Goal: Task Accomplishment & Management: Manage account settings

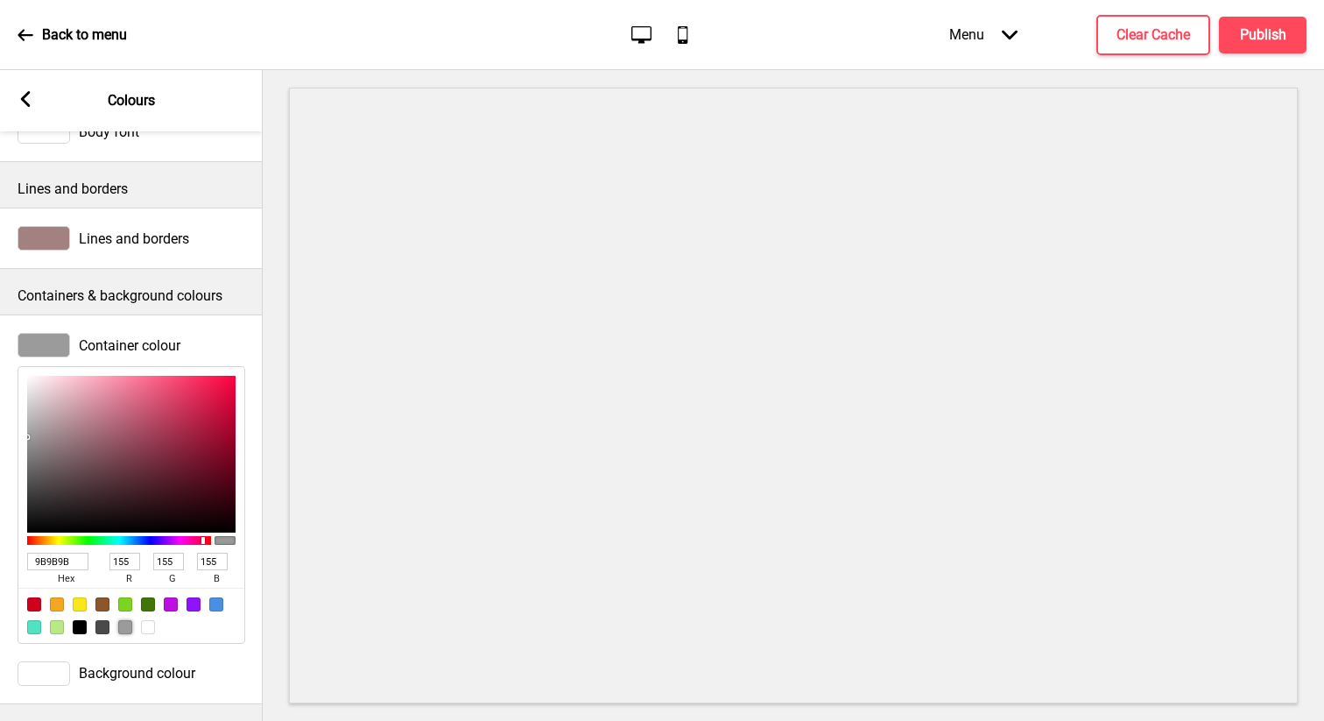
scroll to position [160, 0]
click at [104, 345] on span "Container colour" at bounding box center [130, 345] width 102 height 17
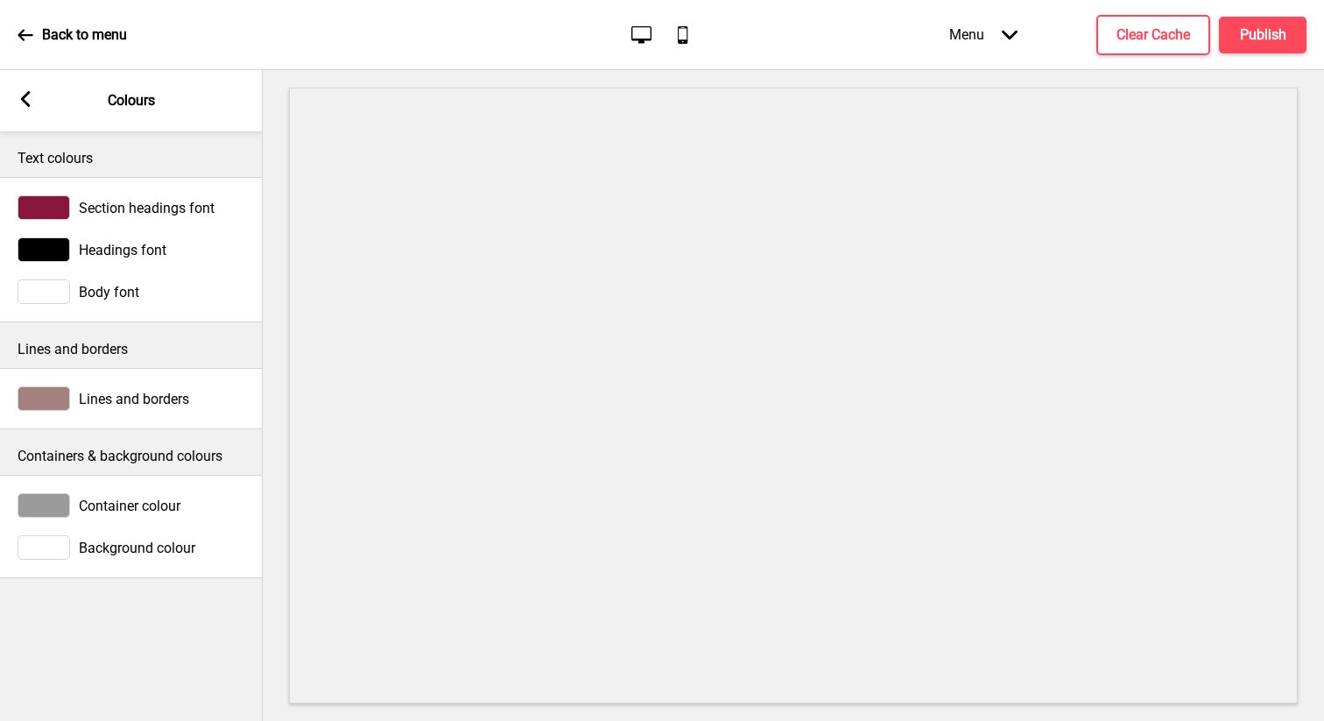
scroll to position [0, 0]
click at [92, 512] on span "Container colour" at bounding box center [130, 505] width 102 height 17
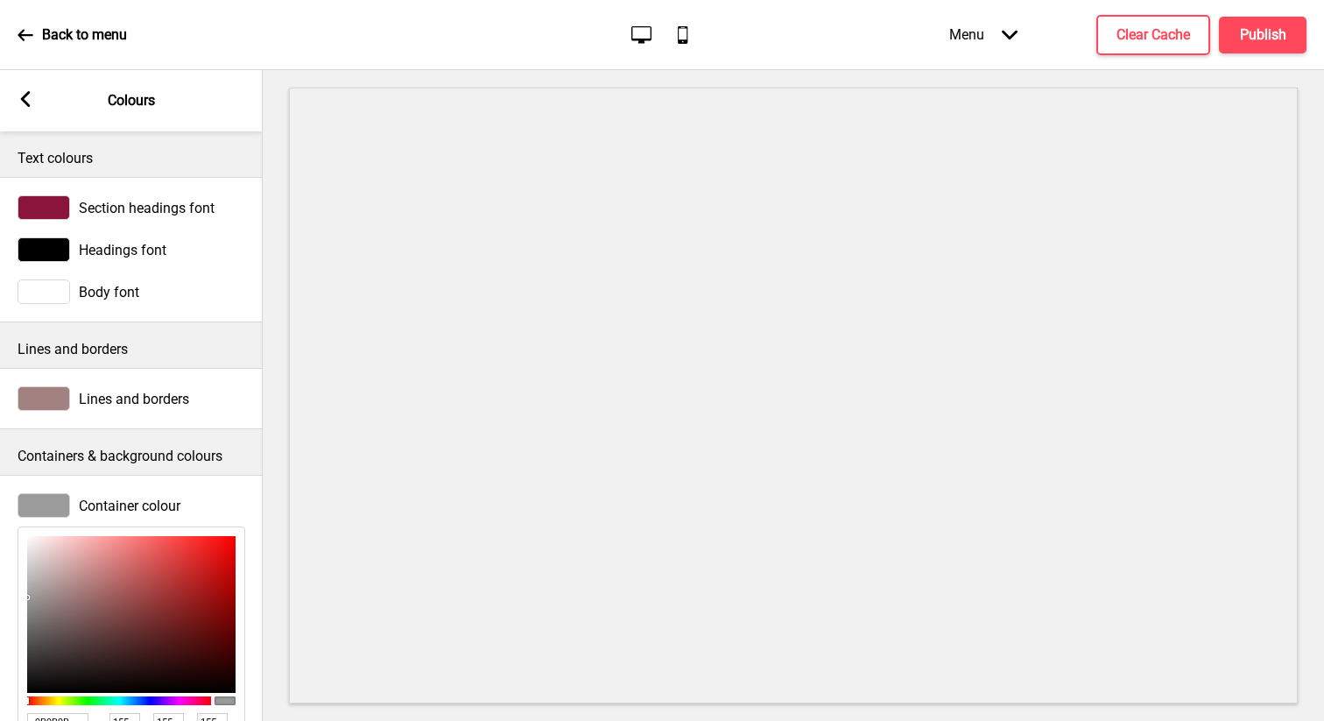
type input "8B4D4D"
type input "139"
type input "77"
click at [121, 607] on div at bounding box center [131, 614] width 208 height 157
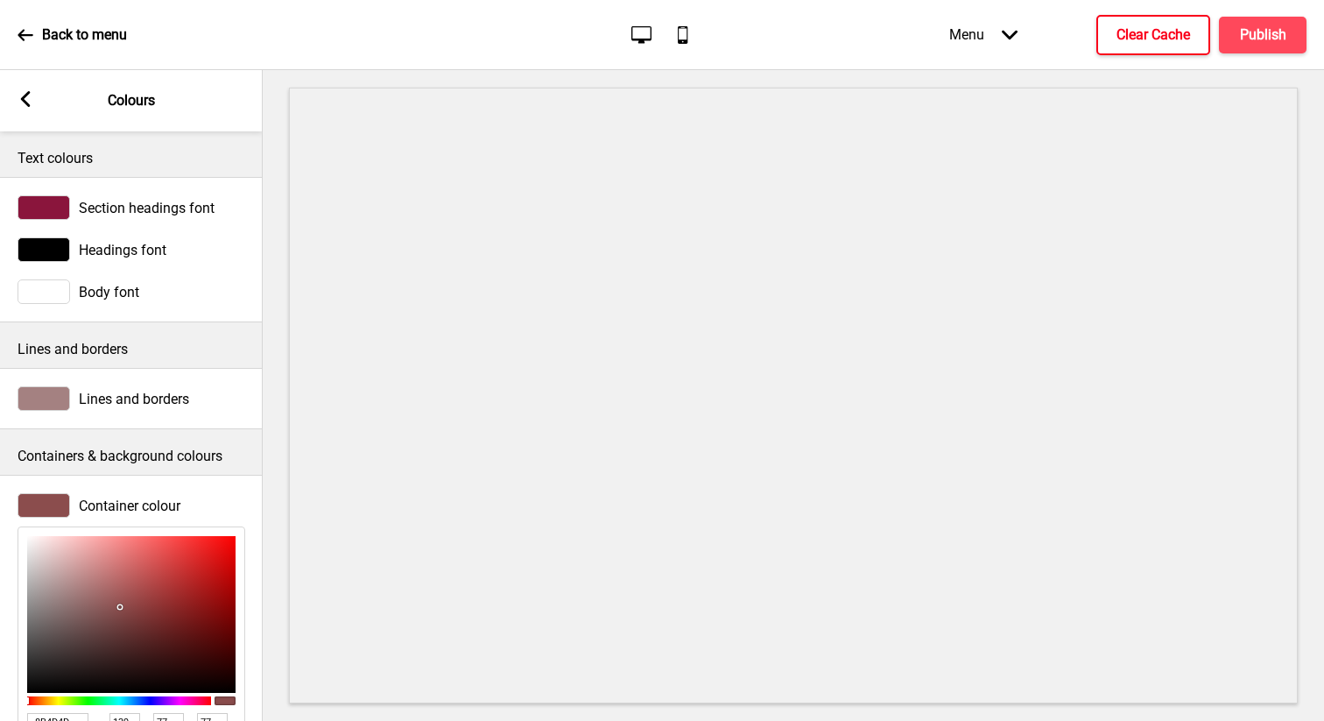
click at [1127, 45] on button "Clear Cache" at bounding box center [1153, 35] width 114 height 40
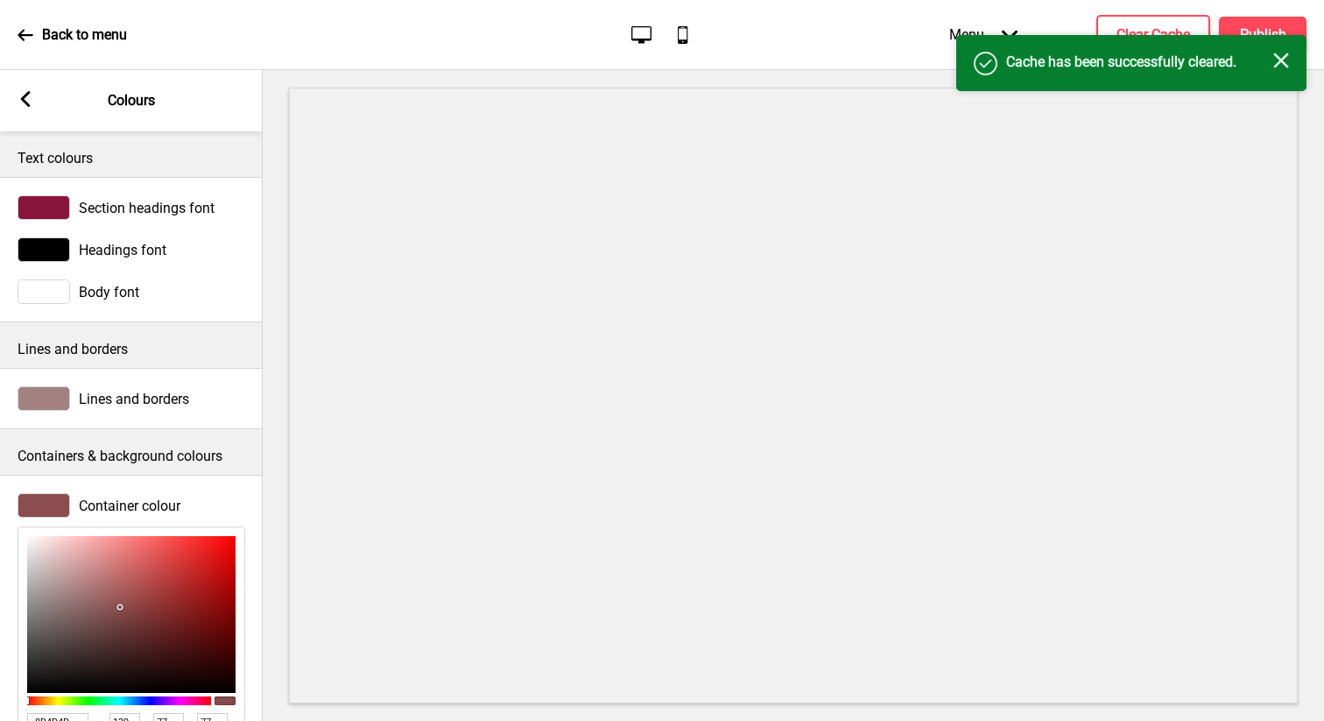
type input "834747"
type input "131"
type input "71"
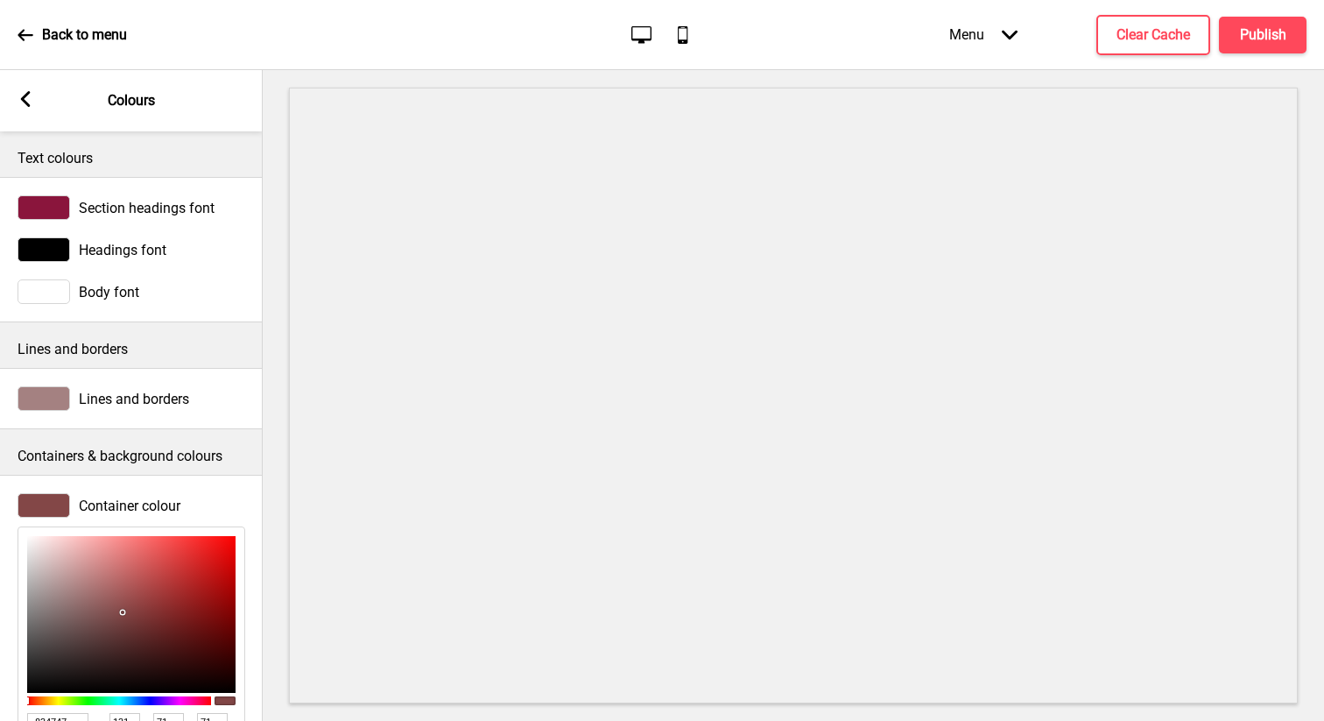
click at [122, 612] on div at bounding box center [131, 614] width 208 height 157
type input "B08D8D"
type input "176"
type input "141"
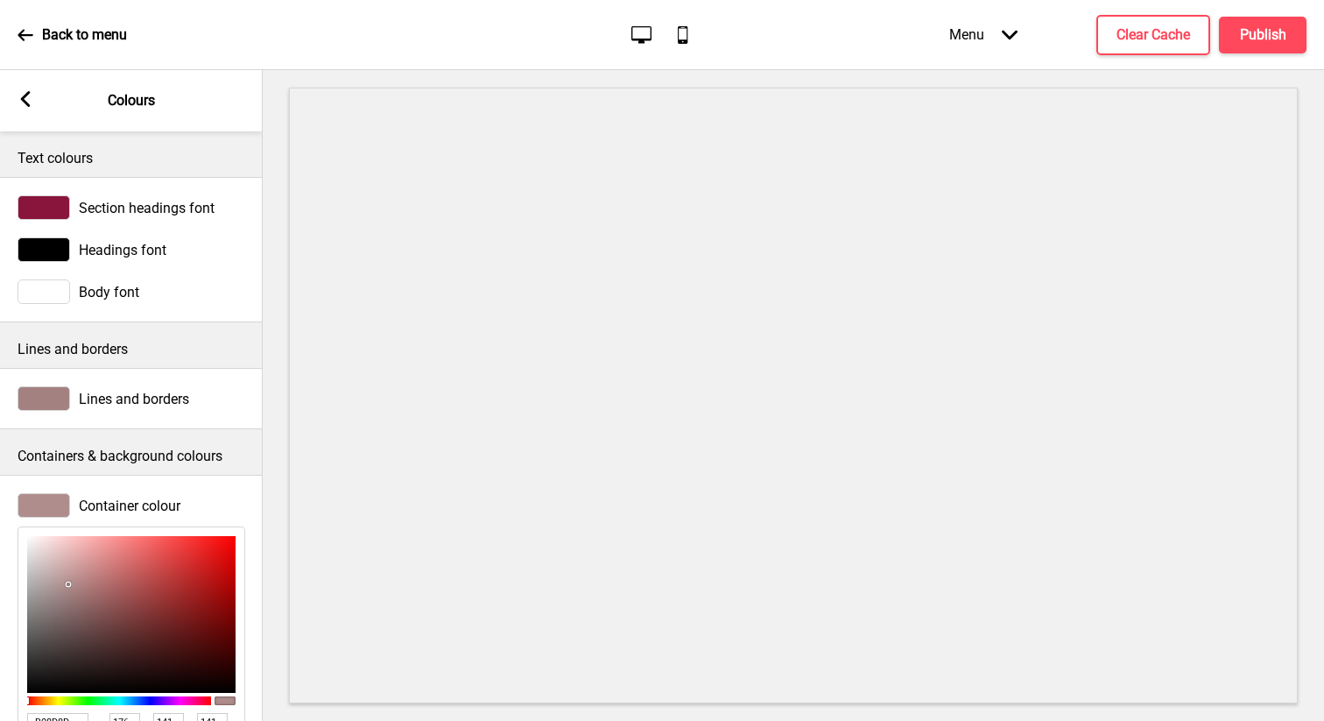
type input "A98787"
type input "169"
type input "135"
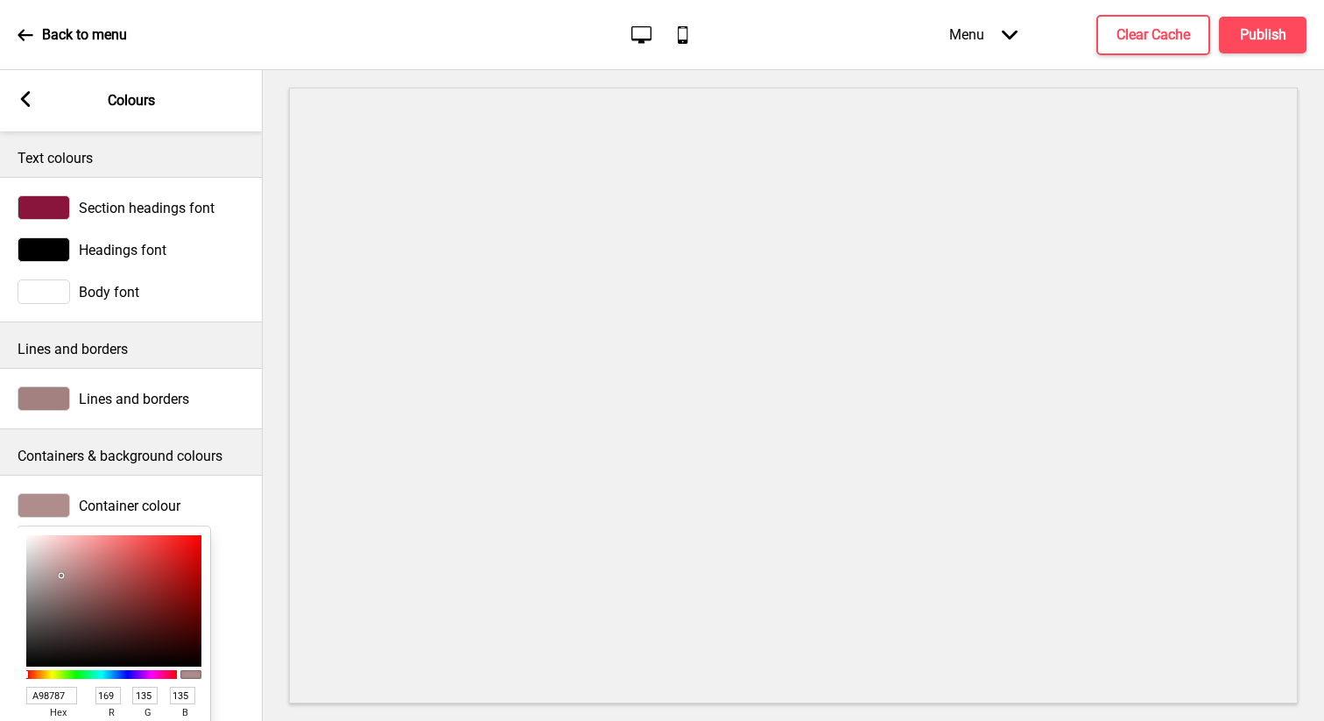
type input "917474"
type input "145"
type input "116"
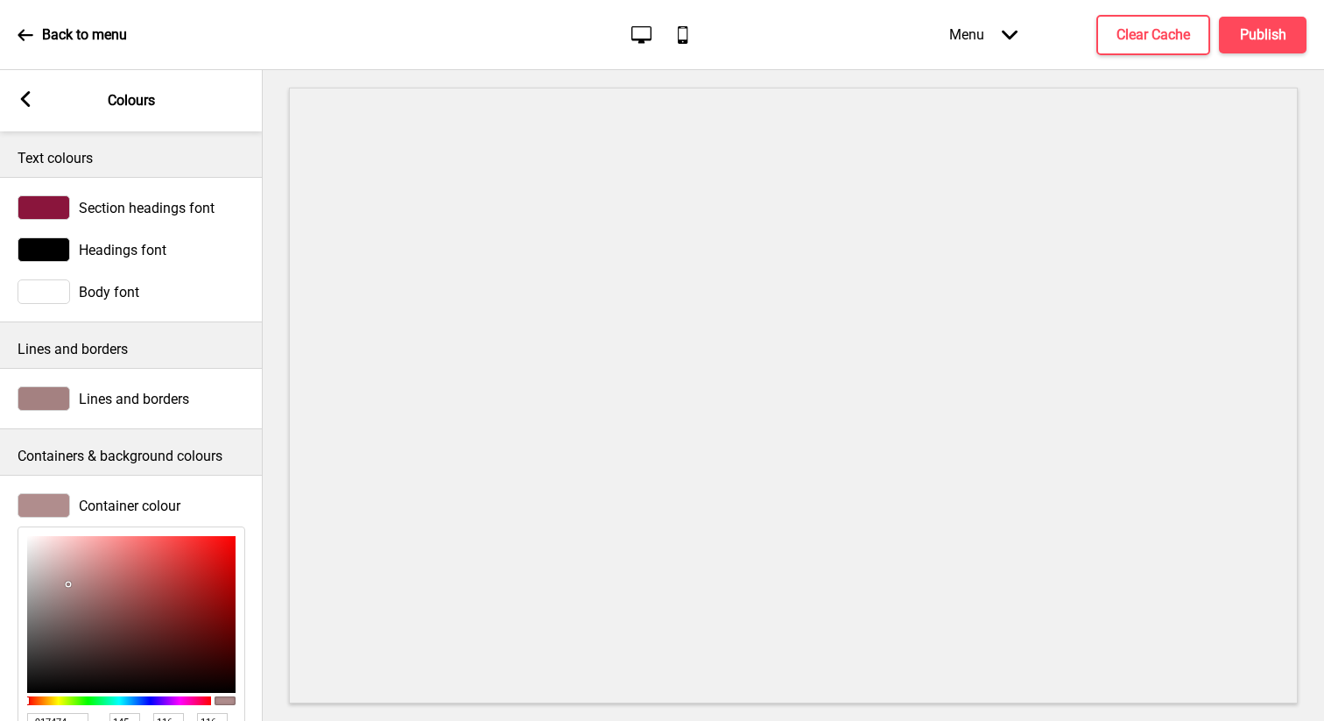
type input "695151"
type input "105"
type input "81"
type input "604A4A"
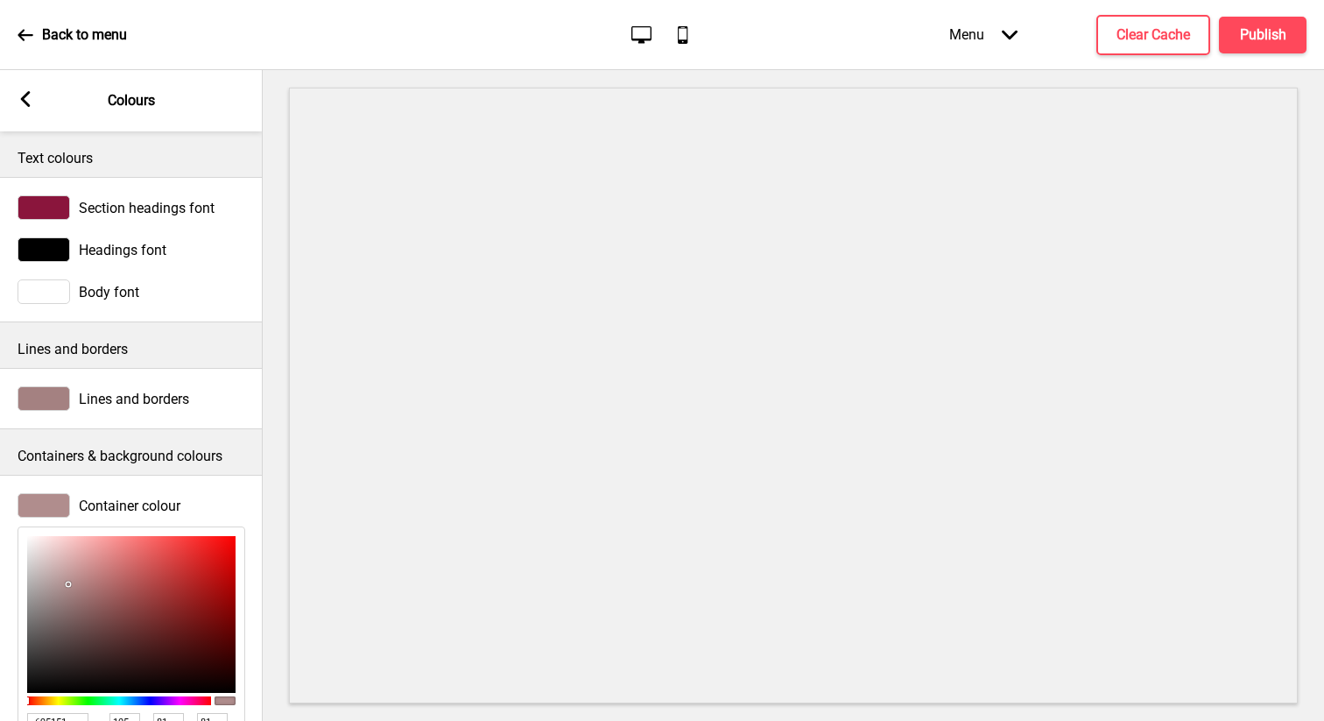
type input "96"
type input "74"
type input "5F4949"
type input "95"
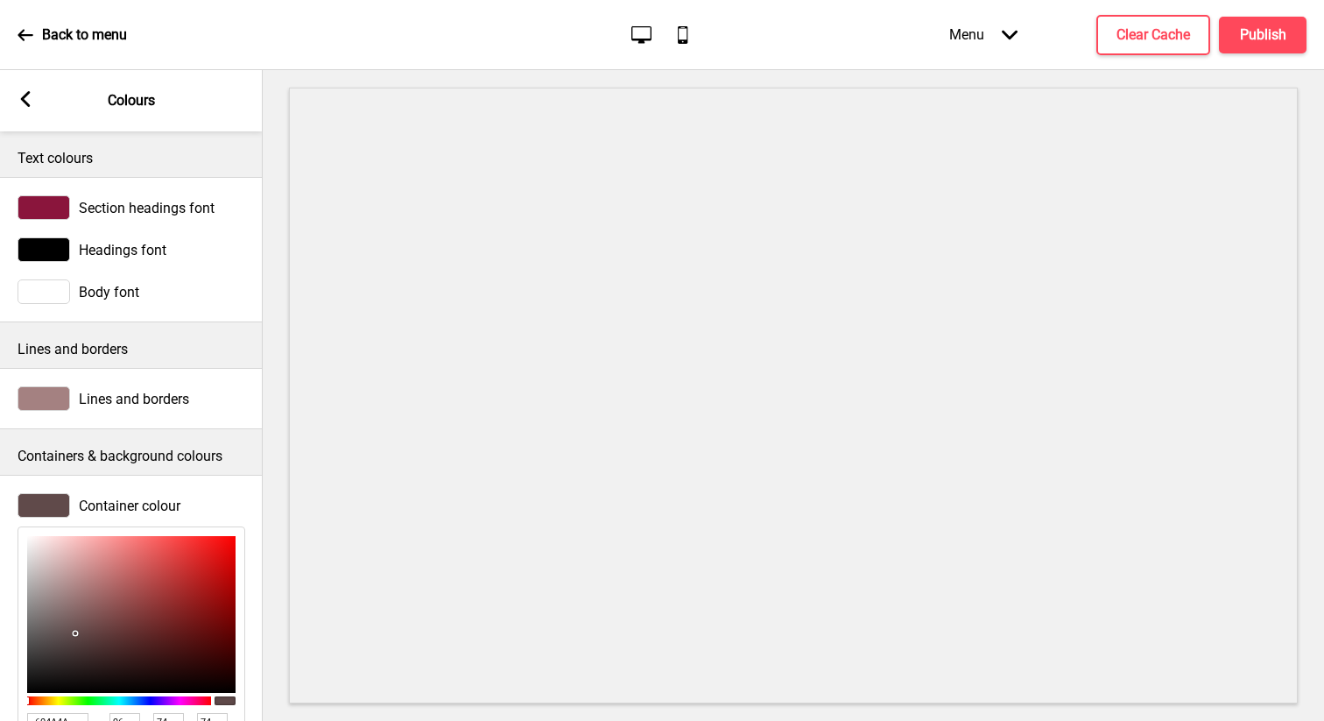
type input "73"
drag, startPoint x: 69, startPoint y: 584, endPoint x: 76, endPoint y: 634, distance: 50.4
click at [76, 634] on div at bounding box center [131, 614] width 208 height 157
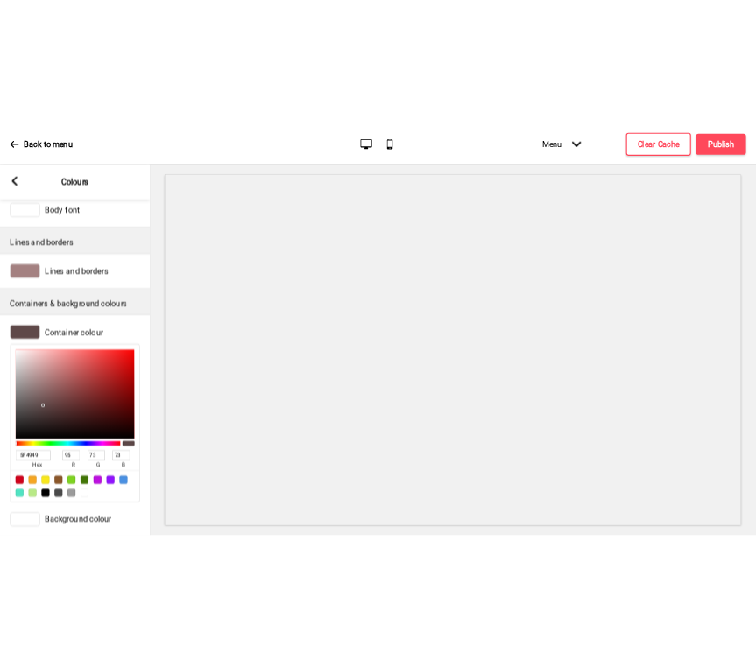
scroll to position [143, 0]
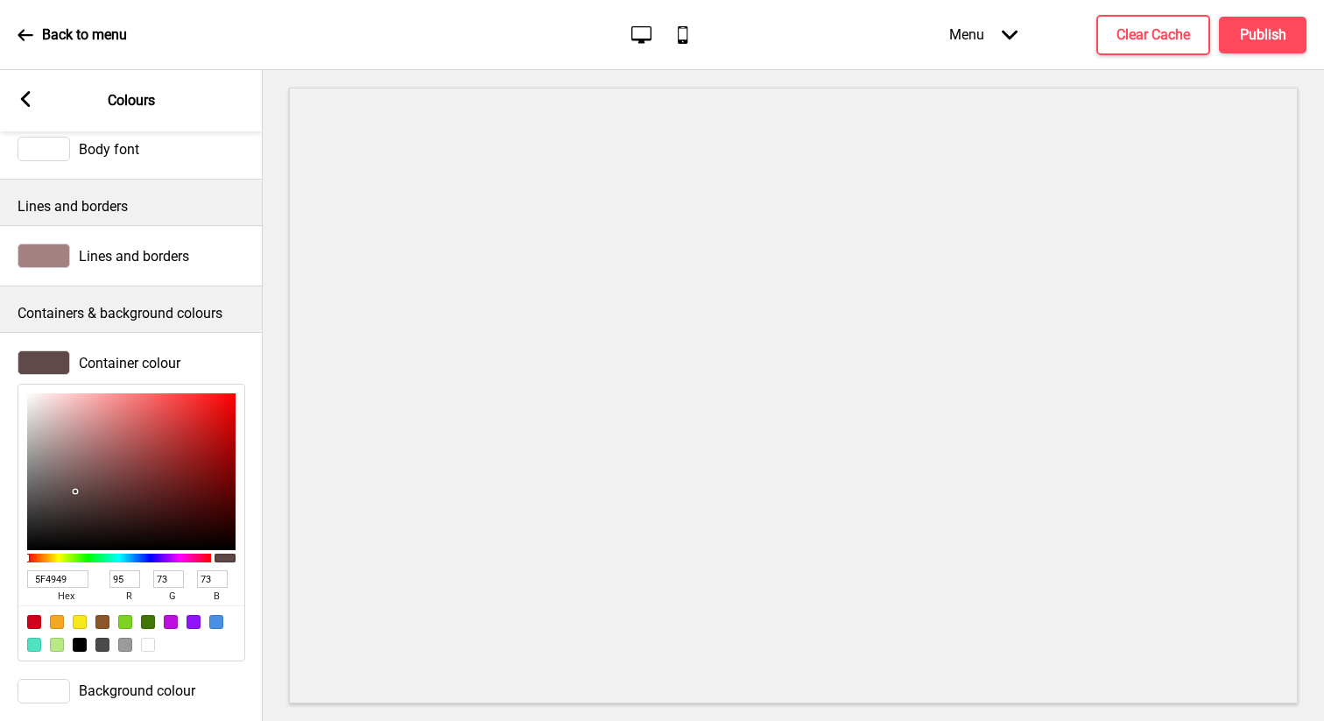
click at [145, 648] on div at bounding box center [148, 645] width 14 height 14
type input "FFFFFF"
type input "255"
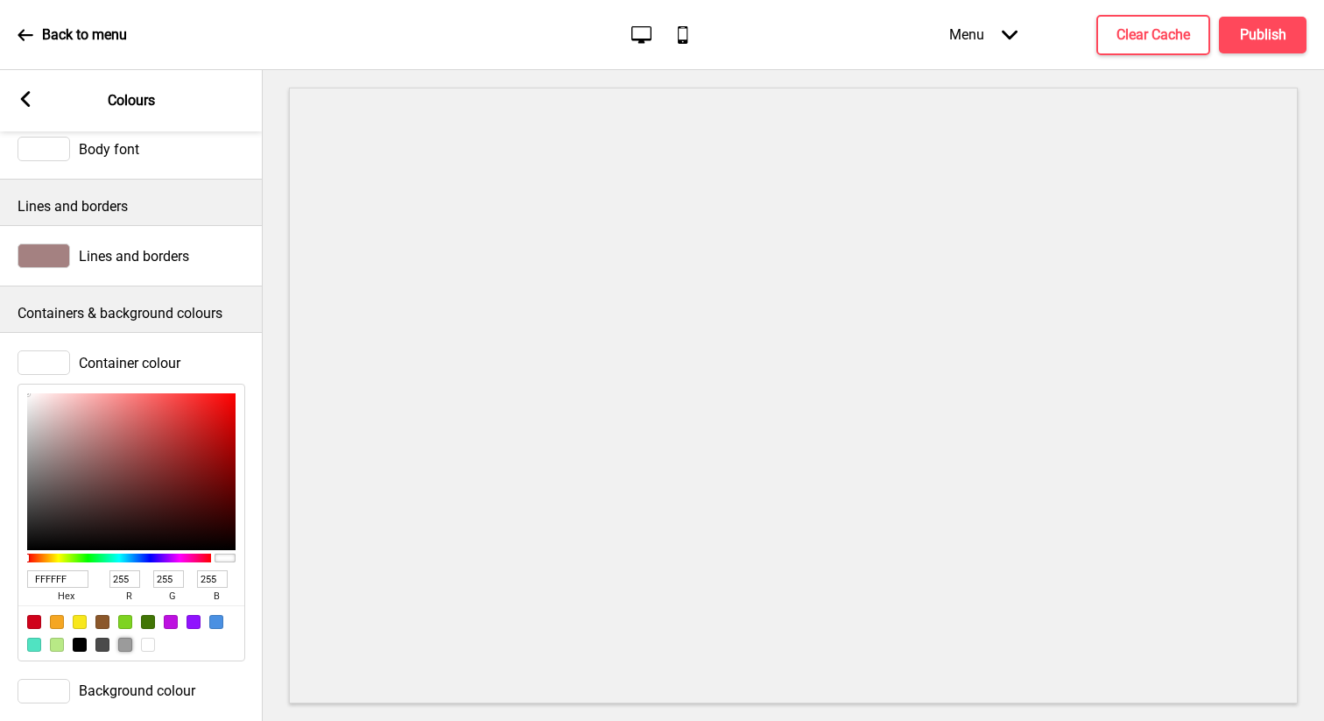
click at [123, 644] on div at bounding box center [125, 645] width 14 height 14
type input "9B9B9B"
type input "155"
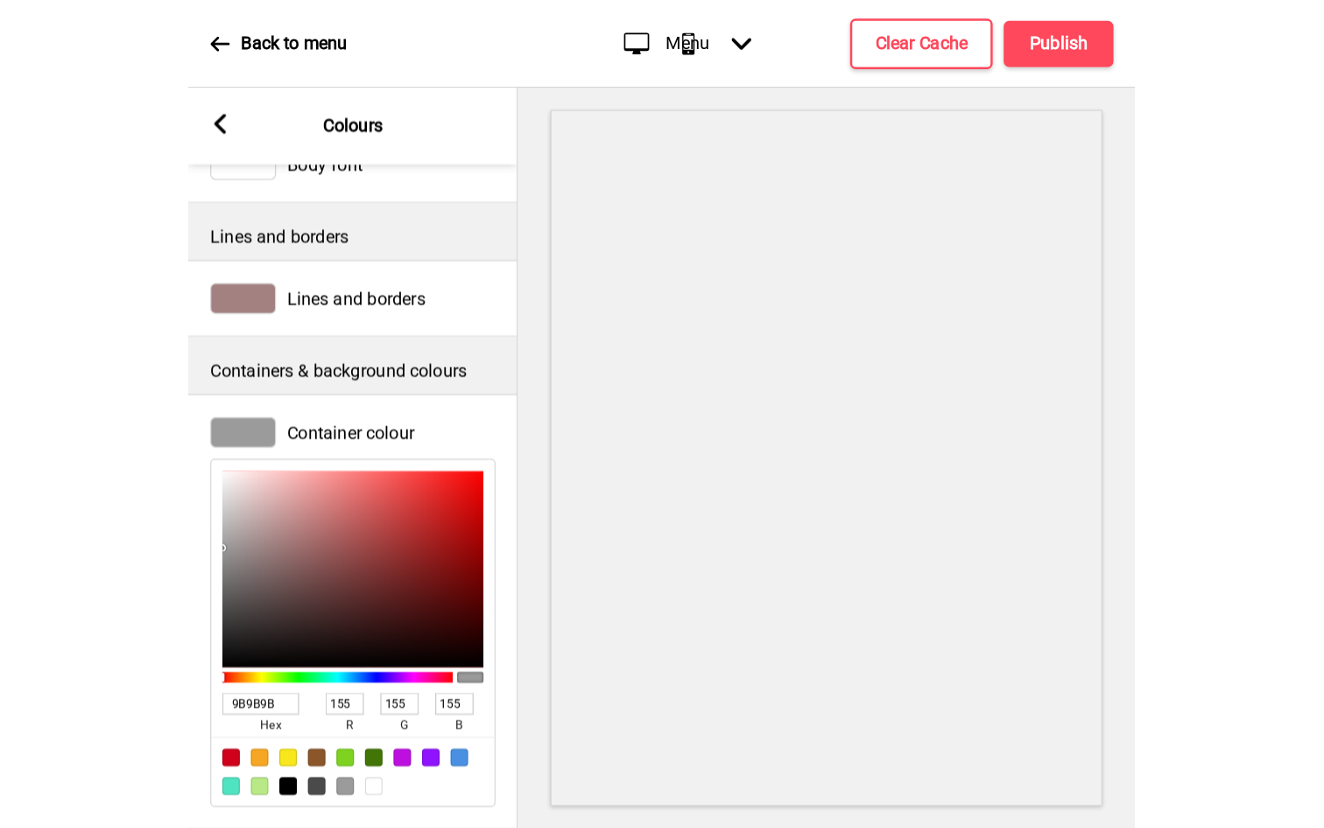
scroll to position [162, 0]
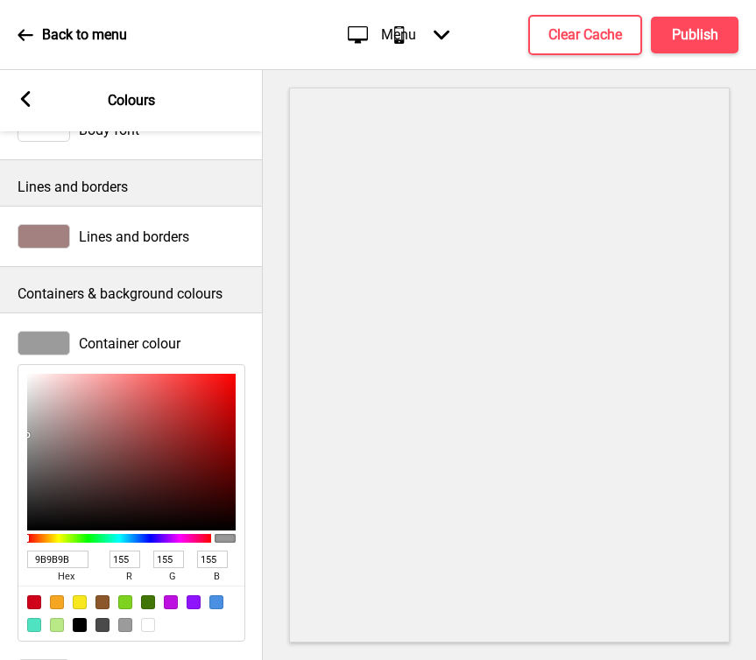
click at [77, 556] on input "9B9B9B" at bounding box center [57, 560] width 61 height 18
type input "9B9"
type input "153"
type input "187"
type input "153"
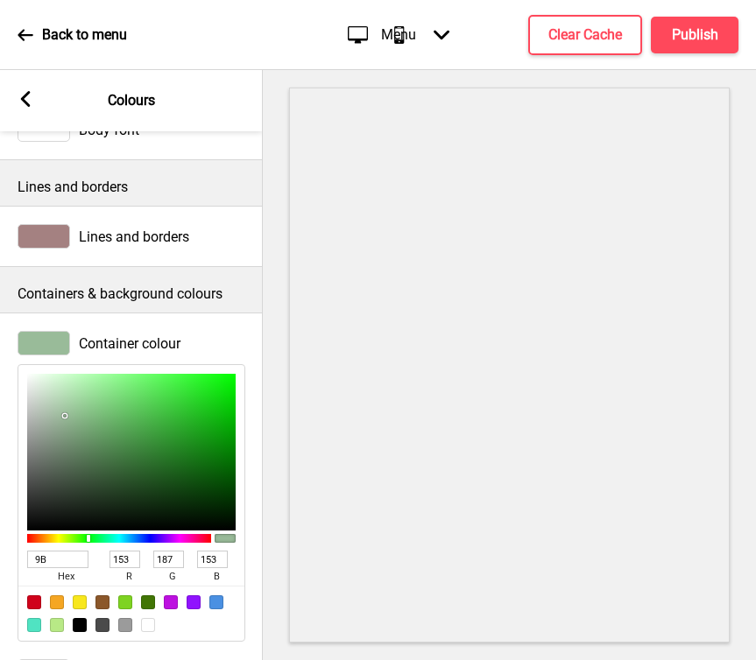
type input "9"
type input "dbd"
type input "221"
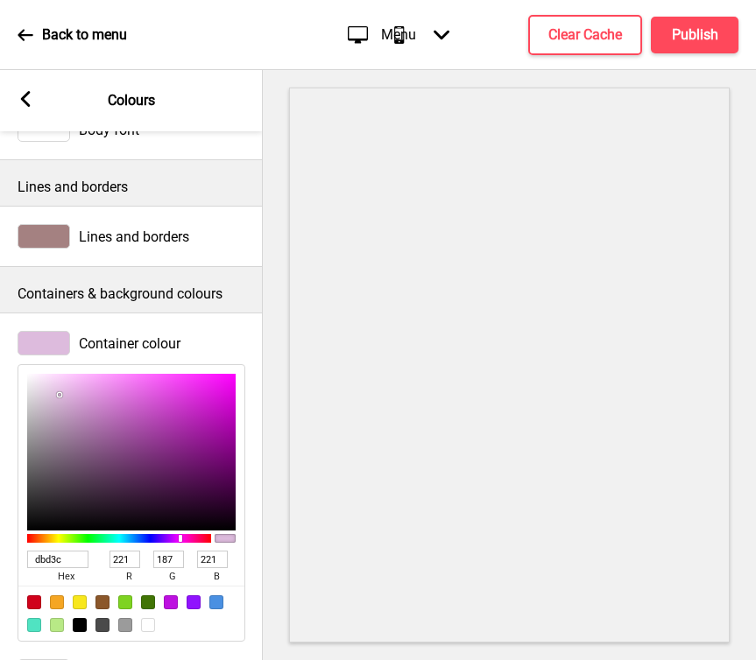
type input "dbd3c8"
type input "219"
type input "211"
type input "200"
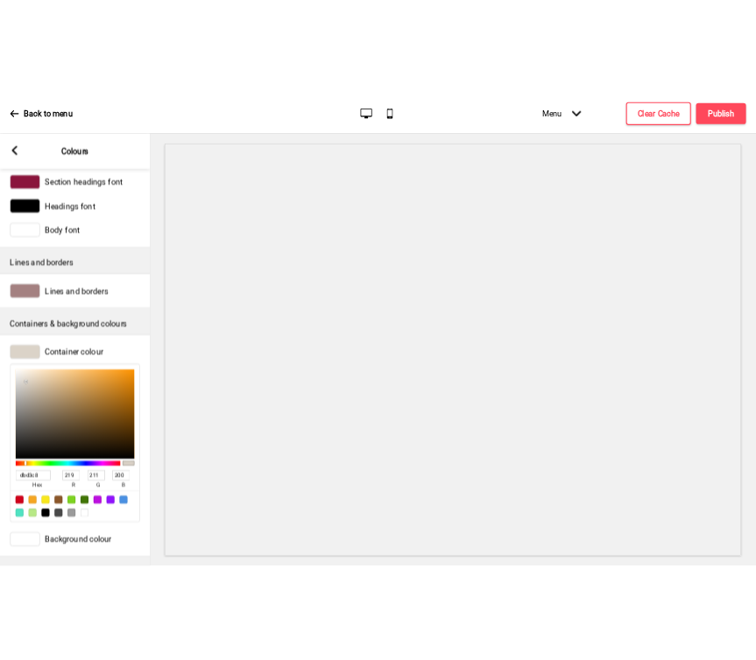
scroll to position [160, 0]
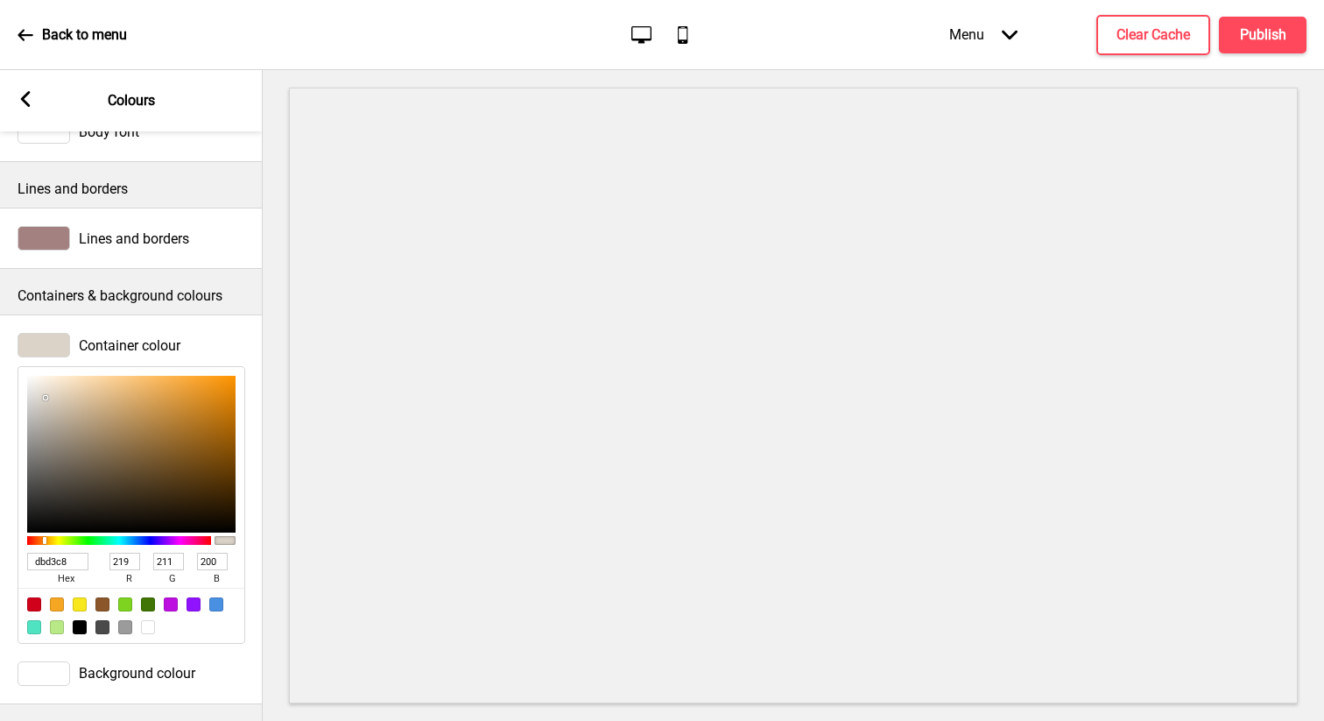
type input "DBD3C8"
click at [52, 674] on div at bounding box center [44, 673] width 53 height 25
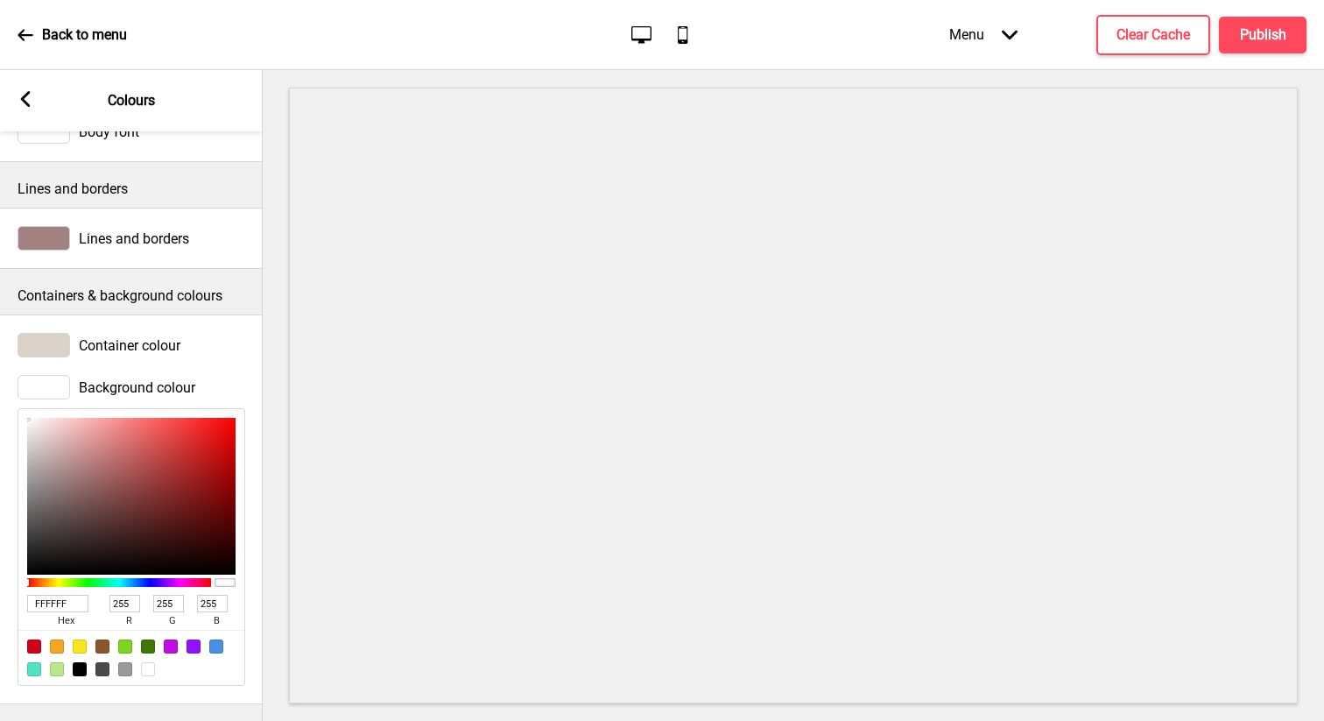
type input "785C5C"
type input "120"
type input "92"
click at [75, 500] on div at bounding box center [131, 496] width 208 height 157
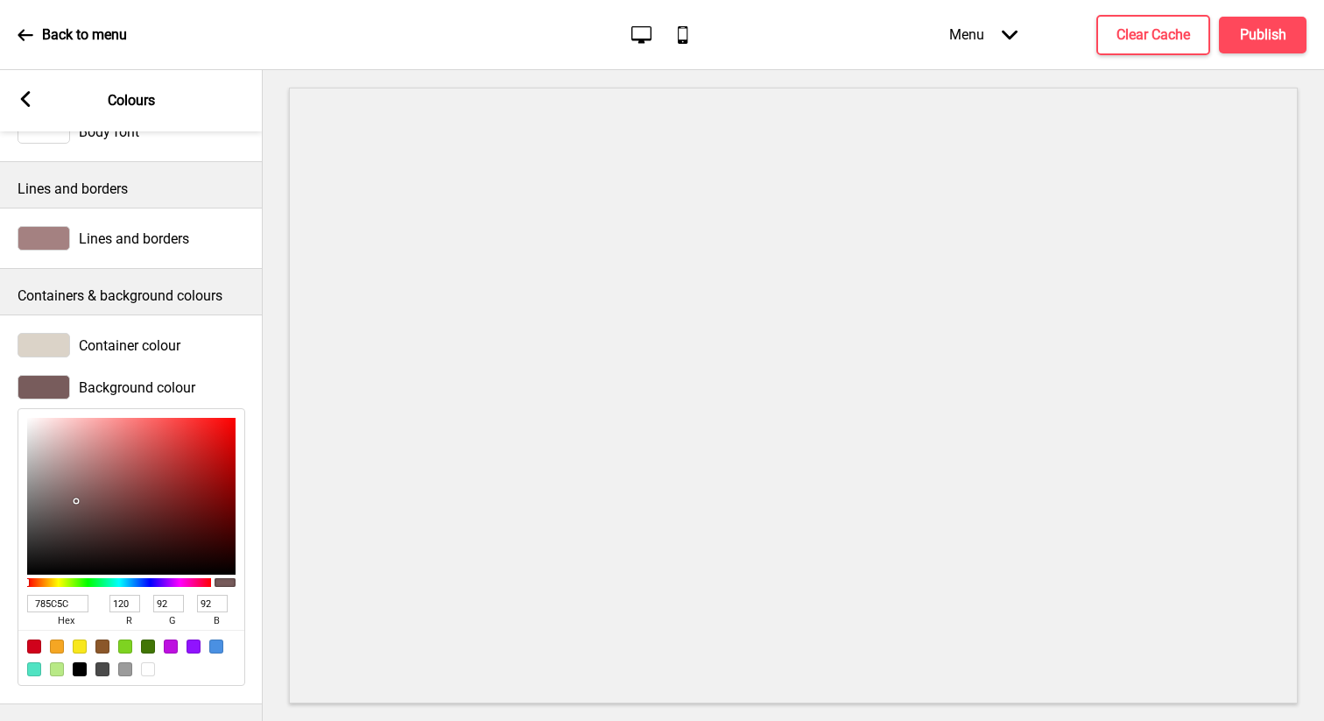
type input "B07878"
type input "176"
type input "120"
type input "B48181"
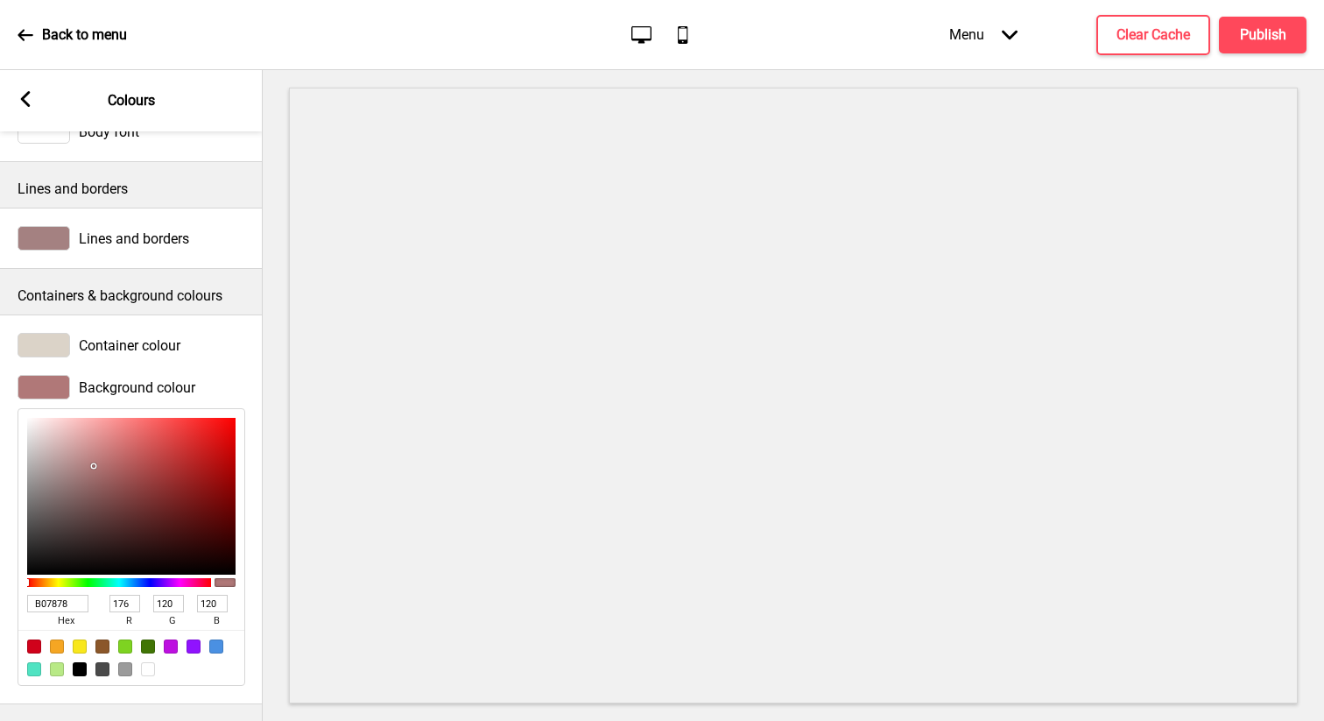
type input "180"
type input "129"
type input "C9A7A7"
type input "201"
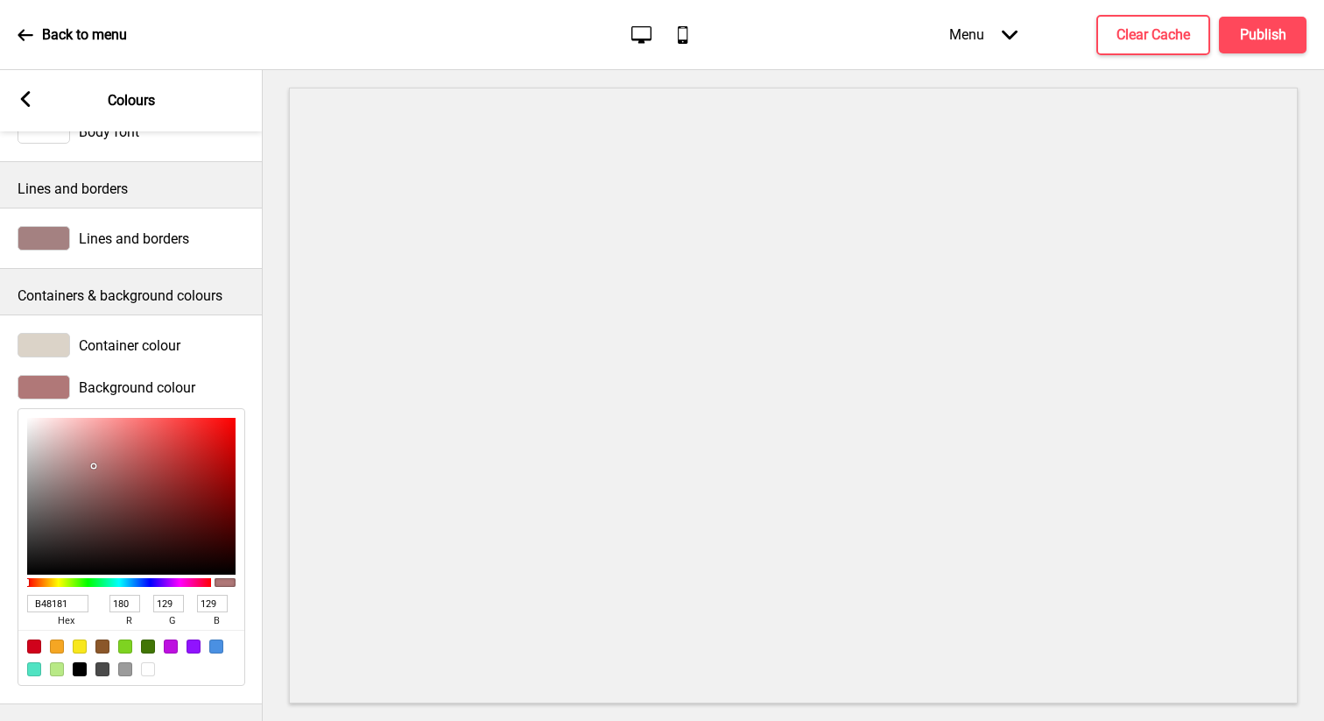
type input "167"
type input "DFCACA"
type input "223"
type input "202"
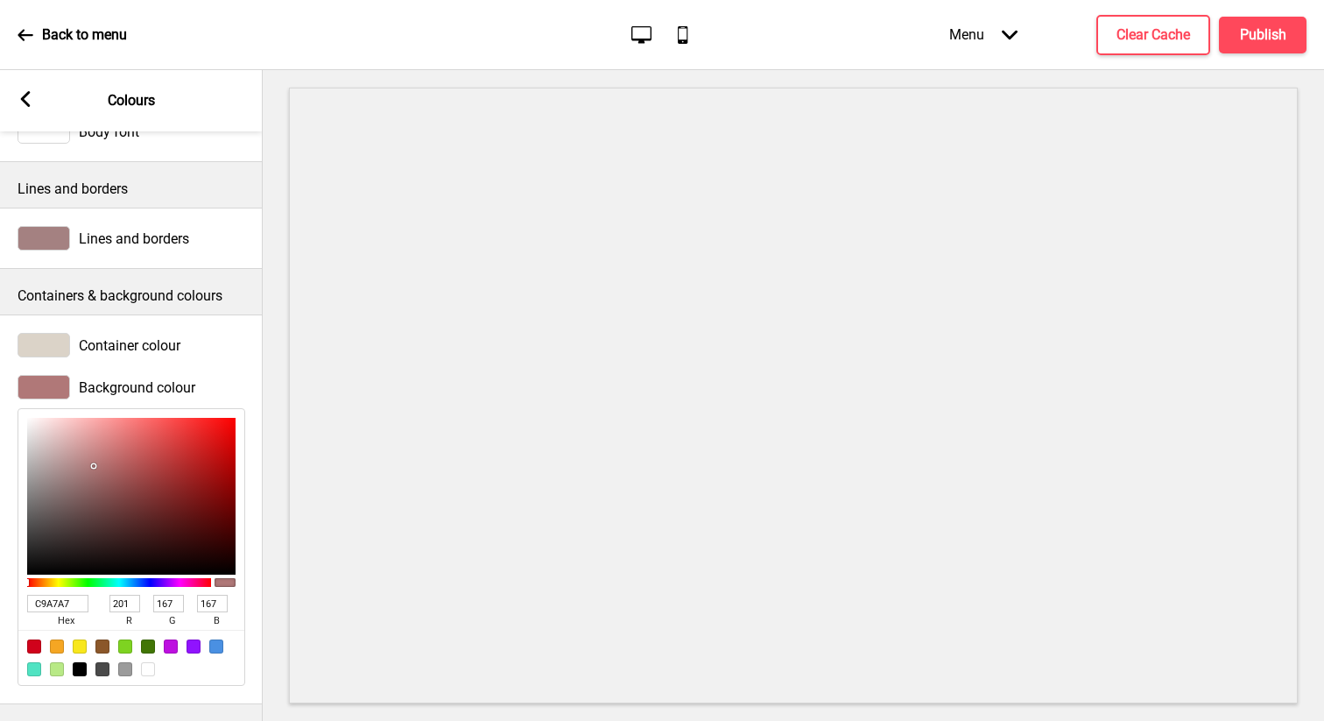
type input "202"
type input "E6D6D6"
type input "230"
type input "214"
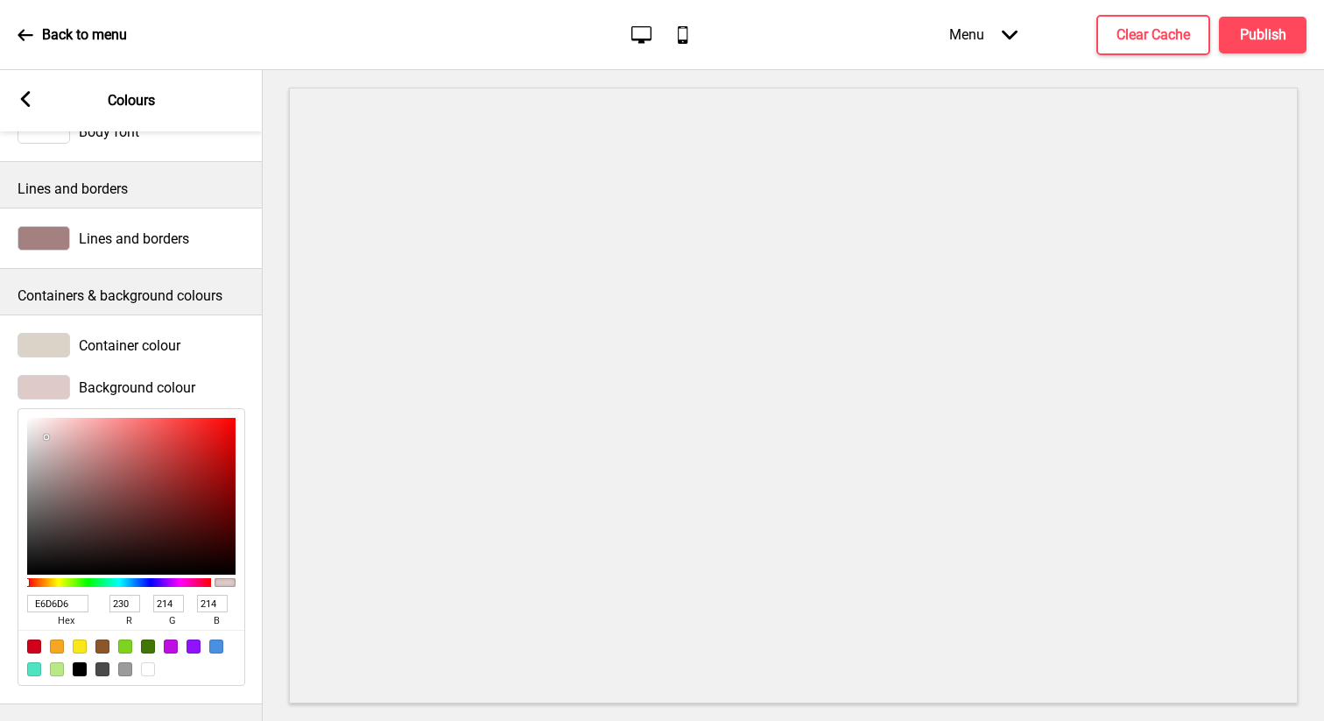
type input "E9D9D9"
type input "233"
type input "217"
type input "EFE1E1"
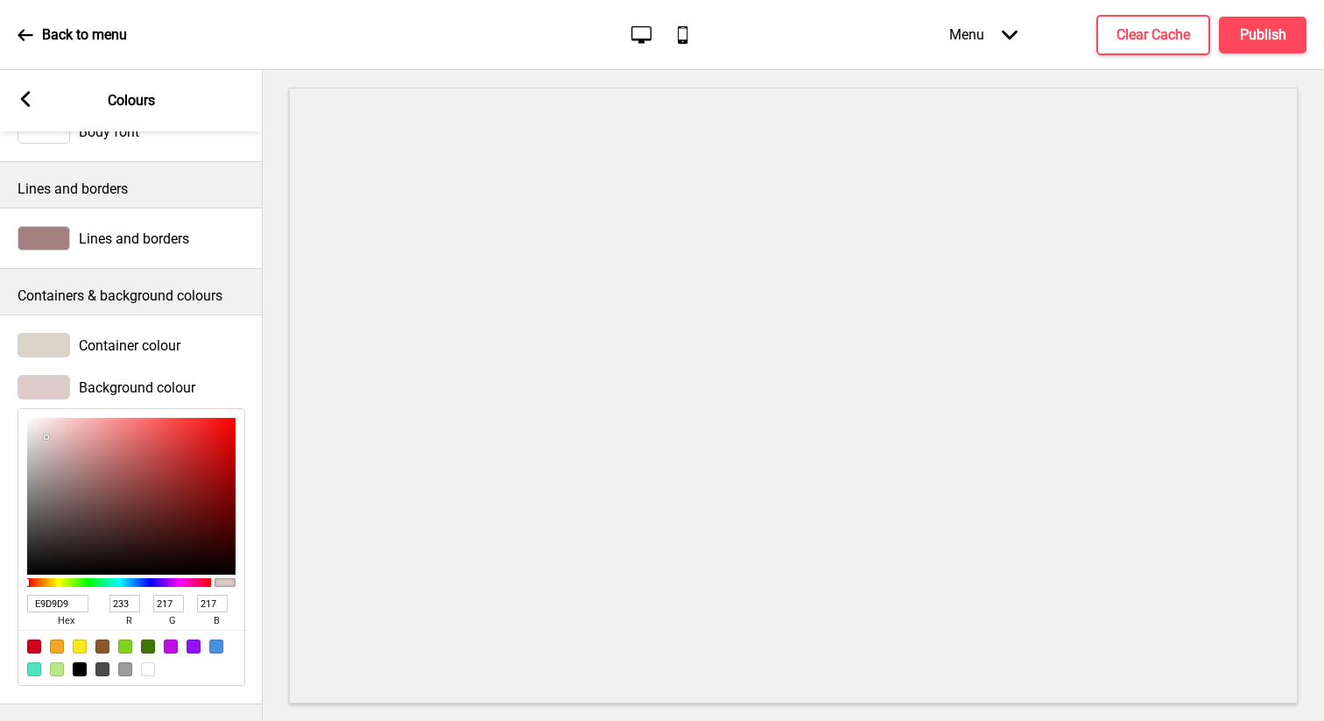
type input "239"
type input "225"
type input "F9EDED"
type input "249"
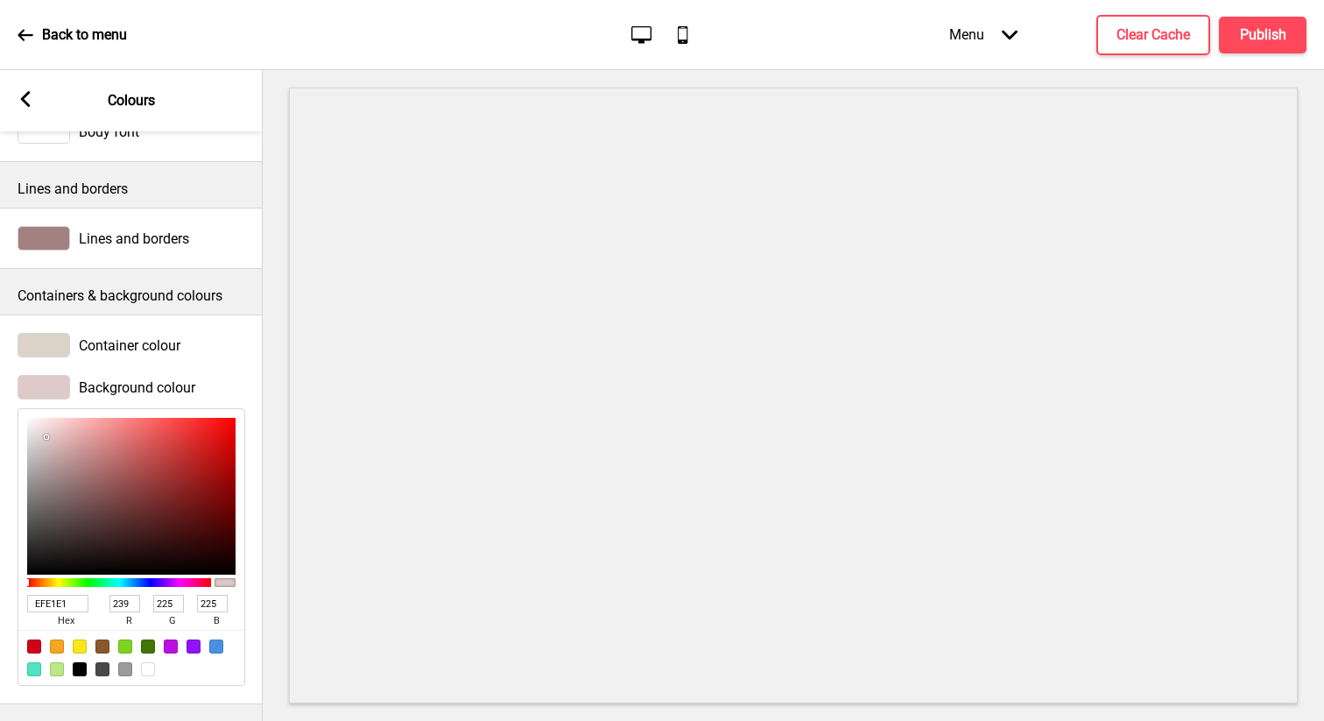
type input "237"
type input "FDF2F2"
type input "253"
type input "242"
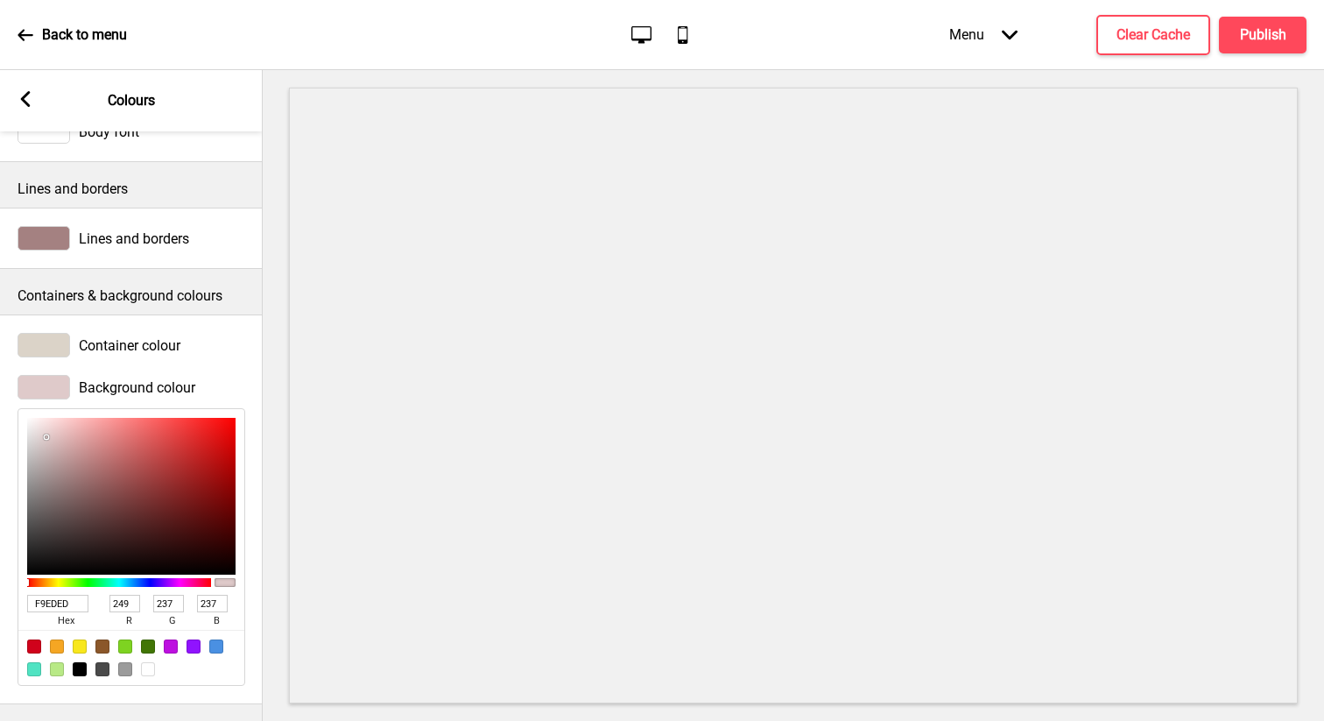
type input "242"
drag, startPoint x: 94, startPoint y: 466, endPoint x: 37, endPoint y: 420, distance: 72.9
click at [36, 419] on div at bounding box center [131, 496] width 208 height 157
type input "FBF1F1"
type input "251"
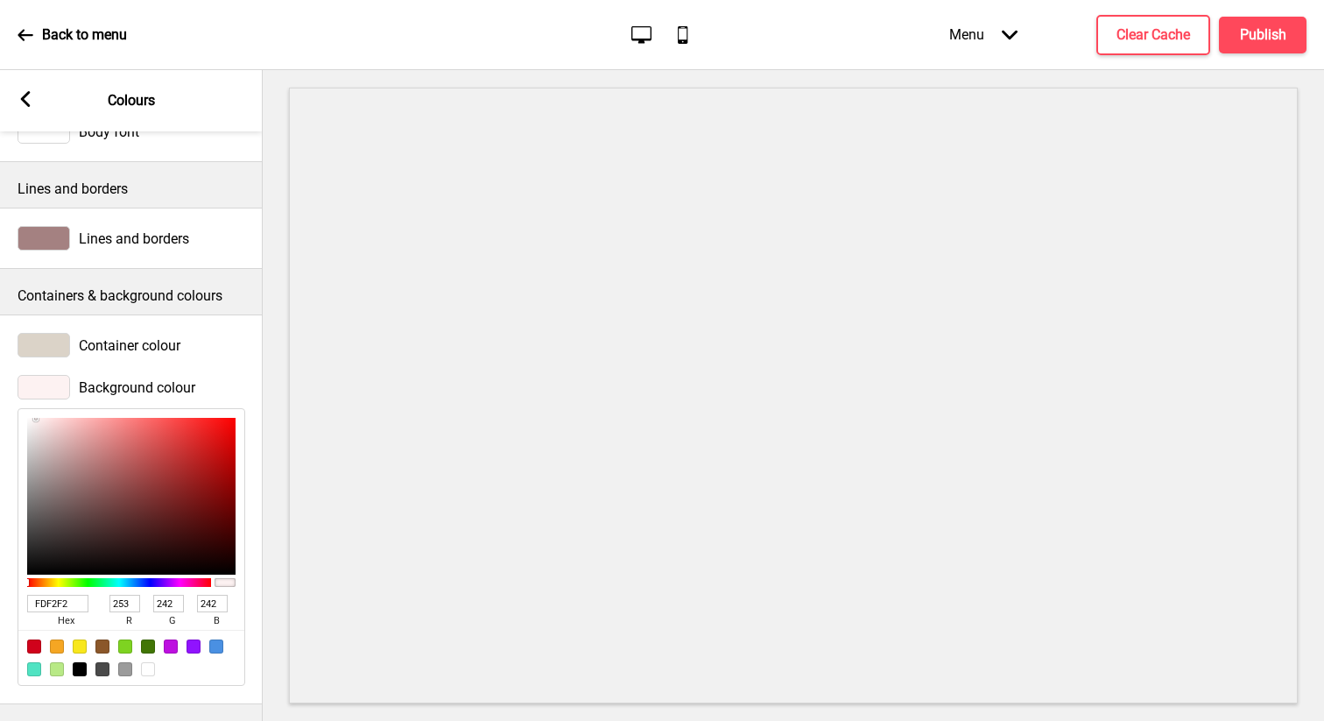
type input "241"
type input "D59797"
type input "213"
type input "151"
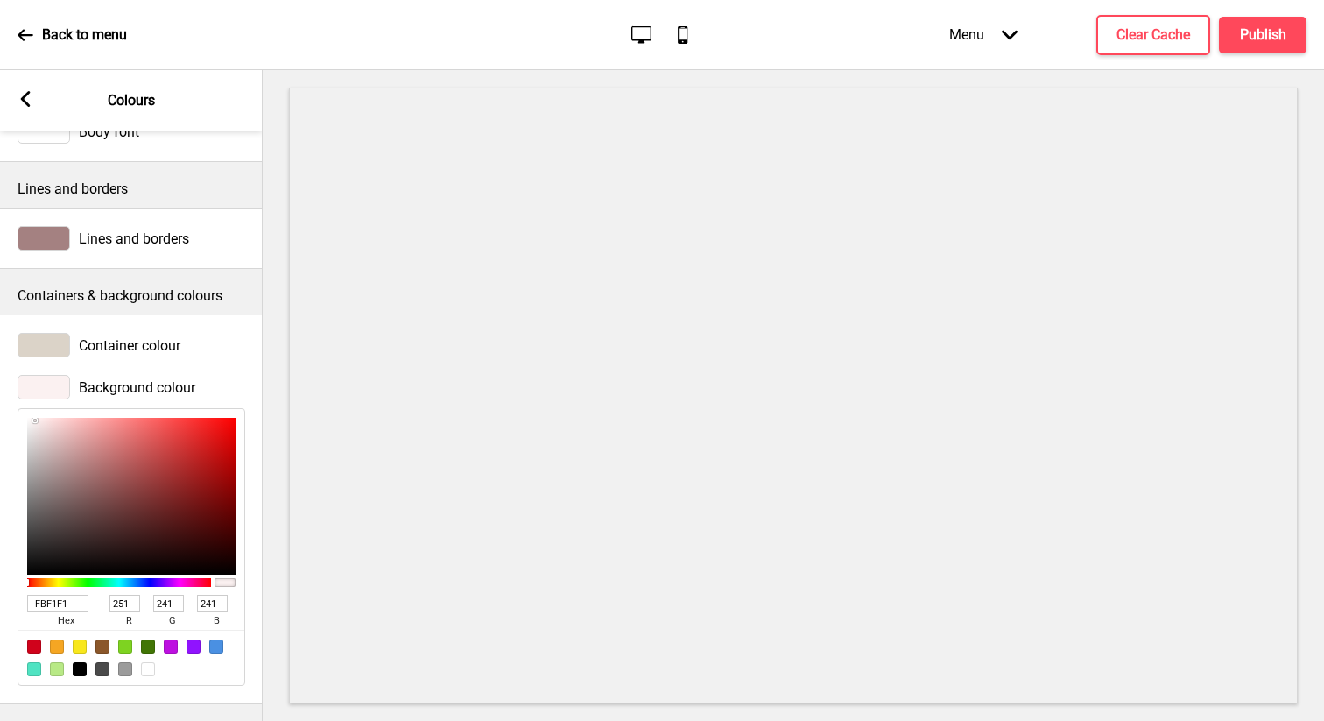
type input "151"
click at [88, 443] on div at bounding box center [131, 496] width 208 height 157
type input "F0ABAB"
type input "240"
type input "171"
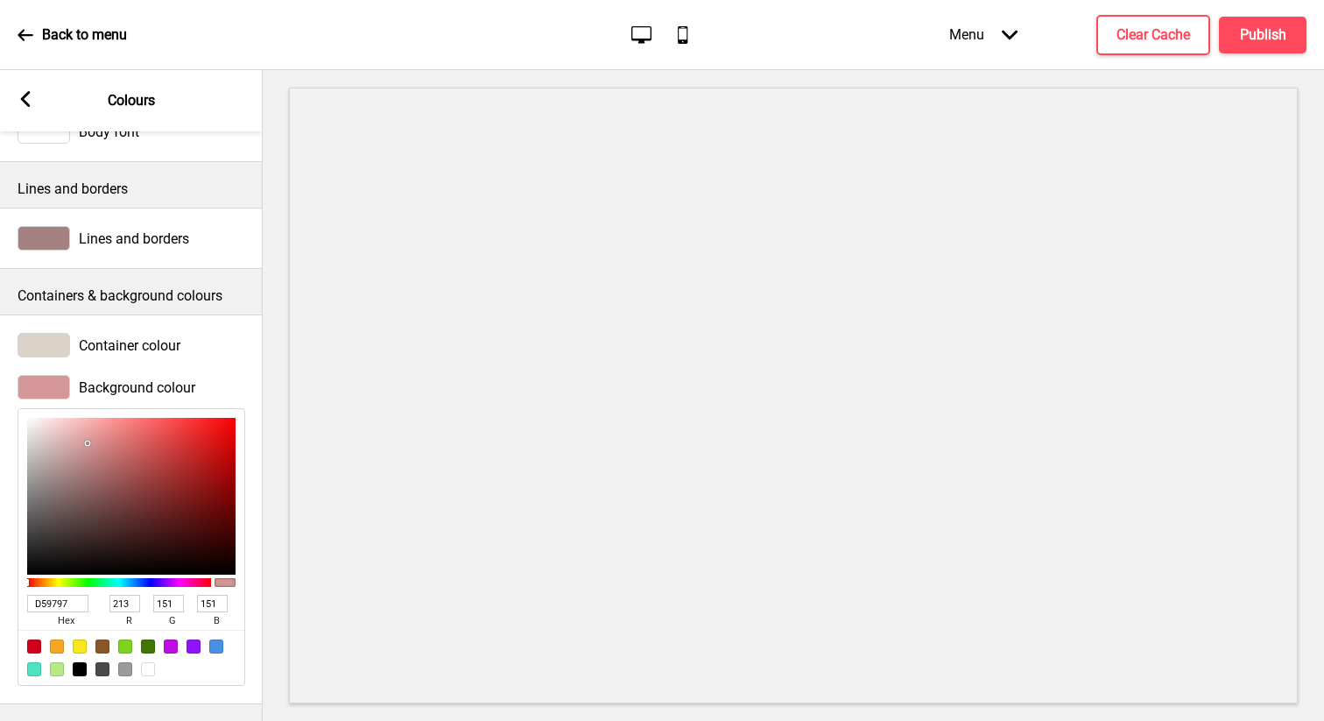
type input "171"
click at [87, 427] on div at bounding box center [131, 496] width 208 height 157
type input "E3C5C5"
type input "227"
type input "197"
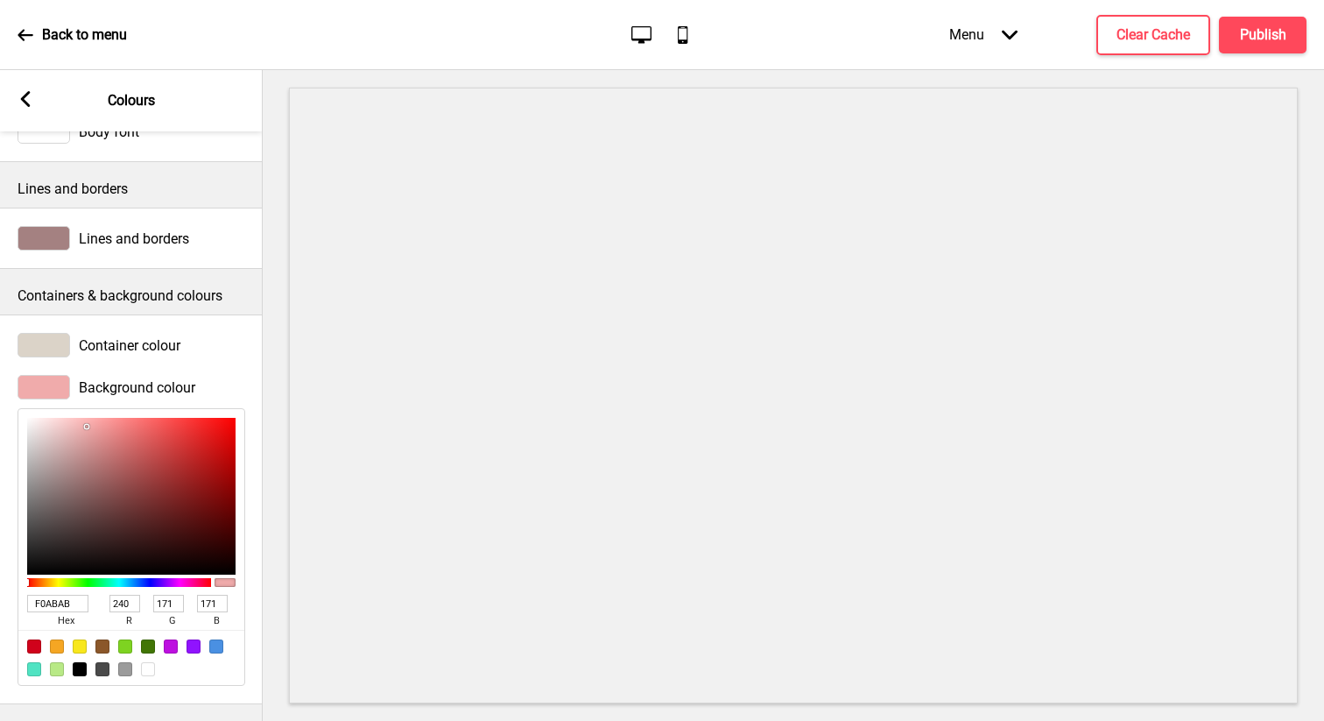
type input "197"
click at [55, 434] on div at bounding box center [131, 496] width 208 height 157
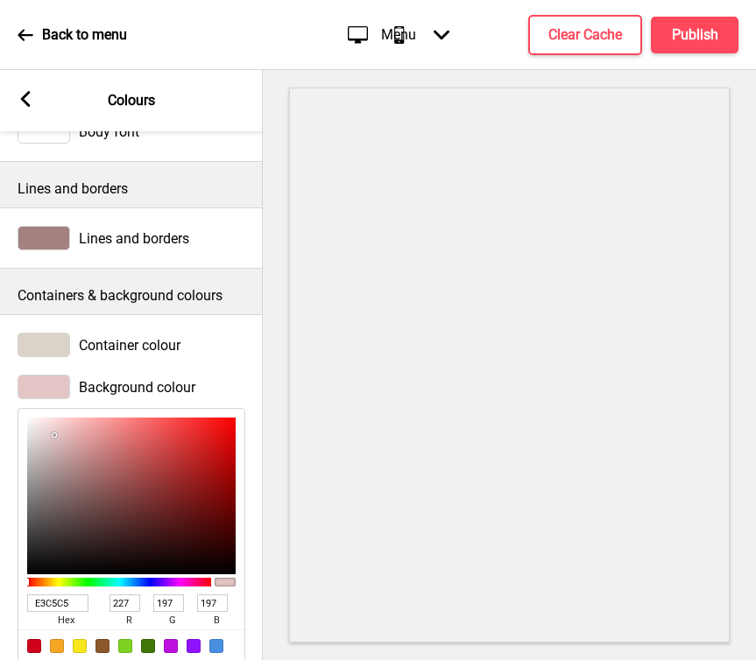
click at [69, 602] on input "E3C5C5" at bounding box center [57, 604] width 61 height 18
type input "fff"
type input "255"
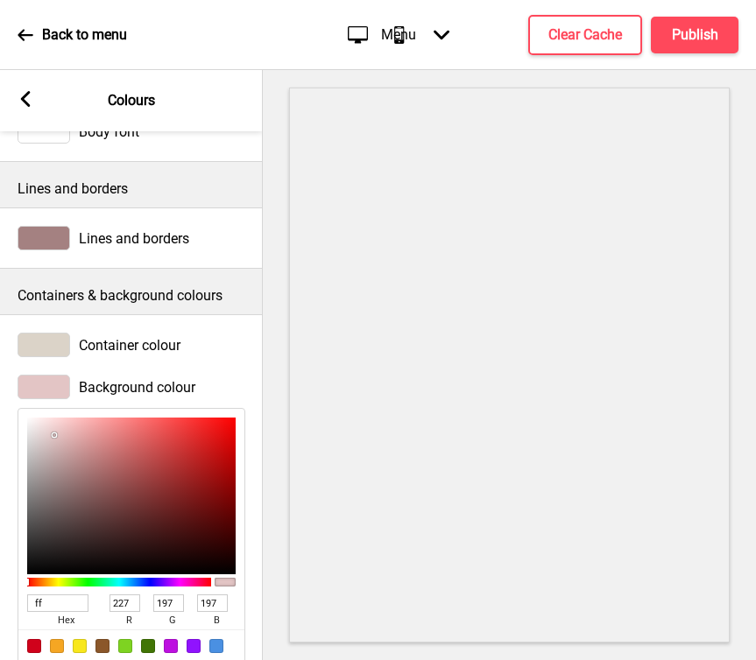
type input "255"
type input "fffbf4"
type input "251"
type input "244"
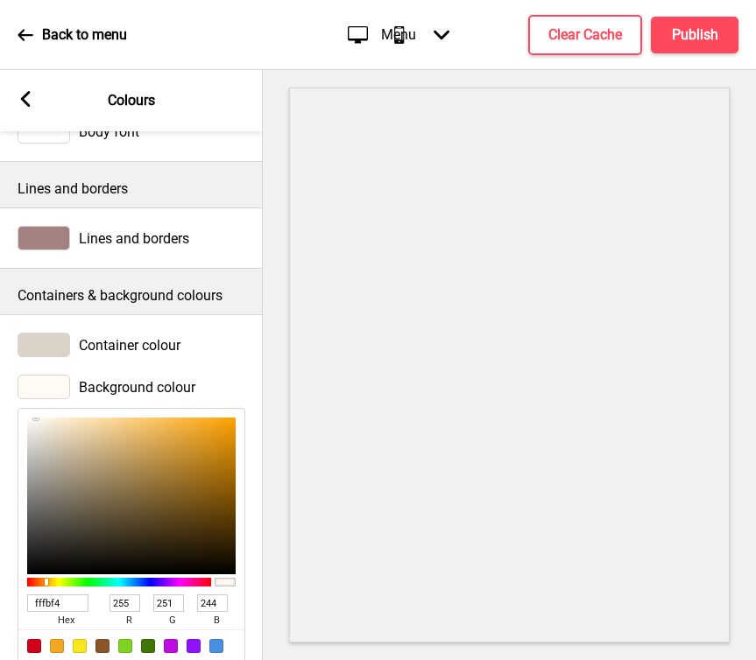
type input "FFFBF4"
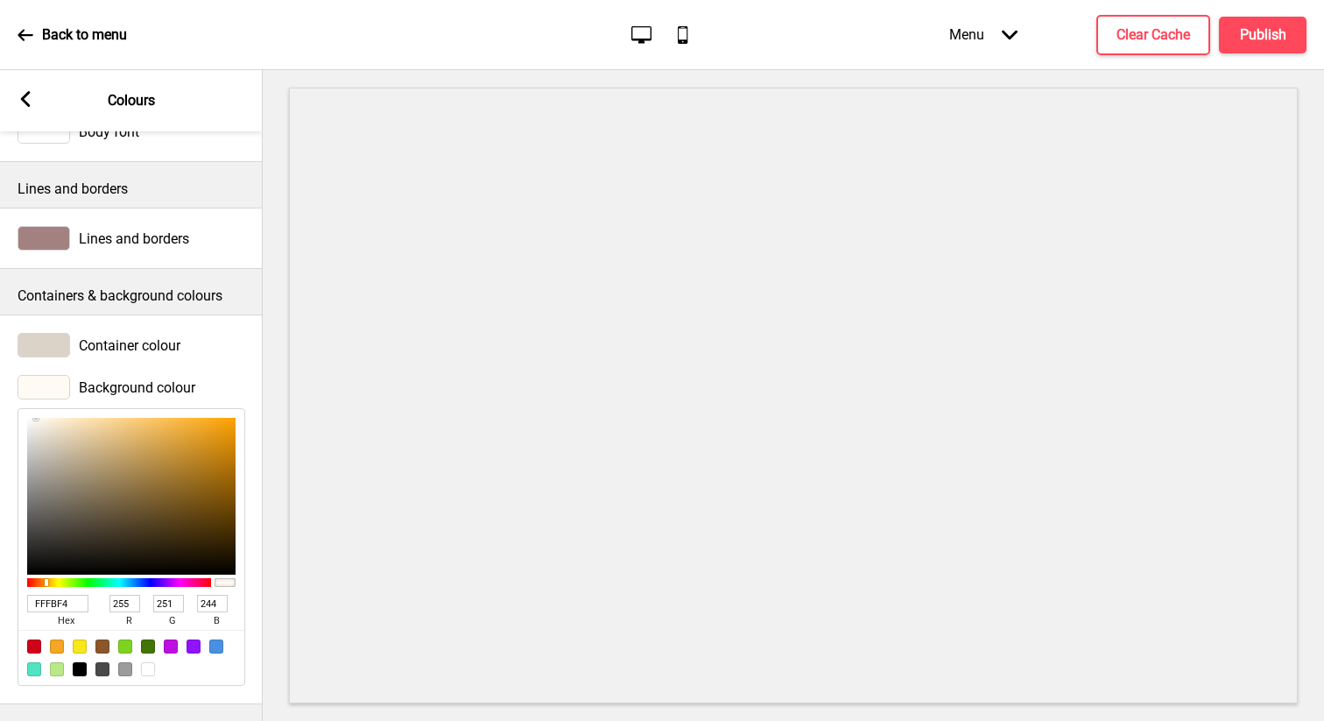
click at [28, 96] on rect at bounding box center [26, 99] width 16 height 16
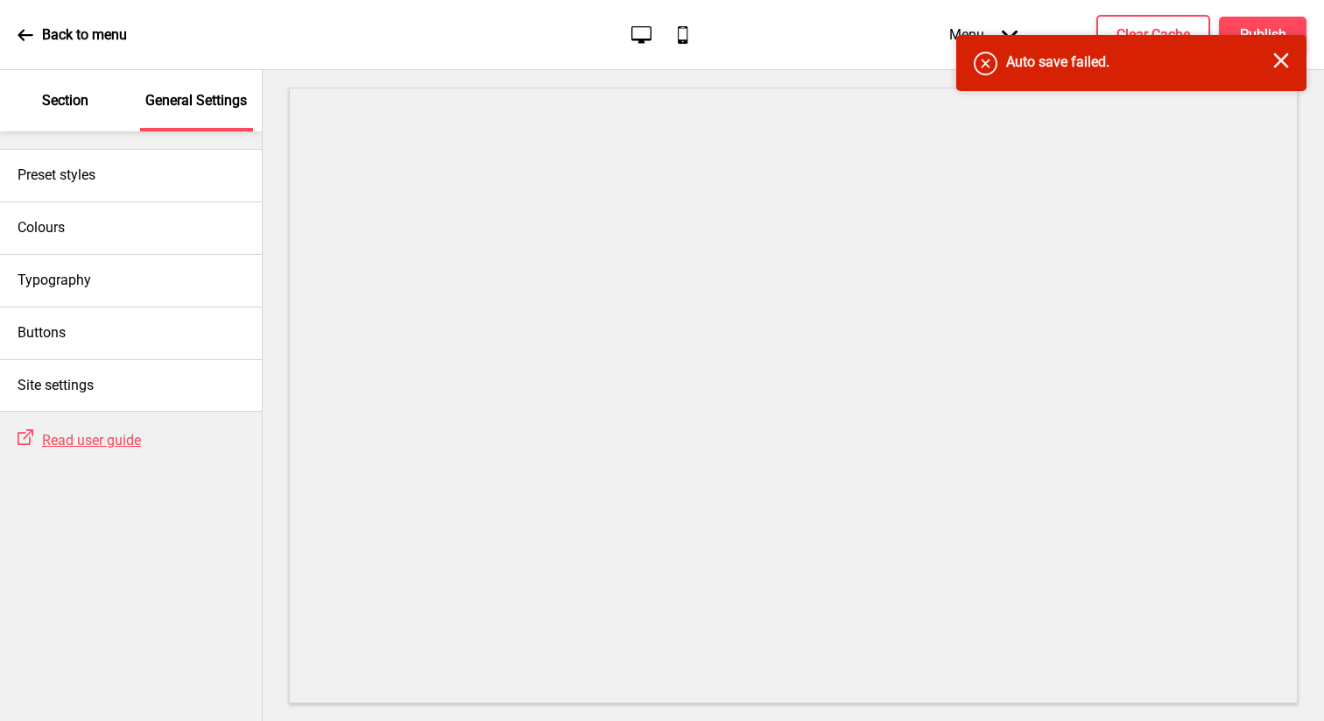
click at [64, 105] on p "Section" at bounding box center [65, 100] width 46 height 19
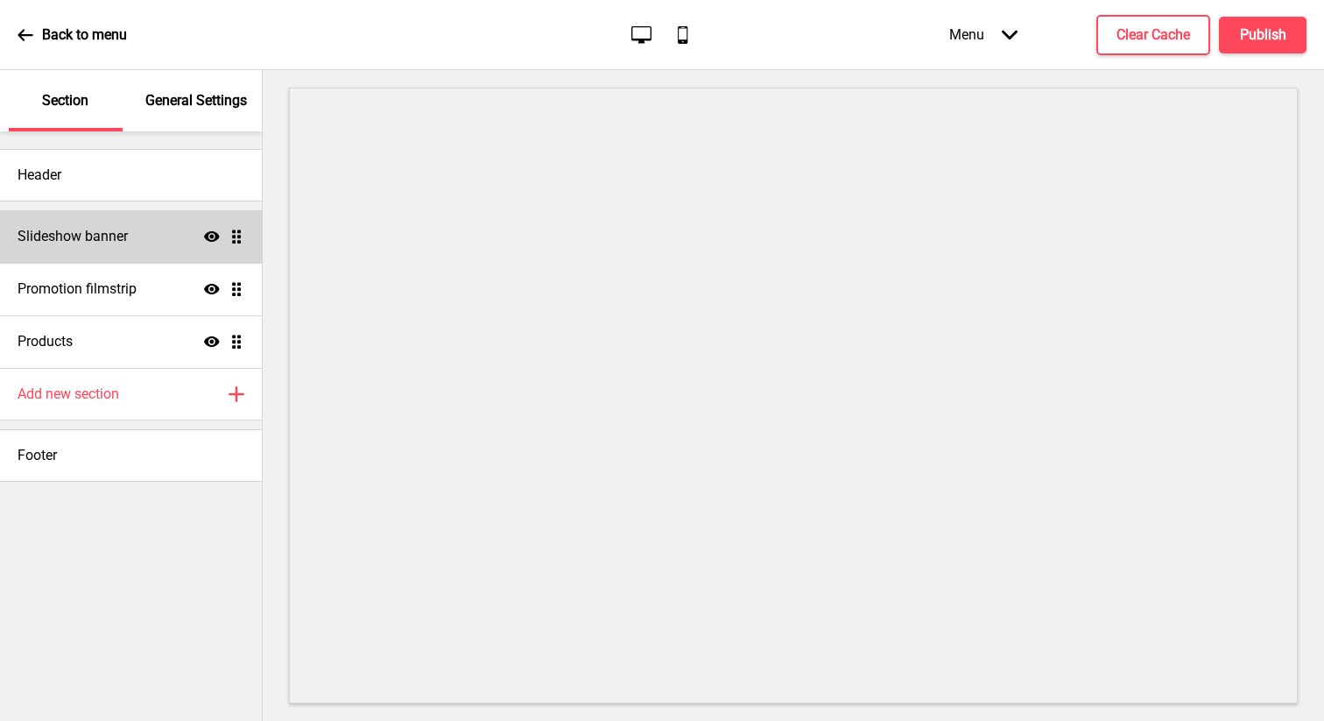
click at [88, 233] on h4 "Slideshow banner" at bounding box center [73, 236] width 110 height 19
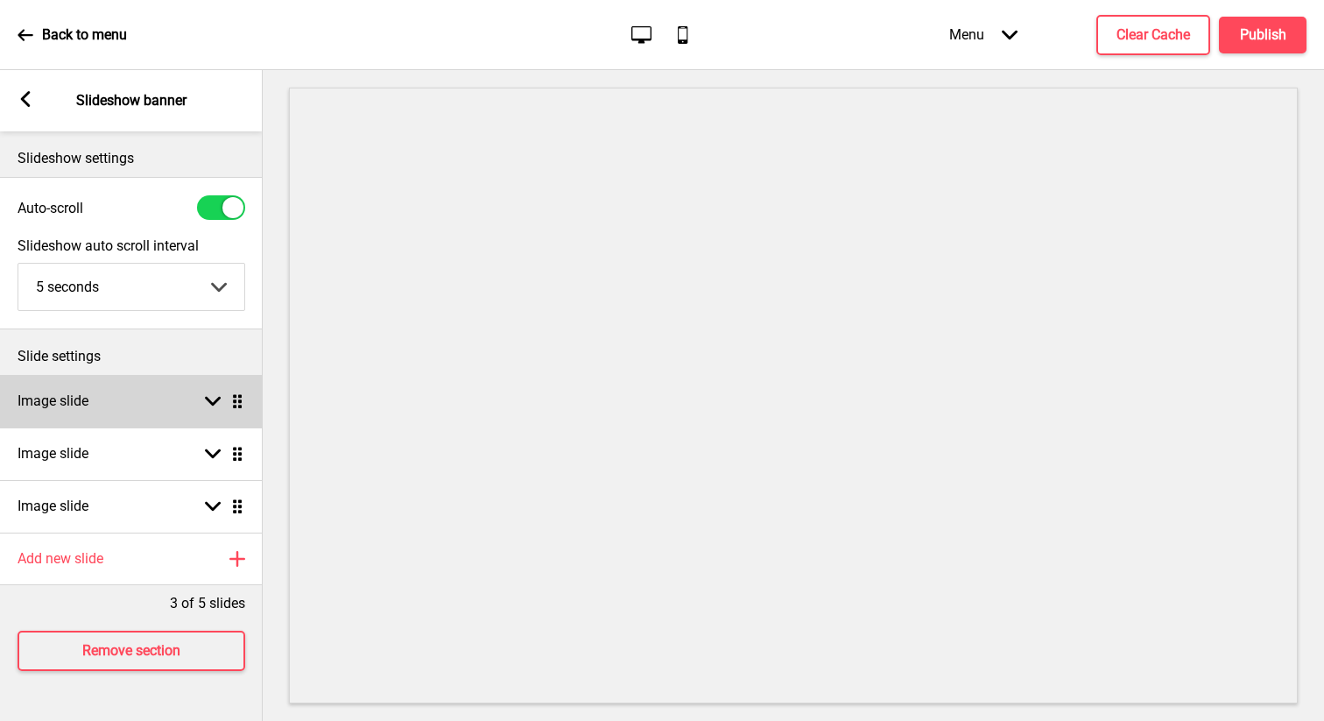
click at [238, 402] on ul "Image slide Arrow down Drag Image slide Arrow down Drag Image slide Arrow down …" at bounding box center [131, 454] width 263 height 158
click at [202, 405] on div "Arrow down Drag" at bounding box center [220, 401] width 49 height 16
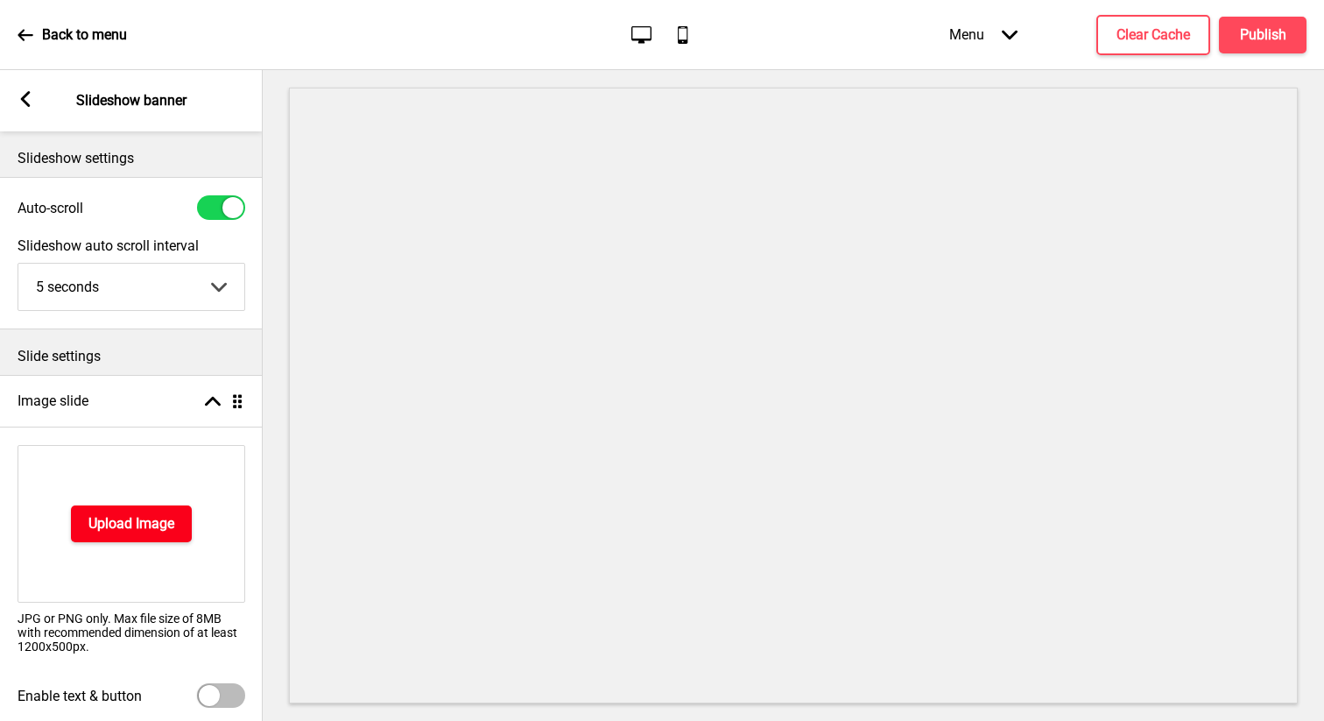
click at [141, 524] on h4 "Upload Image" at bounding box center [131, 523] width 86 height 19
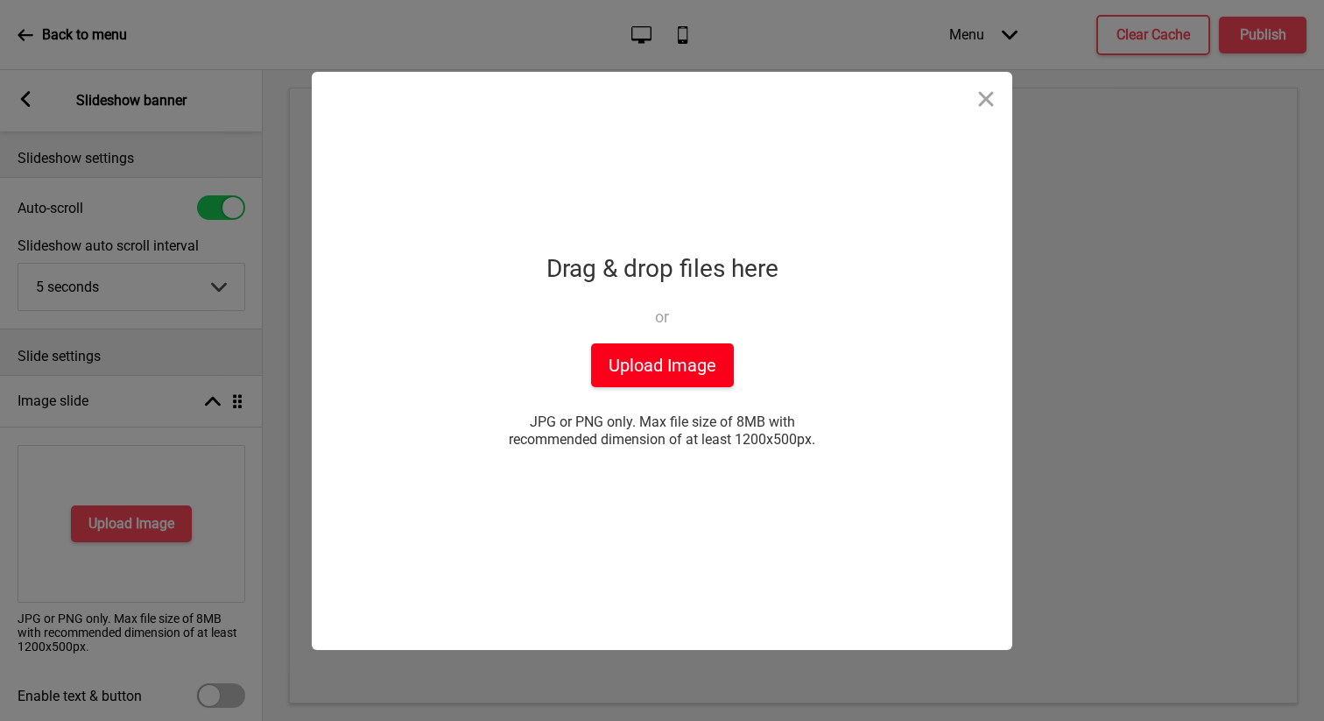
click at [662, 367] on button "Upload Image" at bounding box center [662, 365] width 143 height 44
click at [985, 94] on button "Close" at bounding box center [986, 98] width 53 height 53
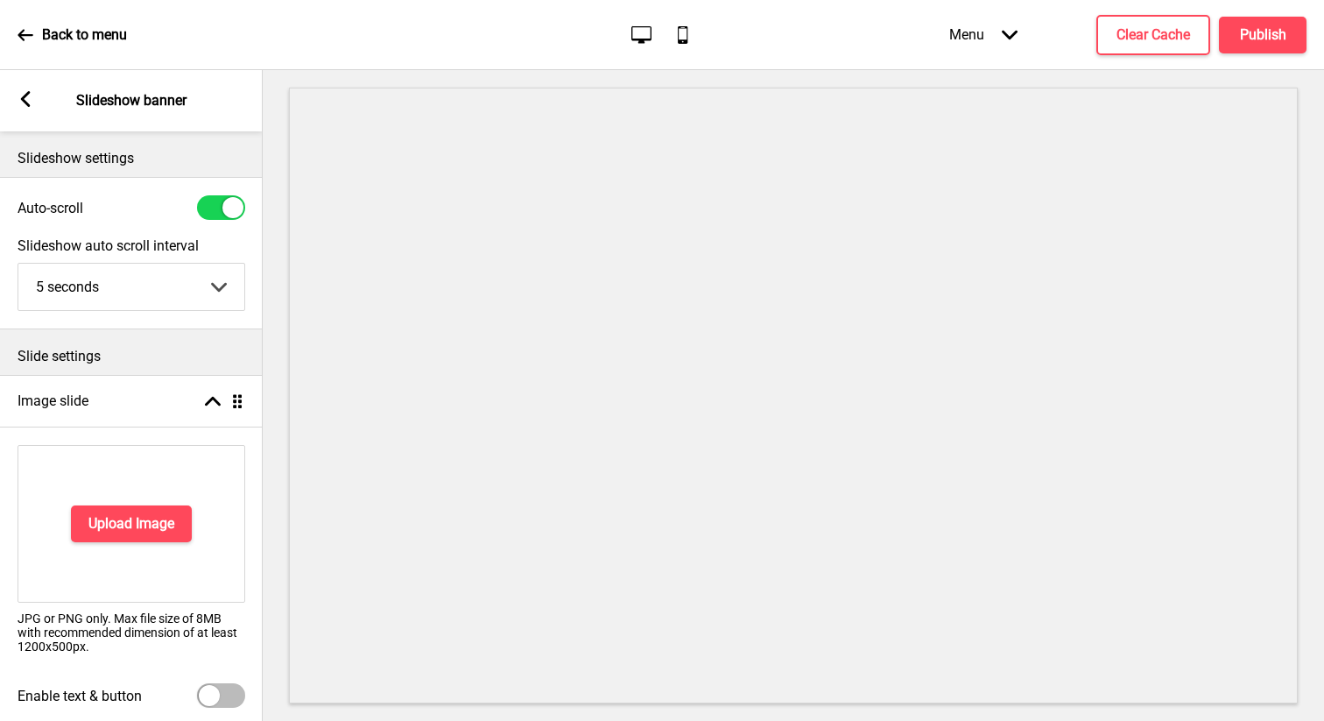
click at [29, 104] on icon at bounding box center [26, 99] width 10 height 16
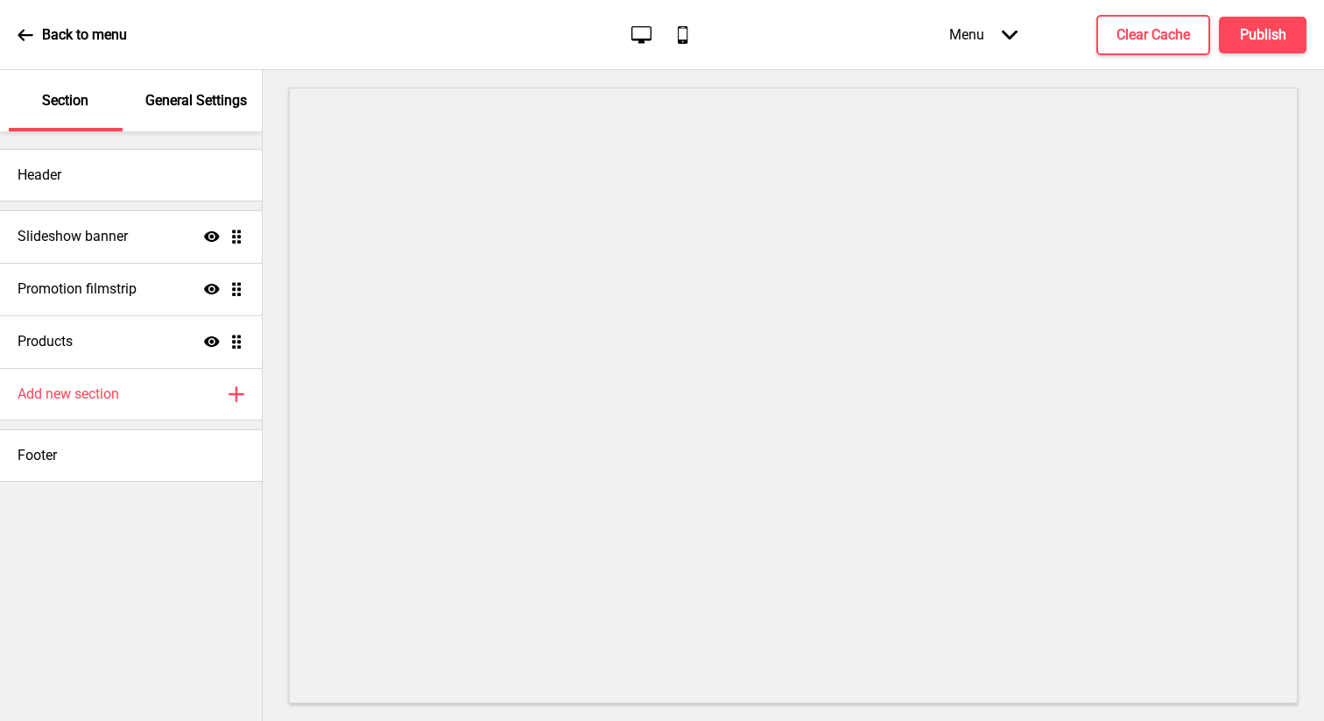
click at [53, 38] on p "Back to menu" at bounding box center [84, 34] width 85 height 19
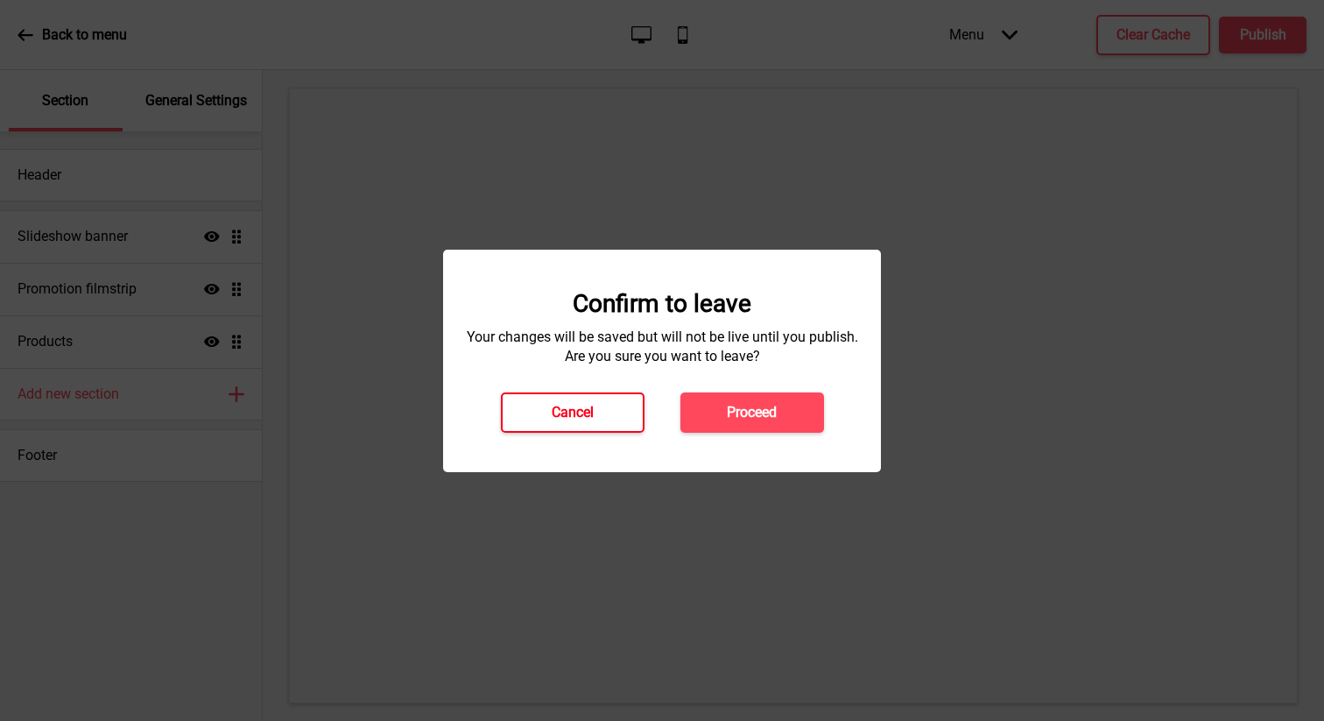
click at [586, 405] on h4 "Cancel" at bounding box center [573, 412] width 42 height 19
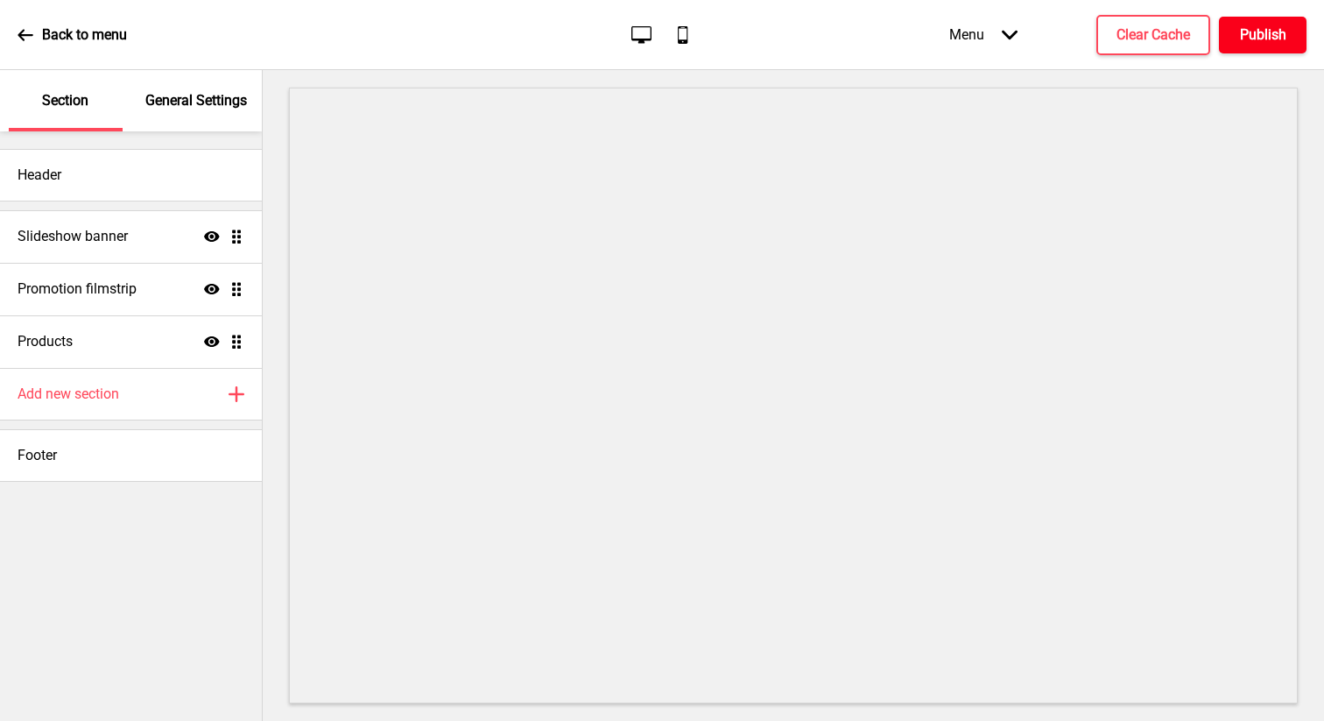
click at [1265, 41] on h4 "Publish" at bounding box center [1263, 34] width 46 height 19
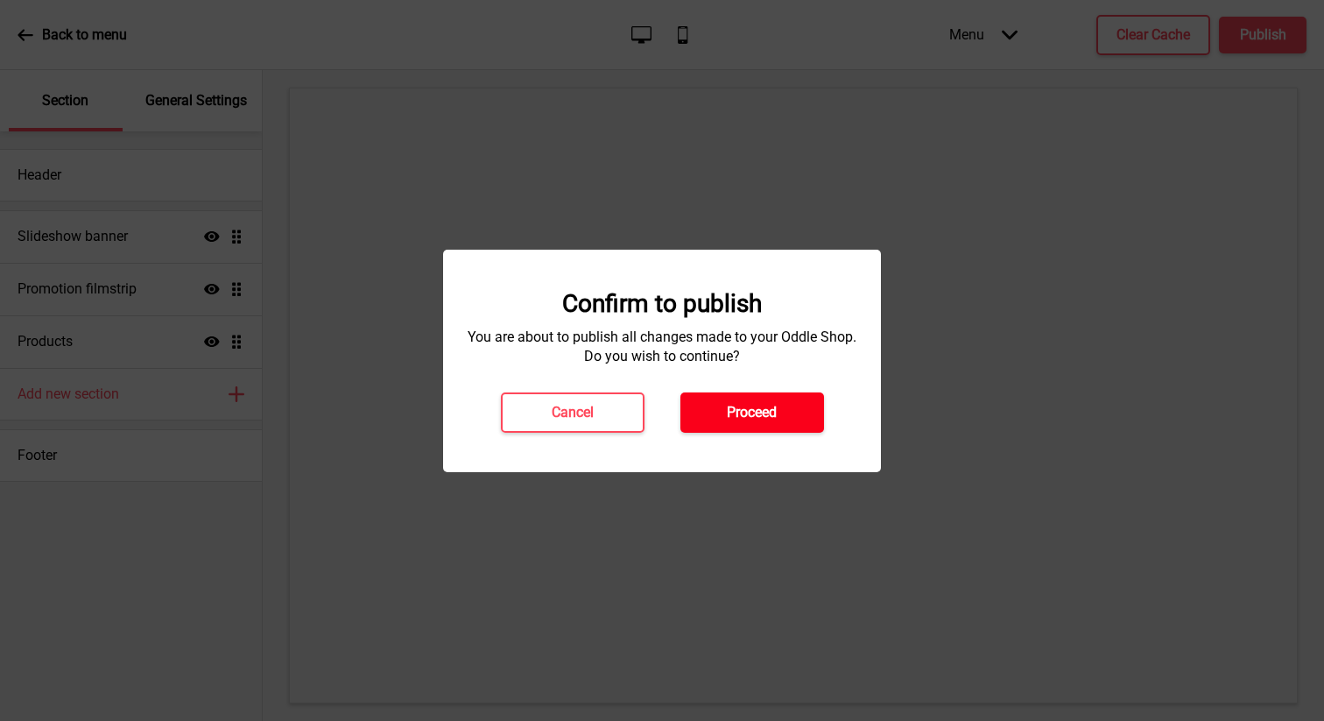
click at [734, 419] on h4 "Proceed" at bounding box center [752, 412] width 50 height 19
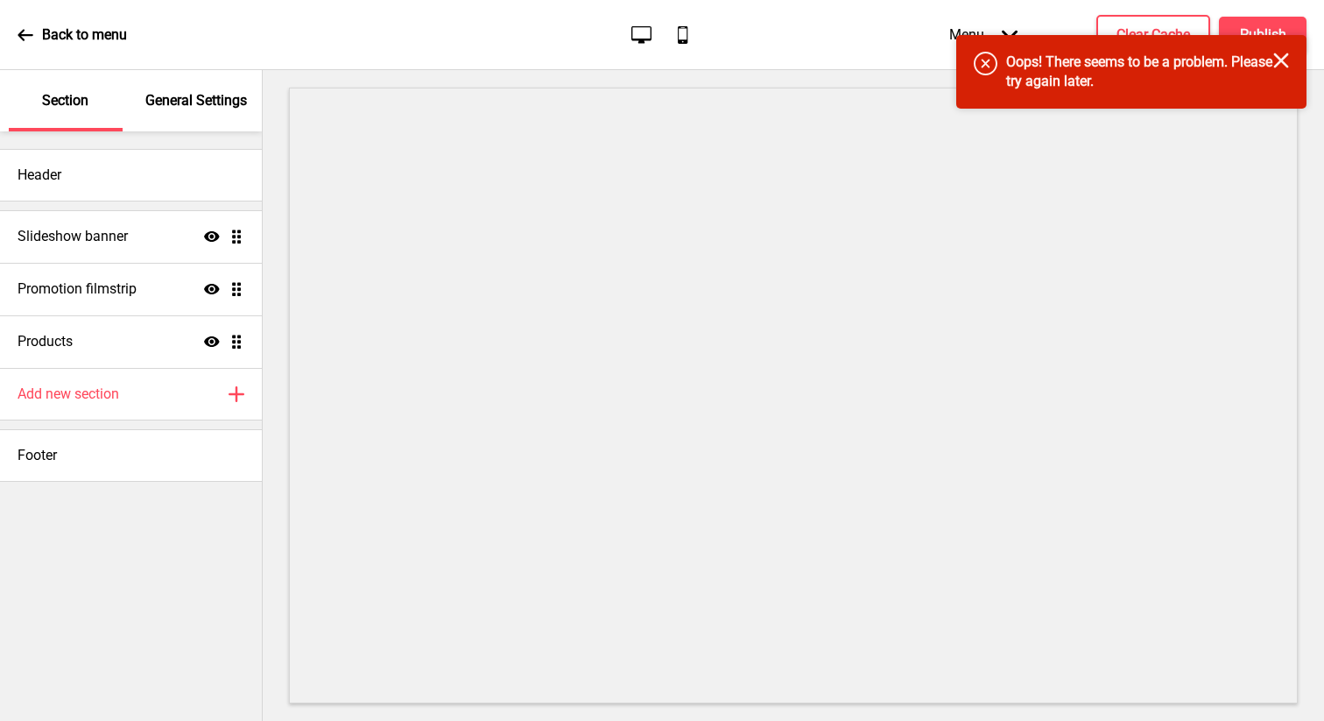
click at [1280, 56] on icon "Close" at bounding box center [1281, 61] width 16 height 16
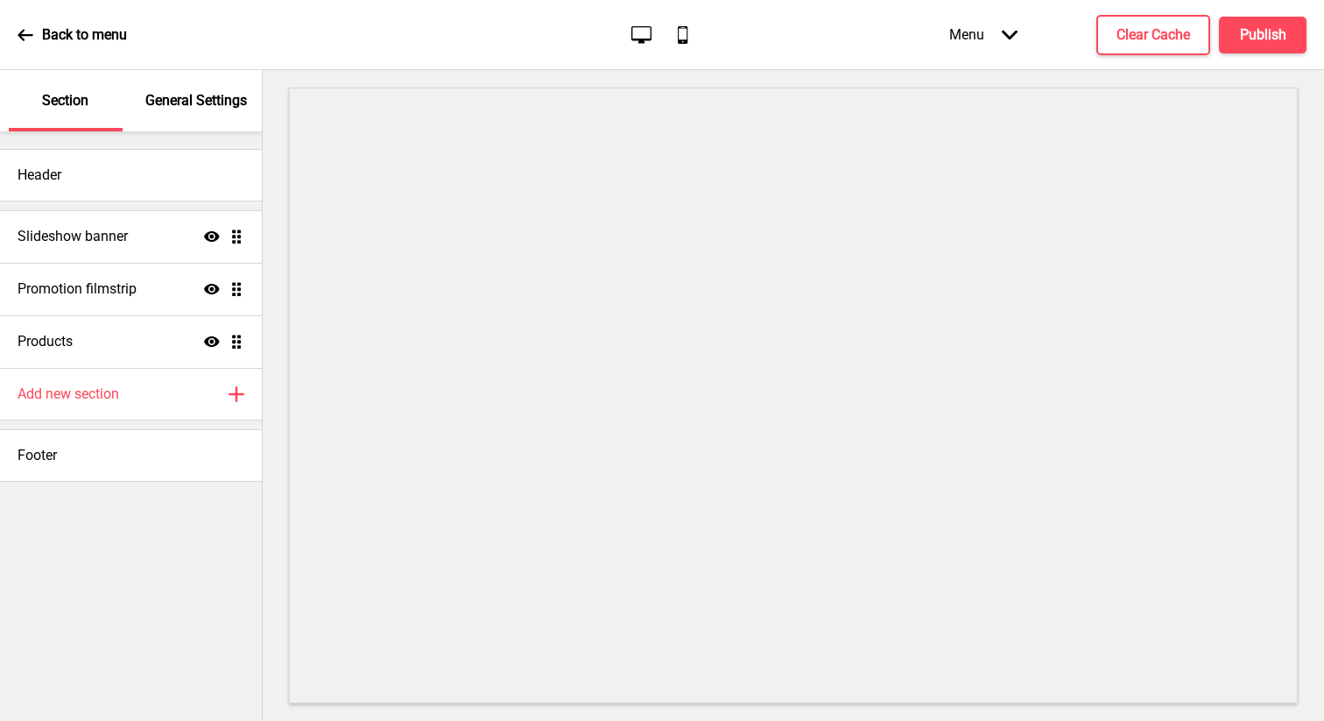
click at [200, 91] on p "General Settings" at bounding box center [196, 100] width 102 height 19
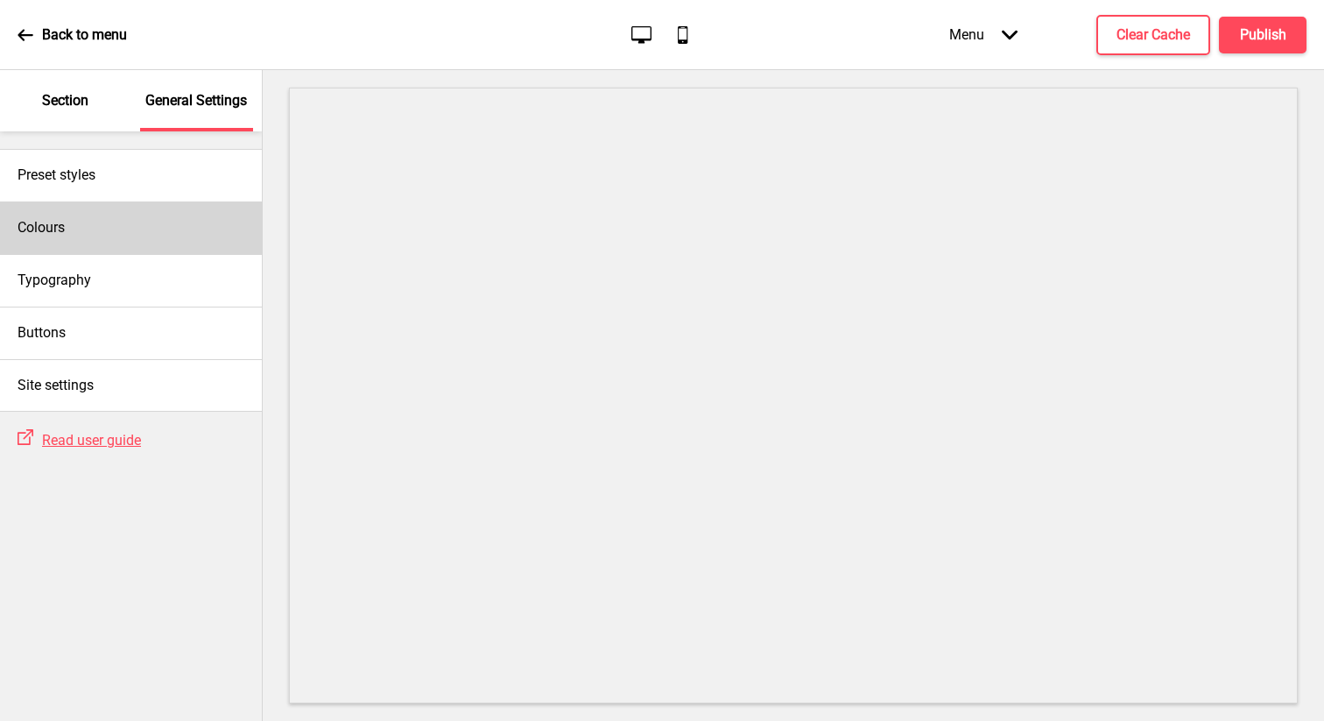
click at [129, 215] on div "Colours" at bounding box center [131, 227] width 262 height 53
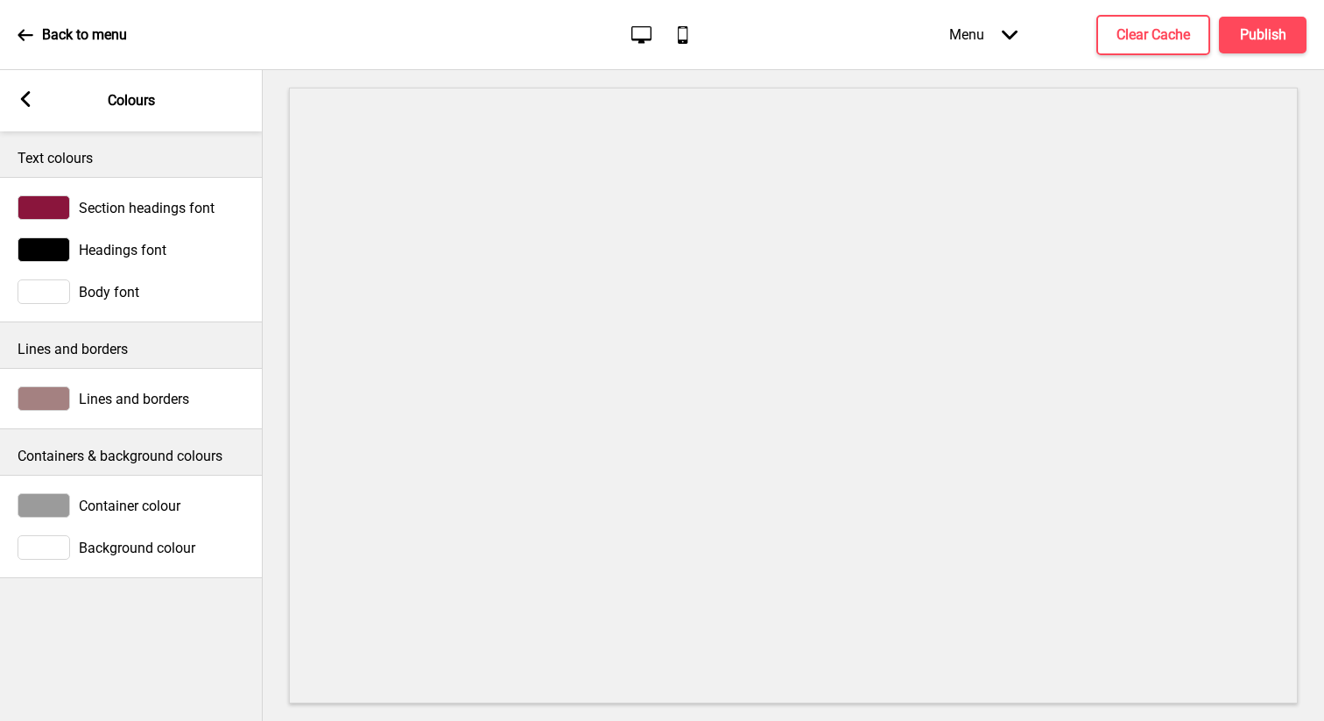
click at [54, 503] on div at bounding box center [44, 505] width 53 height 25
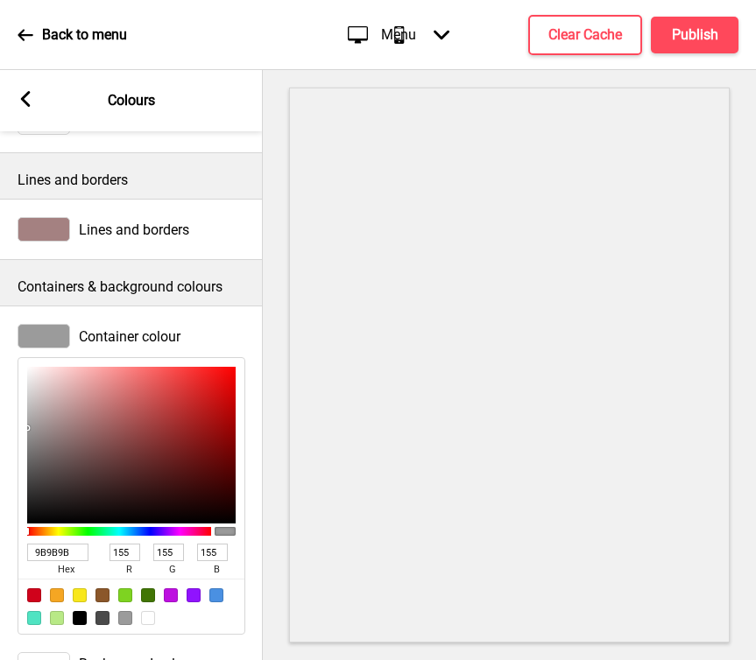
scroll to position [221, 0]
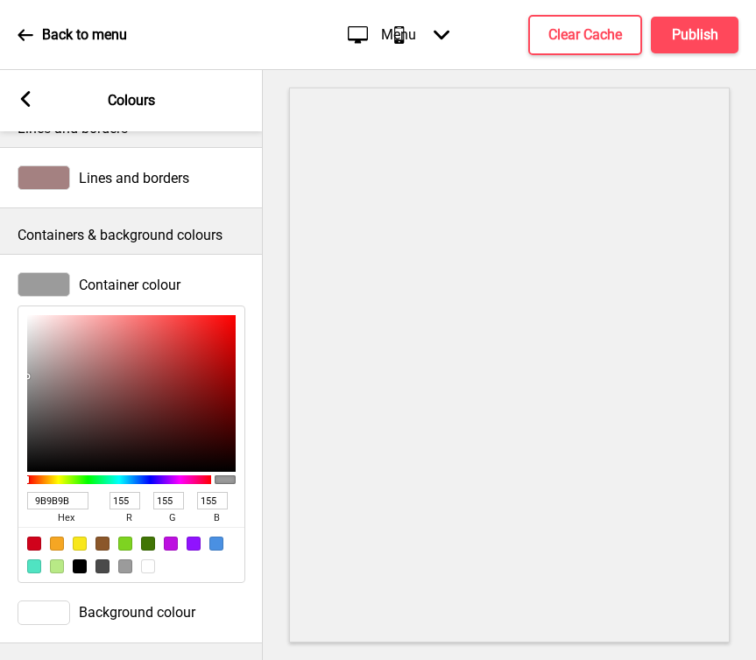
click at [53, 609] on div at bounding box center [44, 613] width 53 height 25
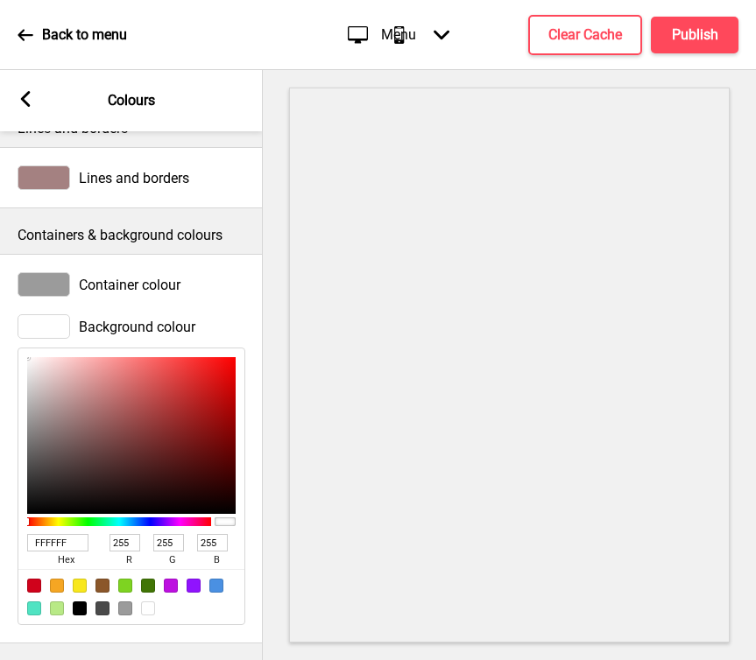
click at [50, 324] on div at bounding box center [44, 326] width 53 height 25
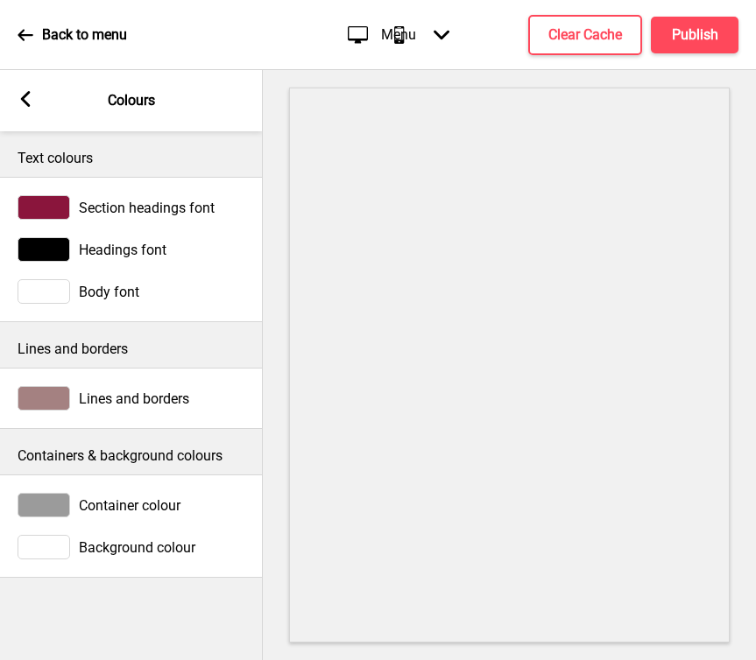
scroll to position [0, 0]
click at [61, 540] on div at bounding box center [44, 547] width 53 height 25
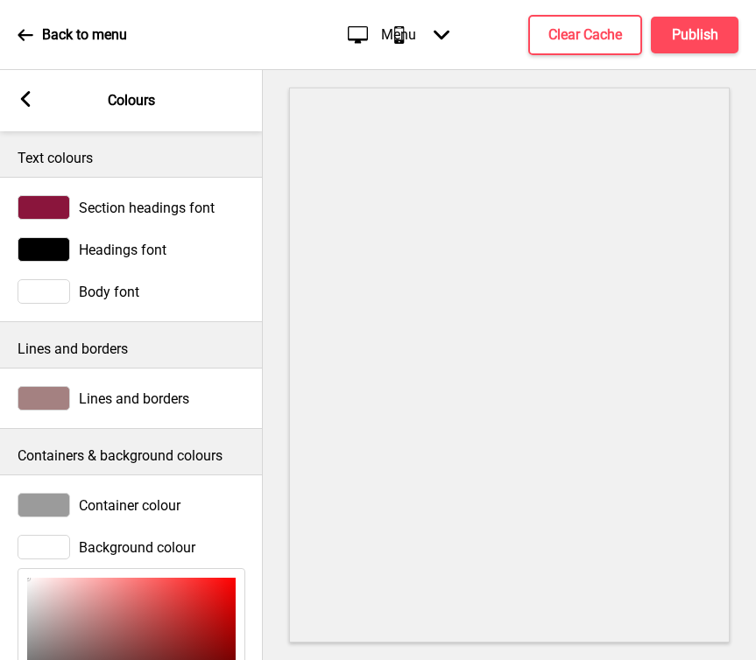
scroll to position [221, 0]
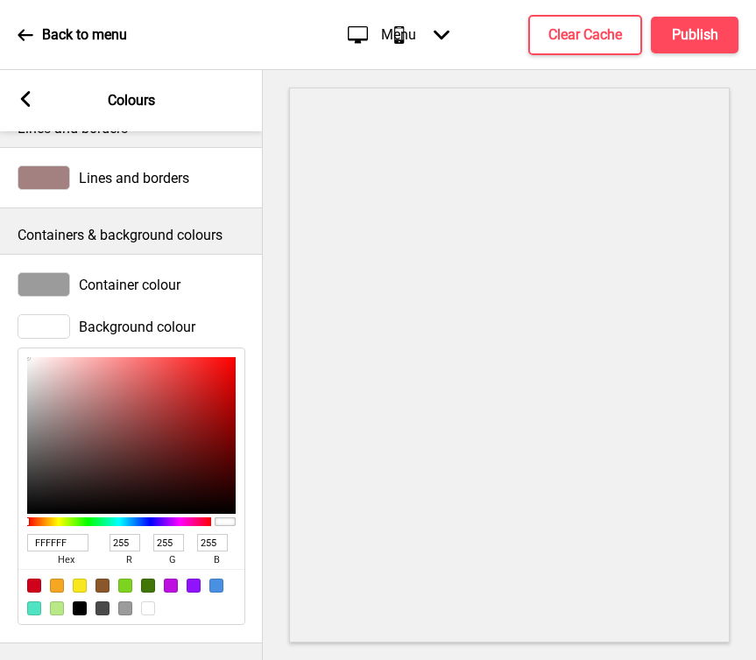
click at [72, 550] on input "FFFFFF" at bounding box center [57, 543] width 61 height 18
type input "FFb"
type input "187"
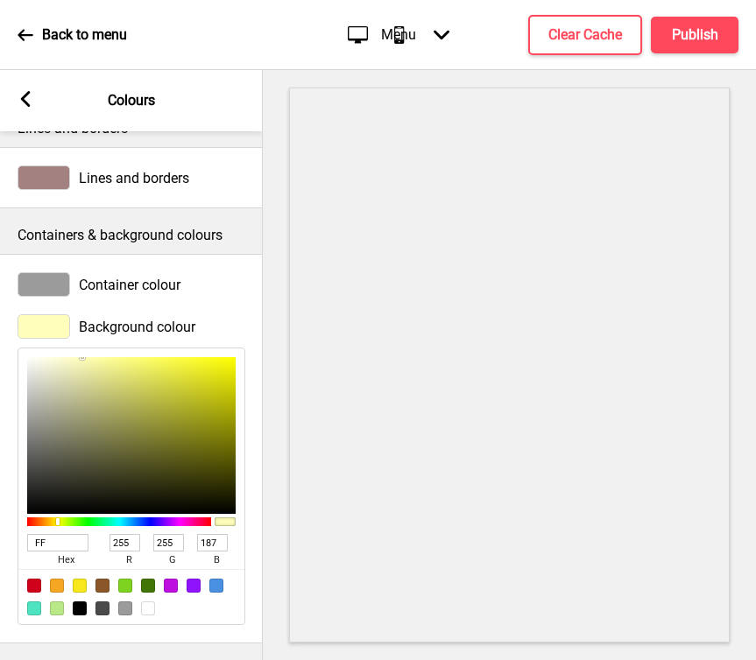
type input "FFf"
type input "255"
type input "FFfbf4"
type input "251"
type input "244"
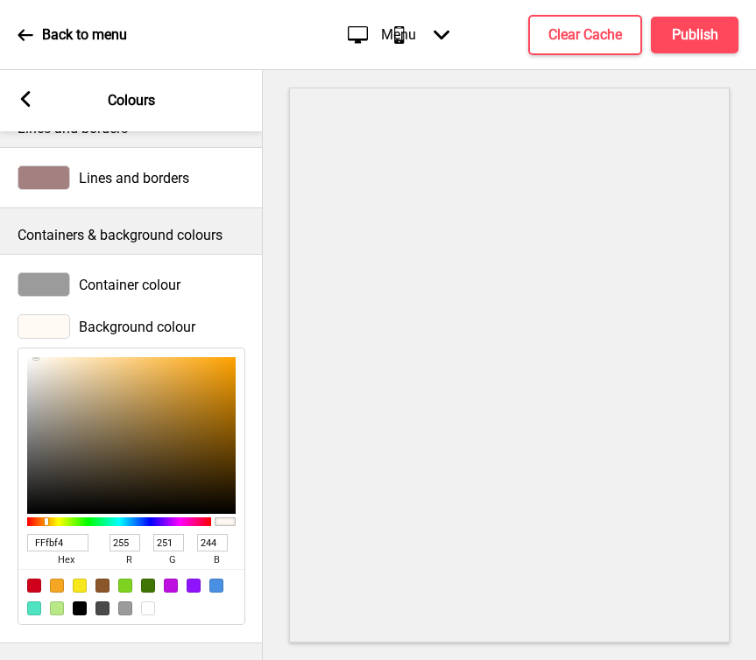
type input "FFFBF4"
click at [50, 284] on div at bounding box center [44, 284] width 53 height 25
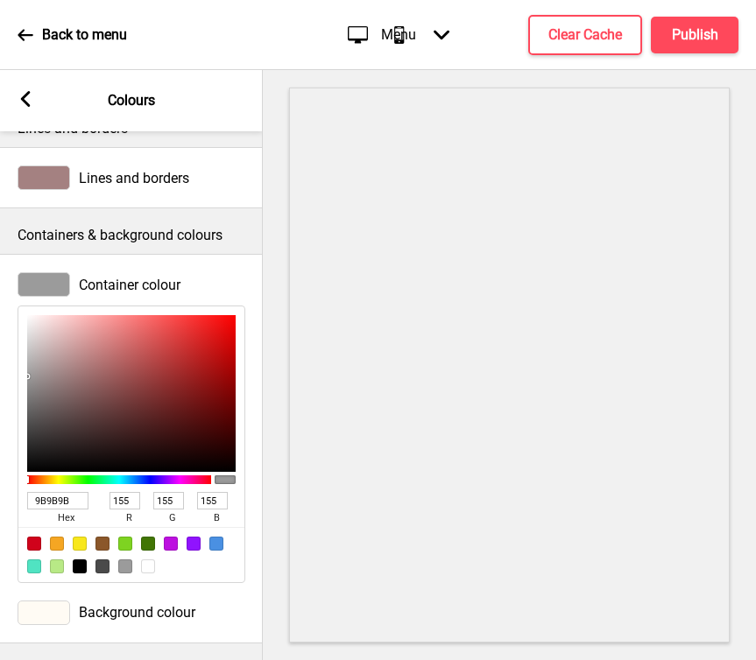
click at [77, 501] on input "9B9B9B" at bounding box center [57, 501] width 61 height 18
type input "dbd"
type input "221"
type input "187"
type input "221"
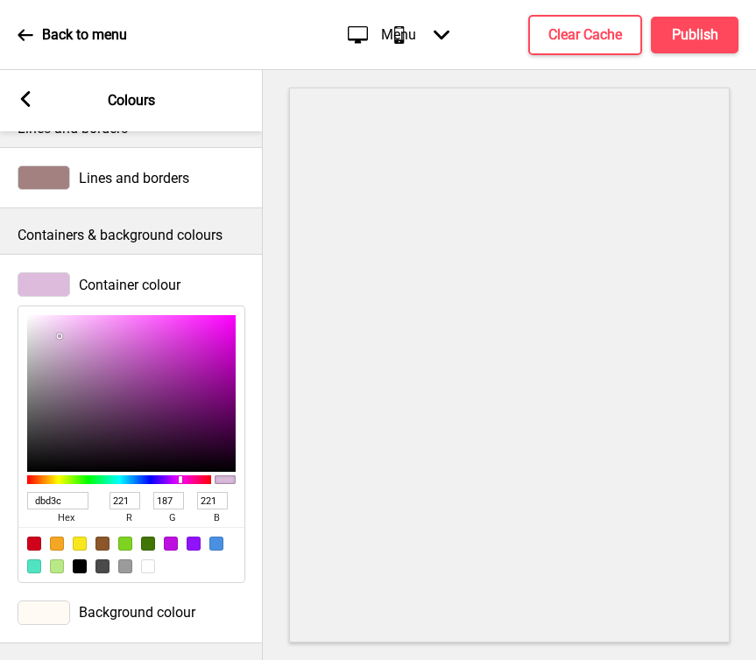
type input "dbd3c8"
type input "219"
type input "211"
type input "200"
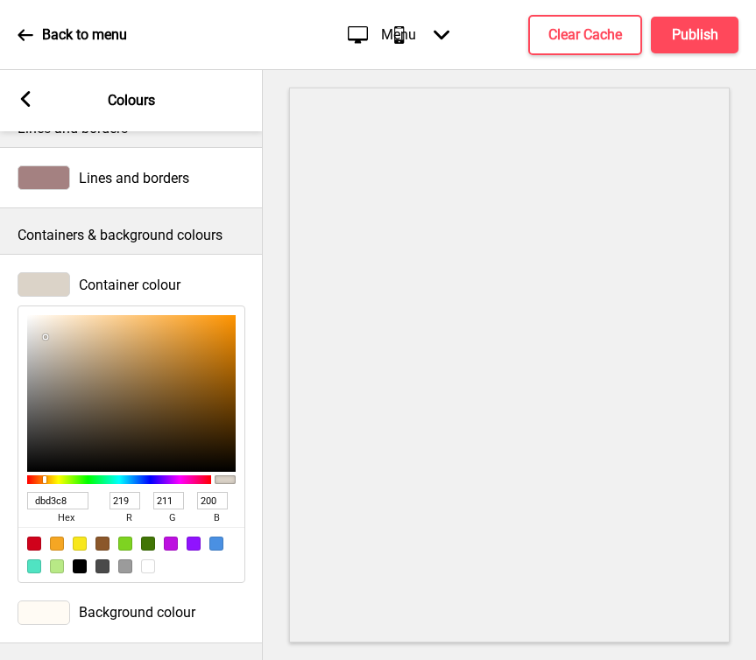
type input "DBD3C8"
click at [174, 267] on div "Container colour DBD3C8 hex 219 r 211 g 200 b 100 a" at bounding box center [131, 428] width 263 height 328
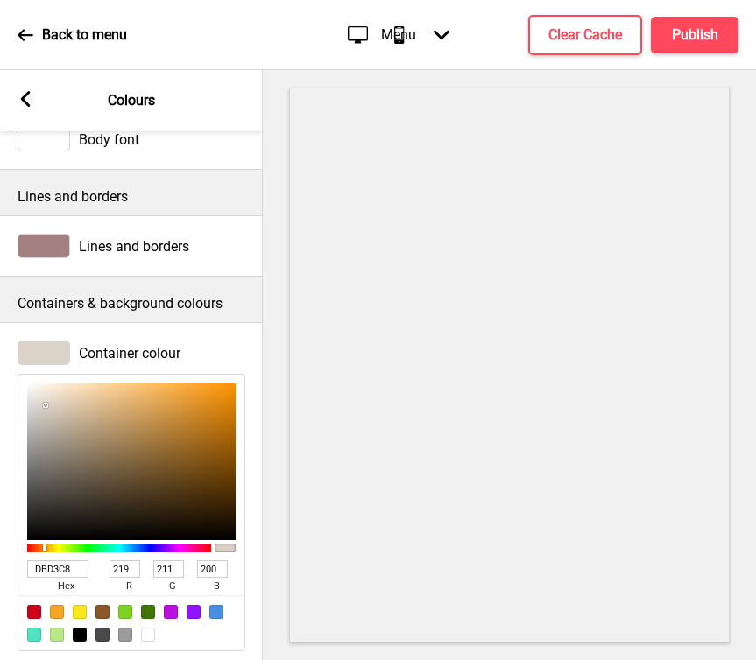
scroll to position [149, 0]
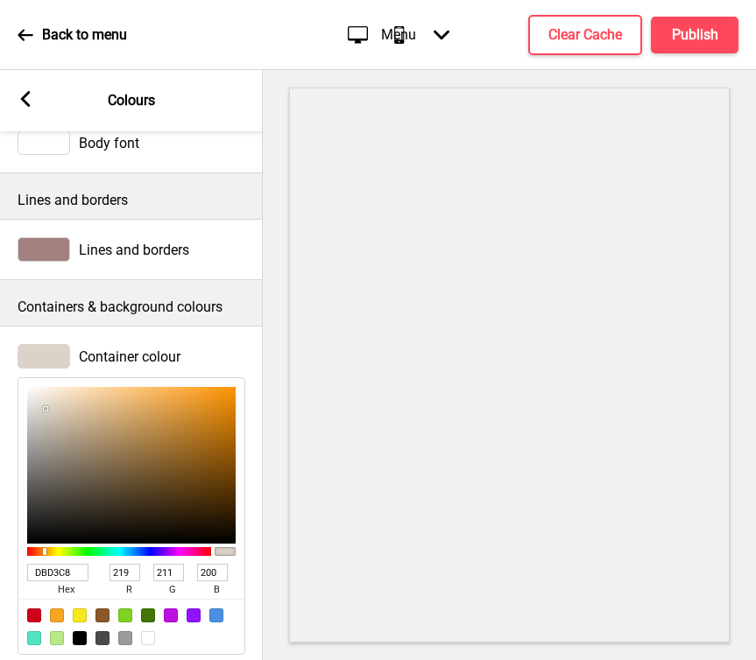
click at [44, 251] on div at bounding box center [44, 249] width 53 height 25
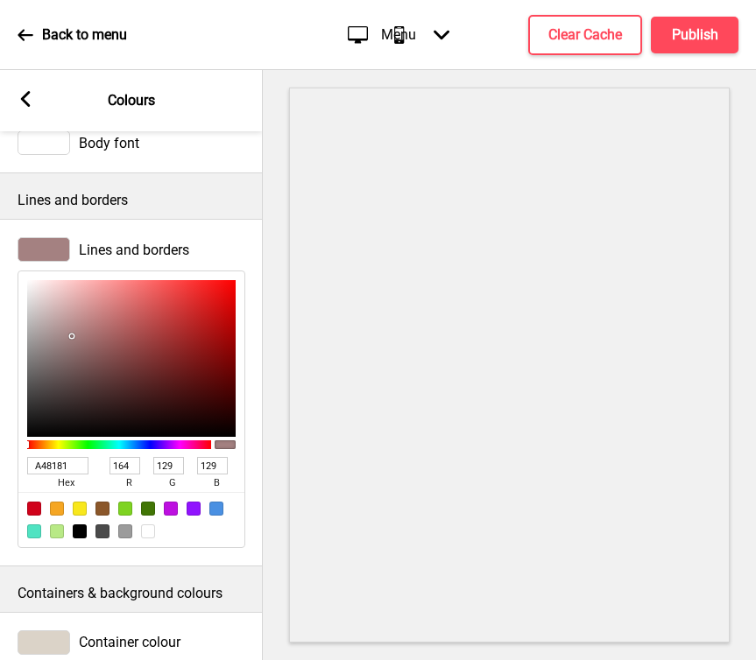
click at [122, 532] on div at bounding box center [125, 532] width 14 height 14
type input "9B9B9B"
type input "155"
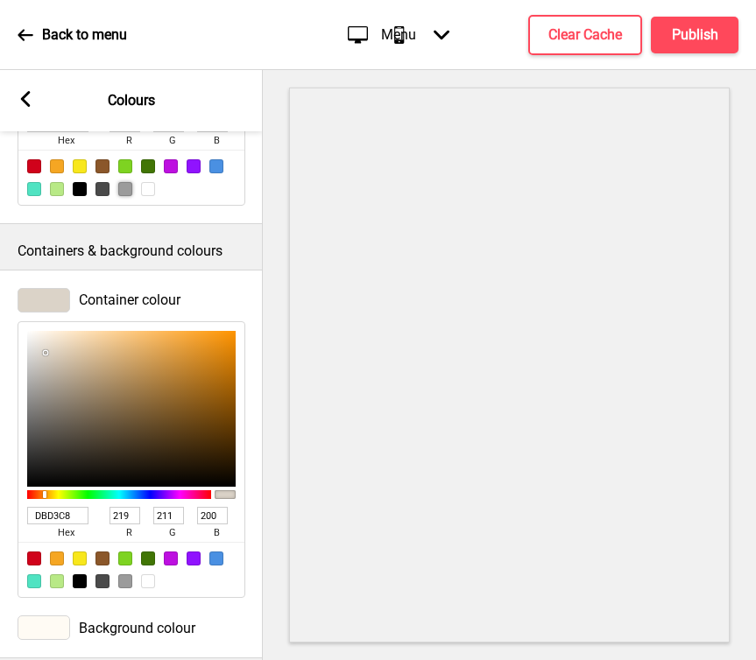
scroll to position [507, 0]
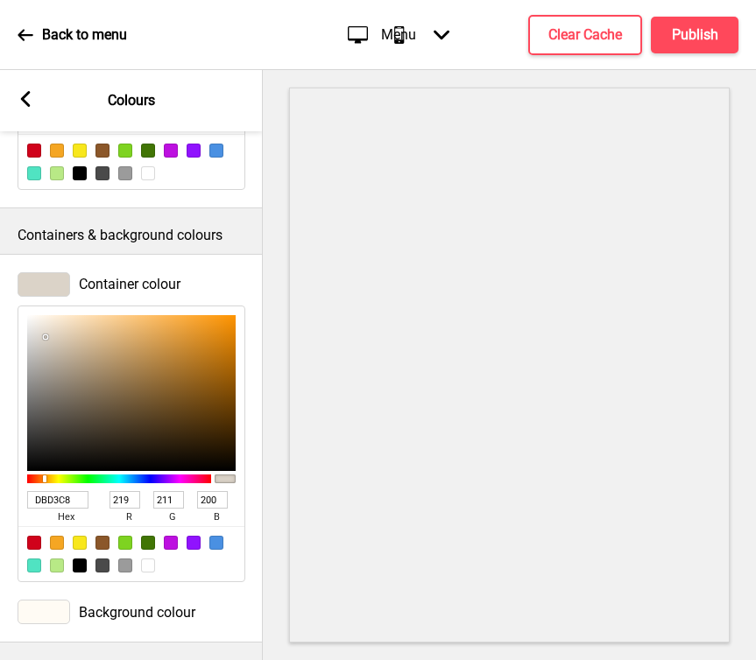
click at [60, 283] on div at bounding box center [44, 284] width 53 height 25
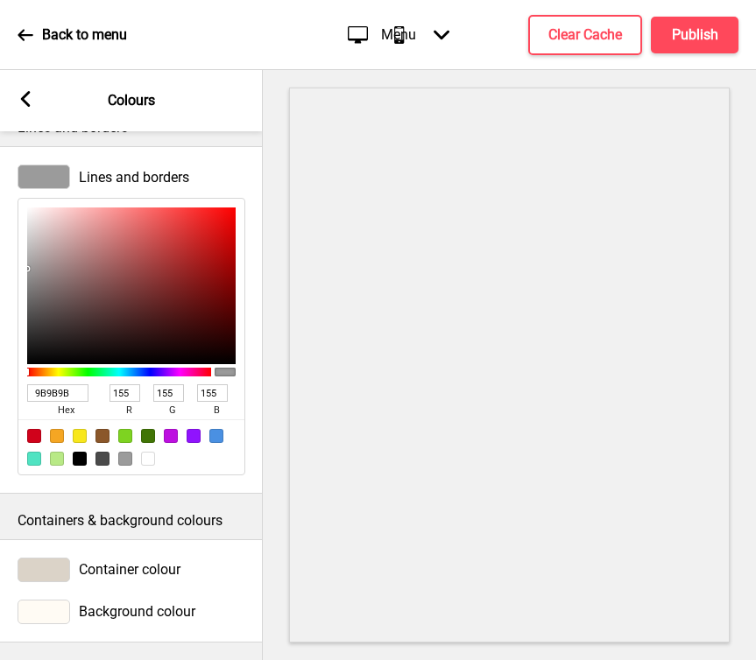
scroll to position [221, 0]
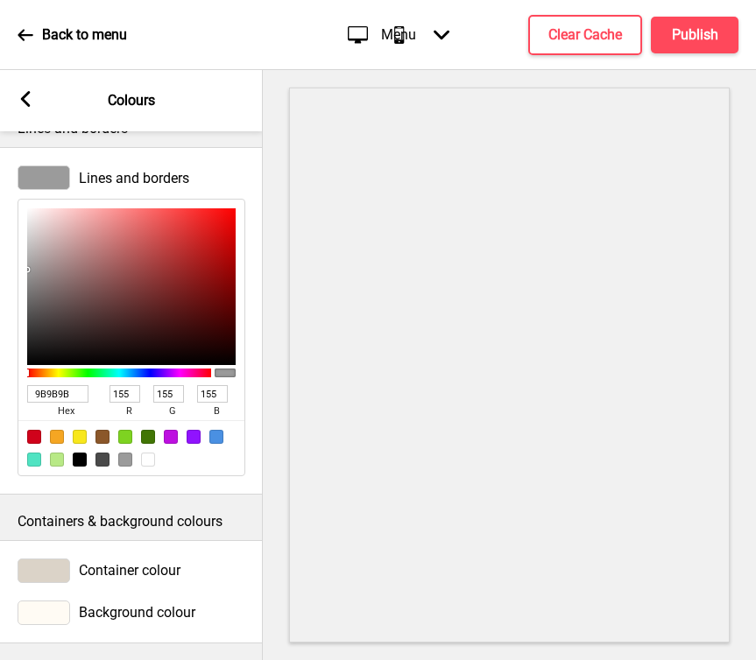
drag, startPoint x: 73, startPoint y: 390, endPoint x: 10, endPoint y: 391, distance: 63.1
click at [10, 391] on div "Lines and borders 9B9B9B hex 155 r 155 g 155 b 100 a" at bounding box center [131, 321] width 263 height 328
type input "8a1"
type input "136"
type input "170"
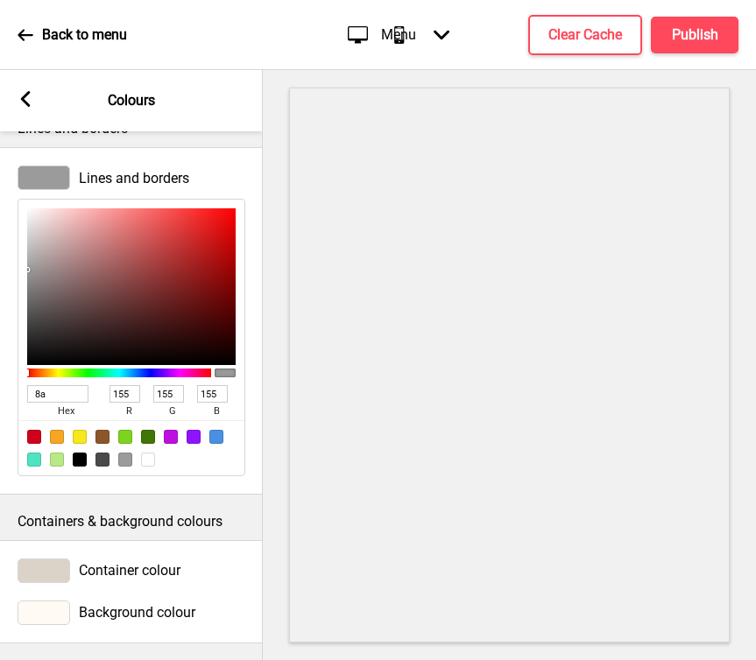
type input "17"
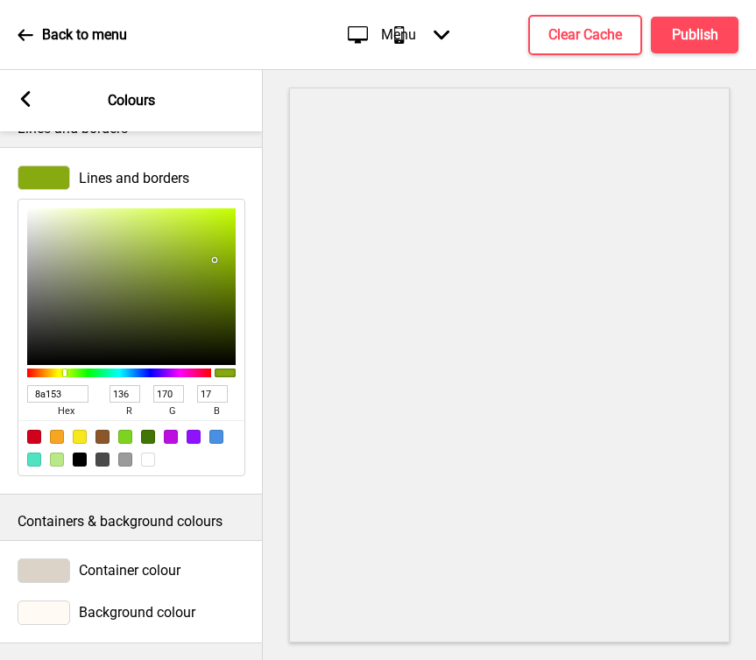
type input "8a153c"
type input "138"
type input "21"
type input "60"
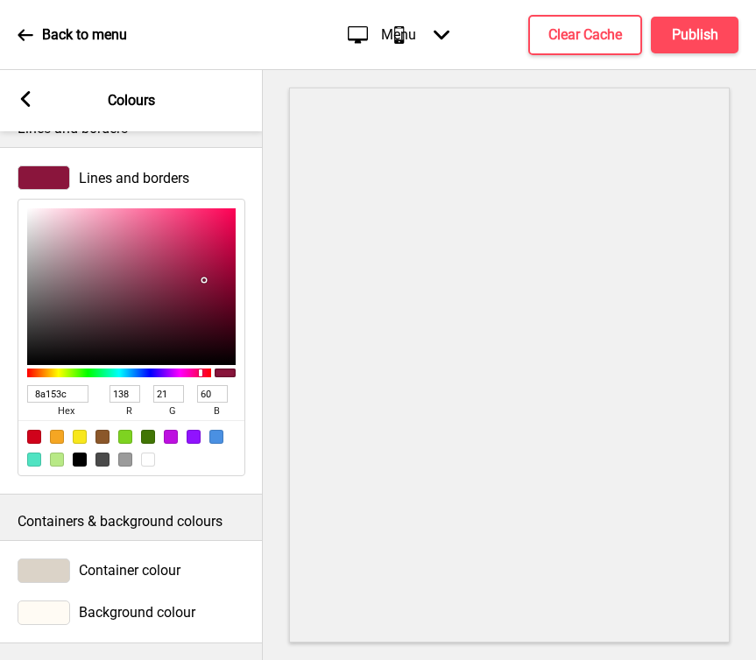
type input "8a1"
type input "136"
type input "170"
type input "17"
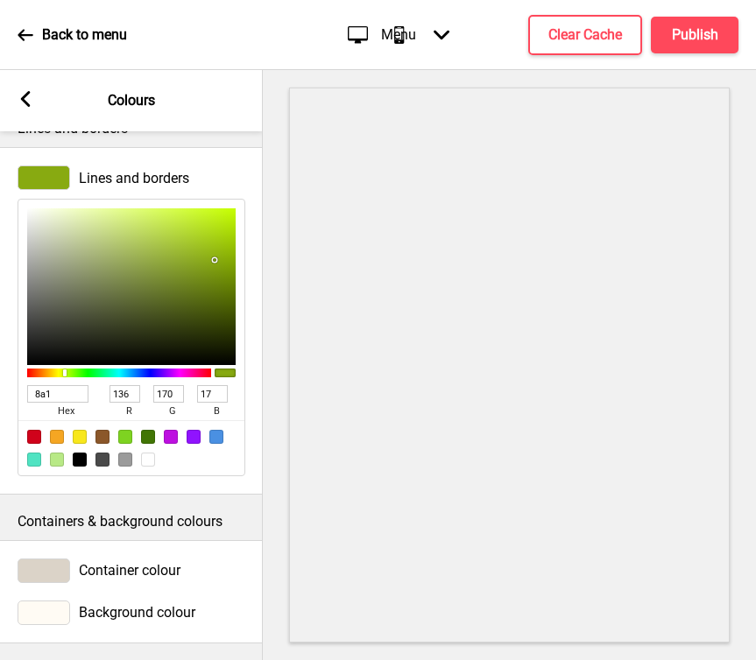
type input "9B9B9B"
type input "155"
type input "9B9B9B"
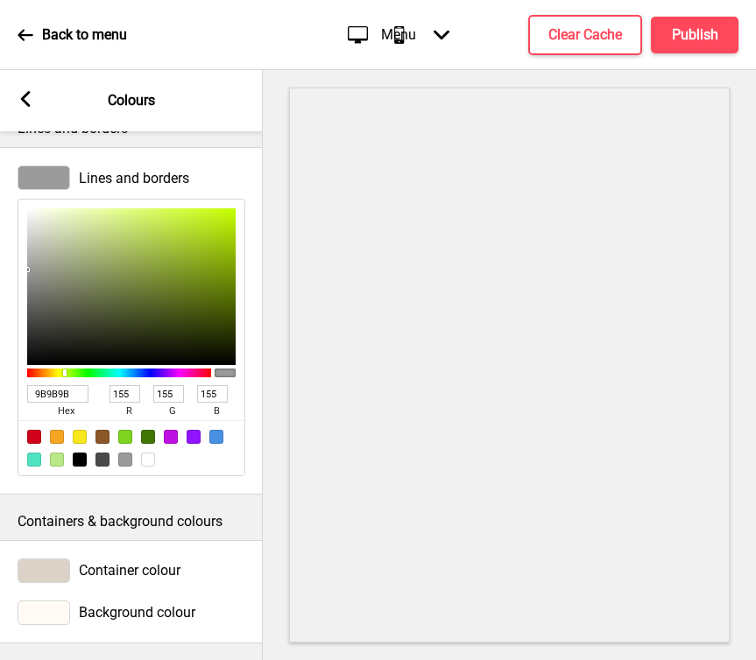
click at [198, 559] on div "Container colour" at bounding box center [132, 571] width 228 height 25
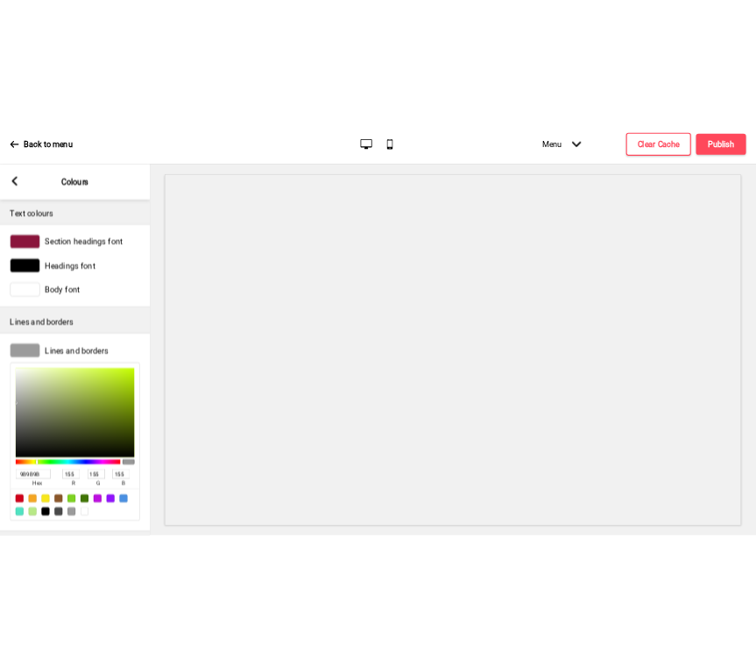
scroll to position [0, 0]
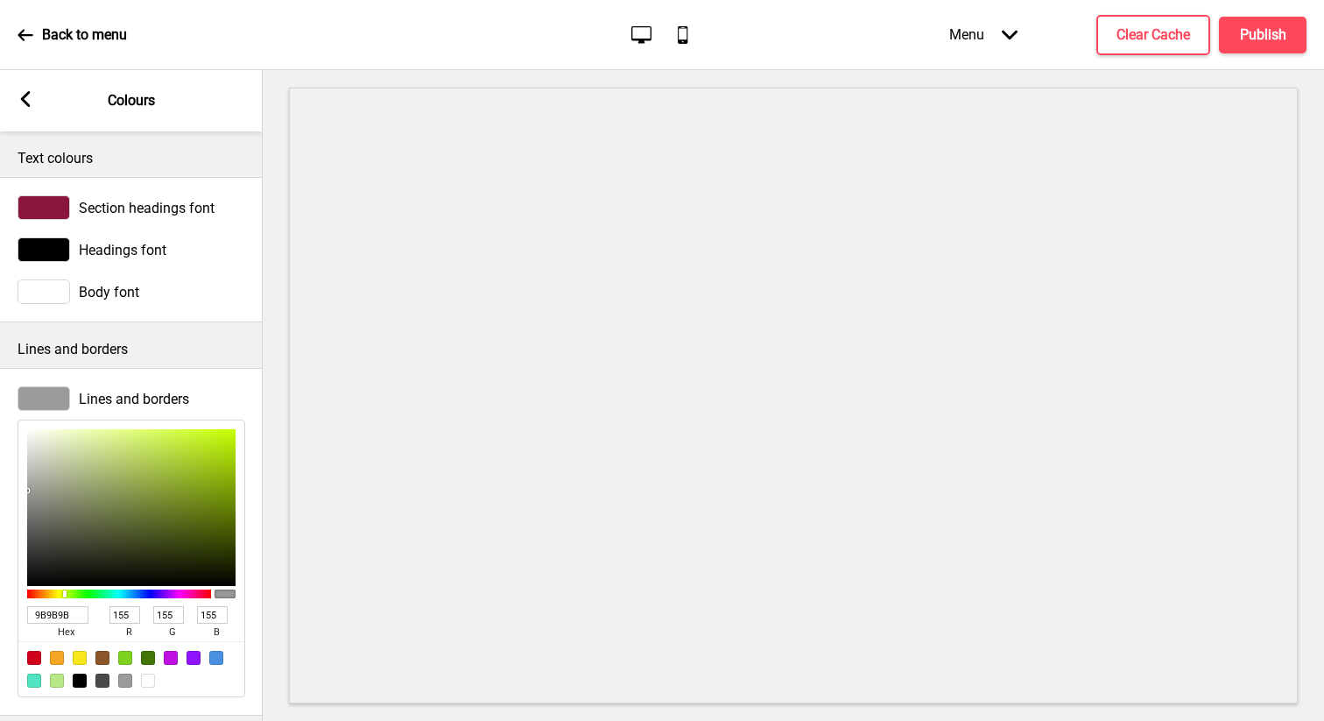
click at [25, 103] on icon at bounding box center [26, 99] width 10 height 16
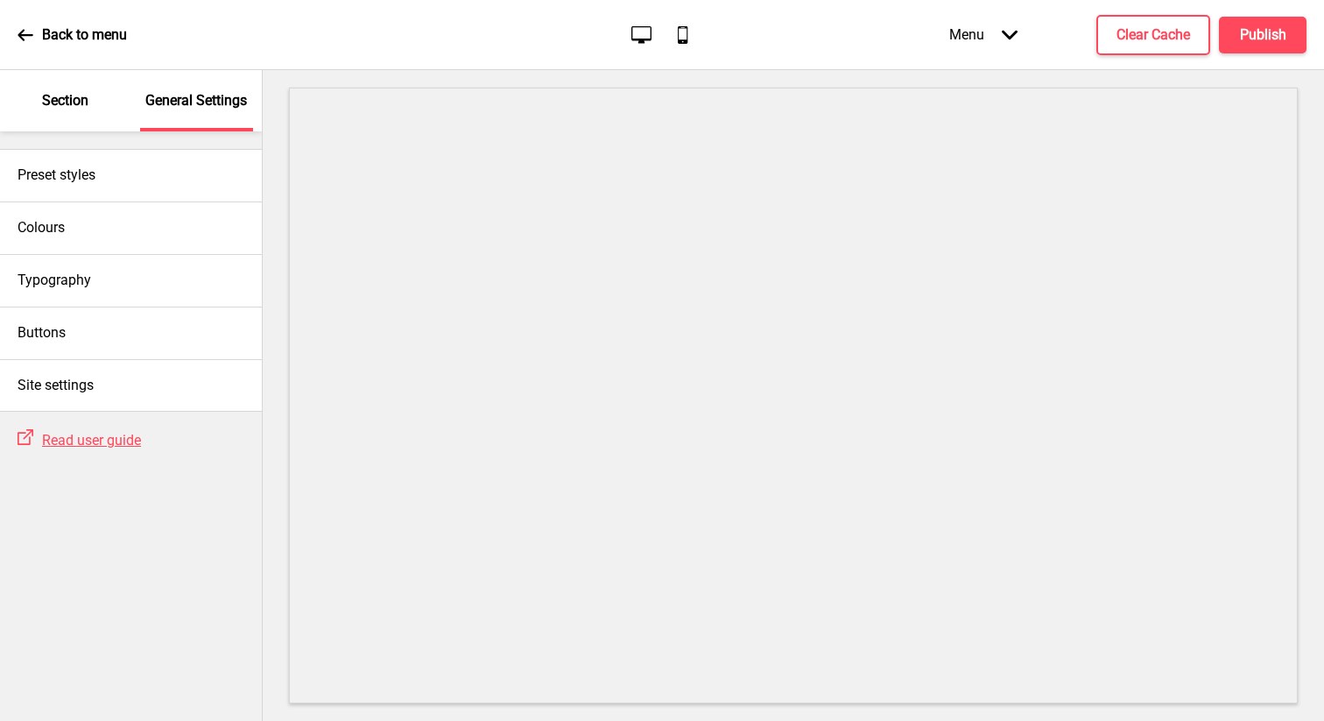
click at [62, 105] on p "Section" at bounding box center [65, 100] width 46 height 19
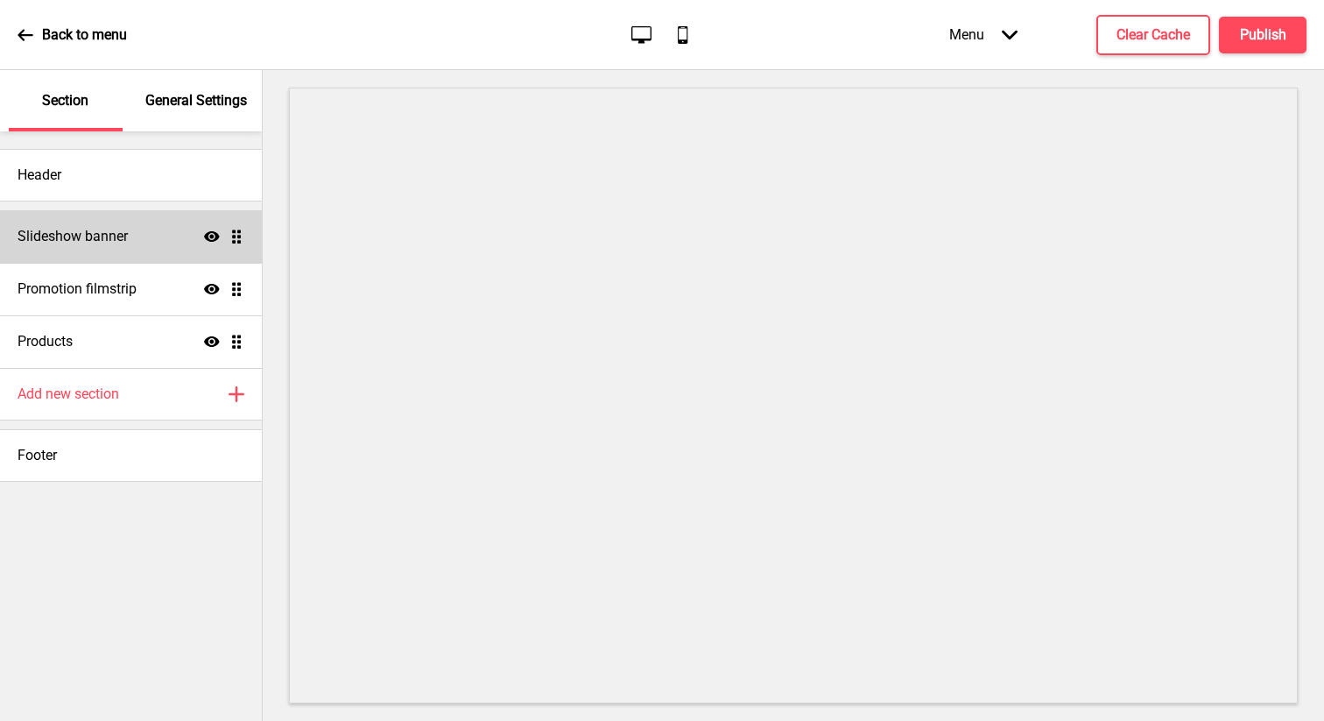
click at [118, 234] on h4 "Slideshow banner" at bounding box center [73, 236] width 110 height 19
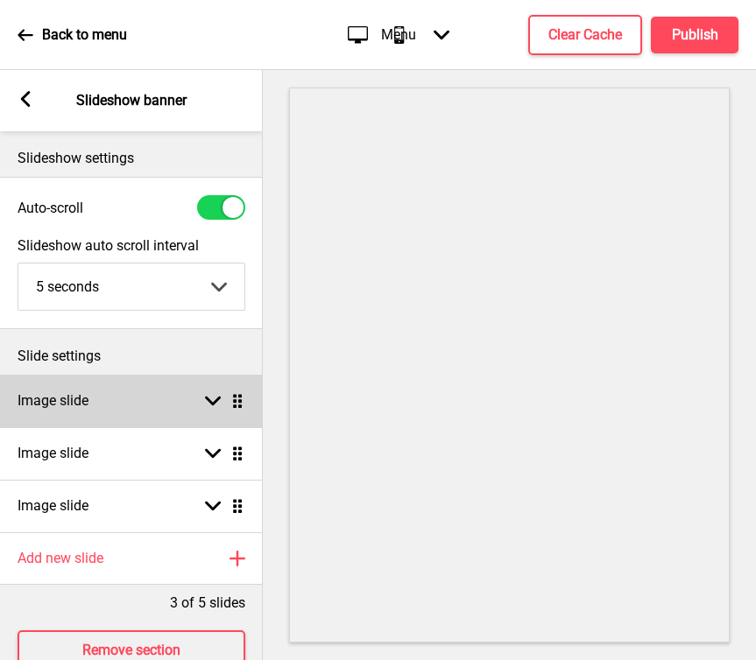
click at [130, 398] on div "Image slide Arrow down Drag" at bounding box center [131, 401] width 263 height 53
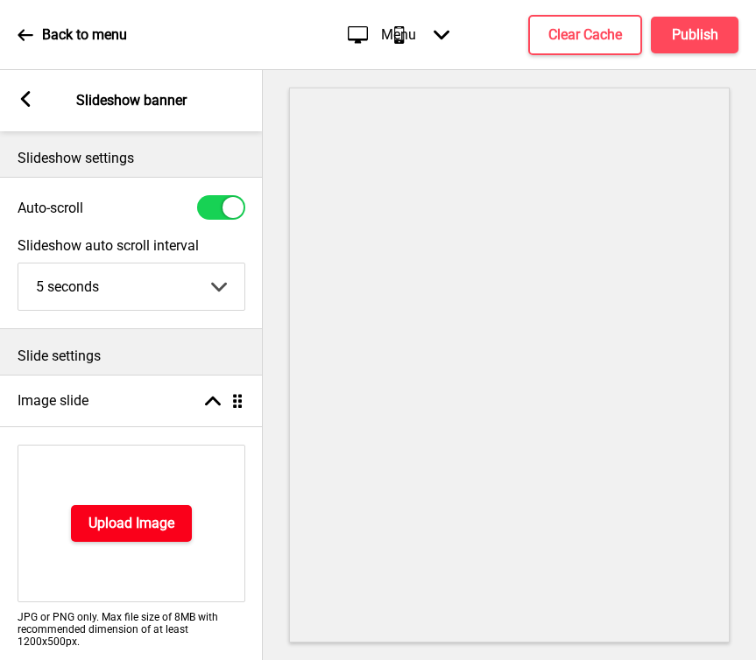
click at [142, 524] on h4 "Upload Image" at bounding box center [131, 523] width 86 height 19
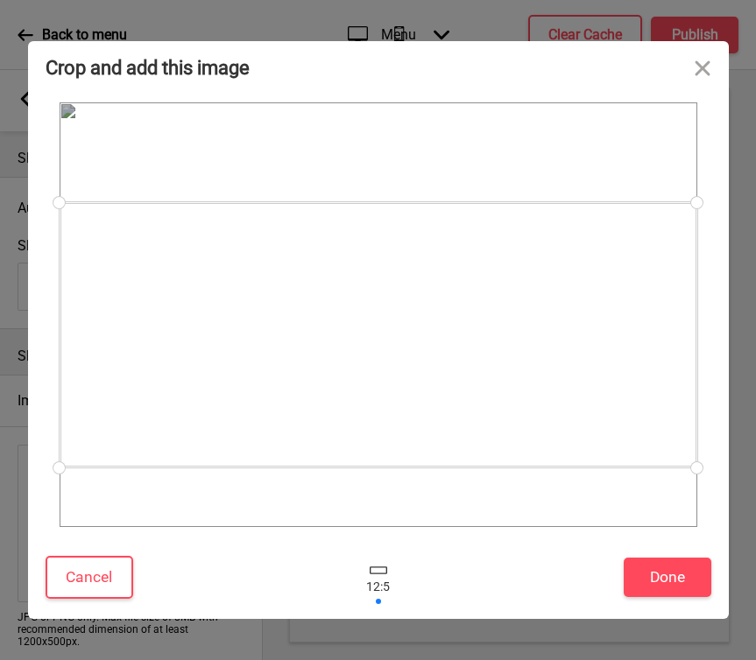
drag, startPoint x: 600, startPoint y: 376, endPoint x: 600, endPoint y: 396, distance: 20.1
click at [600, 396] on div at bounding box center [379, 334] width 638 height 265
click at [685, 591] on button "Done" at bounding box center [668, 577] width 88 height 39
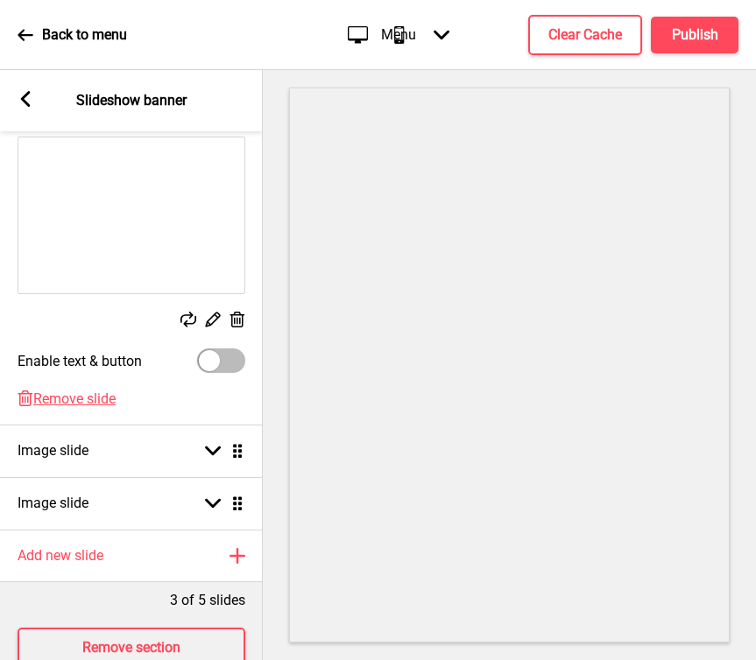
scroll to position [314, 0]
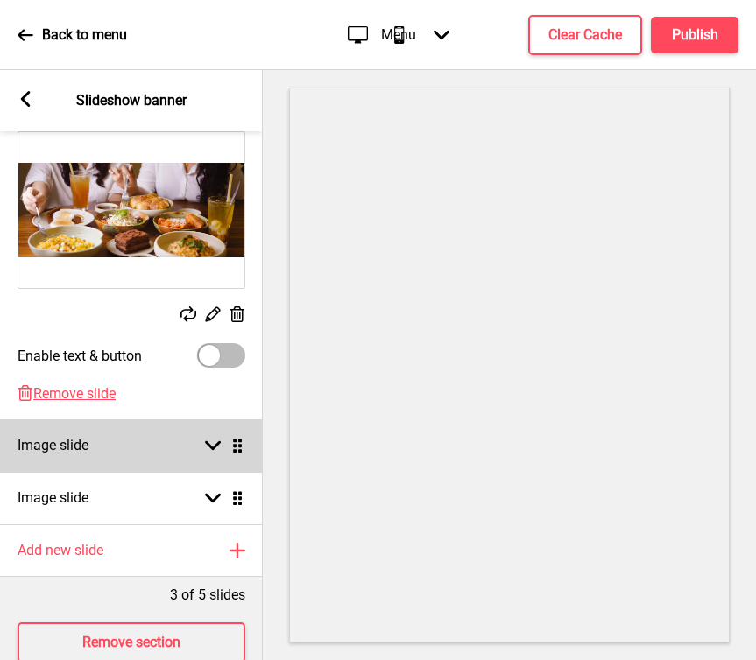
click at [152, 441] on div "Image slide Arrow down Drag" at bounding box center [131, 445] width 263 height 53
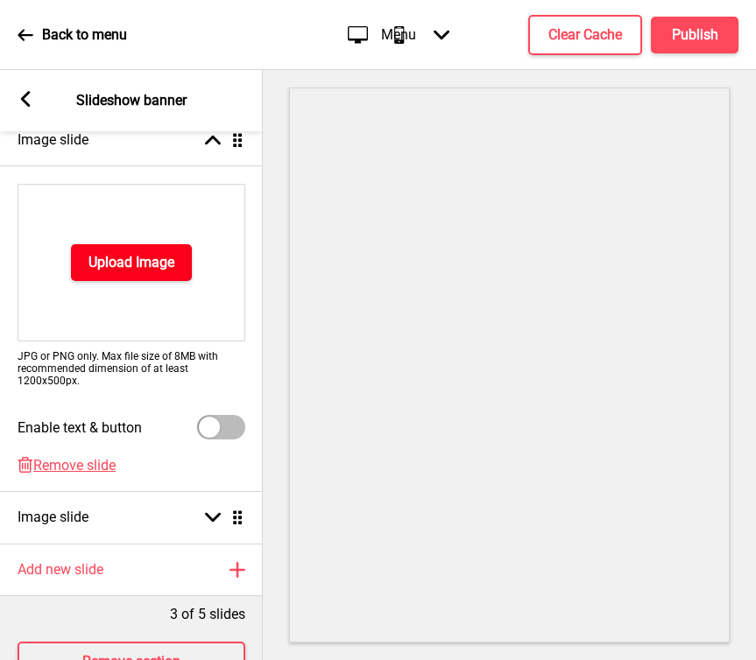
click at [125, 263] on h4 "Upload Image" at bounding box center [131, 262] width 86 height 19
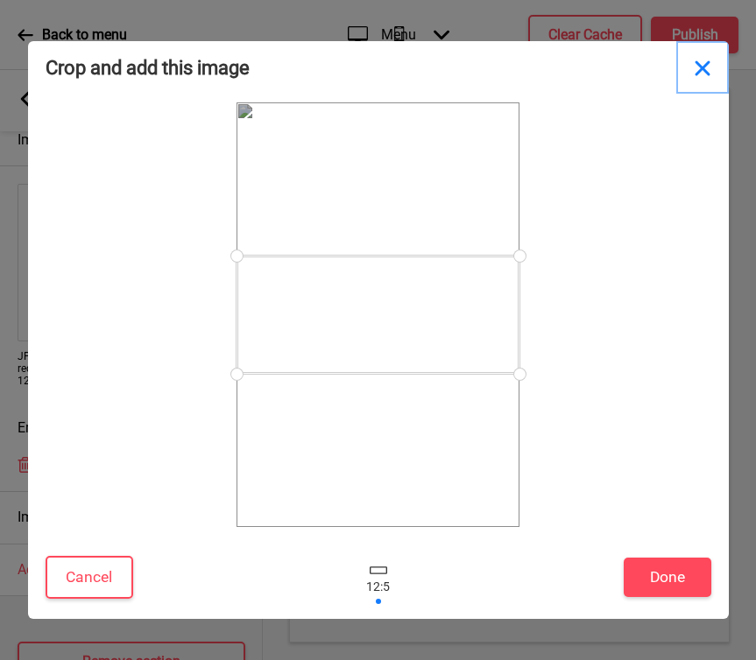
click at [707, 67] on button "Close" at bounding box center [702, 67] width 53 height 53
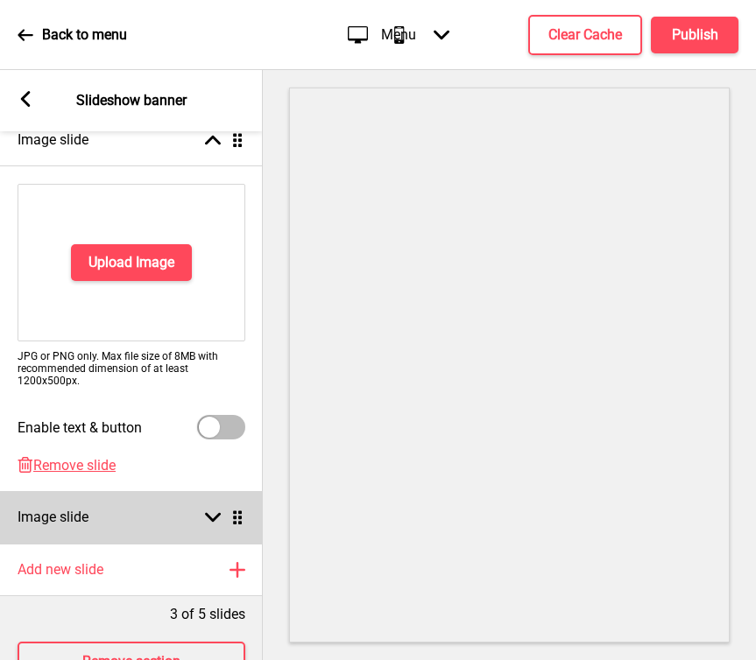
click at [157, 513] on div "Image slide Arrow down Drag" at bounding box center [131, 517] width 263 height 53
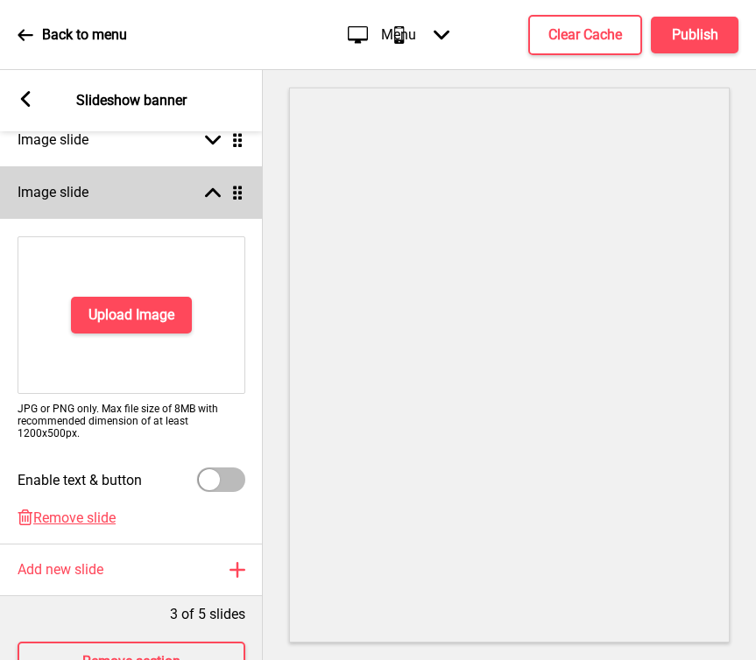
click at [210, 195] on rect at bounding box center [213, 193] width 16 height 16
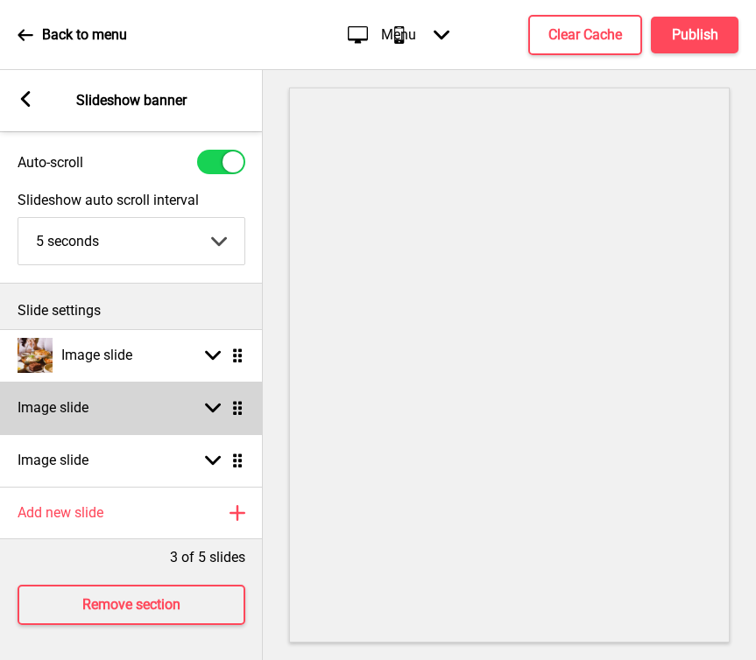
click at [201, 400] on div "Arrow down Drag" at bounding box center [220, 408] width 49 height 16
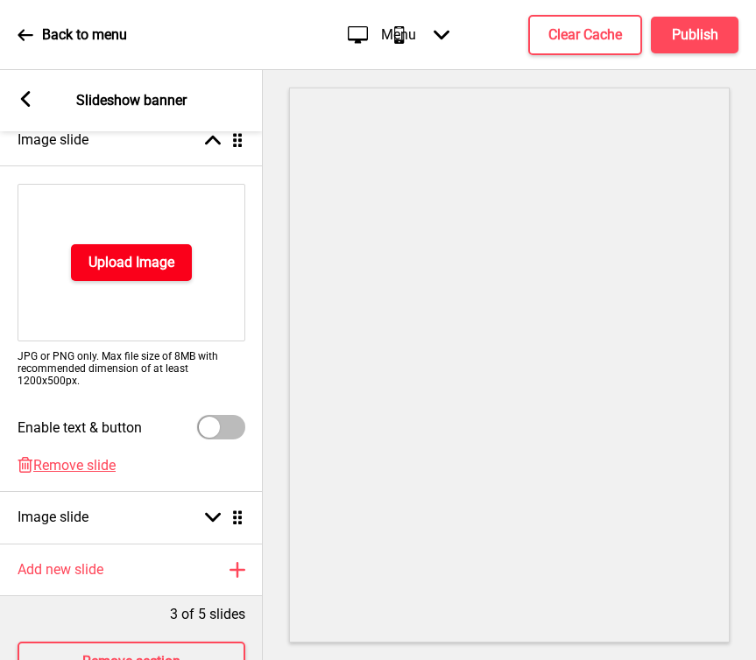
click at [144, 253] on h4 "Upload Image" at bounding box center [131, 262] width 86 height 19
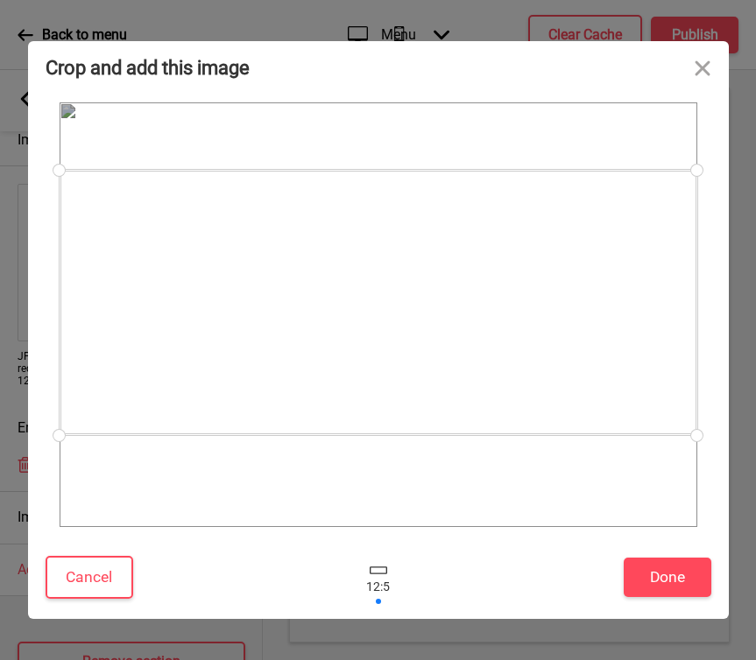
drag, startPoint x: 572, startPoint y: 368, endPoint x: 573, endPoint y: 356, distance: 11.4
click at [573, 356] on div at bounding box center [379, 302] width 638 height 265
click at [686, 575] on button "Done" at bounding box center [668, 577] width 88 height 39
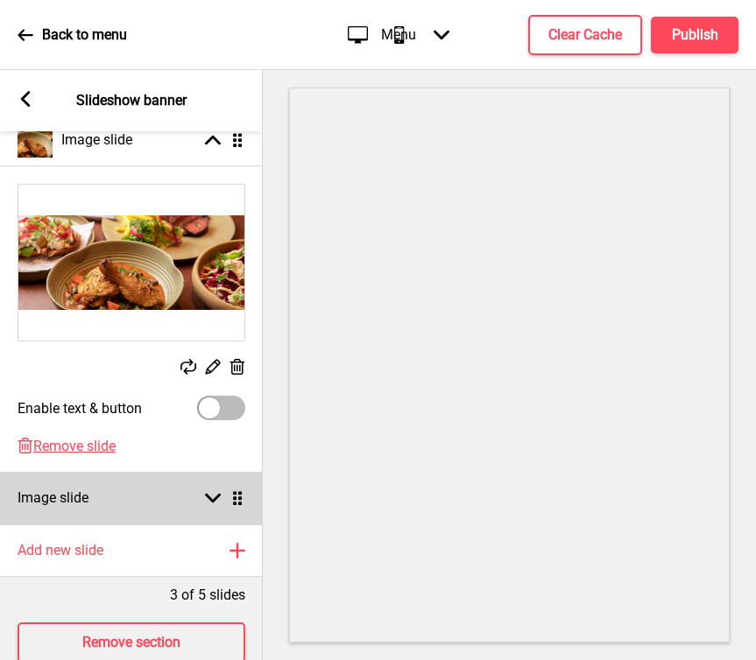
click at [187, 496] on div "Image slide Arrow down Drag" at bounding box center [131, 498] width 263 height 53
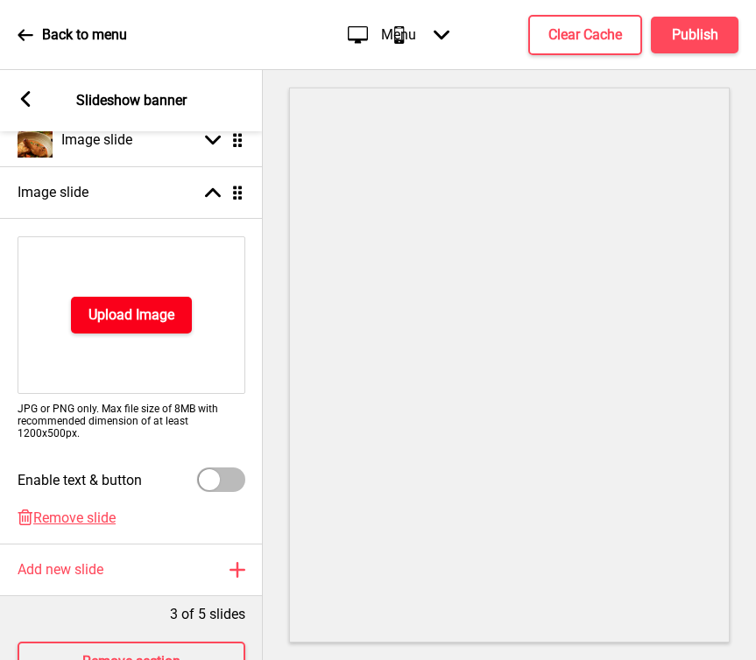
click at [153, 319] on h4 "Upload Image" at bounding box center [131, 315] width 86 height 19
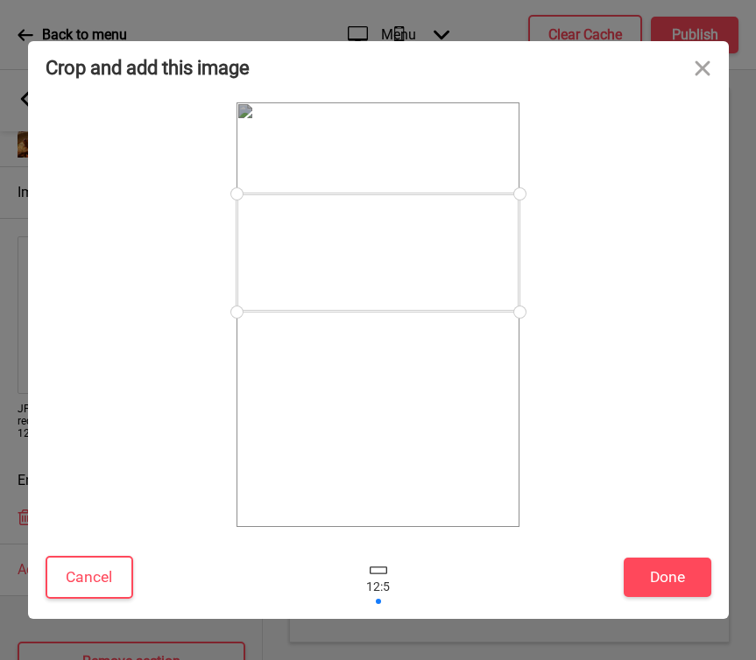
drag, startPoint x: 421, startPoint y: 349, endPoint x: 432, endPoint y: 286, distance: 63.9
click at [432, 286] on div at bounding box center [377, 253] width 283 height 118
click at [109, 557] on button "Cancel" at bounding box center [90, 577] width 88 height 43
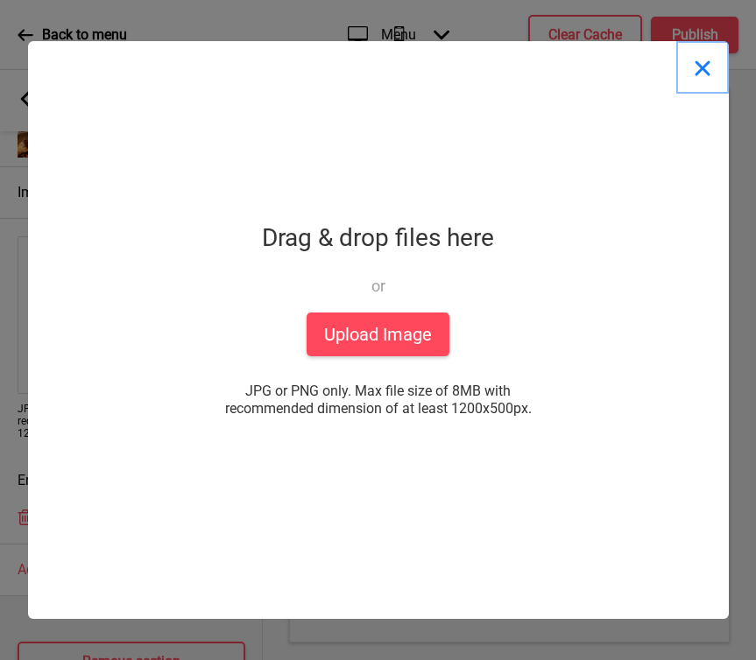
click at [701, 65] on button "Close" at bounding box center [702, 67] width 53 height 53
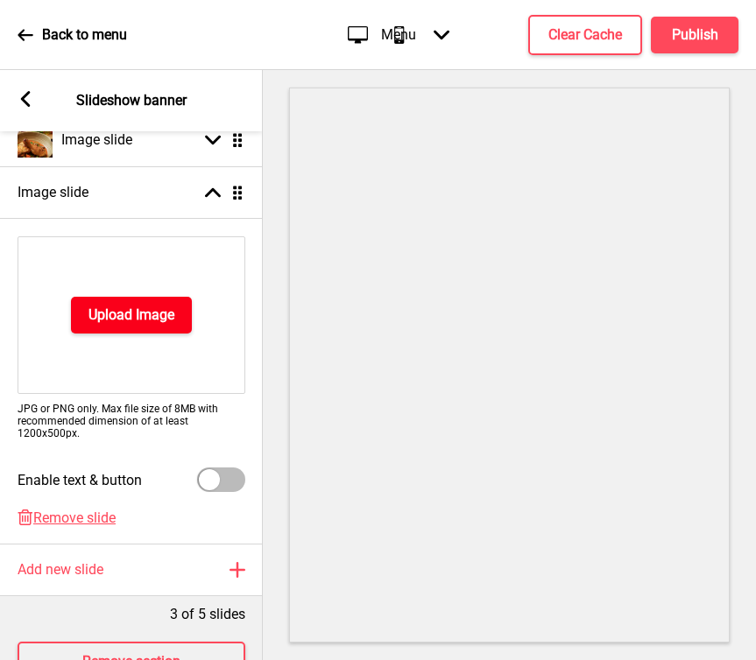
click at [142, 310] on h4 "Upload Image" at bounding box center [131, 315] width 86 height 19
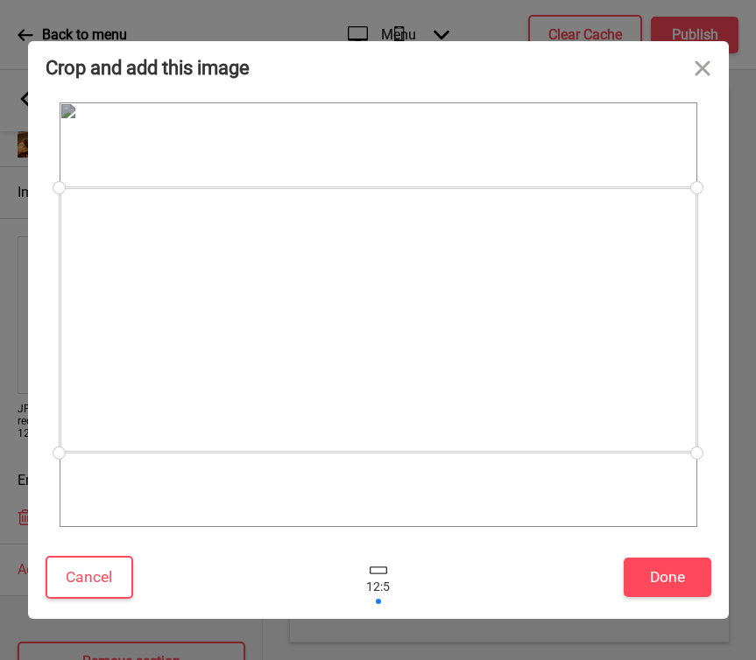
click at [512, 350] on div at bounding box center [379, 319] width 638 height 265
click at [688, 582] on button "Done" at bounding box center [668, 577] width 88 height 39
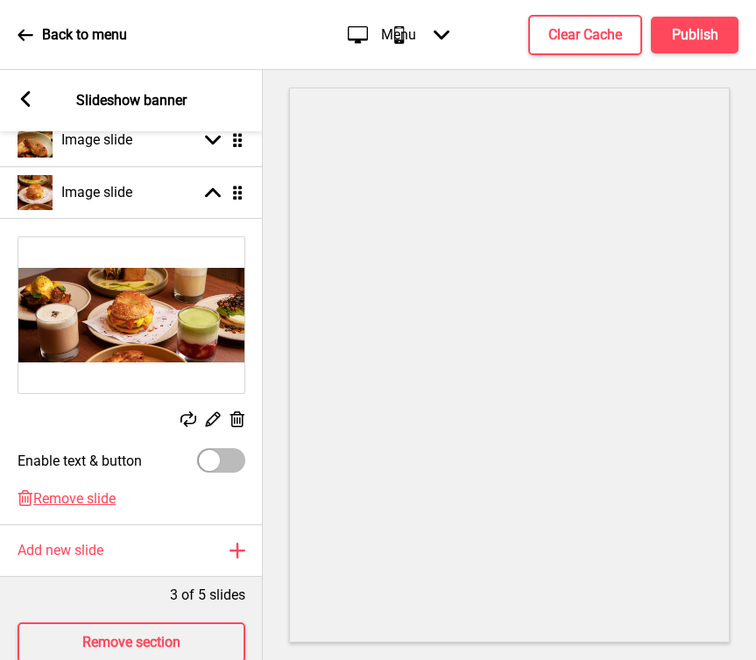
click at [31, 100] on rect at bounding box center [26, 99] width 16 height 16
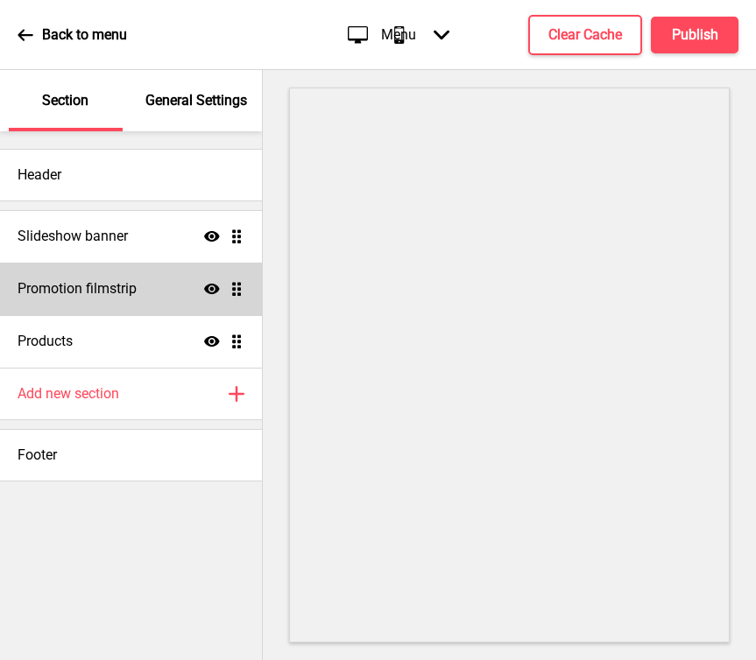
click at [98, 302] on div "Promotion filmstrip Show Drag" at bounding box center [131, 289] width 262 height 53
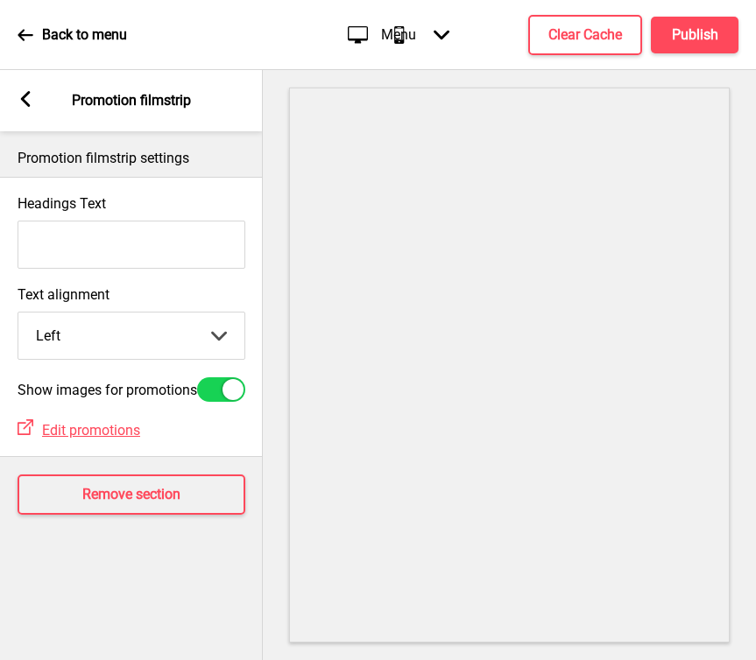
click at [29, 105] on icon at bounding box center [26, 99] width 10 height 16
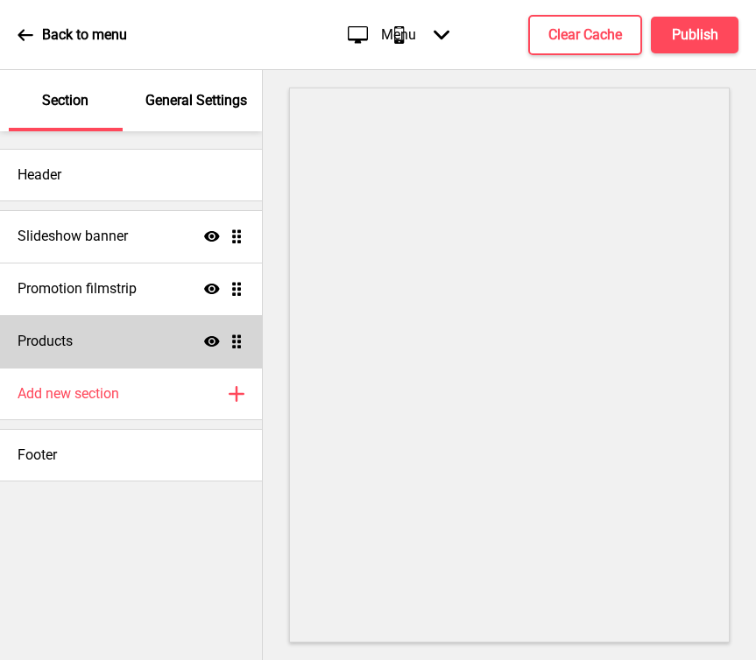
click at [68, 356] on div "Products Show Drag" at bounding box center [131, 341] width 262 height 53
select select "side"
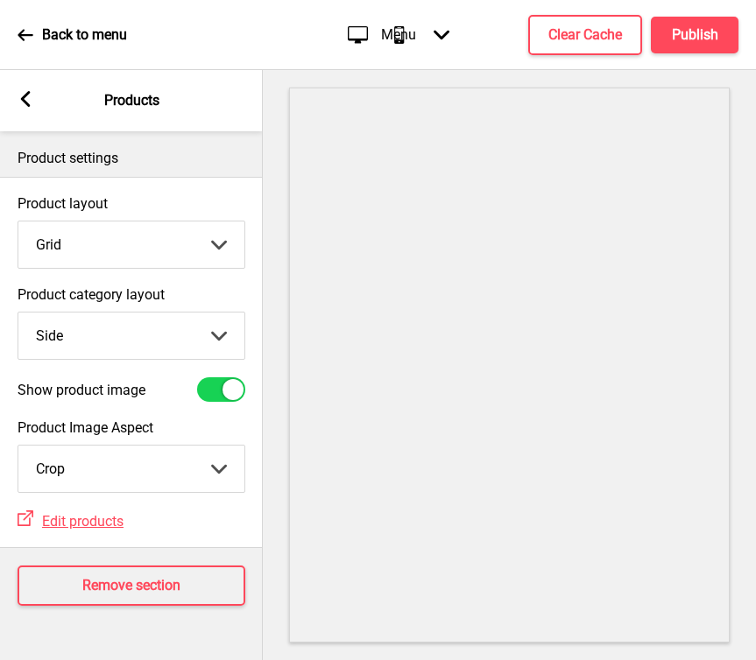
click at [203, 339] on select "Top Side" at bounding box center [131, 336] width 226 height 46
click at [18, 313] on select "Top Side" at bounding box center [131, 336] width 226 height 46
click at [31, 103] on rect at bounding box center [26, 99] width 16 height 16
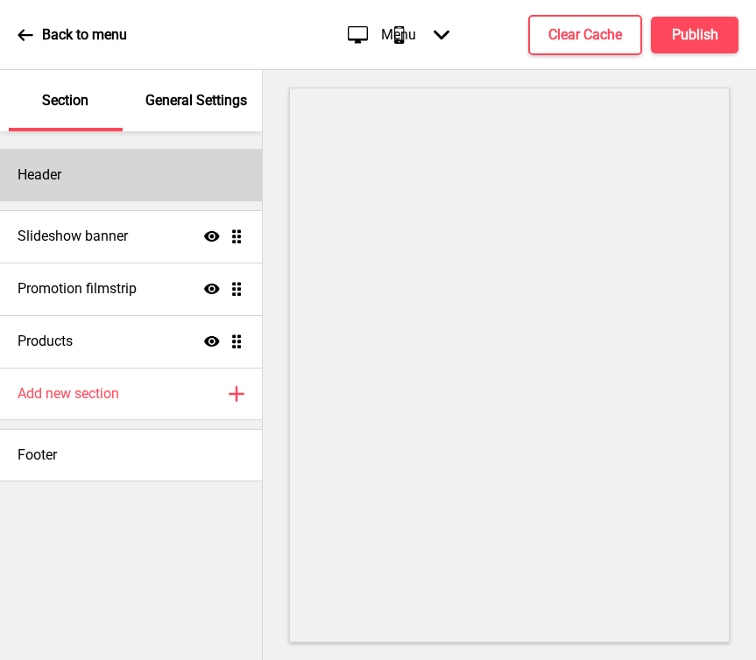
click at [121, 165] on div "Header" at bounding box center [131, 175] width 262 height 53
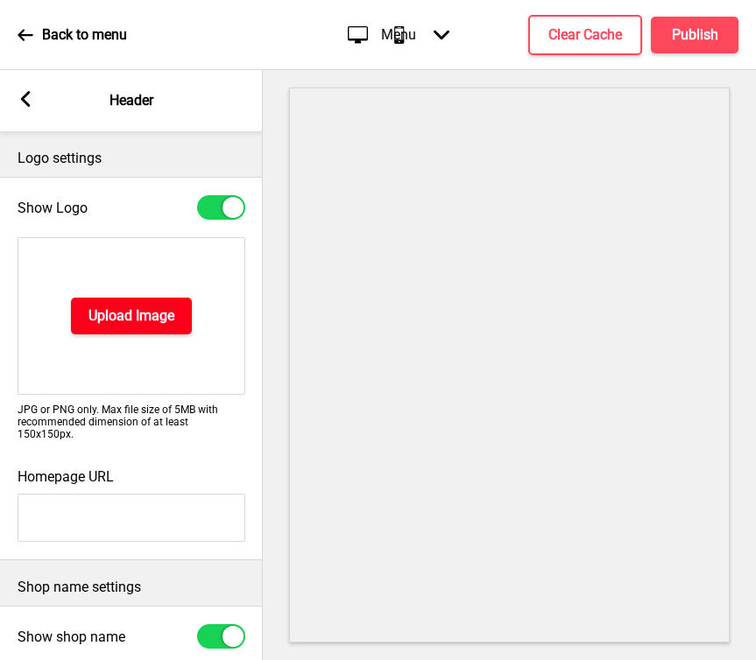
click at [123, 324] on h4 "Upload Image" at bounding box center [131, 316] width 86 height 19
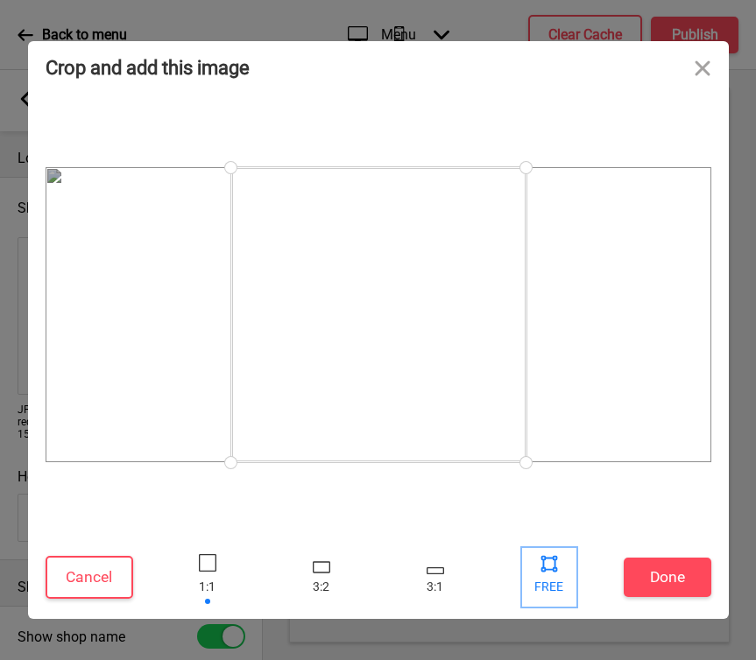
click at [560, 568] on div at bounding box center [549, 563] width 26 height 26
click at [446, 571] on div at bounding box center [435, 577] width 53 height 57
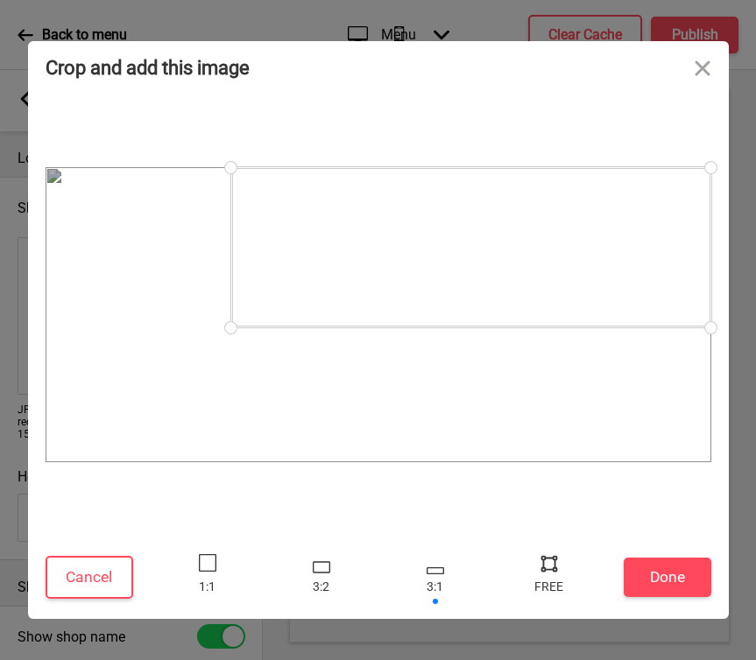
drag, startPoint x: 399, startPoint y: 269, endPoint x: 551, endPoint y: 215, distance: 160.7
click at [552, 211] on div at bounding box center [471, 247] width 480 height 160
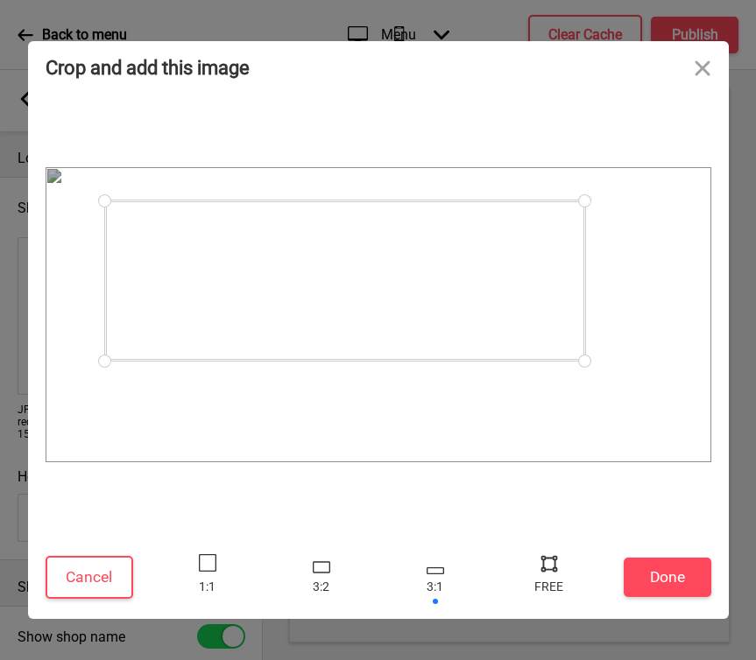
drag, startPoint x: 551, startPoint y: 215, endPoint x: 427, endPoint y: 243, distance: 126.4
click at [427, 243] on div at bounding box center [345, 281] width 480 height 160
drag, startPoint x: 587, startPoint y: 361, endPoint x: 658, endPoint y: 426, distance: 96.1
click at [658, 426] on div at bounding box center [379, 314] width 666 height 295
drag, startPoint x: 558, startPoint y: 374, endPoint x: 530, endPoint y: 370, distance: 28.2
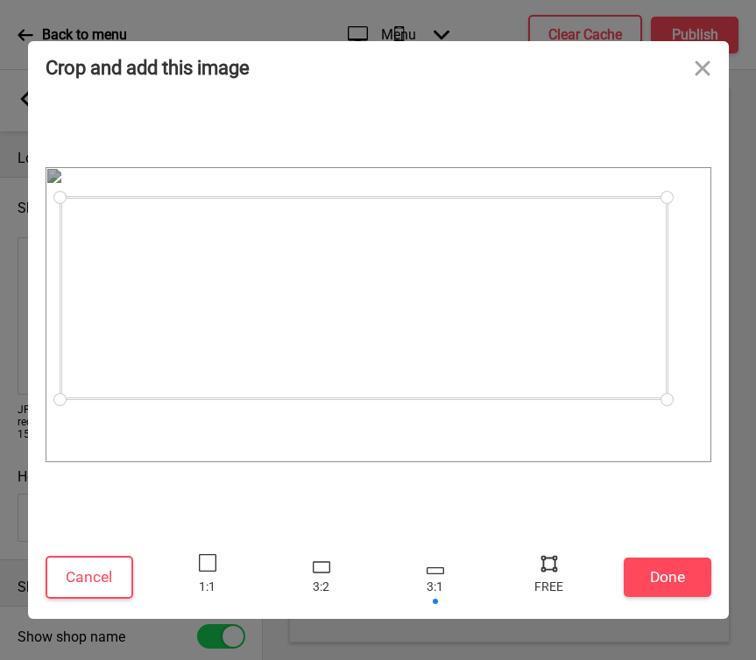
click at [530, 370] on div at bounding box center [363, 298] width 607 height 202
drag, startPoint x: 659, startPoint y: 399, endPoint x: 750, endPoint y: 464, distance: 111.1
click at [750, 464] on div "Crop and add this image Cancel Done Drop a file here Drag & drop files here or …" at bounding box center [378, 330] width 756 height 660
drag, startPoint x: 582, startPoint y: 354, endPoint x: 546, endPoint y: 323, distance: 47.2
click at [546, 323] on div at bounding box center [372, 275] width 652 height 217
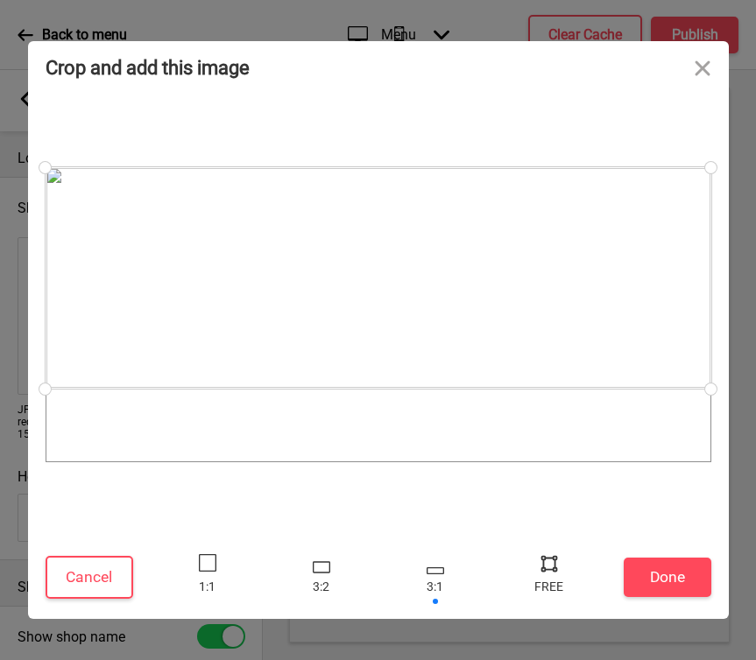
drag, startPoint x: 692, startPoint y: 389, endPoint x: 730, endPoint y: 422, distance: 50.3
click at [730, 422] on div "Crop and add this image Cancel Done Drop a file here Drag & drop files here or …" at bounding box center [378, 330] width 756 height 660
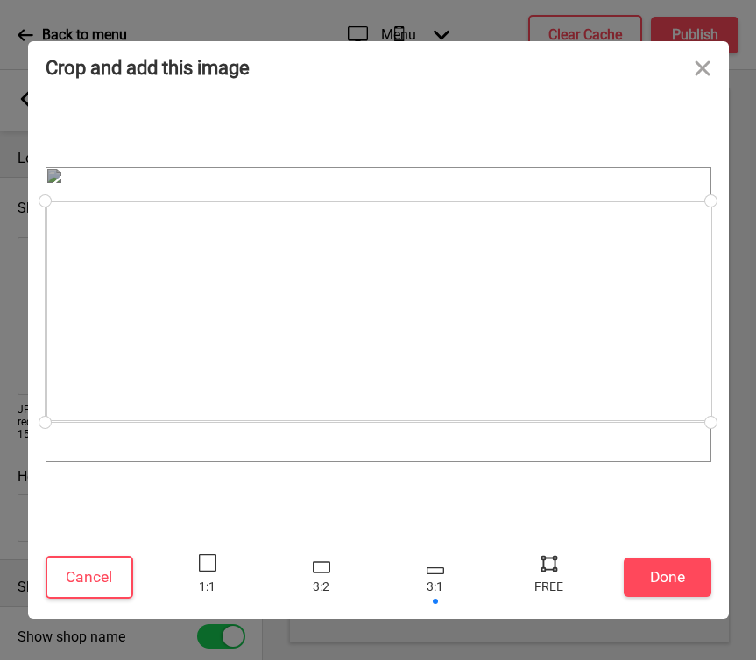
drag, startPoint x: 497, startPoint y: 267, endPoint x: 498, endPoint y: 300, distance: 33.3
click at [498, 300] on div at bounding box center [379, 312] width 666 height 222
click at [648, 581] on button "Done" at bounding box center [668, 577] width 88 height 39
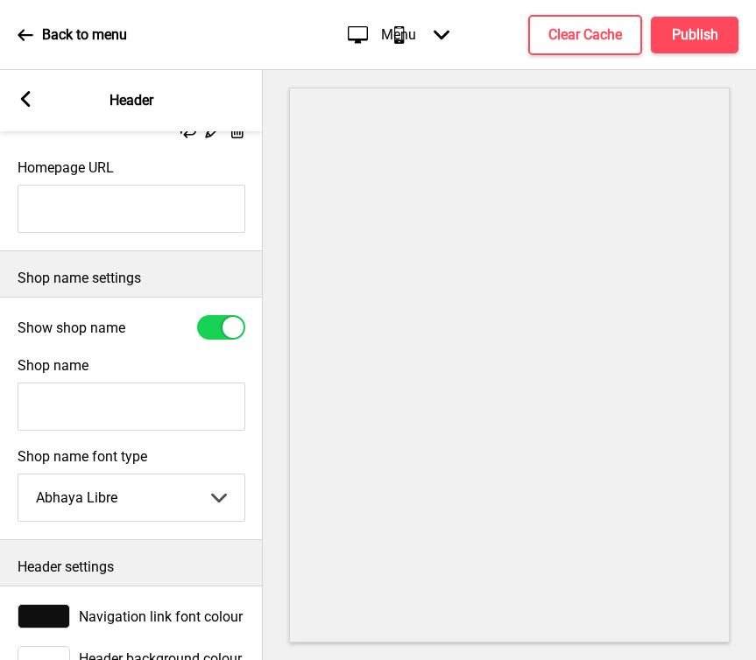
scroll to position [297, 0]
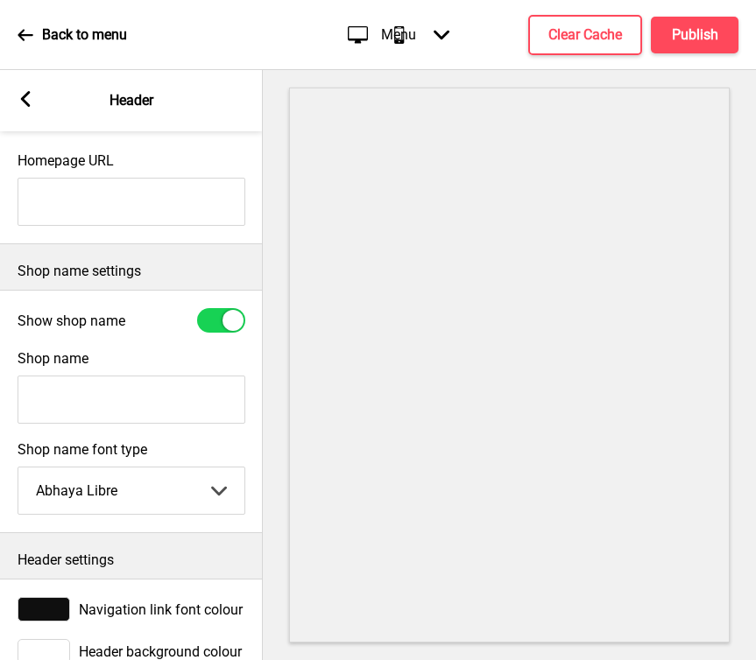
click at [144, 388] on input "Shop name" at bounding box center [132, 400] width 228 height 48
type input "Mr. Bucket Chocolaterie"
click at [145, 504] on select "Abhaya Libre Abril Fatface Adobe Garamond Pro Arimo Arsenal Arvo Berkshire Swas…" at bounding box center [131, 491] width 226 height 46
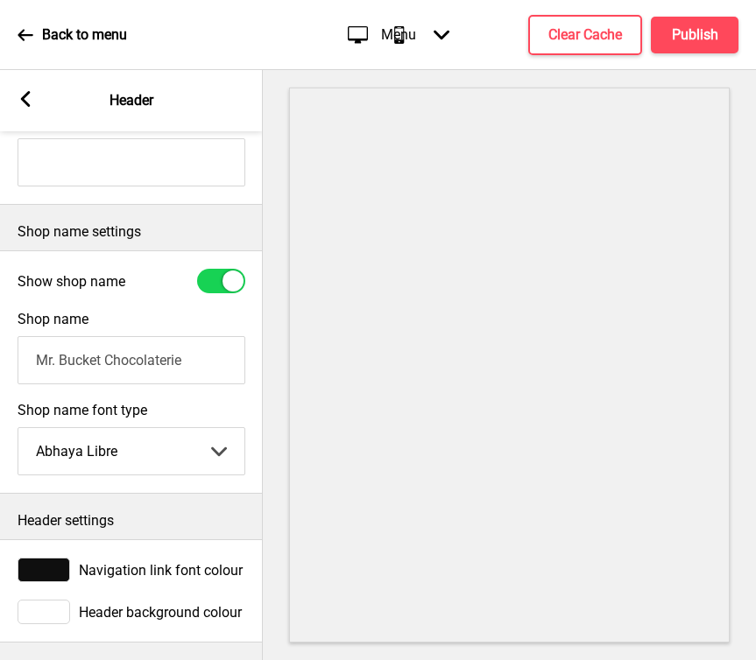
click at [35, 98] on div "Arrow left Header" at bounding box center [131, 100] width 263 height 61
click at [19, 97] on rect at bounding box center [26, 99] width 16 height 16
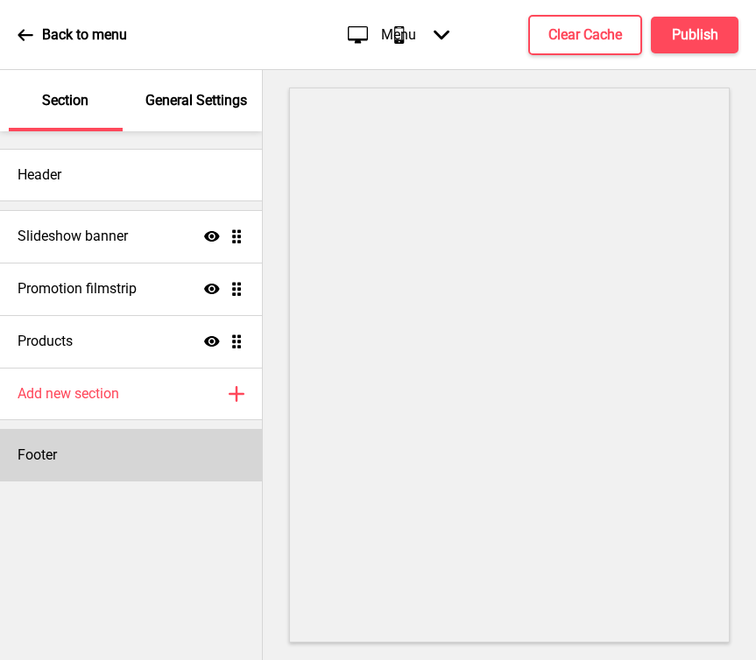
click at [88, 458] on div "Footer" at bounding box center [131, 455] width 262 height 53
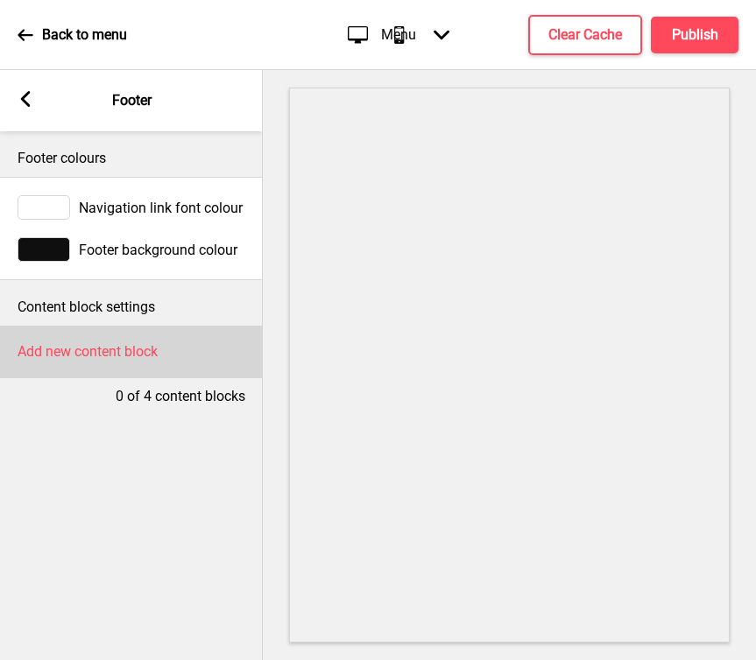
click at [114, 374] on div "Add new content block" at bounding box center [131, 352] width 263 height 53
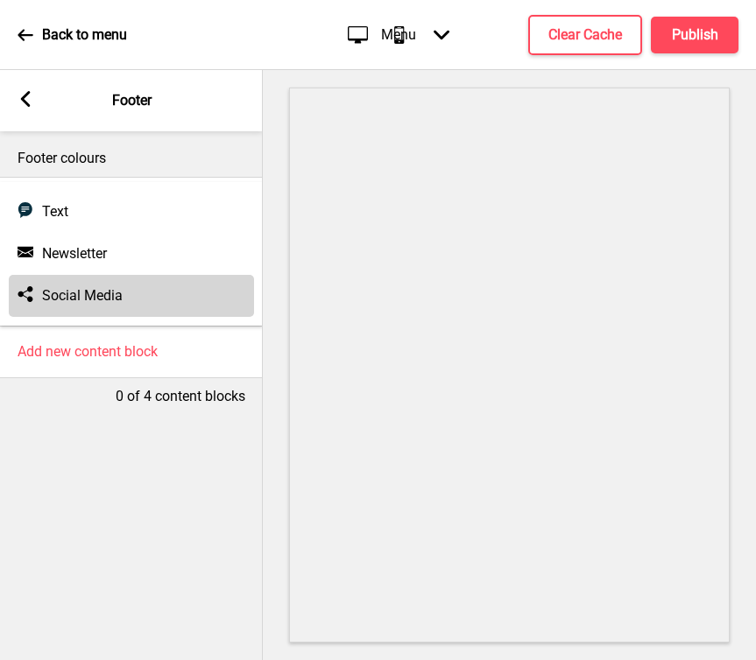
click at [112, 296] on h4 "Social Media" at bounding box center [82, 295] width 81 height 19
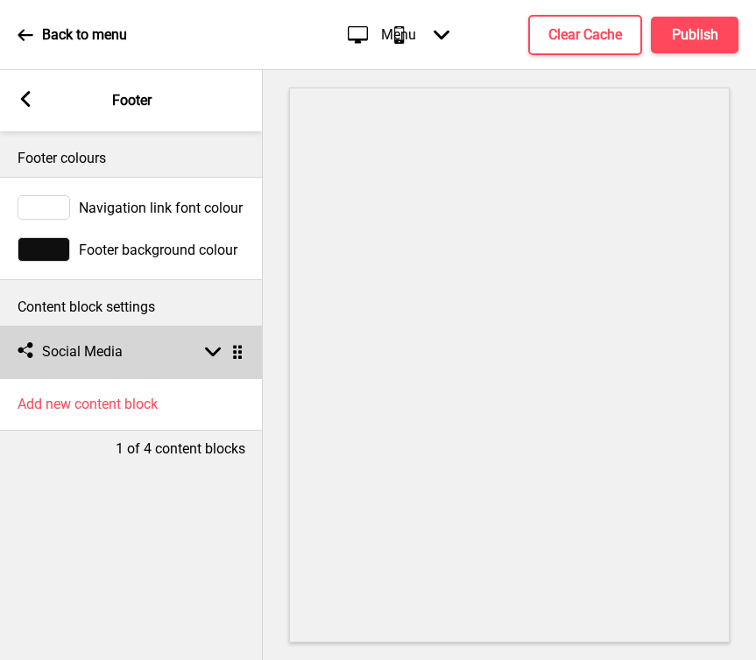
click at [131, 352] on div "Social media Social Media Arrow down Drag" at bounding box center [131, 352] width 263 height 53
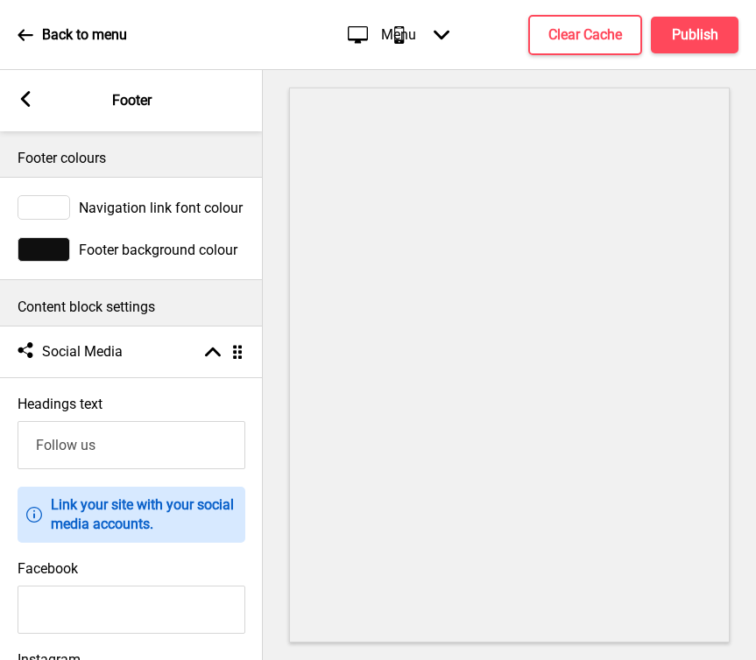
click at [114, 445] on input "Follow us" at bounding box center [132, 445] width 228 height 48
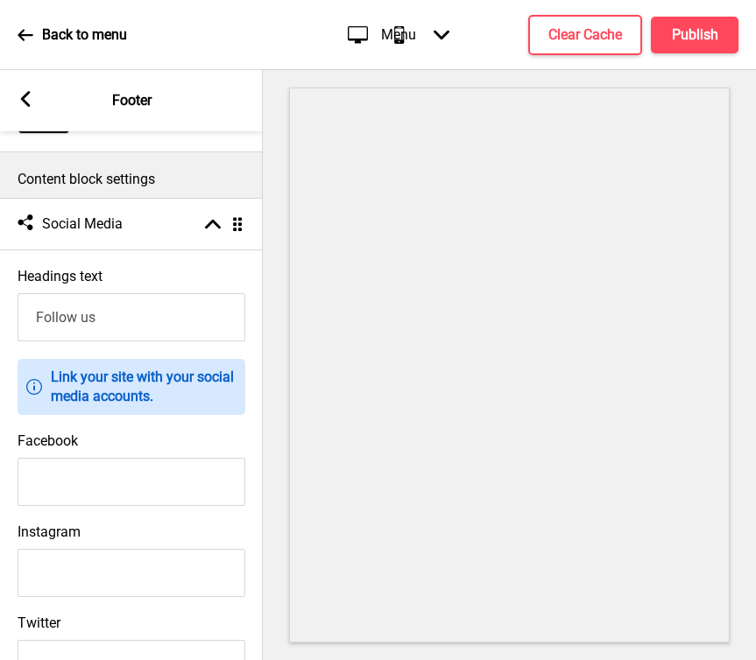
scroll to position [137, 0]
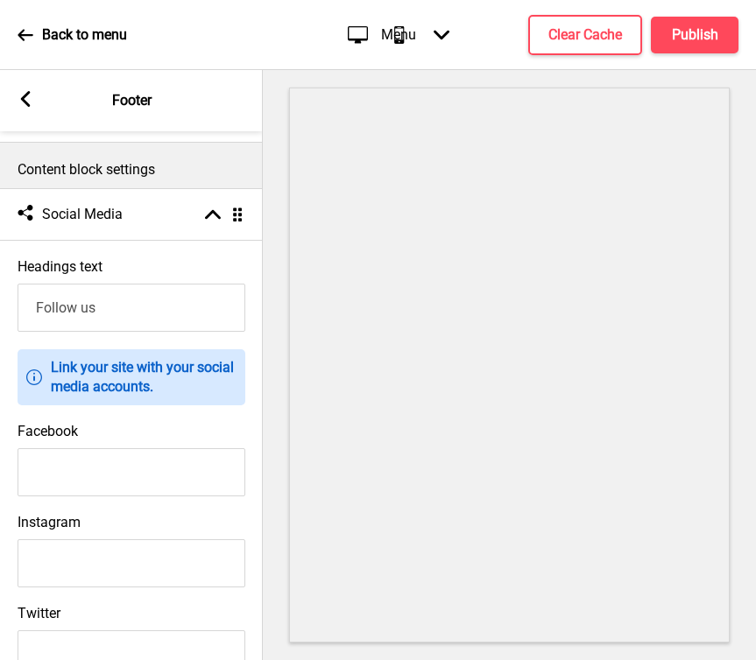
click at [84, 465] on input "Facebook" at bounding box center [132, 472] width 228 height 48
click at [75, 584] on input "Instagram" at bounding box center [132, 563] width 228 height 48
paste input "https://www.instagram.com/mrbucketchocolaterie/"
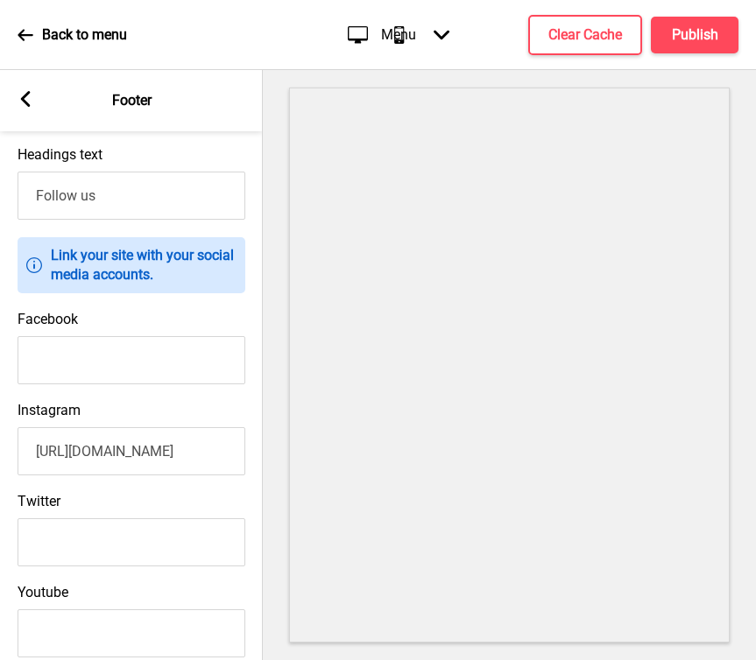
scroll to position [220, 0]
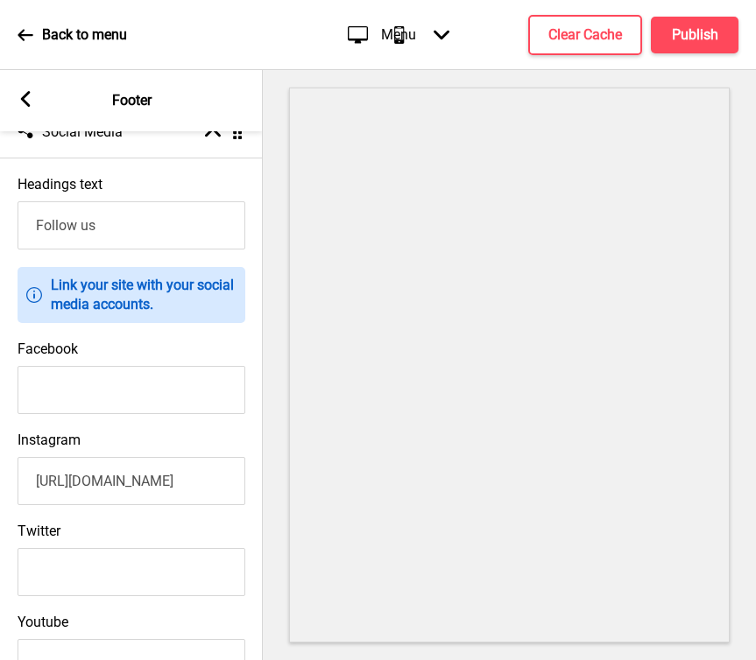
type input "https://www.instagram.com/mrbucketchocolaterie/"
click at [128, 408] on input "Facebook" at bounding box center [132, 390] width 228 height 48
paste input "https://www.facebook.com/mrbucketchocolaterie/"
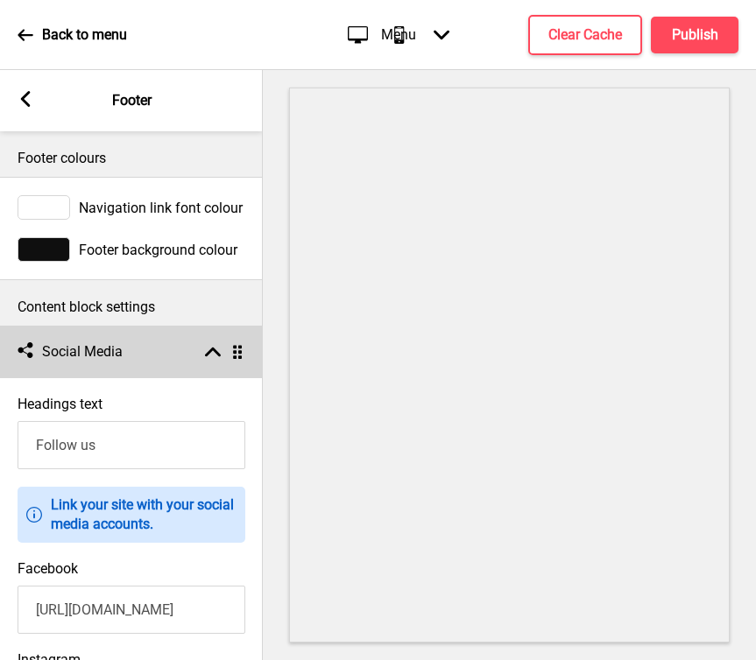
type input "https://www.facebook.com/mrbucketchocolaterie/"
click at [206, 348] on rect at bounding box center [213, 352] width 16 height 16
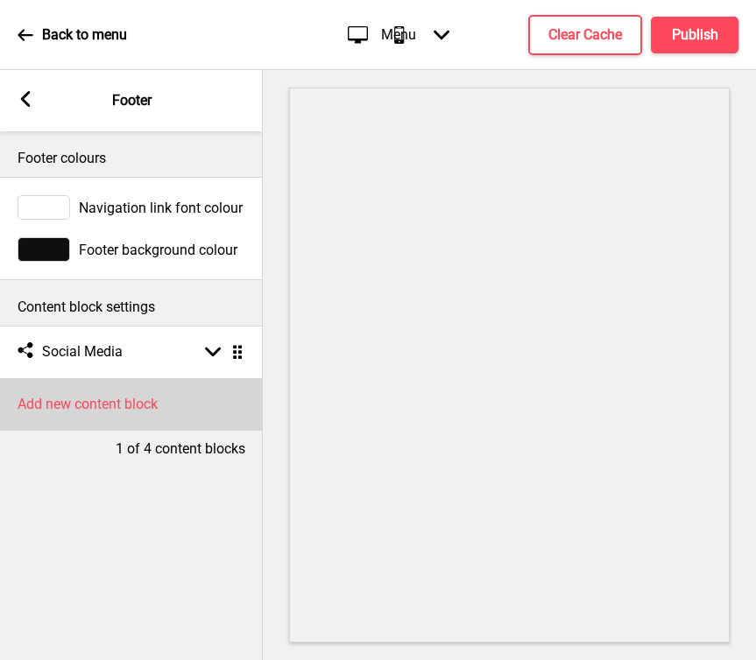
click at [109, 402] on h4 "Add new content block" at bounding box center [88, 404] width 140 height 19
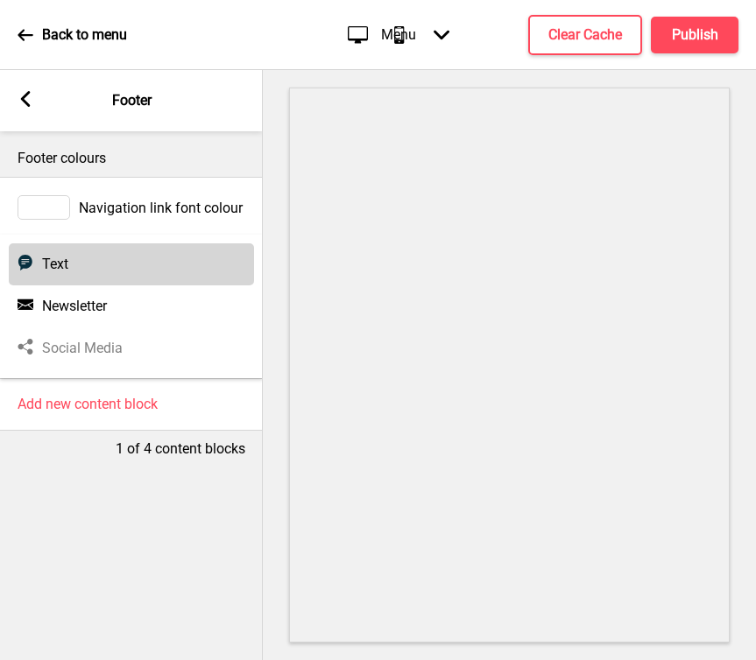
click at [61, 262] on h4 "Text" at bounding box center [55, 264] width 26 height 19
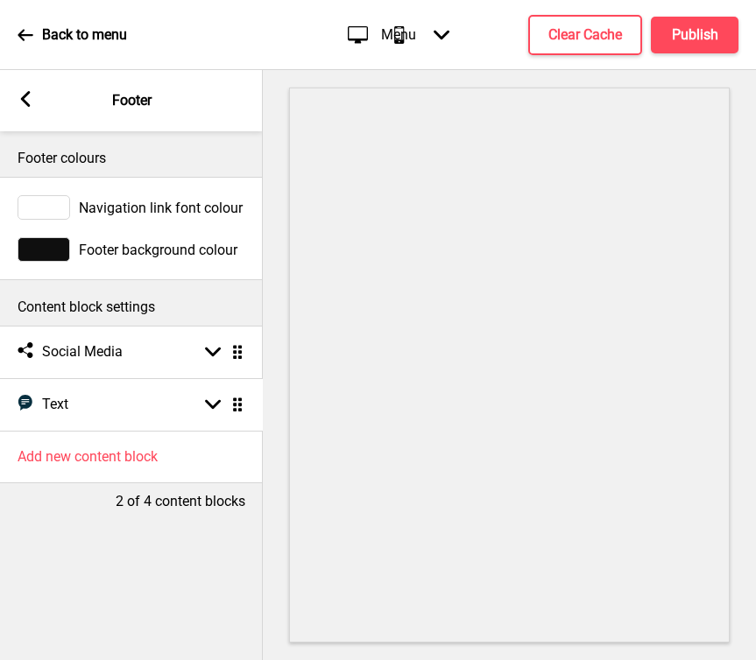
click at [236, 406] on ul "Social media Social Media Arrow down Drag Text Text Arrow down Drag" at bounding box center [131, 378] width 263 height 105
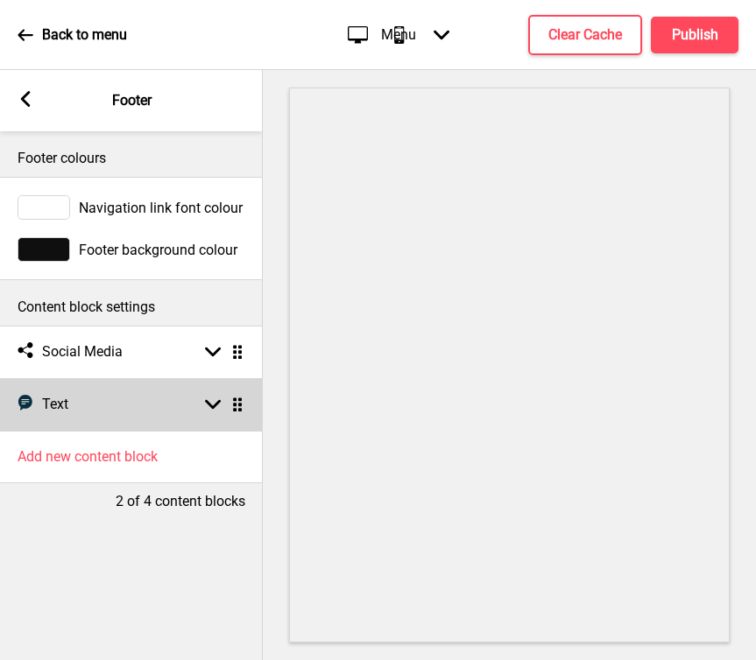
click at [178, 409] on div "Text Text Arrow down Drag" at bounding box center [131, 404] width 263 height 53
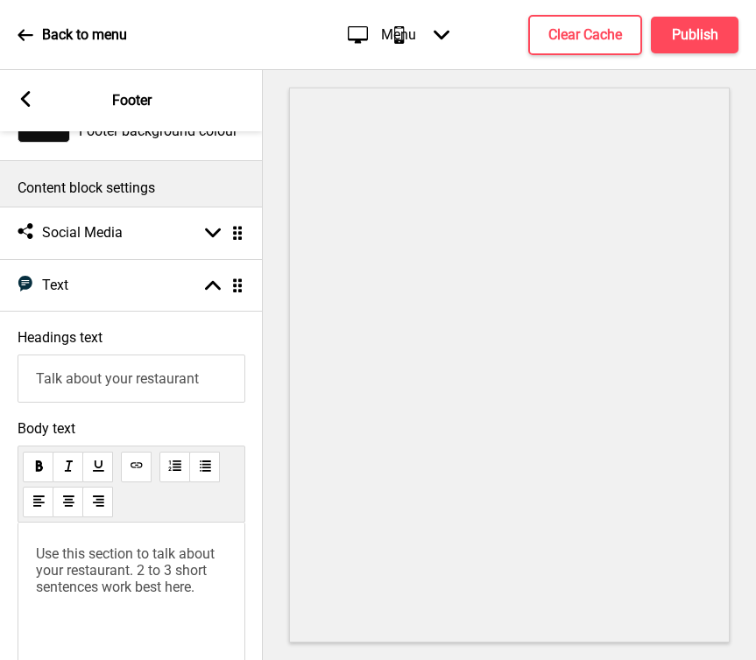
scroll to position [328, 0]
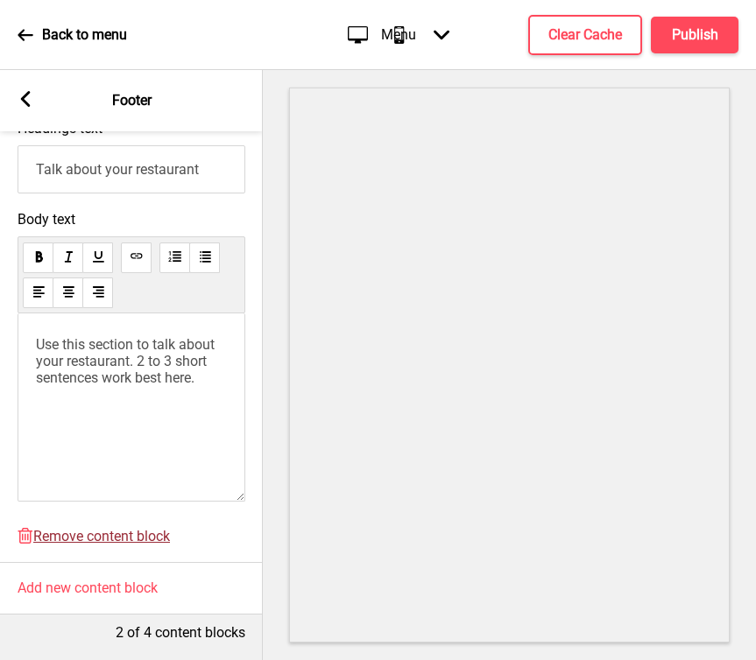
click at [111, 542] on span "Remove content block" at bounding box center [101, 536] width 137 height 17
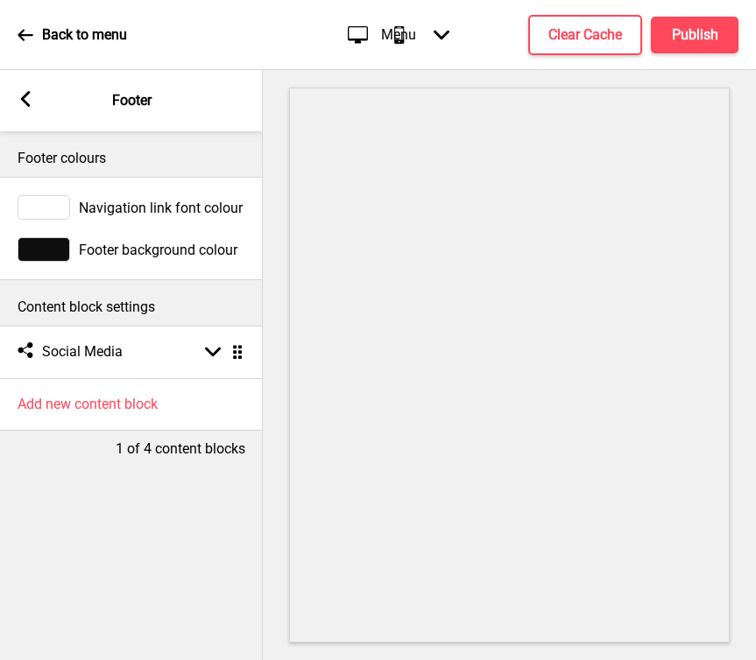
click at [24, 97] on icon at bounding box center [26, 99] width 10 height 16
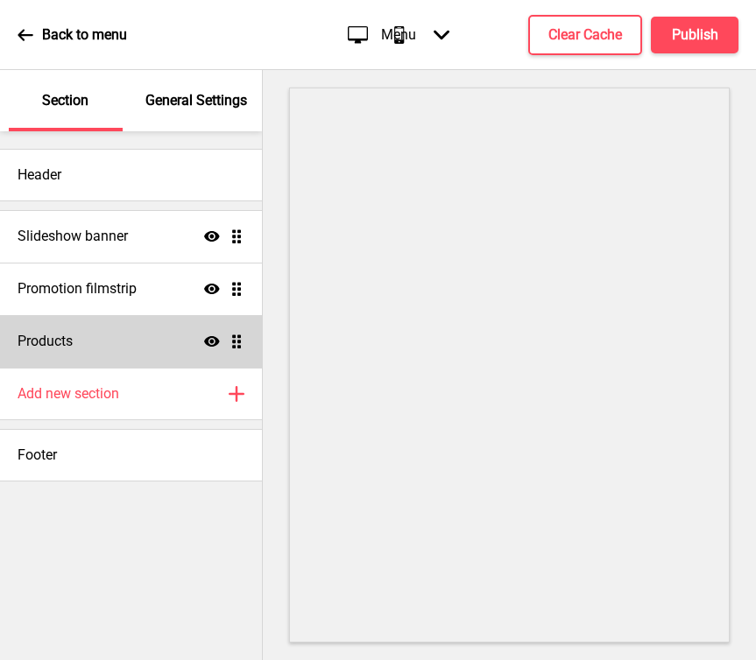
click at [69, 349] on h4 "Products" at bounding box center [45, 341] width 55 height 19
select select "side"
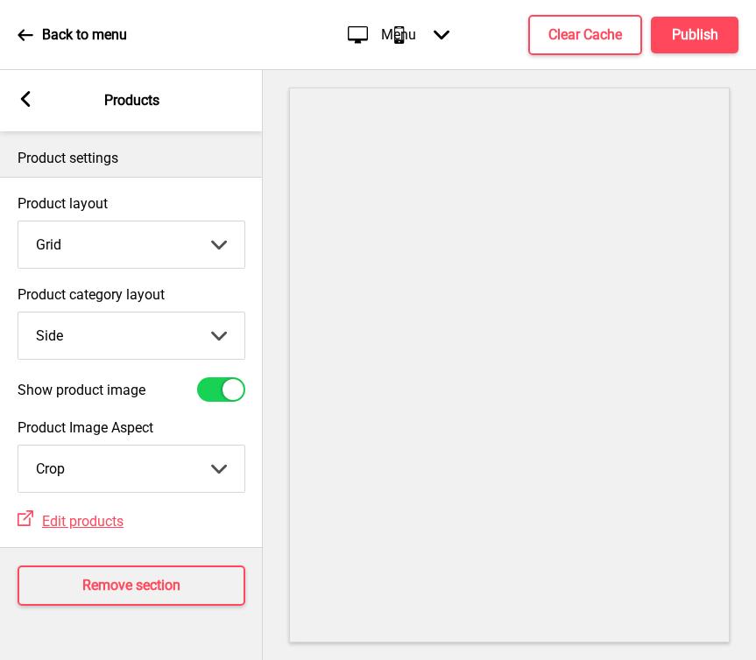
click at [213, 236] on select "Grid List" at bounding box center [131, 245] width 226 height 46
click at [207, 342] on select "Top Side" at bounding box center [131, 336] width 226 height 46
click at [18, 313] on select "Top Side" at bounding box center [131, 336] width 226 height 46
click at [194, 466] on select "Crop Natural" at bounding box center [131, 469] width 226 height 46
click at [18, 446] on select "Crop Natural" at bounding box center [131, 469] width 226 height 46
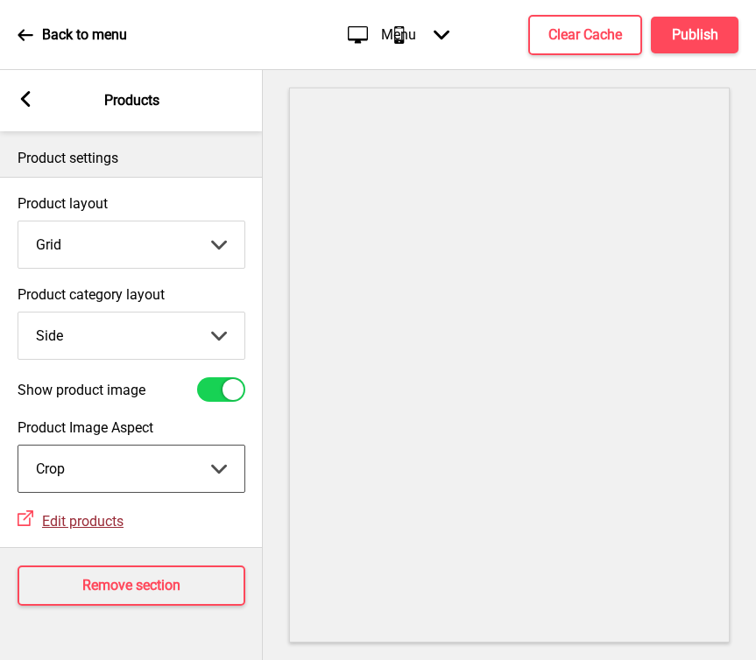
click at [81, 525] on span "Edit products" at bounding box center [82, 521] width 81 height 17
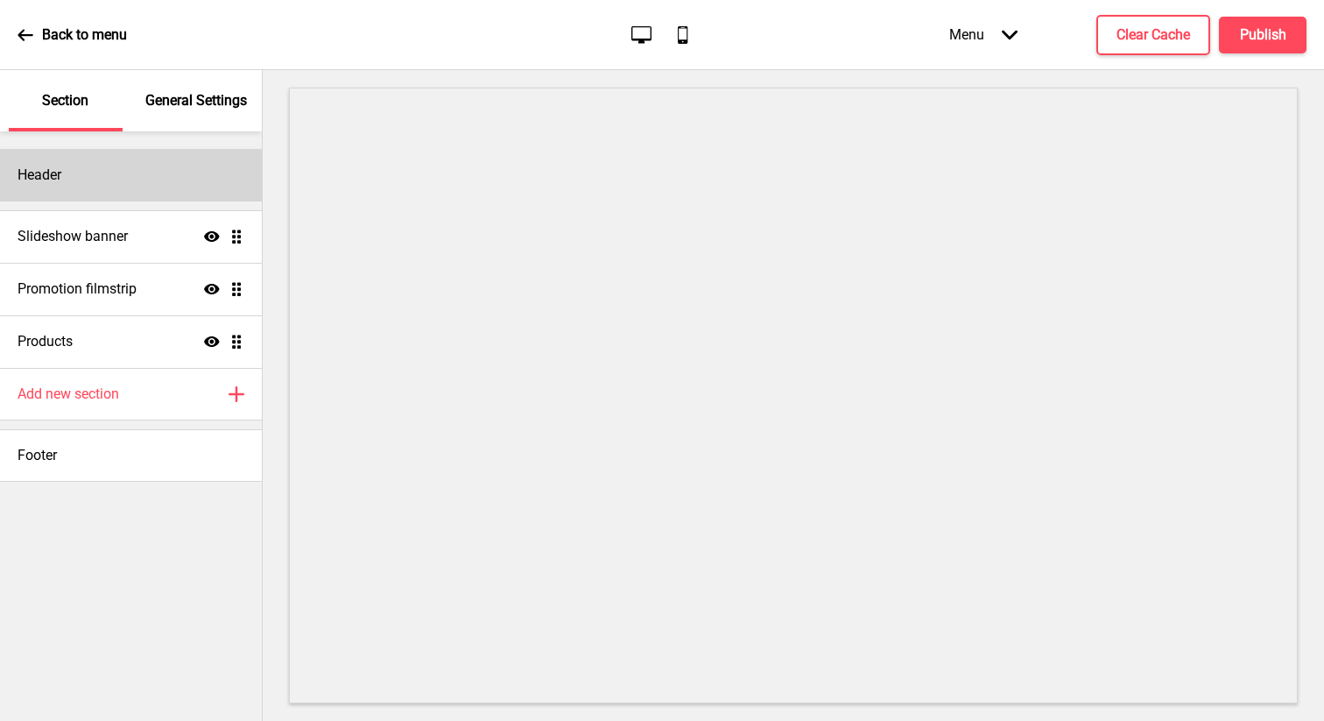
click at [95, 173] on div "Header" at bounding box center [131, 175] width 262 height 53
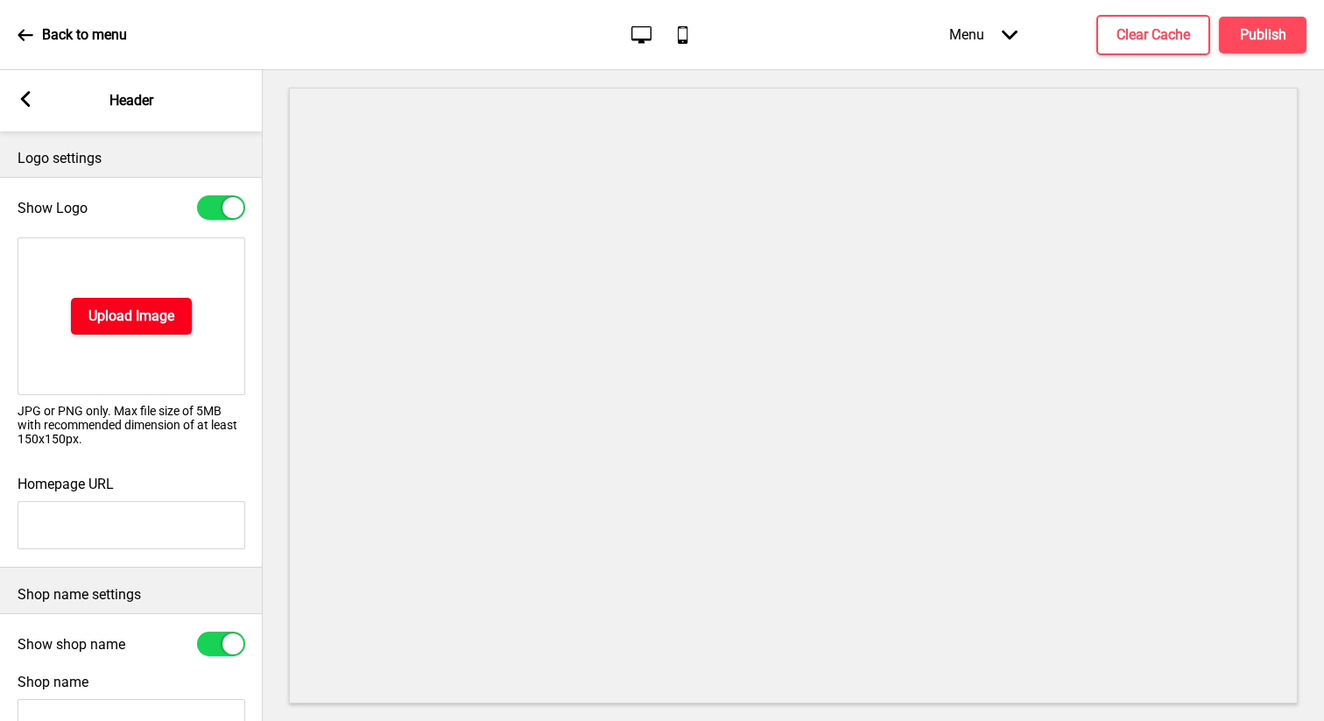
click at [133, 327] on button "Upload Image" at bounding box center [131, 316] width 121 height 37
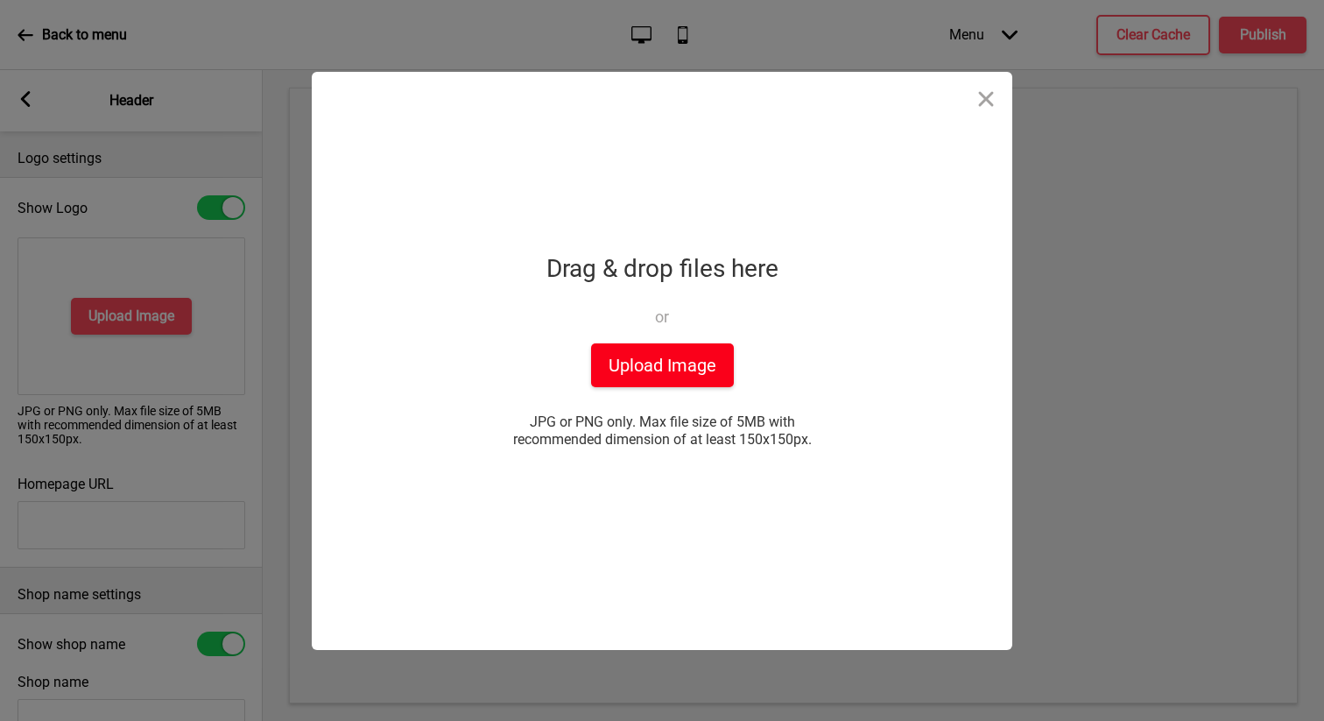
click at [622, 357] on button "Upload Image" at bounding box center [662, 365] width 143 height 44
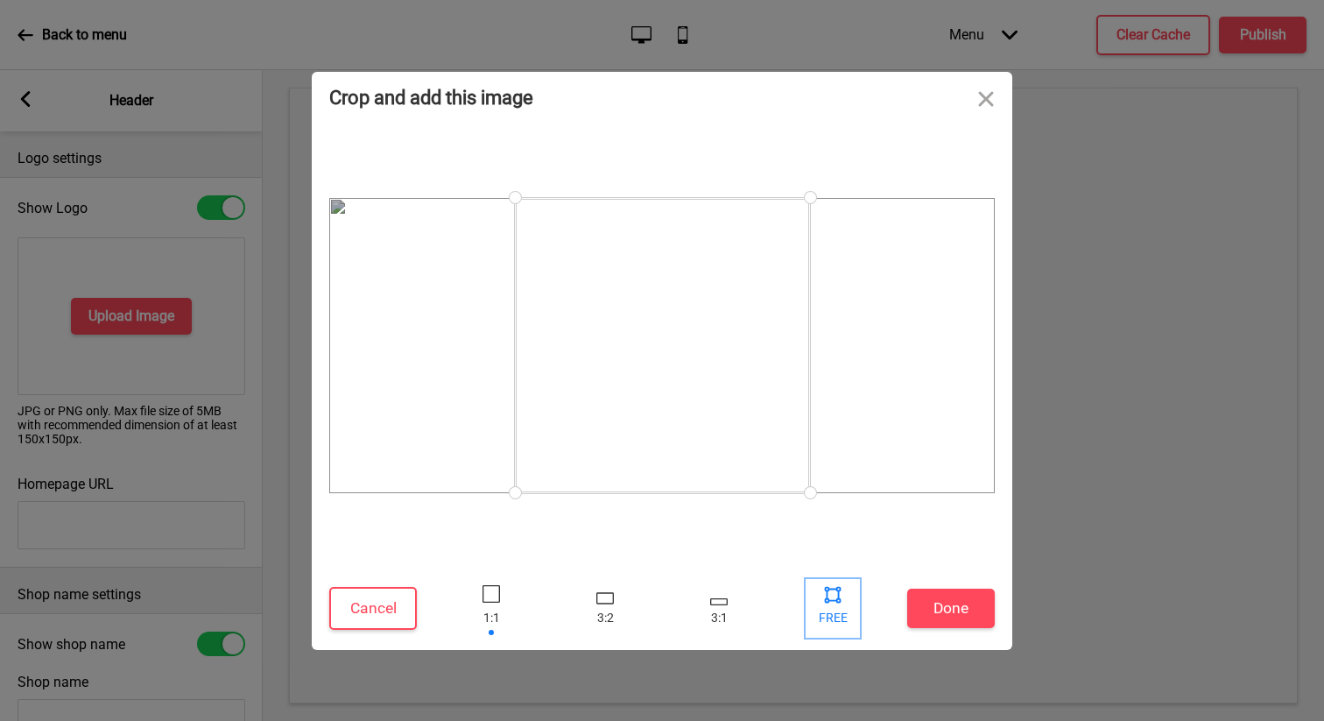
click at [755, 596] on div at bounding box center [833, 594] width 26 height 26
click at [755, 591] on div at bounding box center [833, 594] width 26 height 26
click at [755, 594] on div at bounding box center [833, 594] width 26 height 26
click at [589, 592] on div at bounding box center [605, 608] width 53 height 57
click at [755, 589] on div at bounding box center [833, 594] width 26 height 26
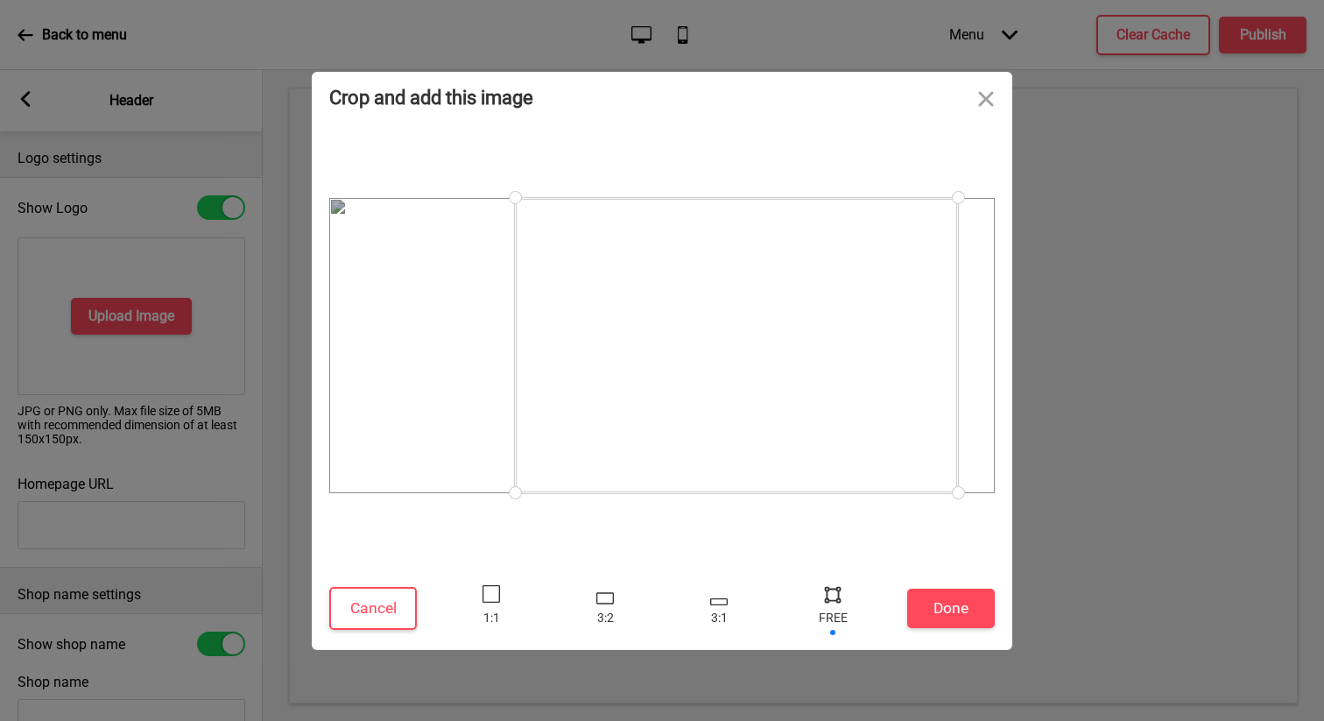
click at [755, 600] on div at bounding box center [833, 594] width 26 height 26
drag, startPoint x: 521, startPoint y: 494, endPoint x: 327, endPoint y: 490, distance: 194.5
click at [307, 490] on div "Crop and add this image Cancel Done Drop a file here Drag & drop files here or …" at bounding box center [662, 360] width 1324 height 721
drag, startPoint x: 959, startPoint y: 489, endPoint x: 1043, endPoint y: 526, distance: 92.1
click at [755, 526] on div "Crop and add this image Cancel Done Drop a file here Drag & drop files here or …" at bounding box center [662, 360] width 1324 height 721
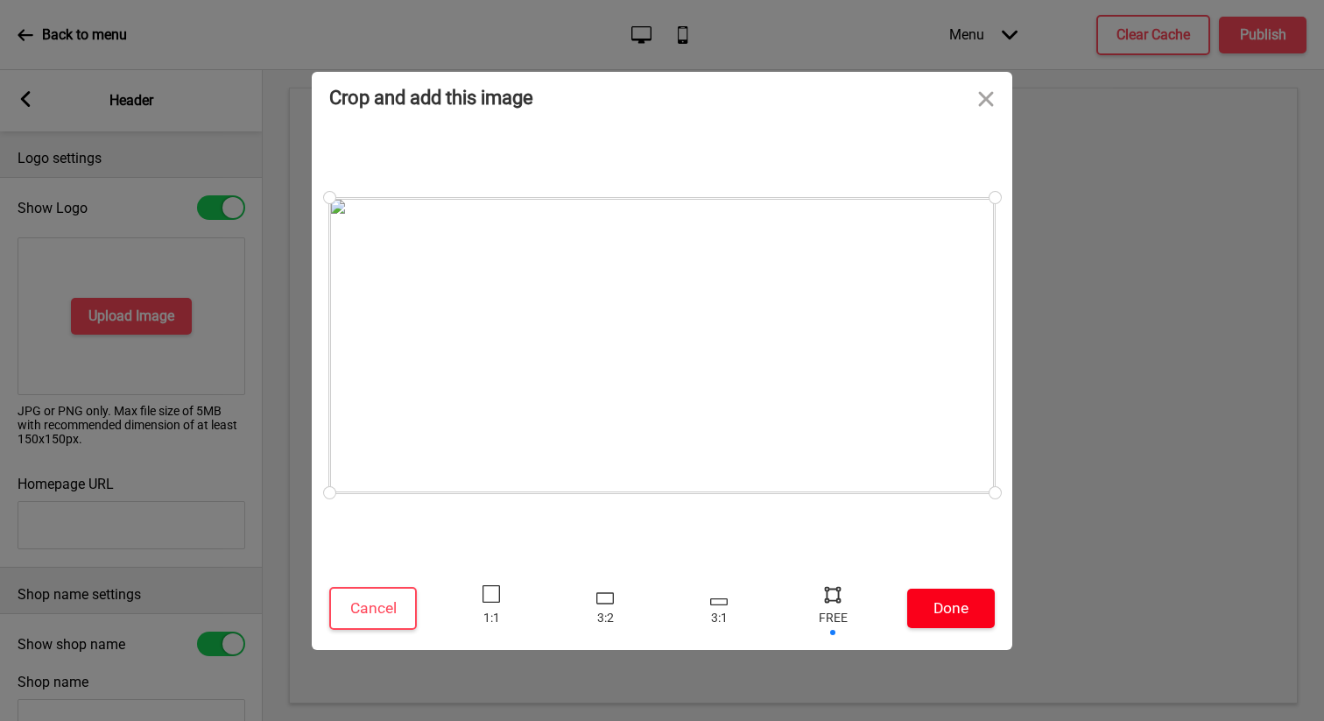
click at [755, 600] on button "Done" at bounding box center [951, 608] width 88 height 39
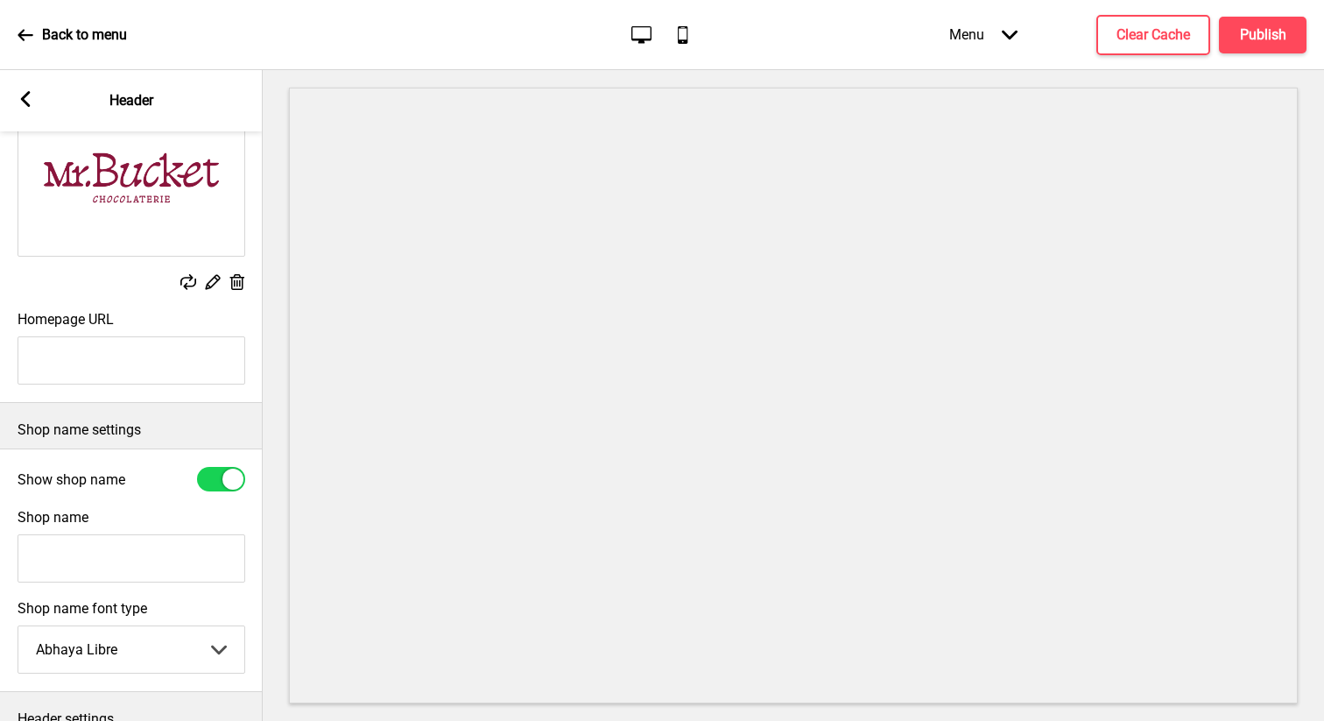
scroll to position [168, 0]
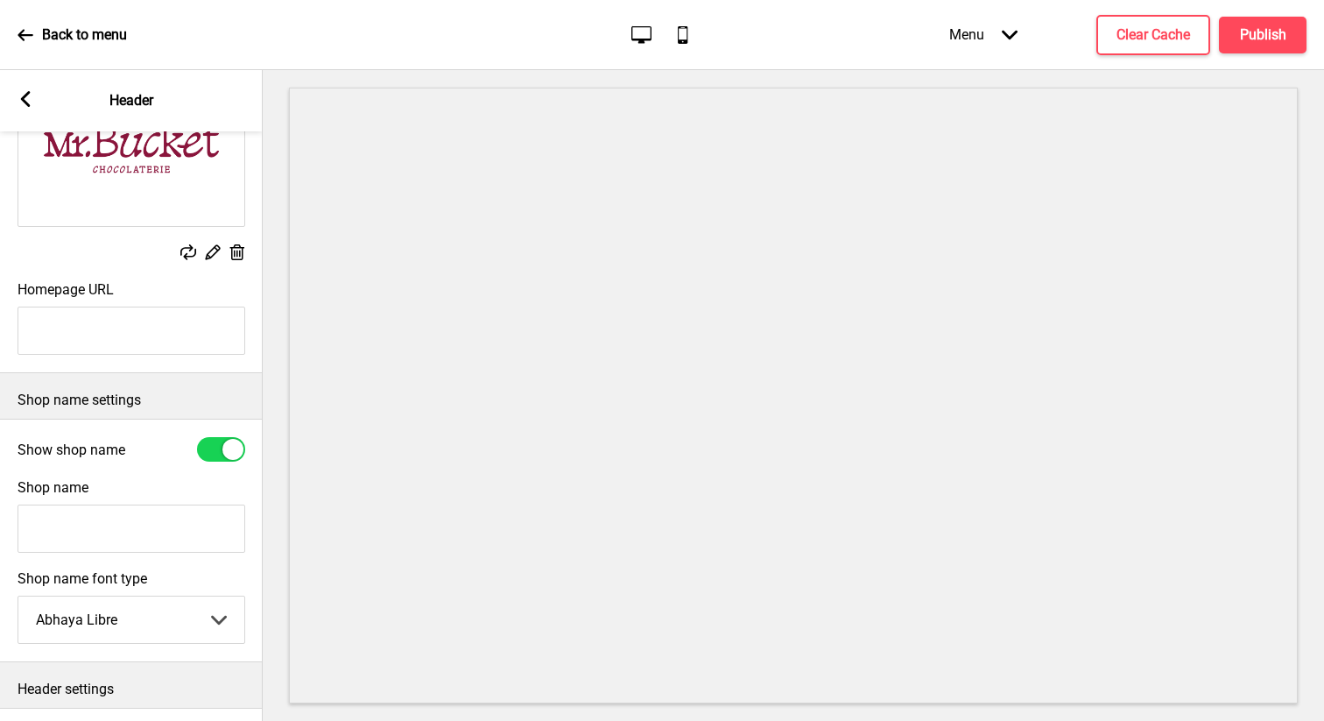
click at [106, 537] on input "Shop name" at bounding box center [132, 528] width 228 height 48
type input "Mr. Bucket Chocolaterie"
click at [212, 616] on select "Abhaya Libre Abril Fatface Adobe Garamond Pro Arimo Arsenal Arvo Berkshire Swas…" at bounding box center [131, 619] width 226 height 46
select select "Adobe Garamond Pro"
click at [18, 596] on select "Abhaya Libre Abril Fatface Adobe Garamond Pro Arimo Arsenal Arvo Berkshire Swas…" at bounding box center [131, 619] width 226 height 46
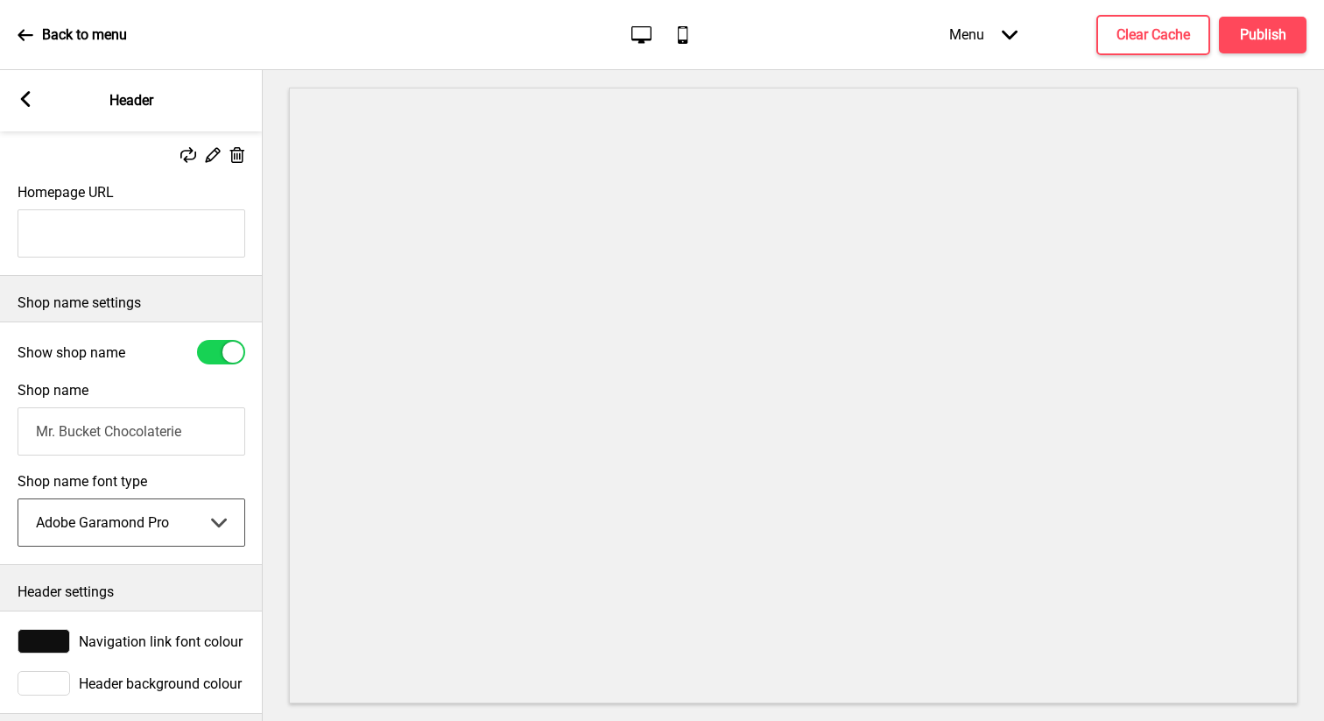
scroll to position [276, 0]
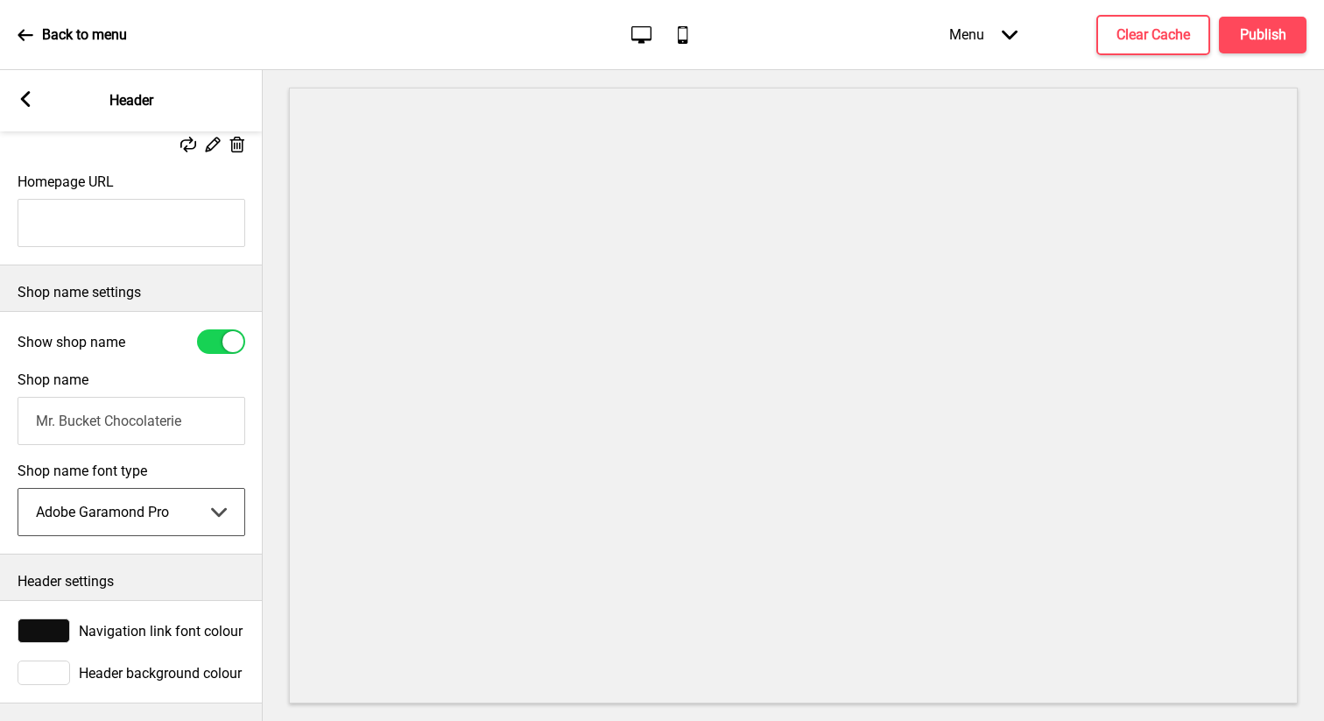
click at [212, 351] on div at bounding box center [221, 341] width 48 height 25
checkbox input "false"
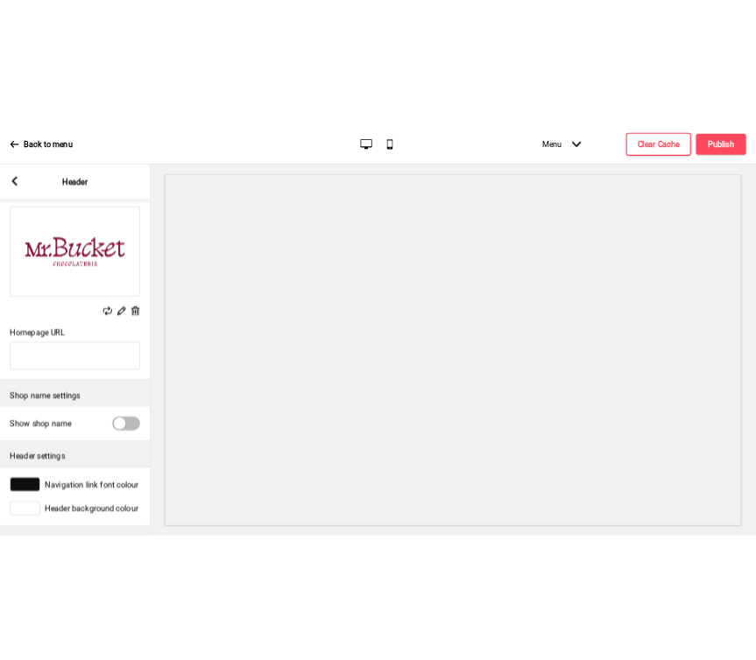
scroll to position [94, 0]
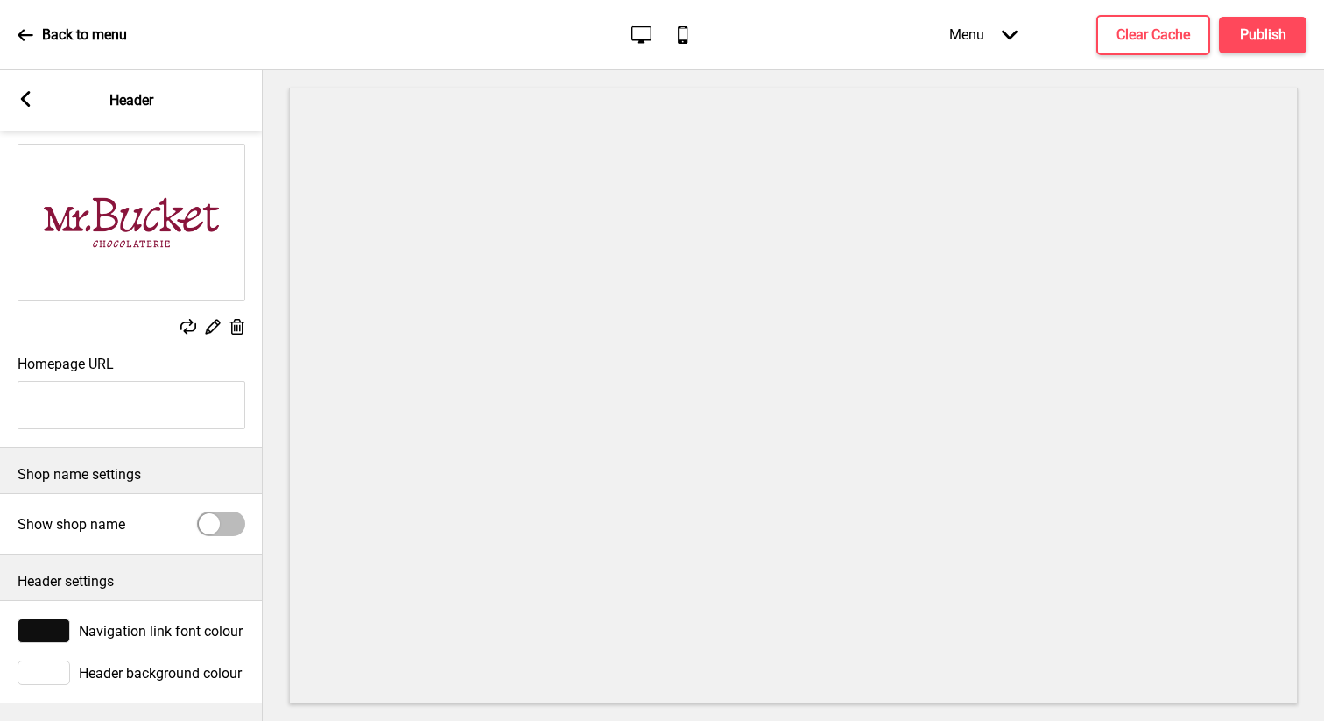
click at [30, 94] on rect at bounding box center [26, 99] width 16 height 16
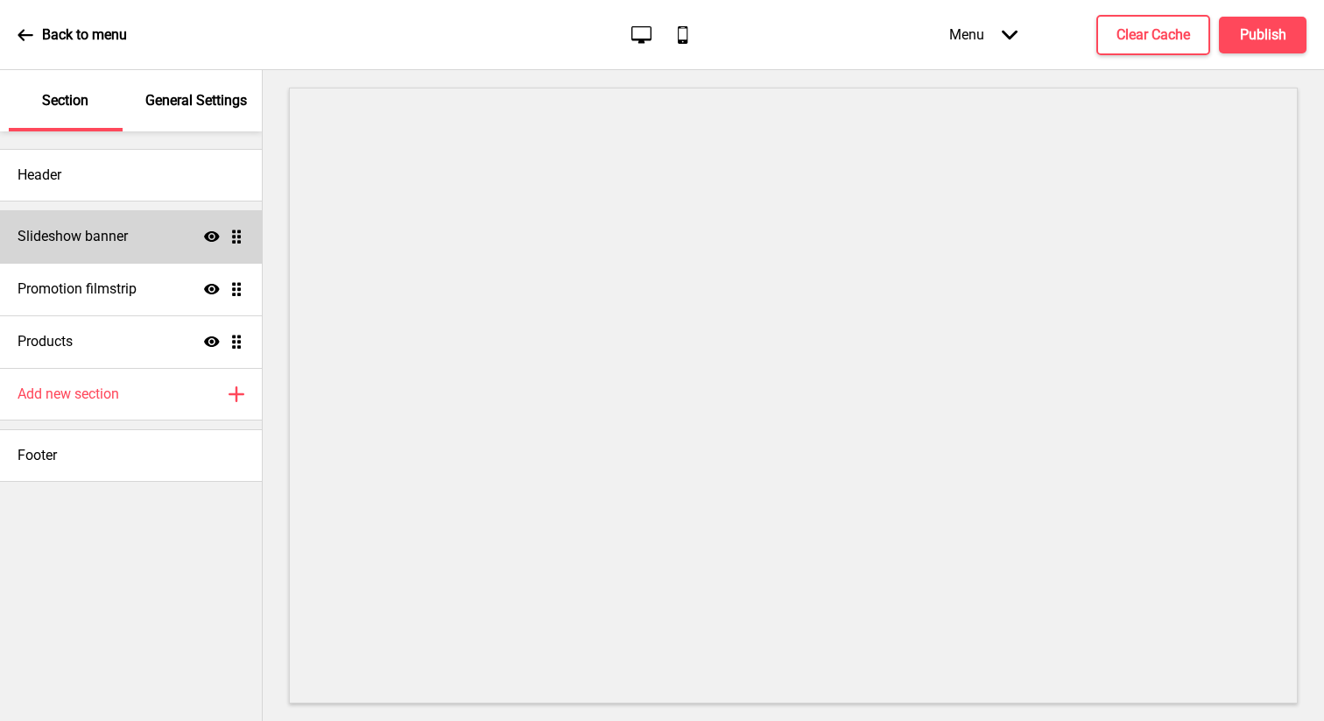
click at [65, 227] on h4 "Slideshow banner" at bounding box center [73, 236] width 110 height 19
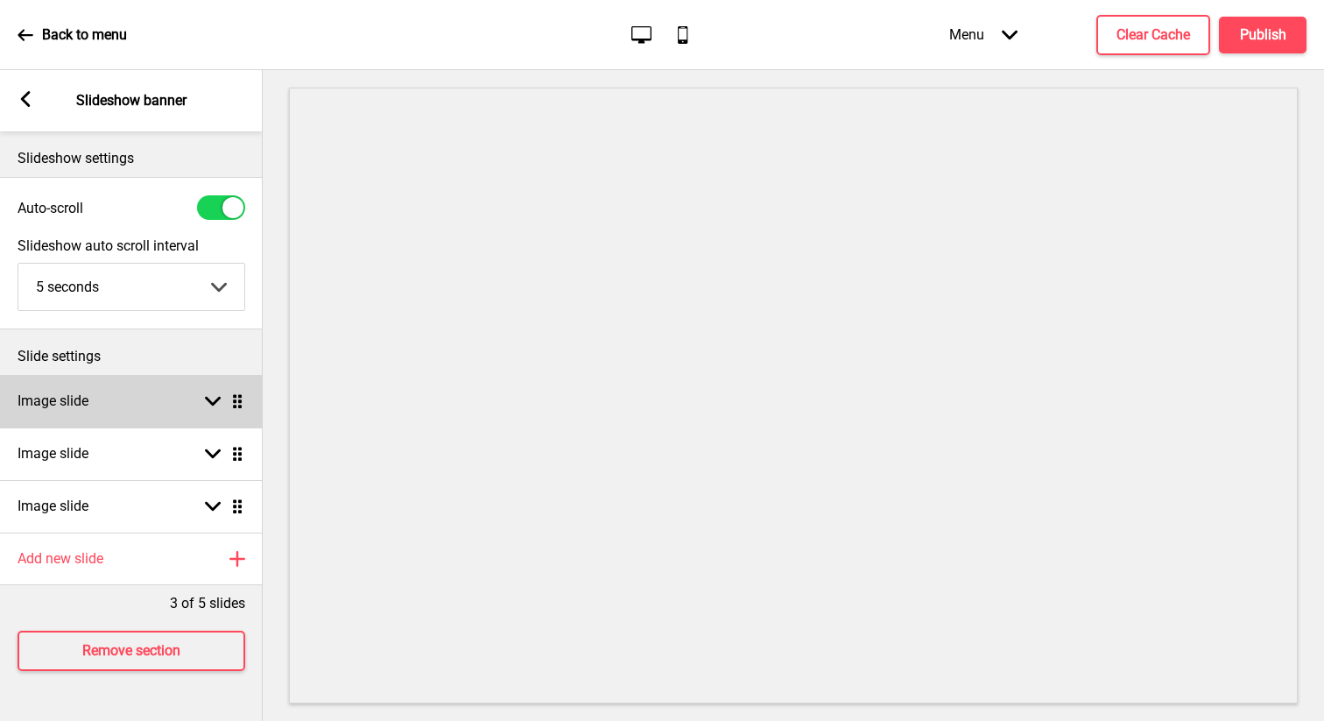
click at [134, 401] on div "Image slide Arrow down Drag" at bounding box center [131, 401] width 263 height 53
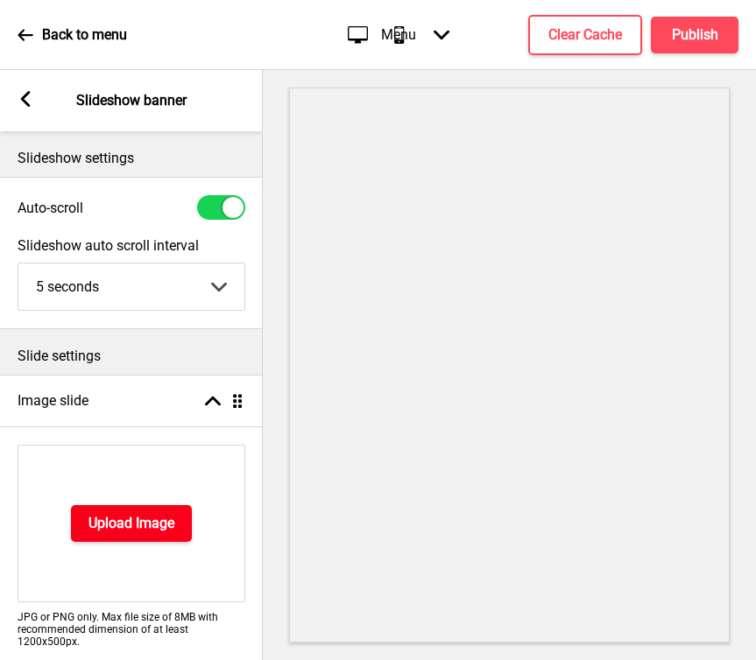
click at [137, 531] on h4 "Upload Image" at bounding box center [131, 523] width 86 height 19
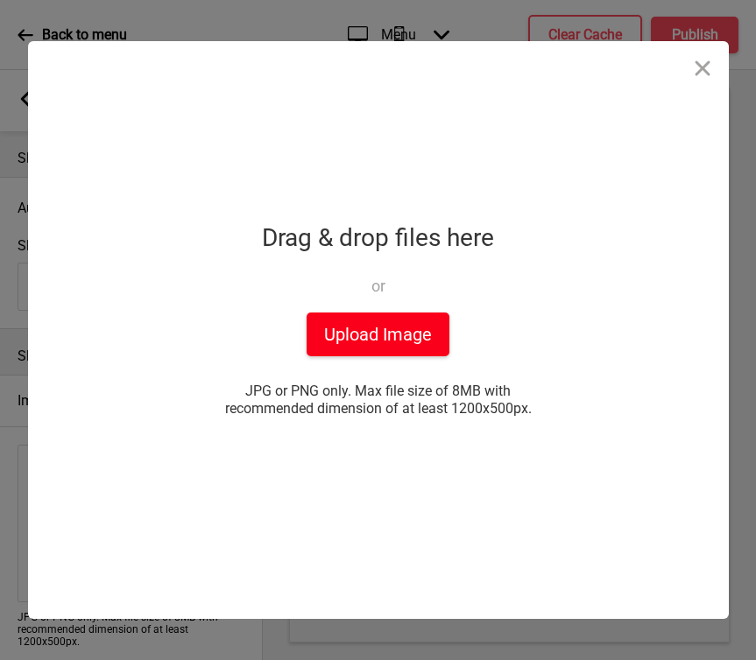
click at [419, 321] on button "Upload Image" at bounding box center [378, 335] width 143 height 44
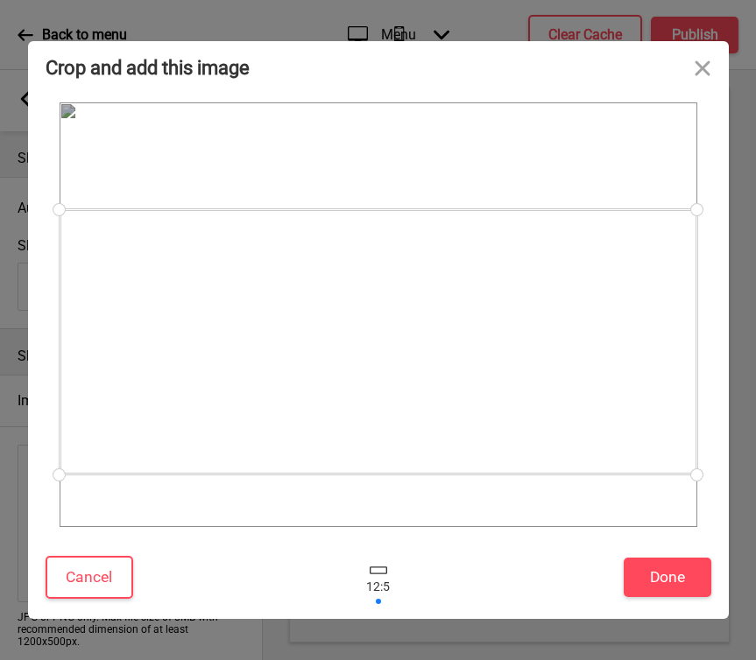
drag, startPoint x: 579, startPoint y: 391, endPoint x: 579, endPoint y: 415, distance: 24.5
click at [579, 415] on div at bounding box center [379, 341] width 638 height 265
click at [646, 574] on button "Done" at bounding box center [668, 577] width 88 height 39
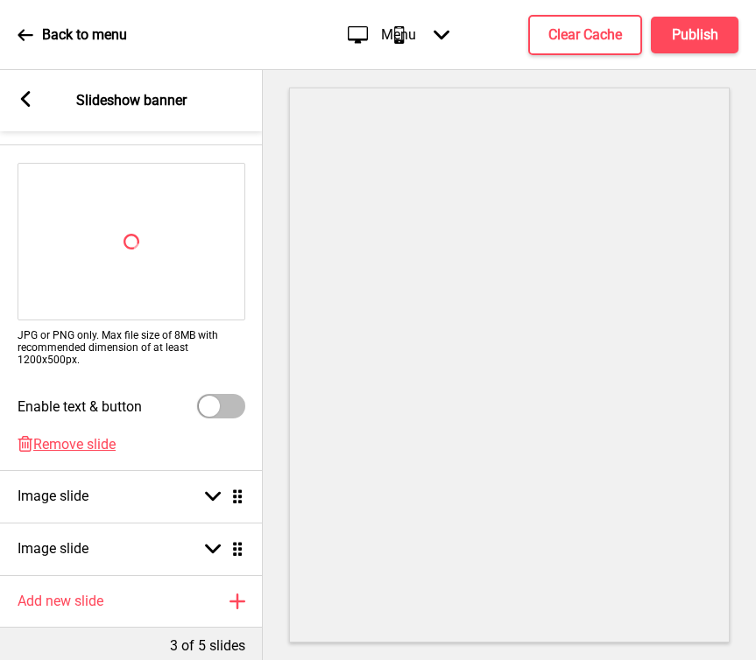
scroll to position [309, 0]
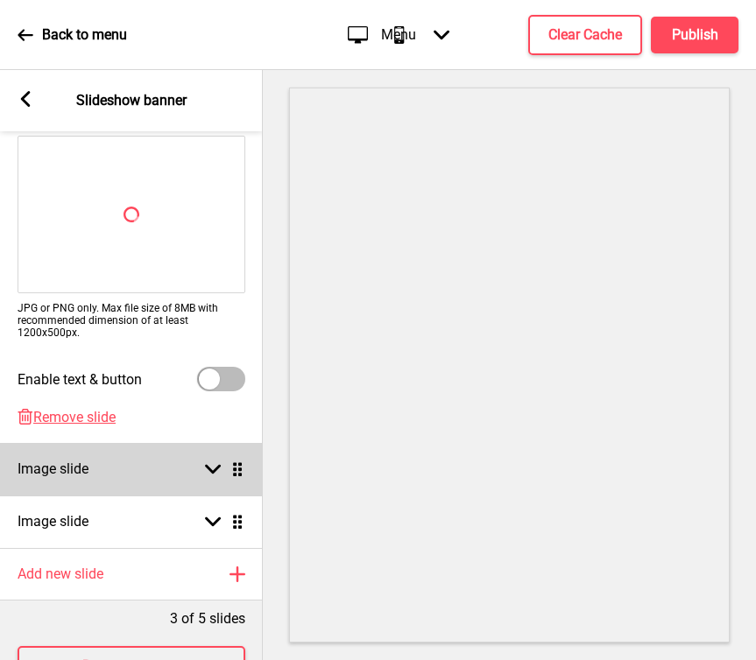
click at [119, 480] on div "Image slide Arrow down Drag" at bounding box center [131, 469] width 263 height 53
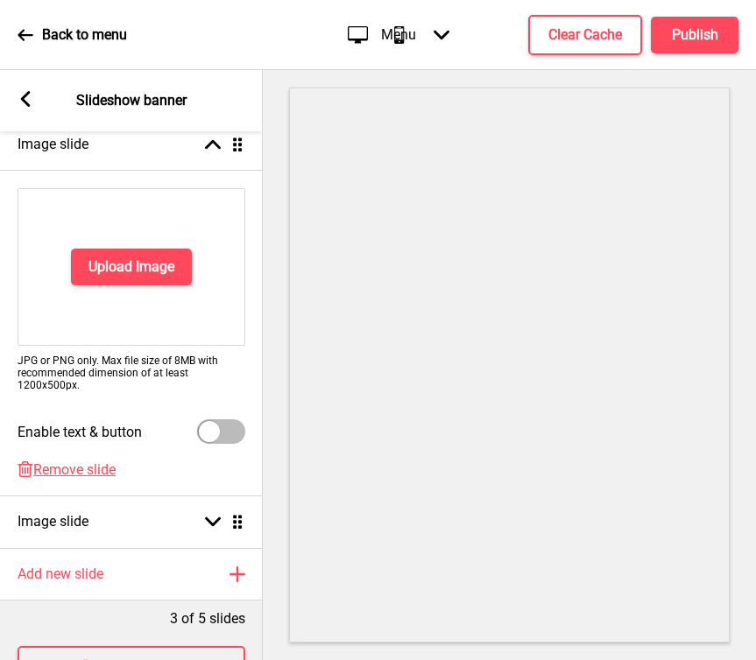
scroll to position [308, 0]
click at [123, 263] on h4 "Upload Image" at bounding box center [131, 267] width 86 height 19
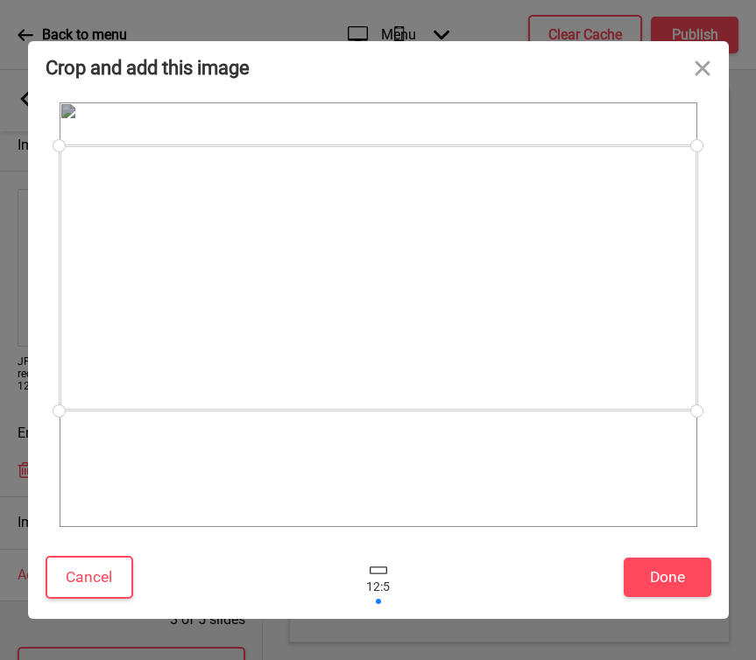
drag, startPoint x: 606, startPoint y: 340, endPoint x: 601, endPoint y: 304, distance: 36.3
click at [601, 304] on div at bounding box center [379, 277] width 638 height 265
click at [690, 571] on button "Done" at bounding box center [668, 577] width 88 height 39
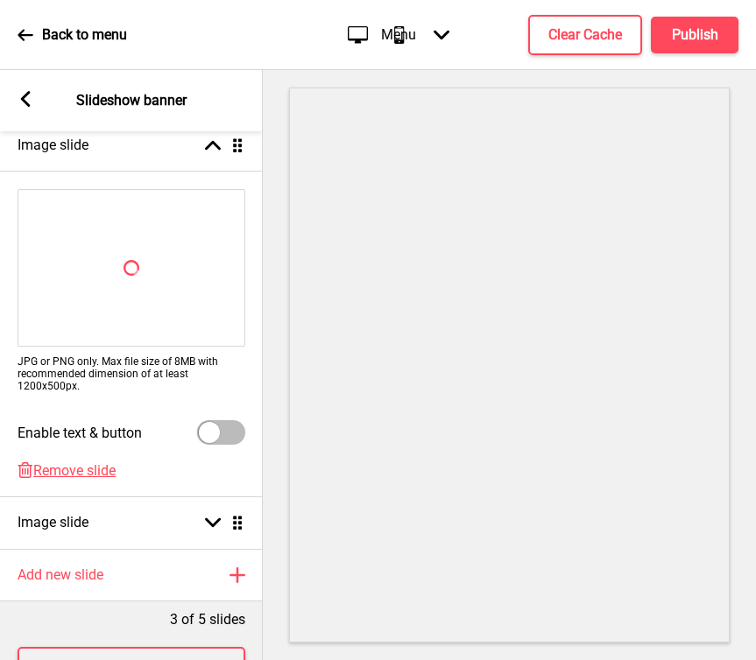
scroll to position [370, 0]
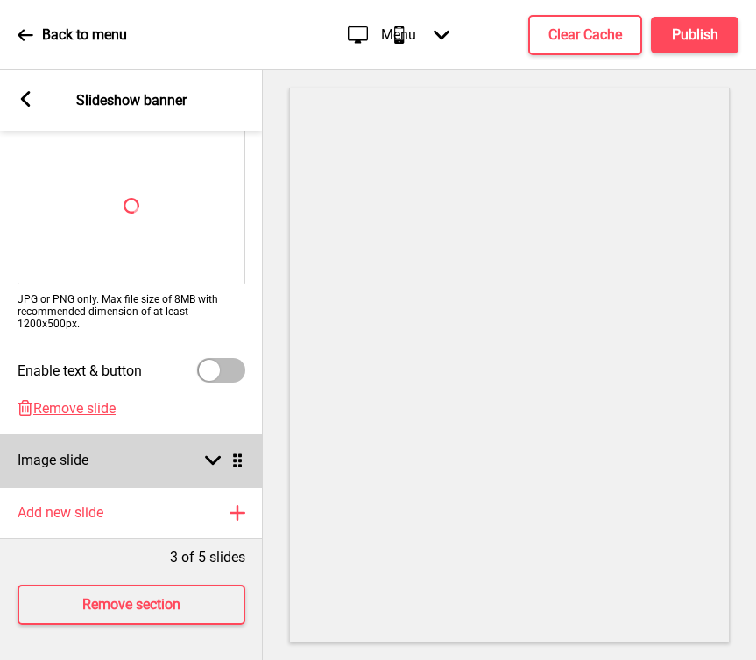
click at [127, 470] on div "Image slide Arrow down Drag" at bounding box center [131, 460] width 263 height 53
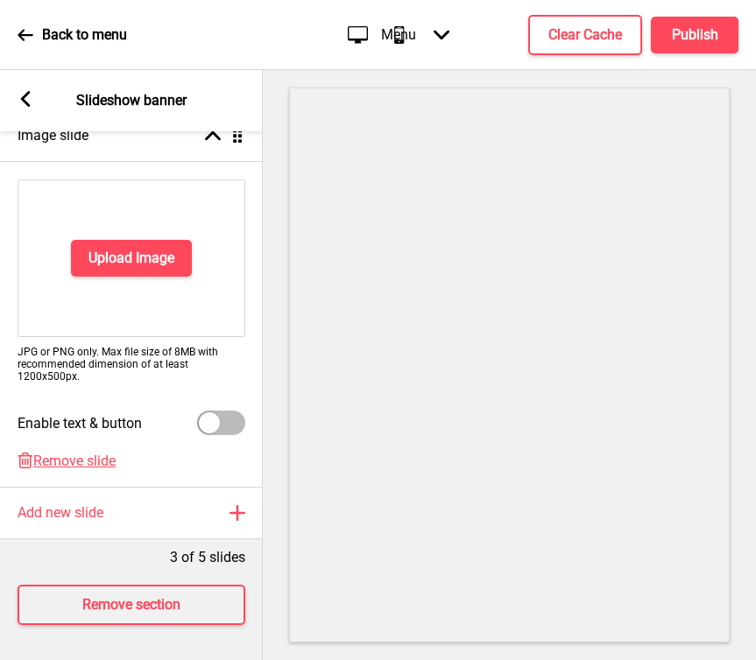
scroll to position [352, 0]
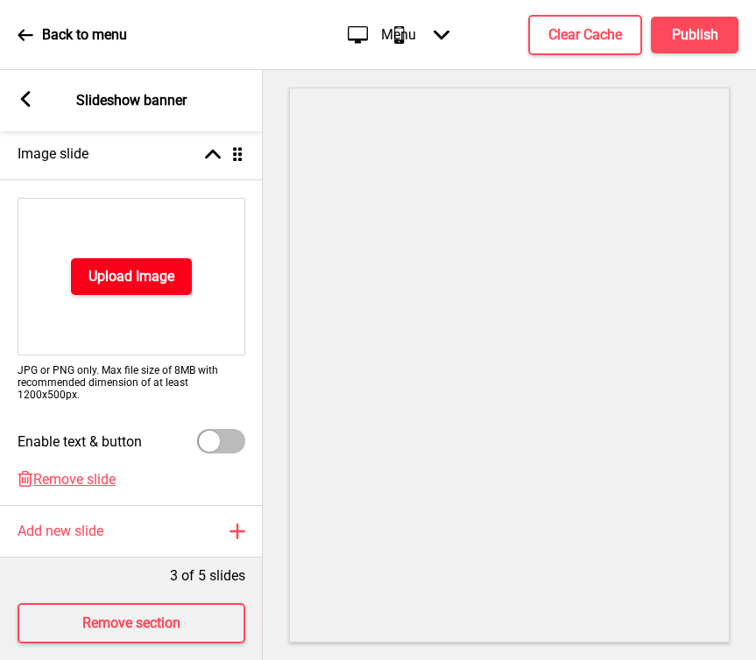
click at [174, 273] on h4 "Upload Image" at bounding box center [131, 276] width 86 height 19
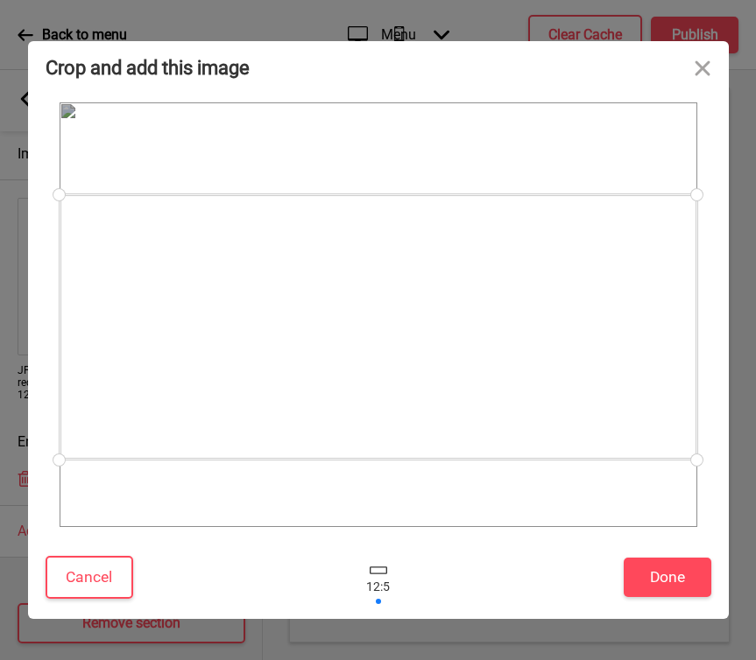
drag, startPoint x: 526, startPoint y: 347, endPoint x: 526, endPoint y: 359, distance: 12.3
click at [526, 359] on div at bounding box center [379, 326] width 638 height 265
click at [680, 586] on button "Done" at bounding box center [668, 577] width 88 height 39
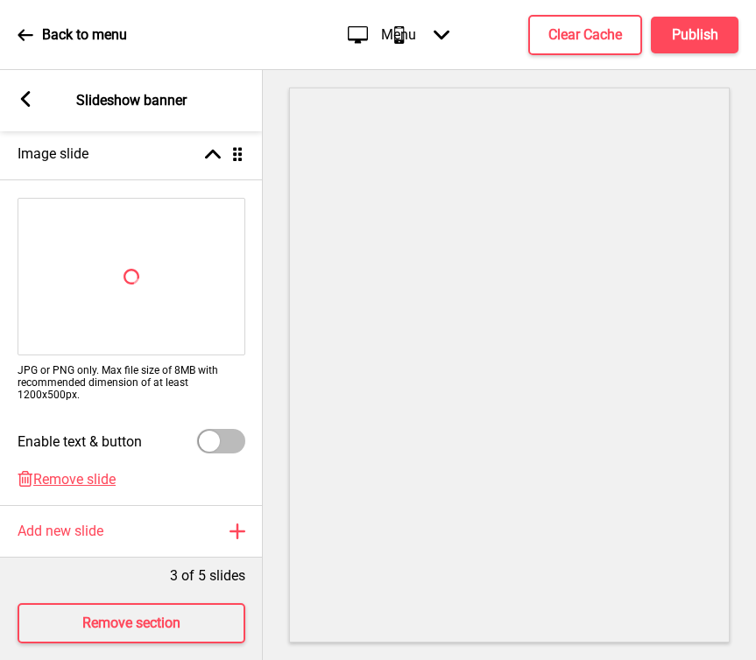
scroll to position [344, 0]
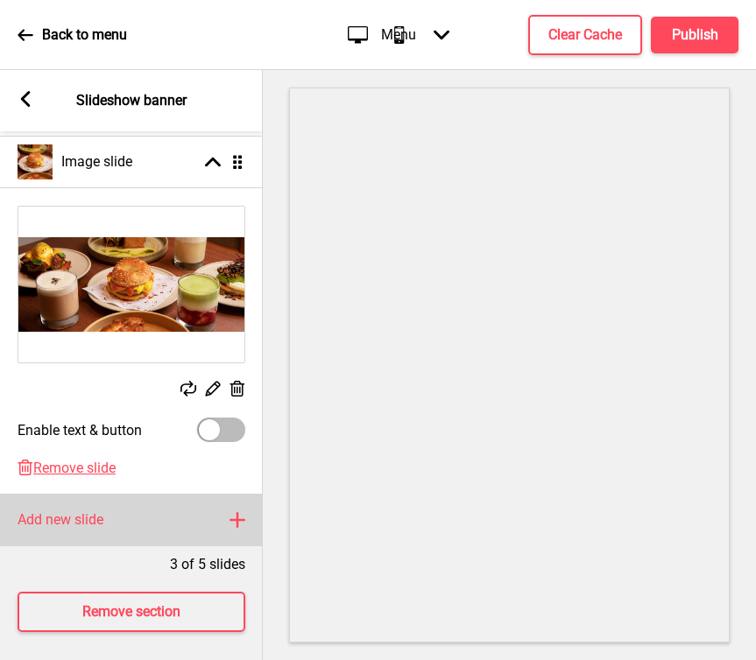
click at [68, 526] on h4 "Add new slide" at bounding box center [61, 520] width 86 height 19
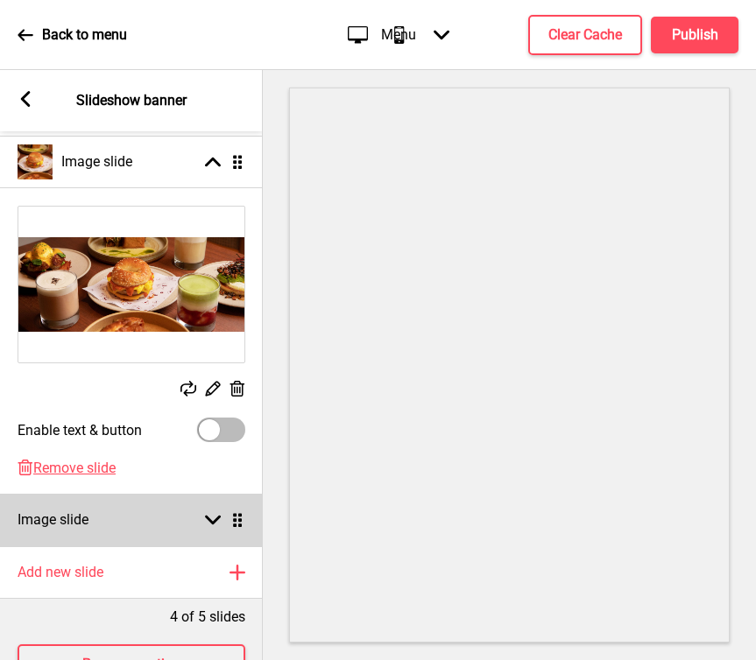
click at [109, 526] on div "Image slide Arrow down Drag" at bounding box center [131, 520] width 263 height 53
select select "right"
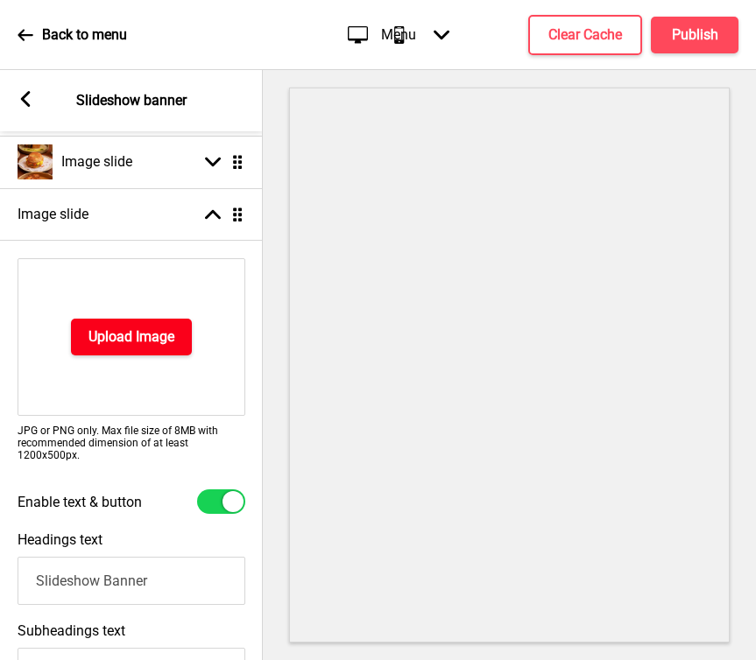
click at [146, 355] on button "Upload Image" at bounding box center [131, 337] width 121 height 37
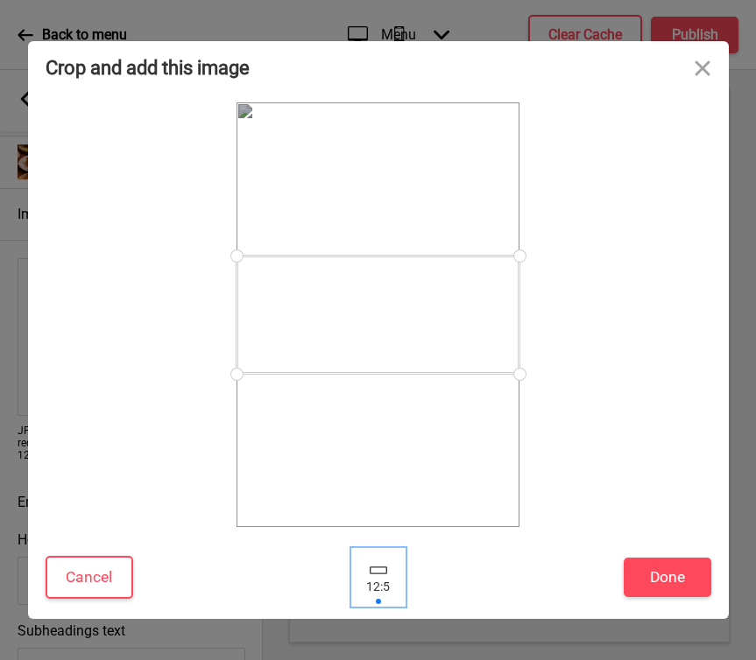
click at [376, 570] on div at bounding box center [379, 571] width 18 height 8
click at [698, 65] on button "Close" at bounding box center [702, 67] width 53 height 53
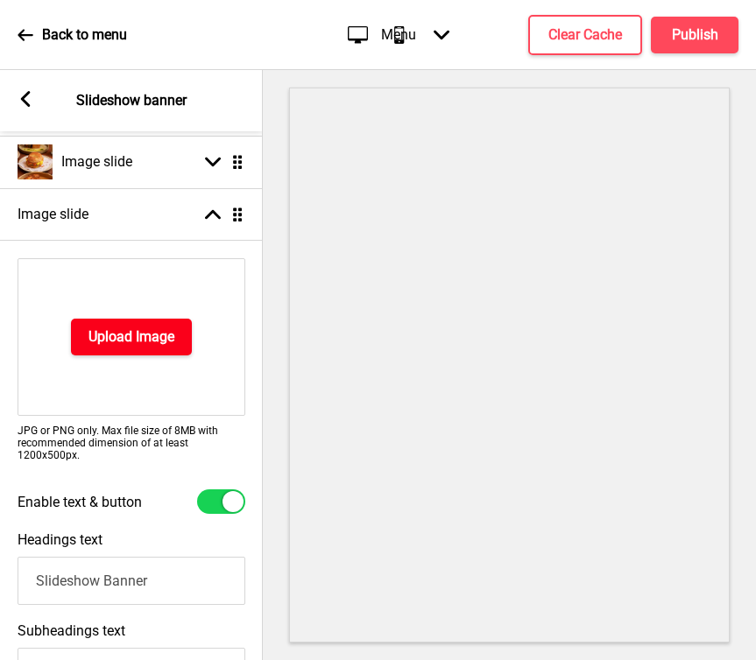
click at [139, 335] on h4 "Upload Image" at bounding box center [131, 337] width 86 height 19
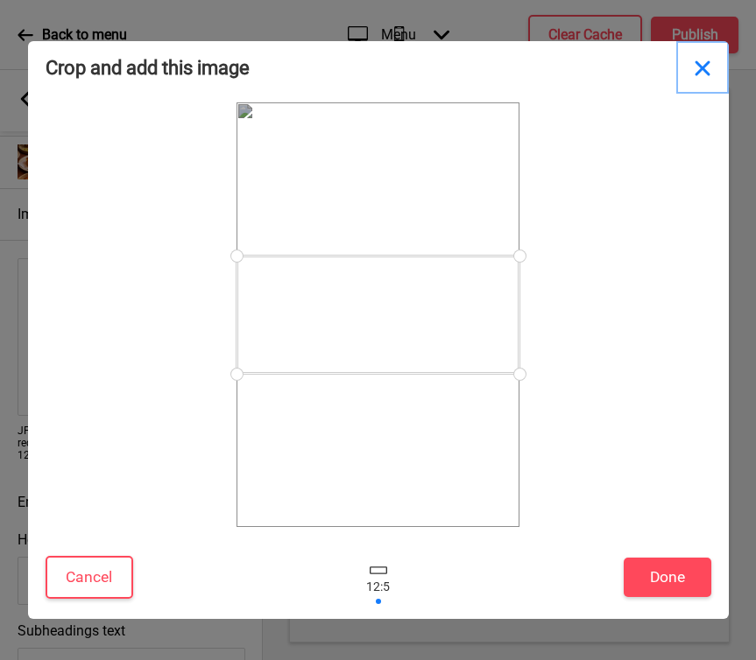
click at [706, 66] on button "Close" at bounding box center [702, 67] width 53 height 53
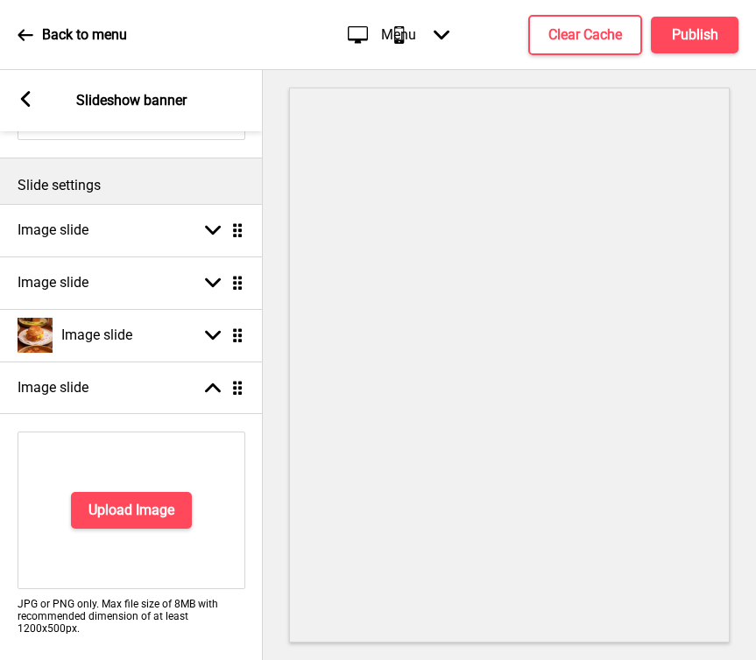
scroll to position [0, 0]
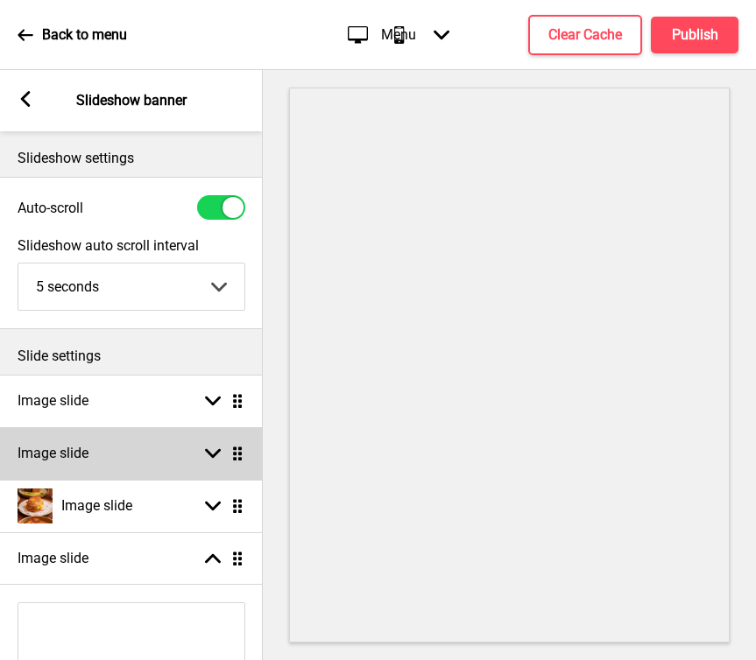
click at [211, 452] on rect at bounding box center [213, 454] width 16 height 16
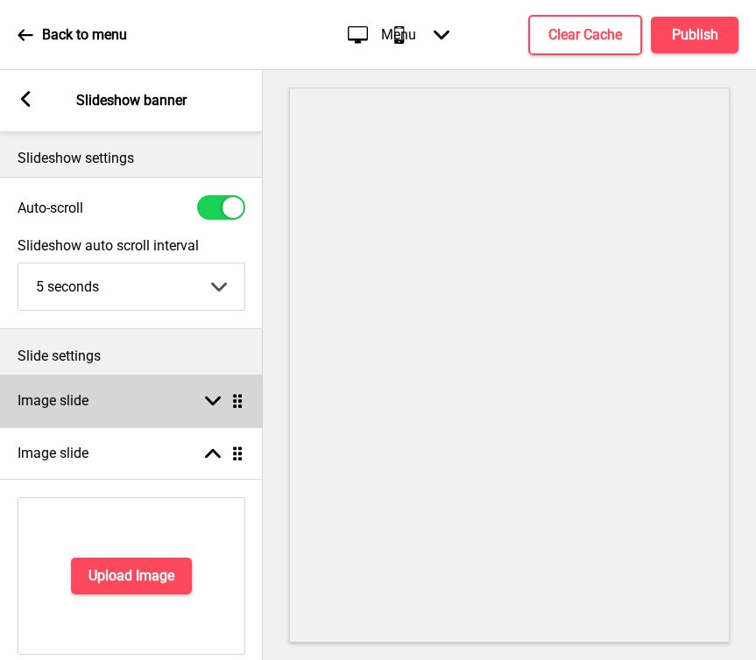
click at [210, 410] on div "Image slide Arrow down Drag" at bounding box center [131, 401] width 263 height 53
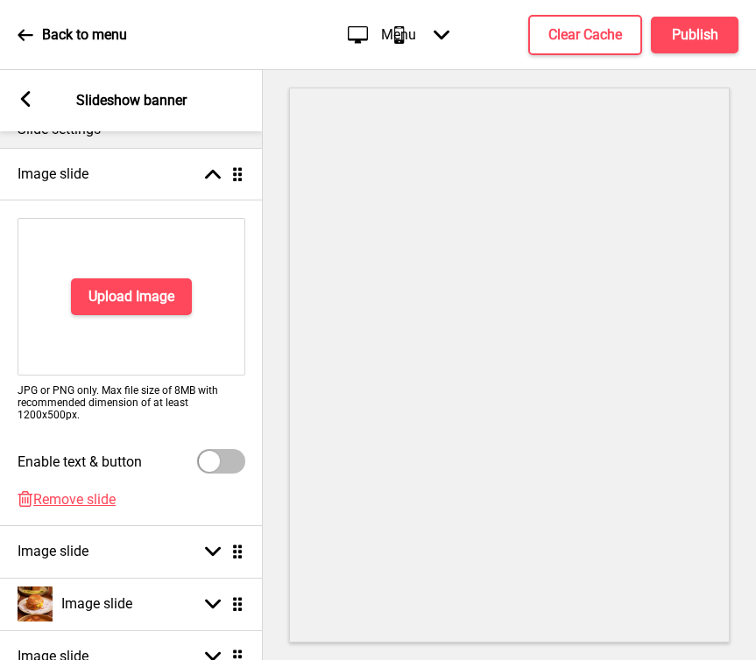
scroll to position [222, 0]
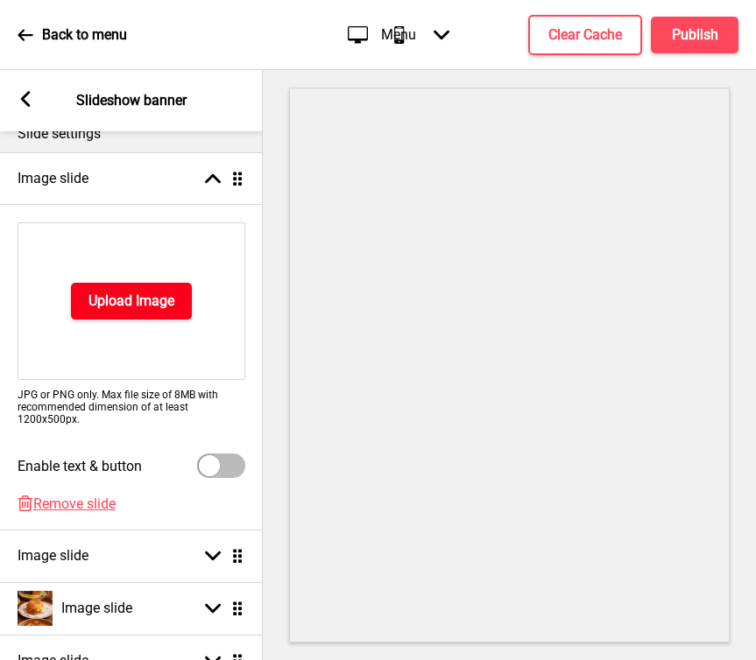
click at [133, 314] on button "Upload Image" at bounding box center [131, 301] width 121 height 37
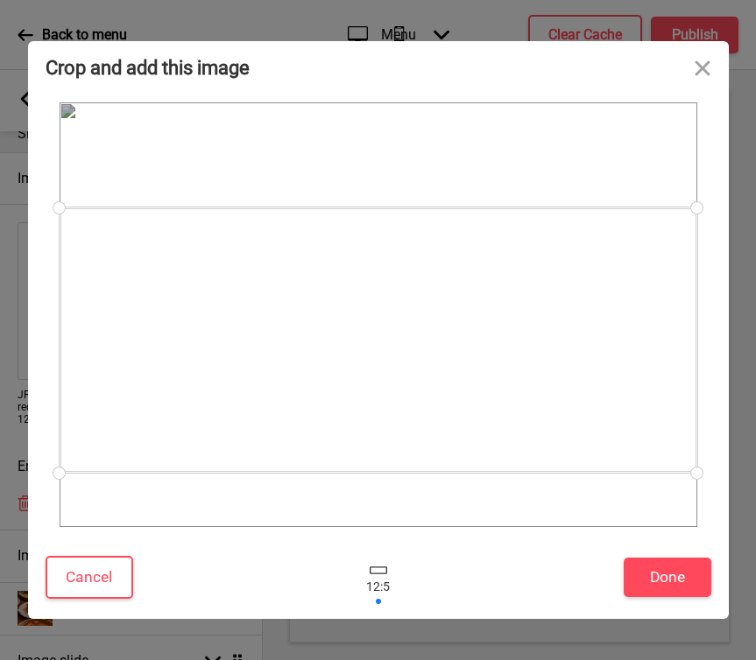
drag, startPoint x: 556, startPoint y: 420, endPoint x: 556, endPoint y: 447, distance: 26.3
click at [556, 447] on div at bounding box center [379, 340] width 638 height 265
click at [653, 592] on button "Done" at bounding box center [668, 577] width 88 height 39
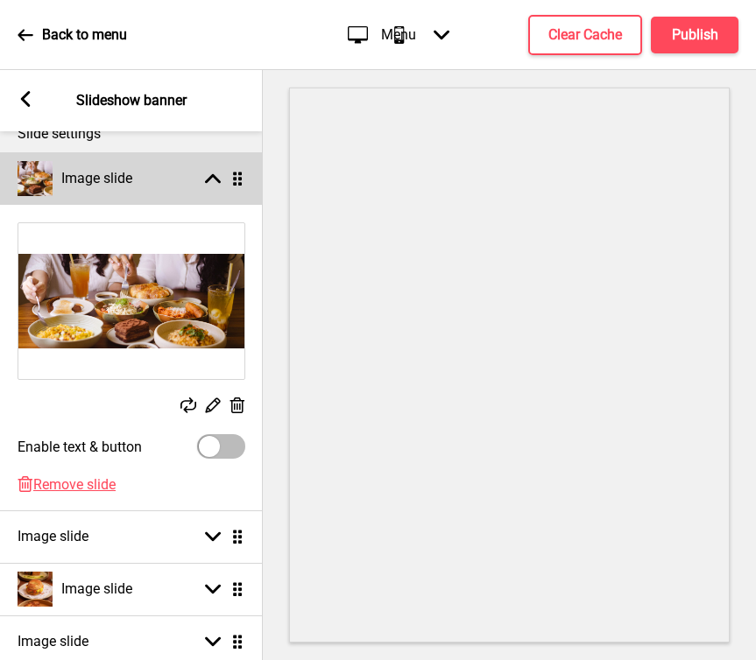
click at [216, 168] on div "Image slide Arrow up Drag" at bounding box center [131, 178] width 263 height 53
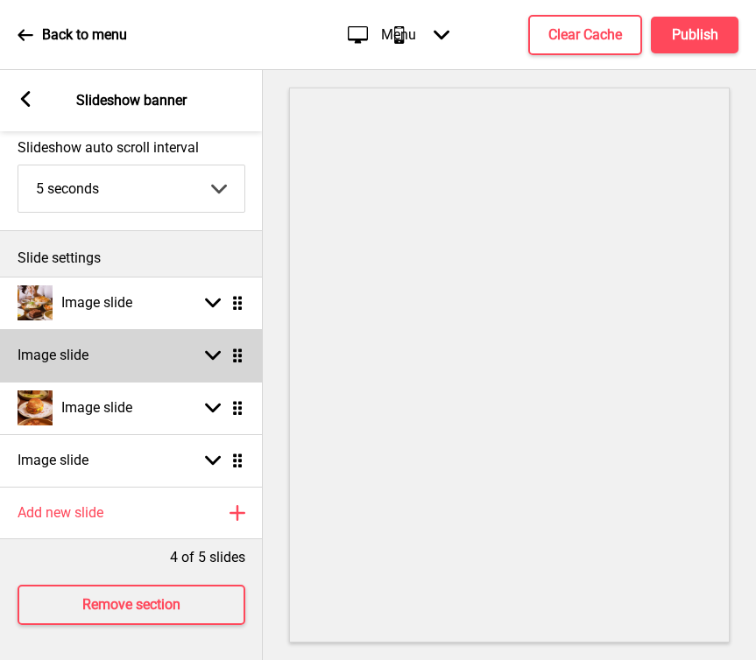
click at [205, 358] on rect at bounding box center [213, 356] width 16 height 16
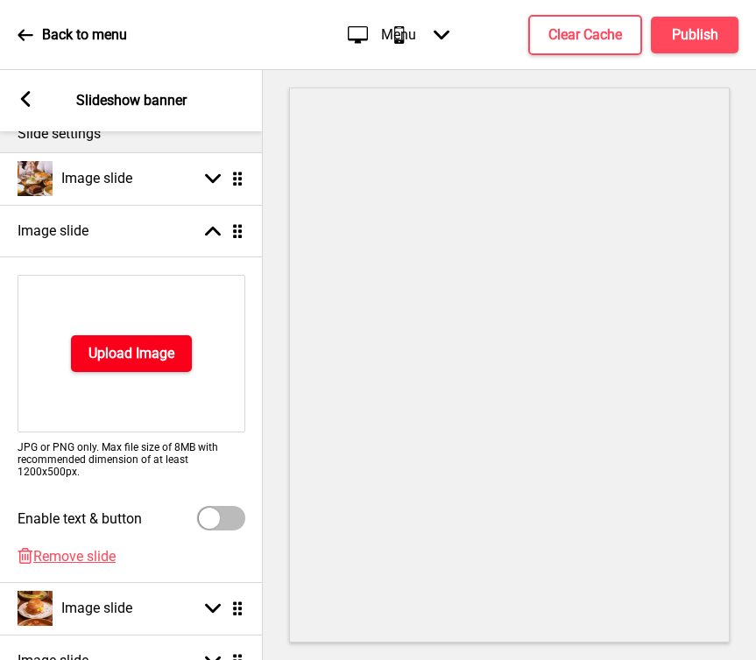
click at [148, 353] on h4 "Upload Image" at bounding box center [131, 353] width 86 height 19
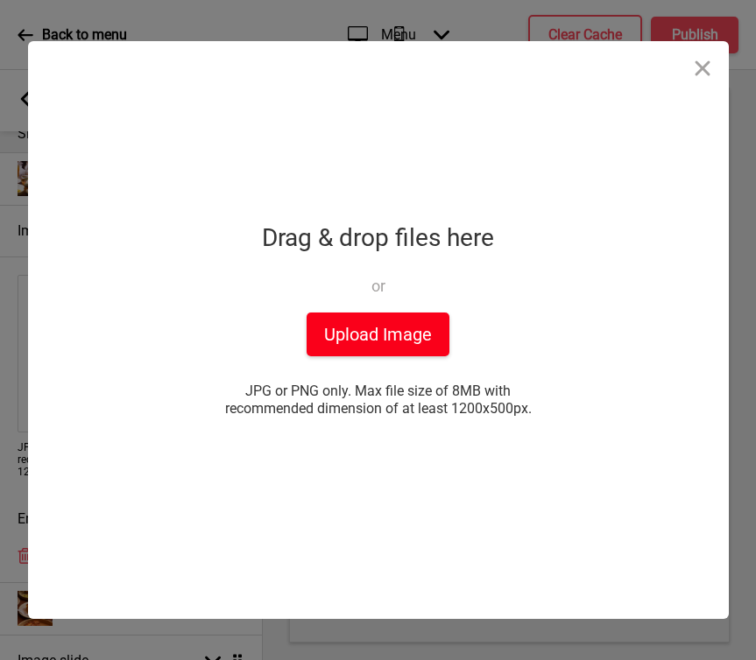
click at [362, 344] on button "Upload Image" at bounding box center [378, 335] width 143 height 44
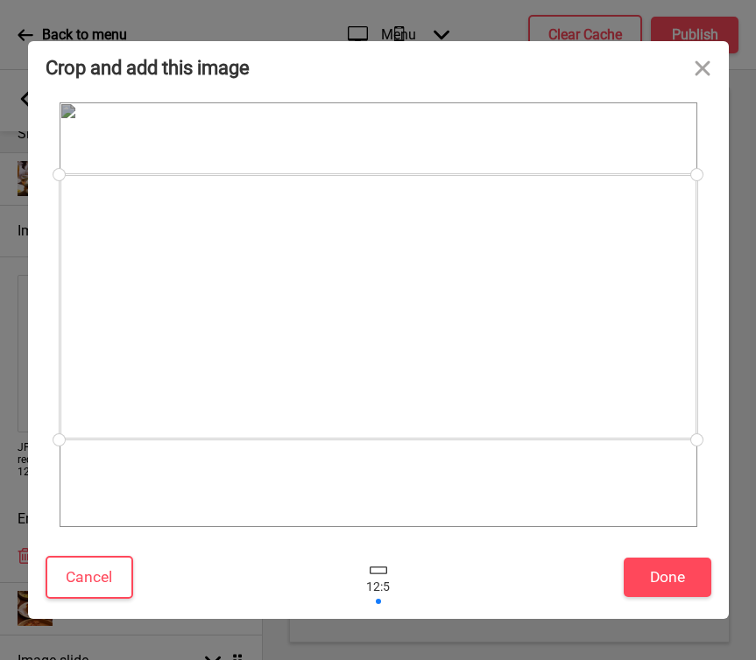
drag, startPoint x: 597, startPoint y: 407, endPoint x: 595, endPoint y: 394, distance: 13.4
click at [595, 394] on div at bounding box center [379, 306] width 638 height 265
click at [648, 573] on button "Done" at bounding box center [668, 577] width 88 height 39
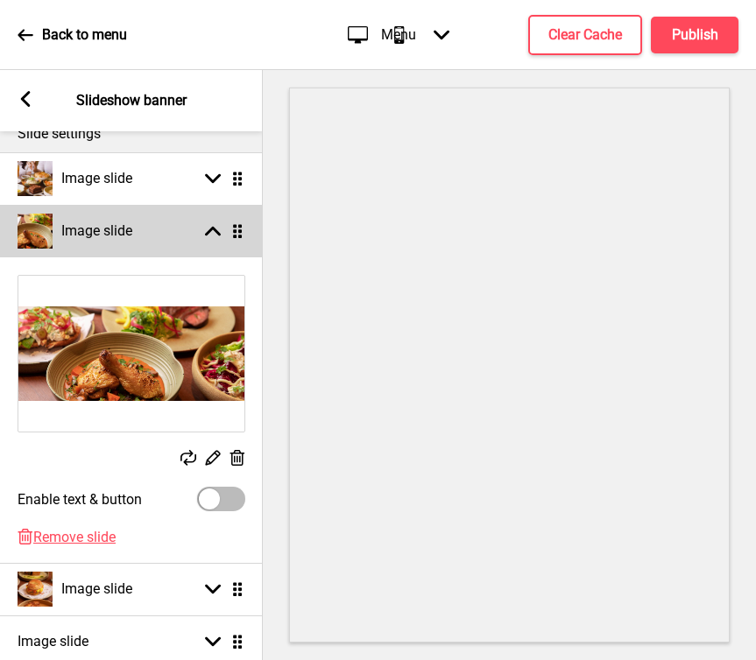
click at [205, 243] on div "Image slide Arrow up Drag" at bounding box center [131, 231] width 263 height 53
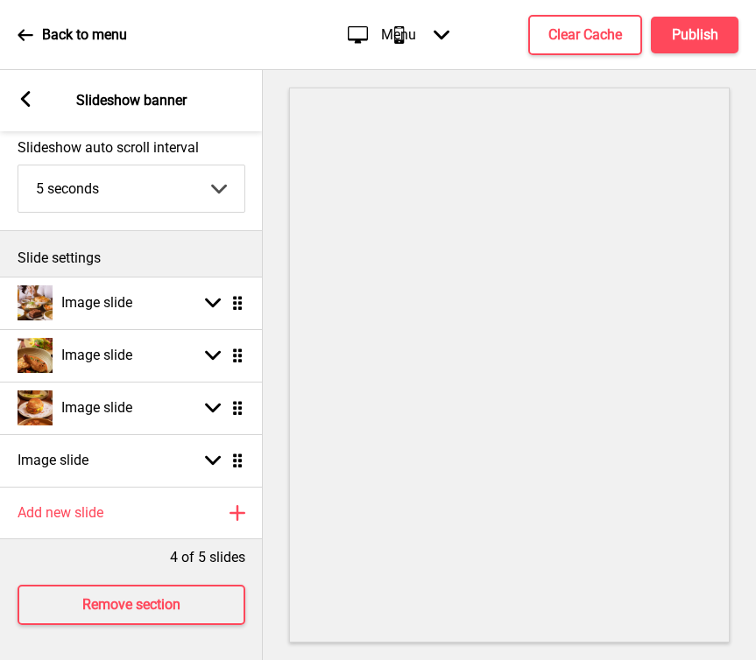
scroll to position [0, 0]
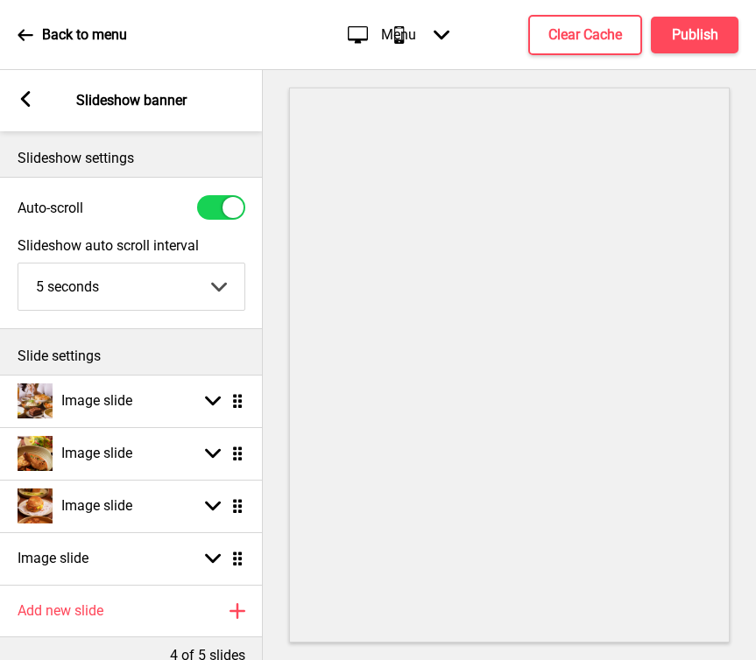
click at [30, 106] on rect at bounding box center [26, 99] width 16 height 16
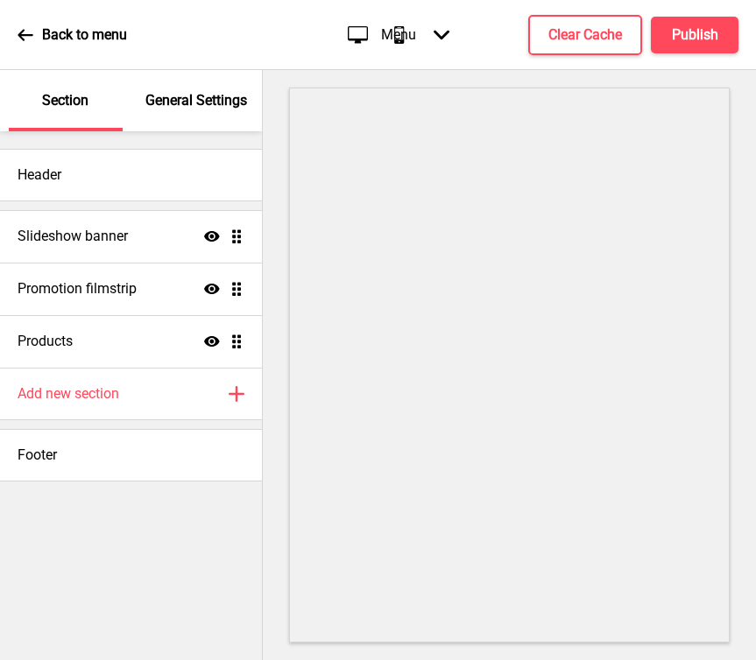
click at [159, 123] on div "General Settings" at bounding box center [197, 100] width 114 height 61
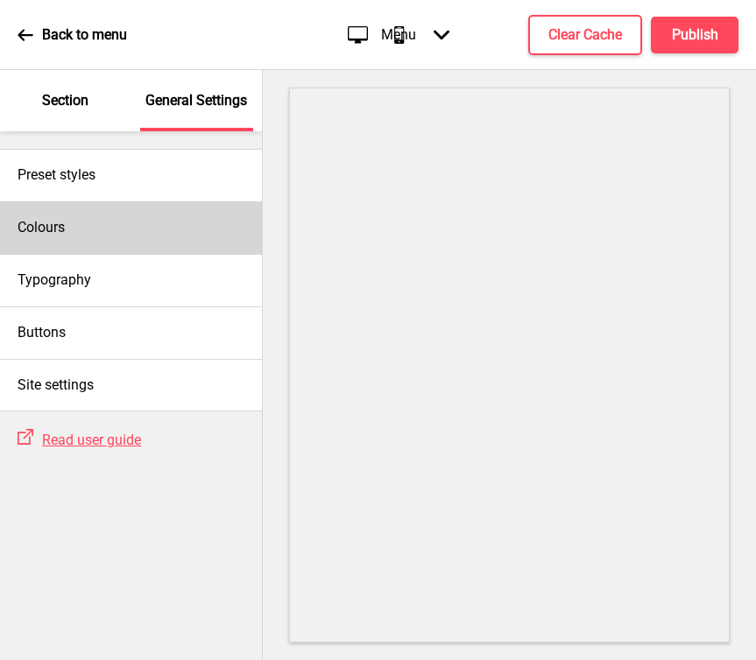
click at [97, 238] on div "Colours" at bounding box center [131, 227] width 262 height 53
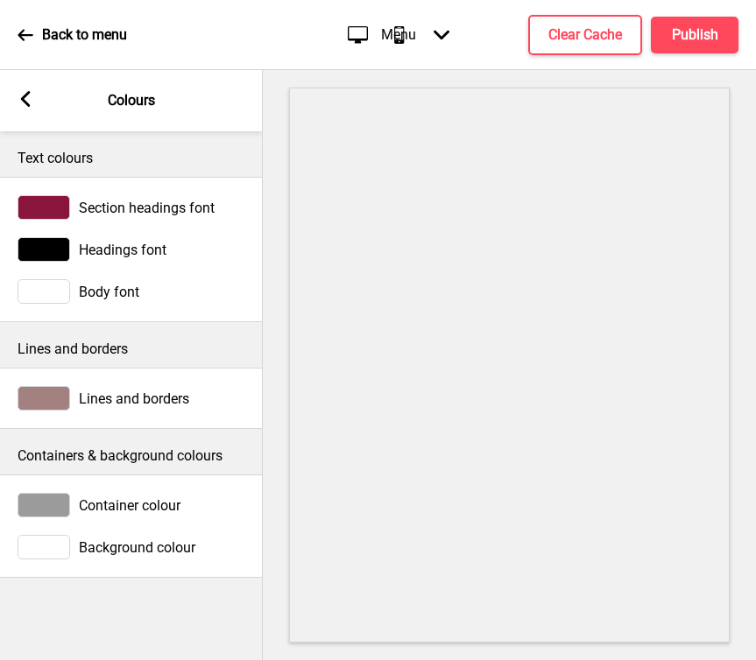
click at [43, 505] on div at bounding box center [44, 505] width 53 height 25
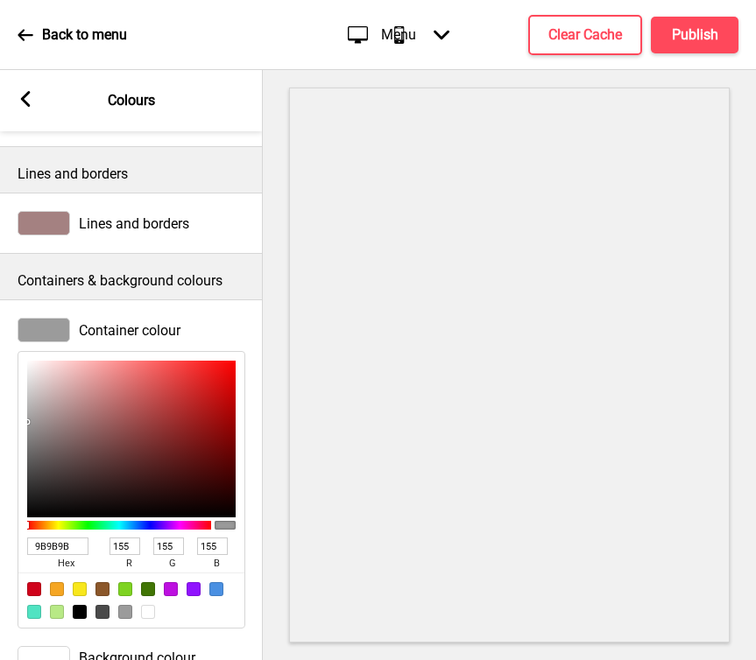
scroll to position [221, 0]
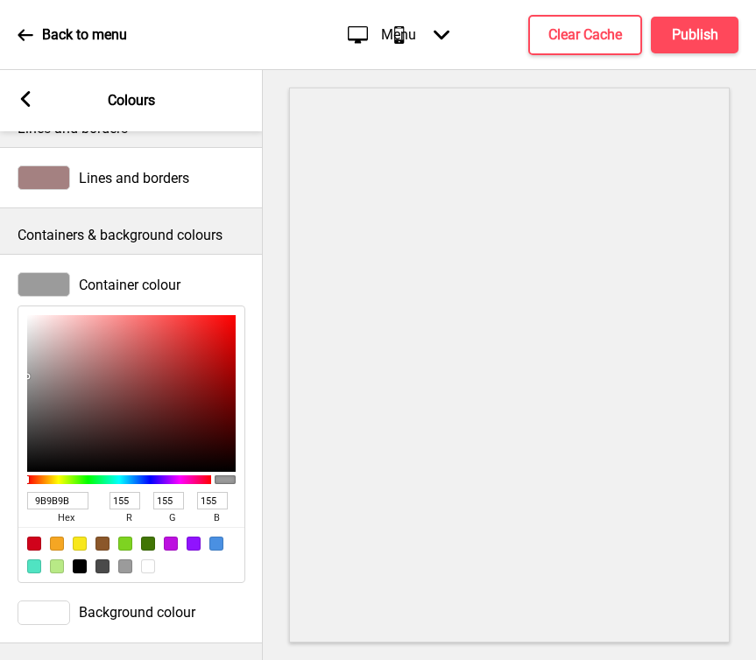
click at [74, 497] on input "9B9B9B" at bounding box center [57, 501] width 61 height 18
type input "9B9"
type input "153"
type input "187"
type input "153"
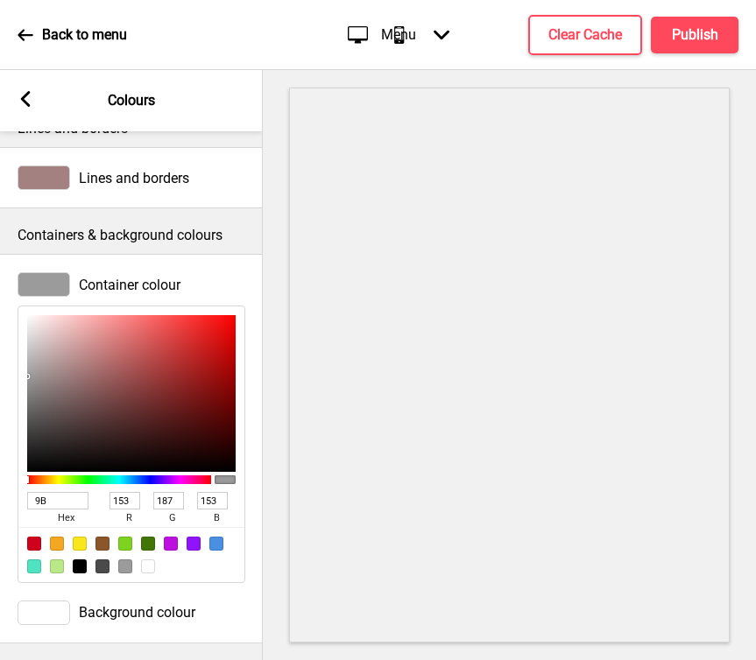
type input "9"
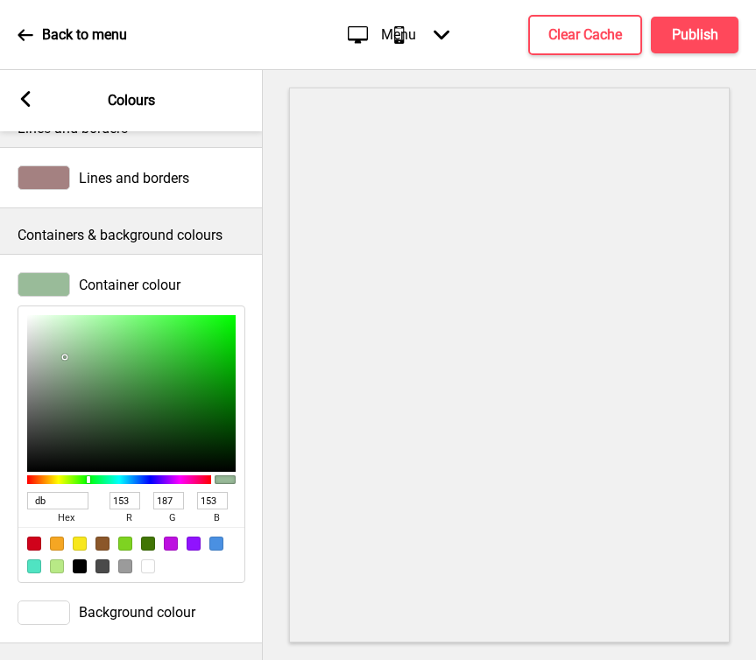
type input "dbd"
type input "221"
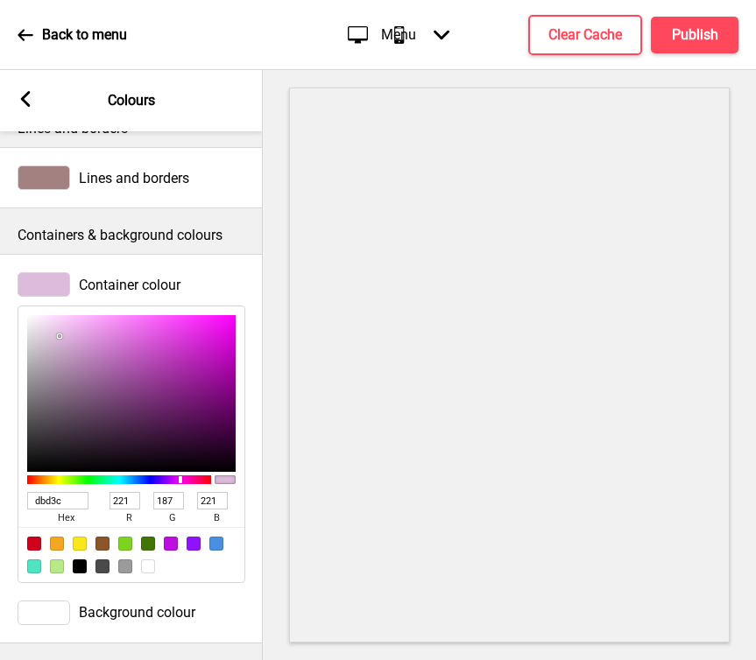
type input "dbd3c8"
type input "219"
type input "211"
type input "200"
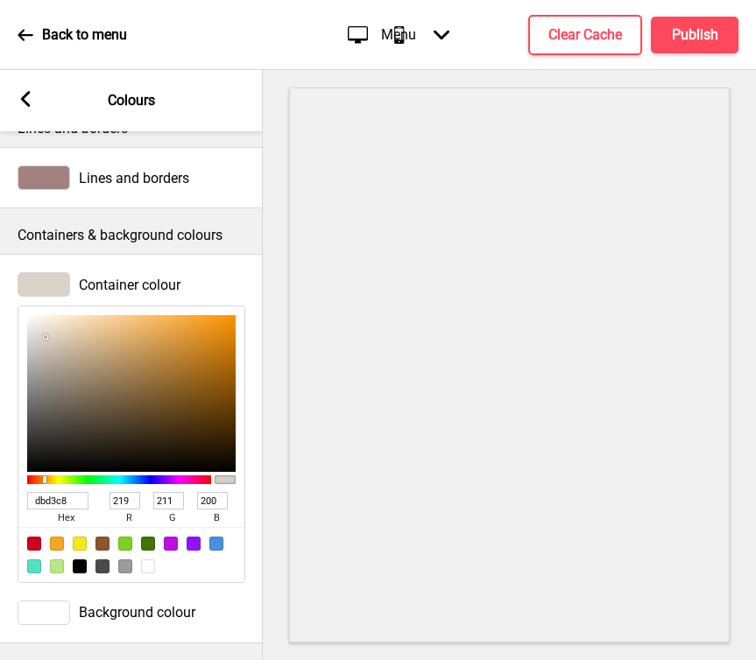
type input "DBD3C8"
click at [238, 539] on div at bounding box center [131, 554] width 226 height 55
click at [223, 604] on div "Background colour" at bounding box center [132, 613] width 228 height 25
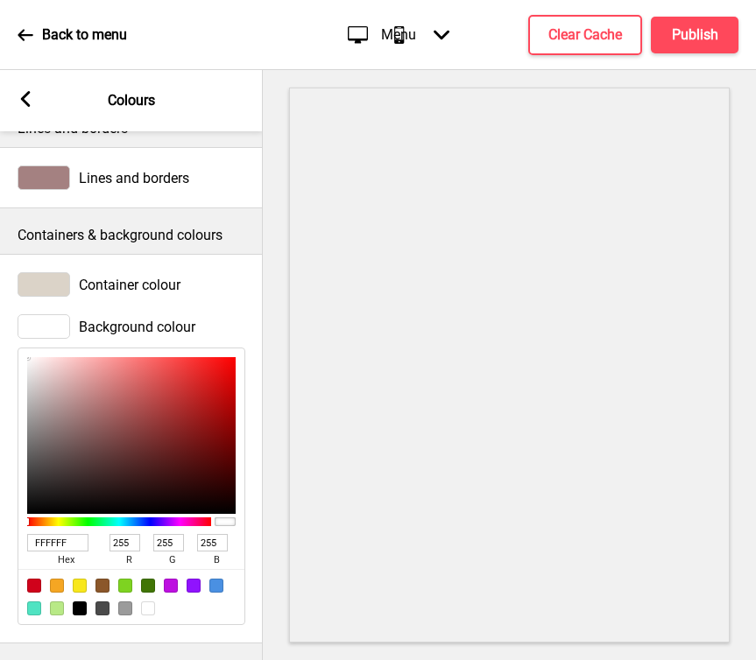
click at [71, 543] on input "FFFFFF" at bounding box center [57, 543] width 61 height 18
type input "FFFbf4"
type input "251"
type input "244"
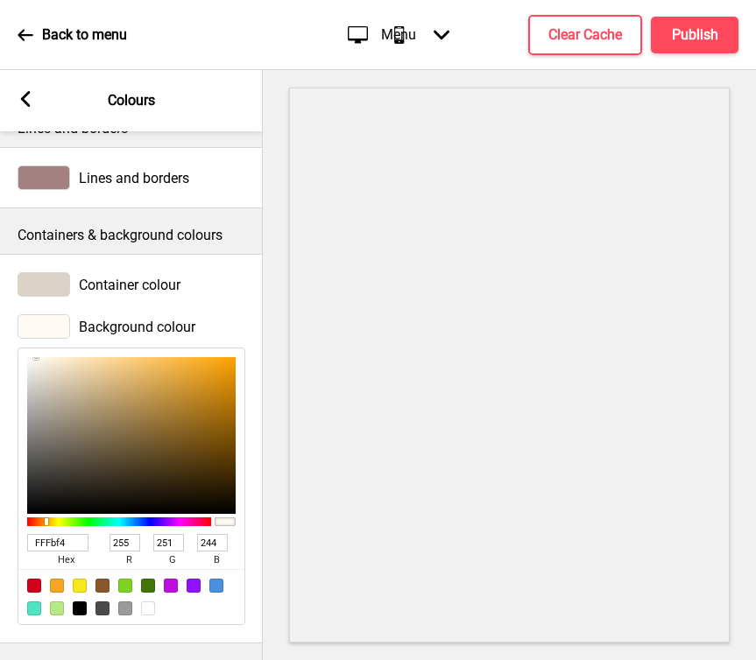
type input "FFFBF4"
click at [238, 303] on div "Container colour" at bounding box center [131, 285] width 263 height 42
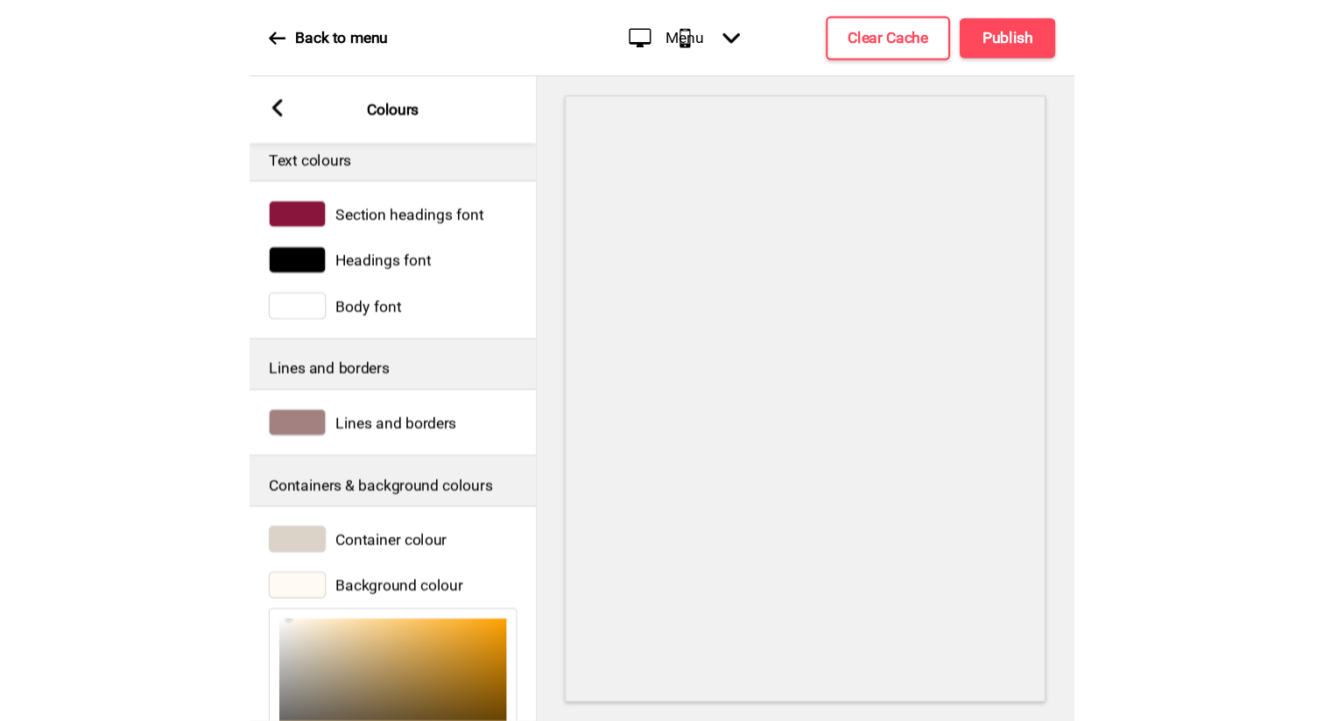
scroll to position [0, 0]
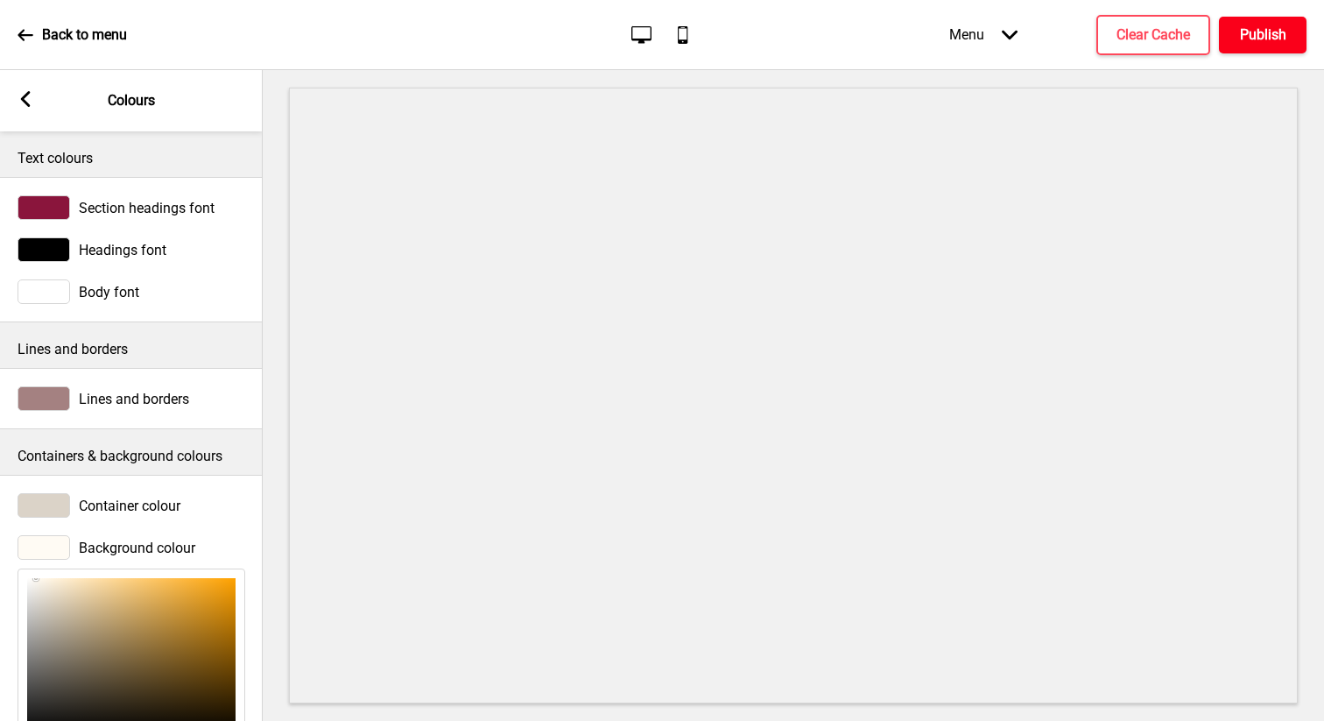
click at [755, 41] on h4 "Publish" at bounding box center [1263, 34] width 46 height 19
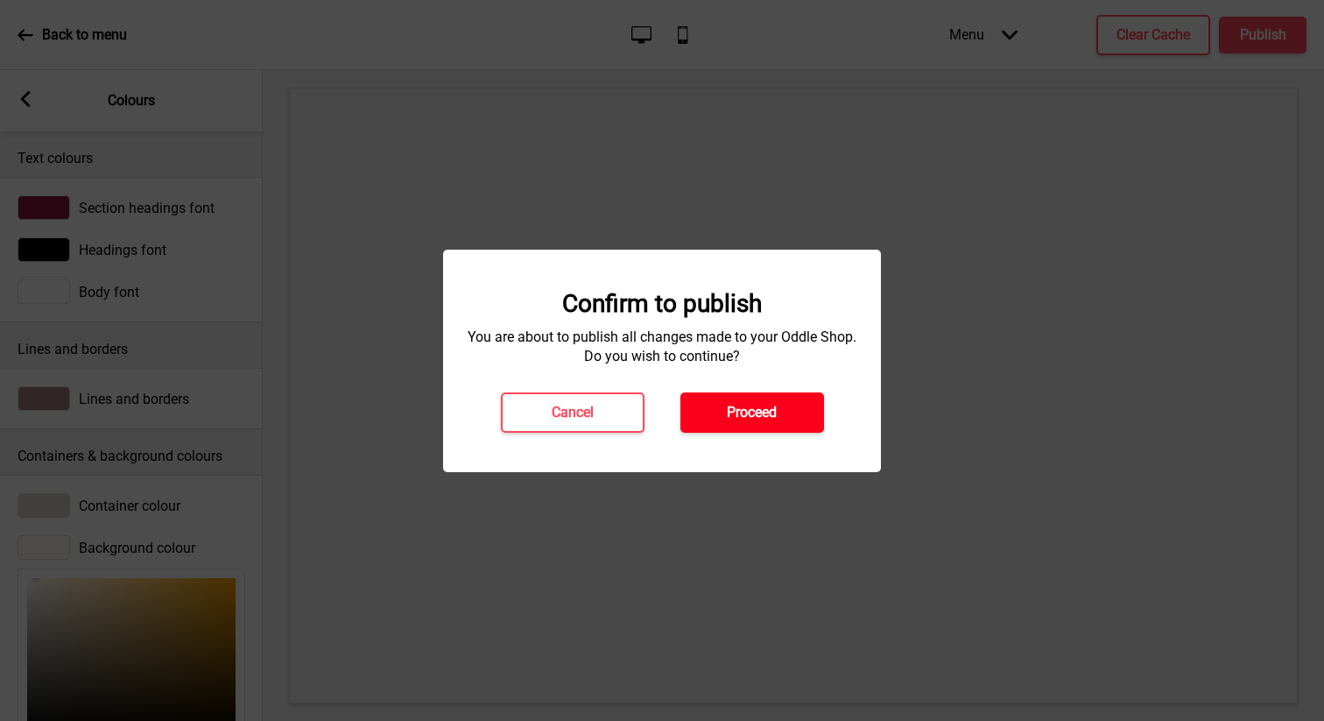
click at [755, 412] on h4 "Proceed" at bounding box center [752, 412] width 50 height 19
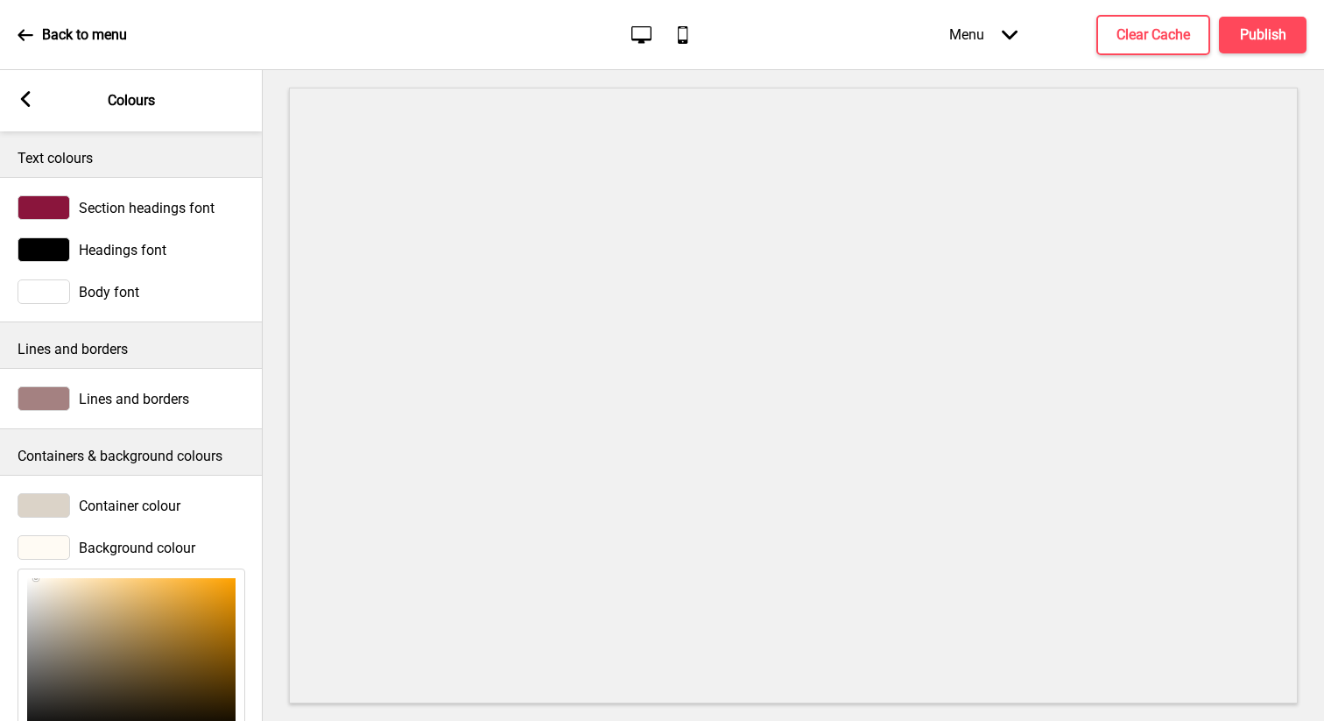
click at [23, 91] on rect at bounding box center [26, 99] width 16 height 16
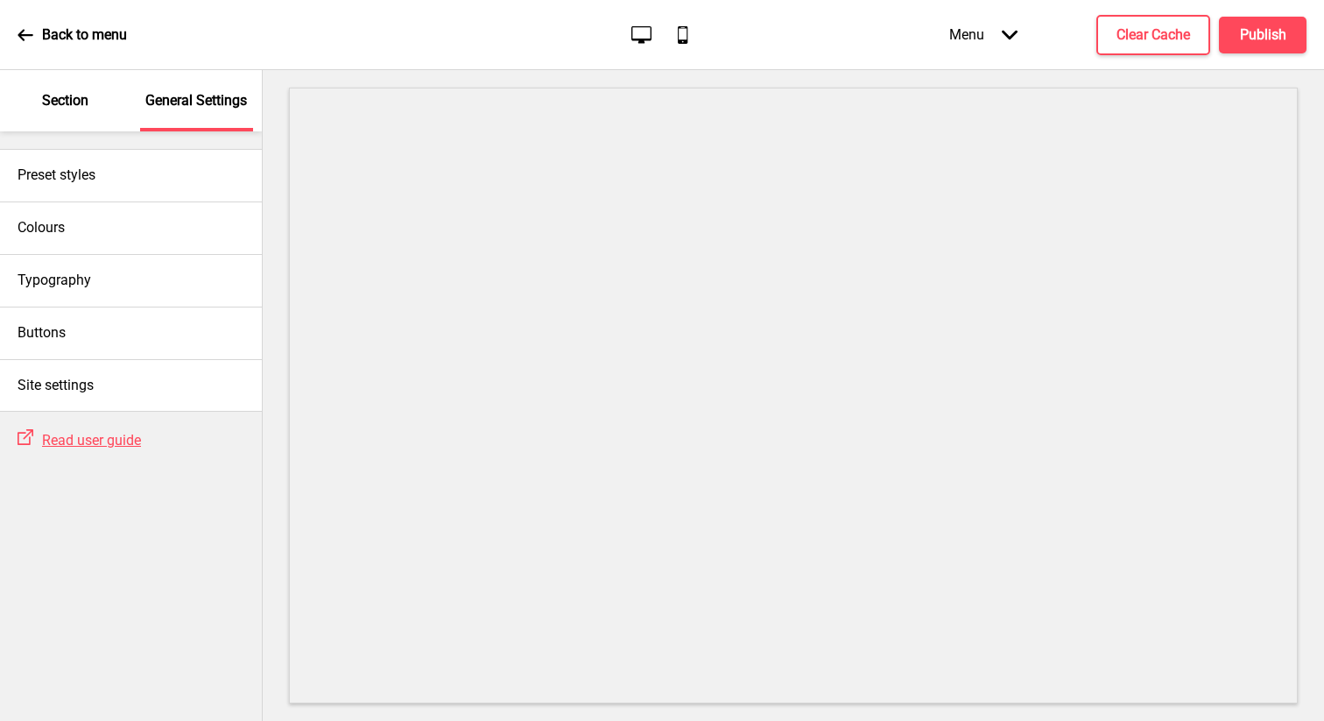
click at [52, 103] on p "Section" at bounding box center [65, 100] width 46 height 19
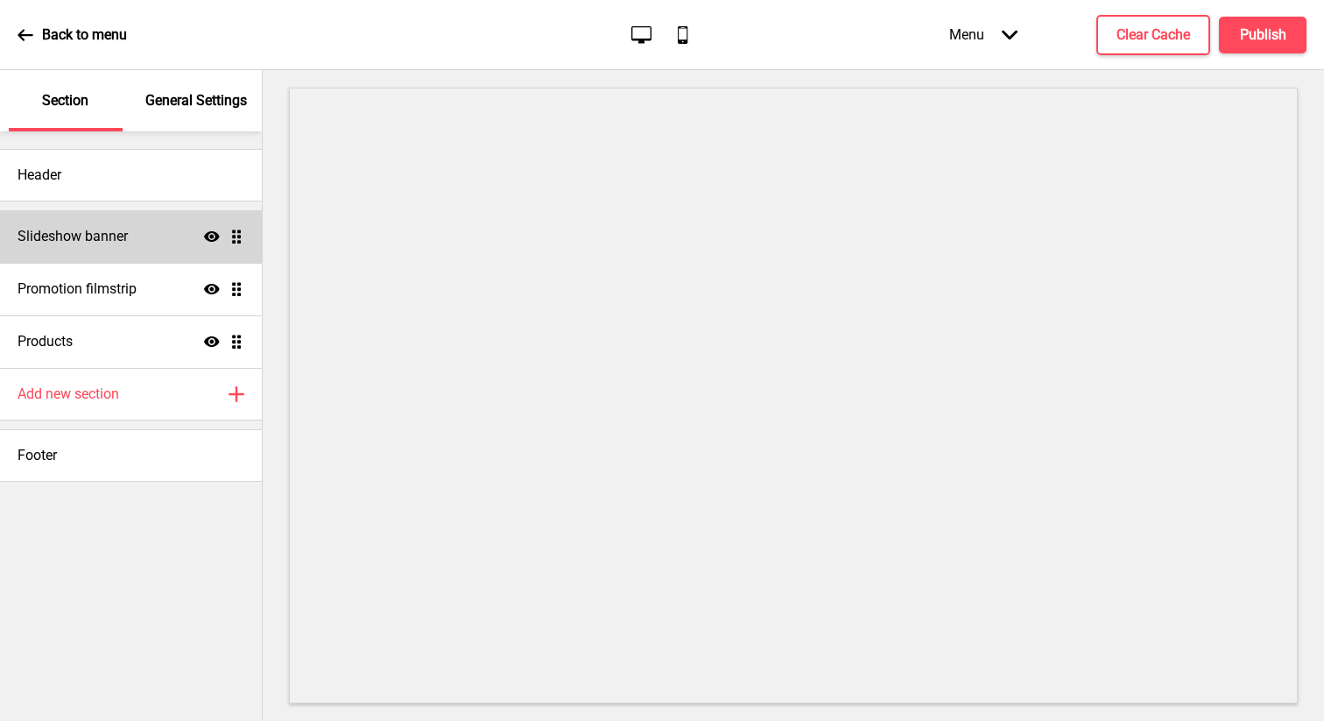
click at [67, 246] on div "Slideshow banner Show Drag" at bounding box center [131, 236] width 262 height 53
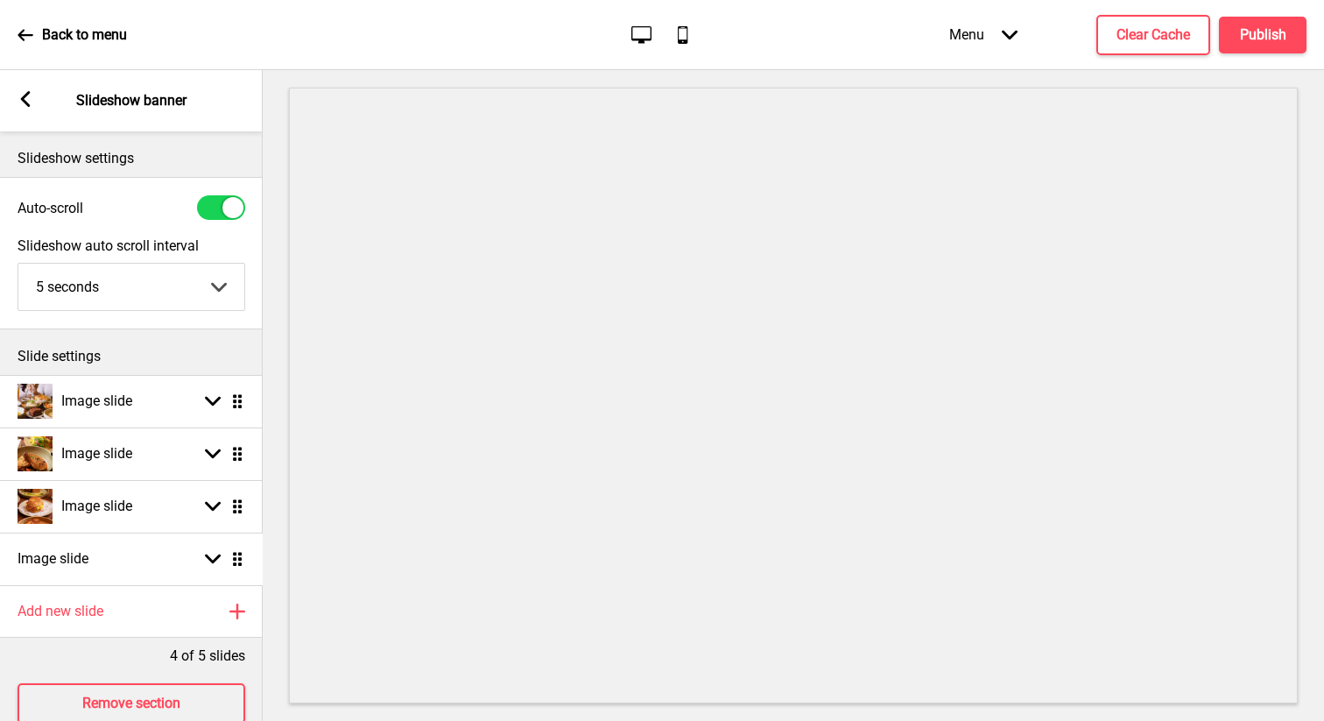
click at [244, 560] on ul "Image slide Arrow down Drag Image slide Arrow down Drag Image slide Arrow down …" at bounding box center [131, 480] width 263 height 210
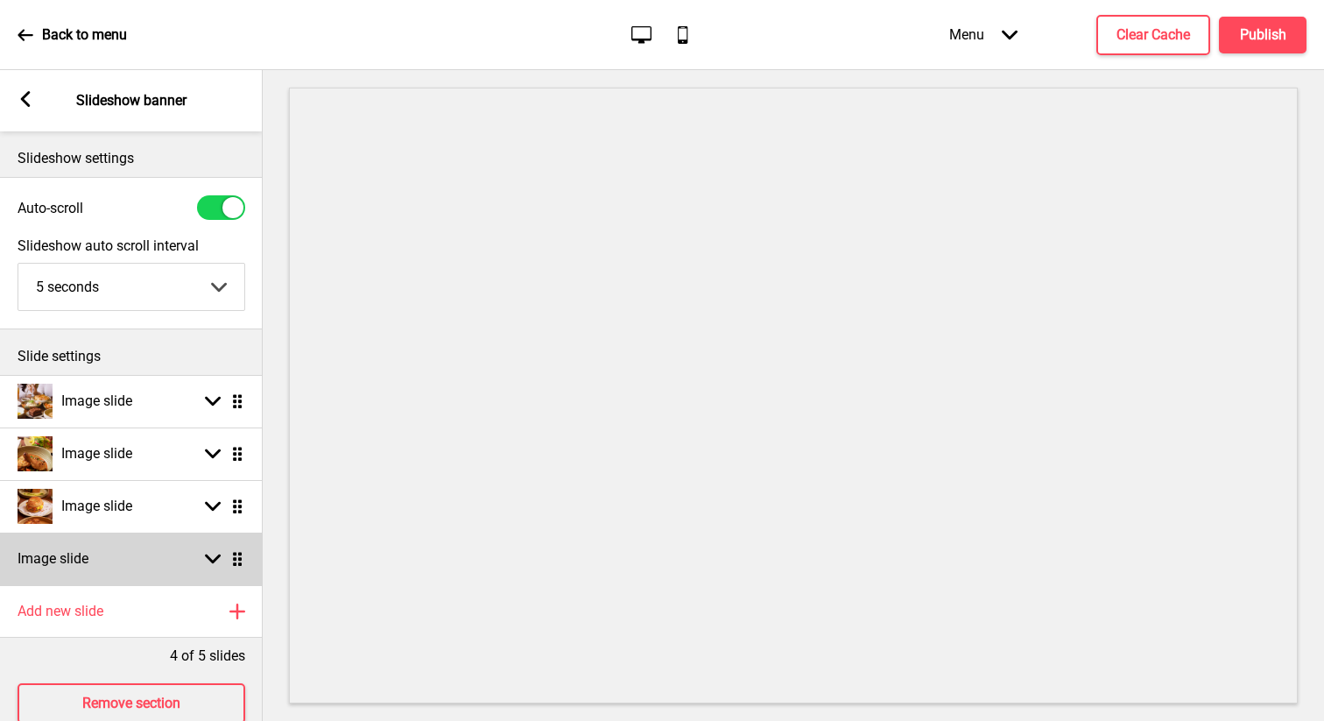
click at [233, 560] on ul "Image slide Arrow down Drag Image slide Arrow down Drag Image slide Arrow down …" at bounding box center [131, 480] width 263 height 210
click at [218, 560] on rect at bounding box center [213, 559] width 16 height 16
select select "right"
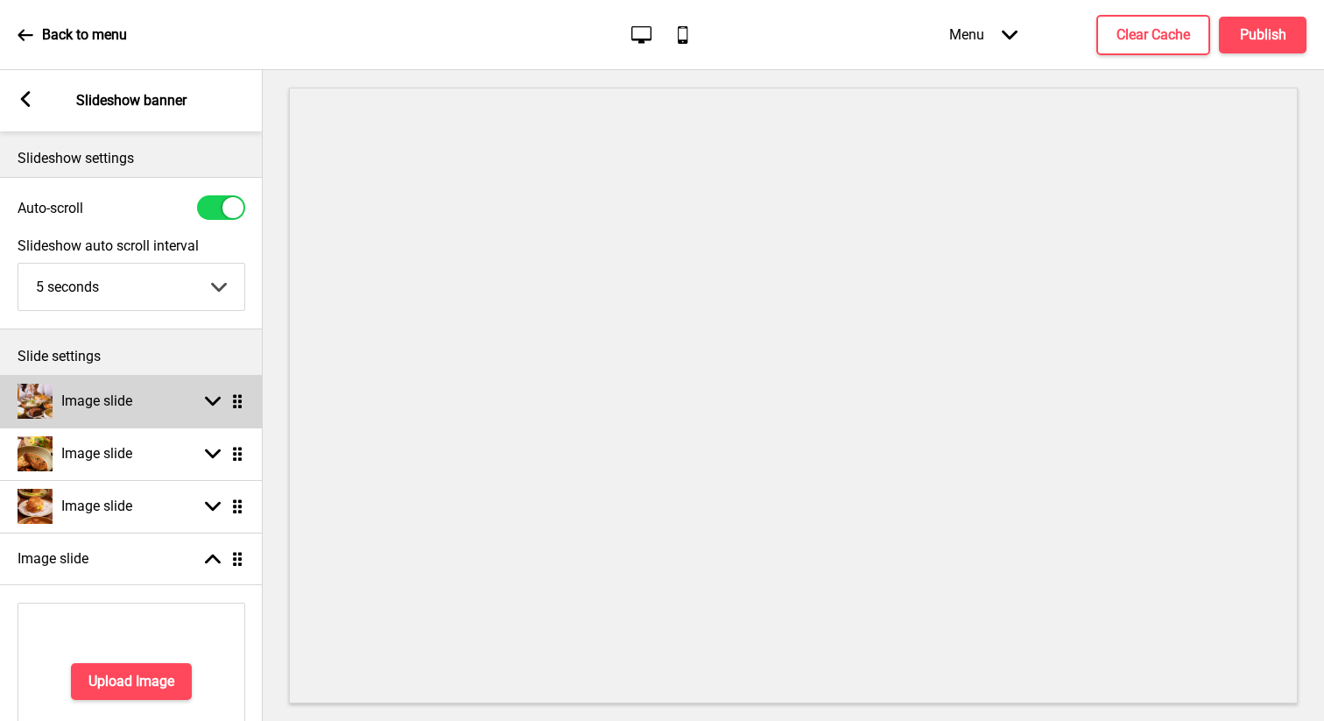
click at [214, 398] on rect at bounding box center [213, 401] width 16 height 16
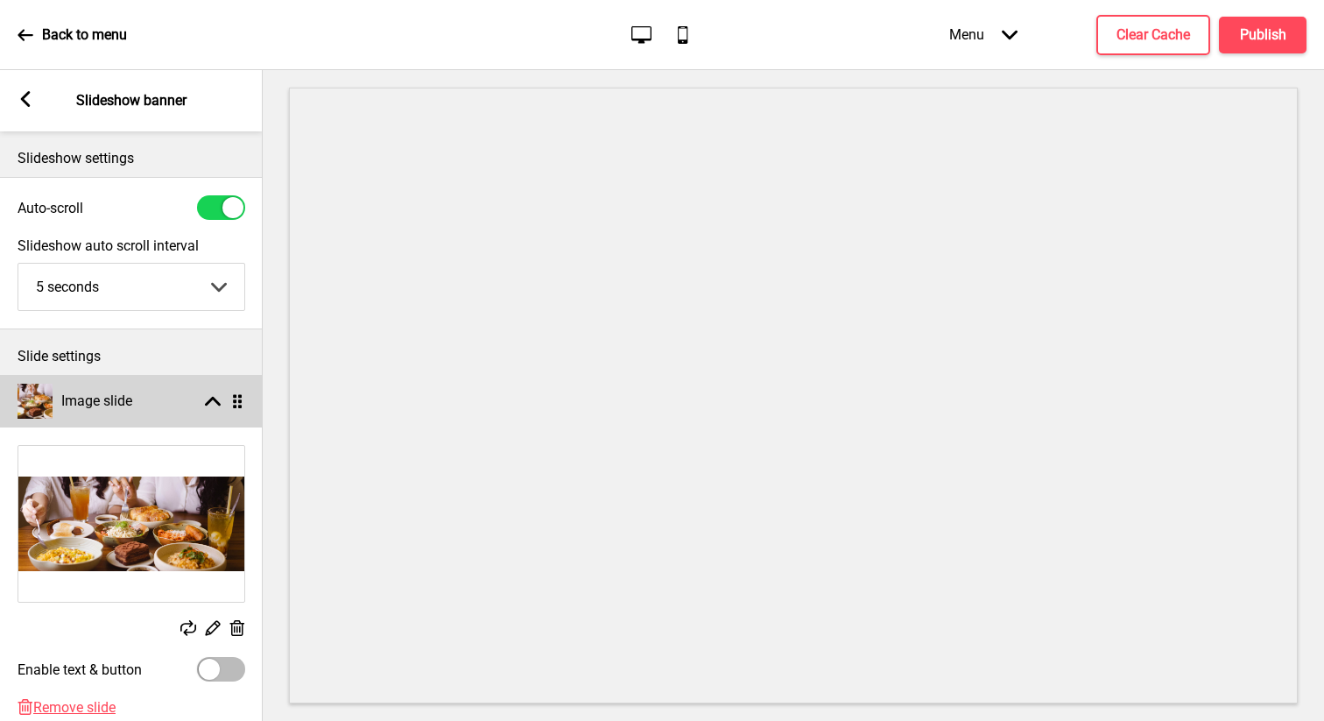
click at [214, 398] on icon at bounding box center [213, 402] width 16 height 10
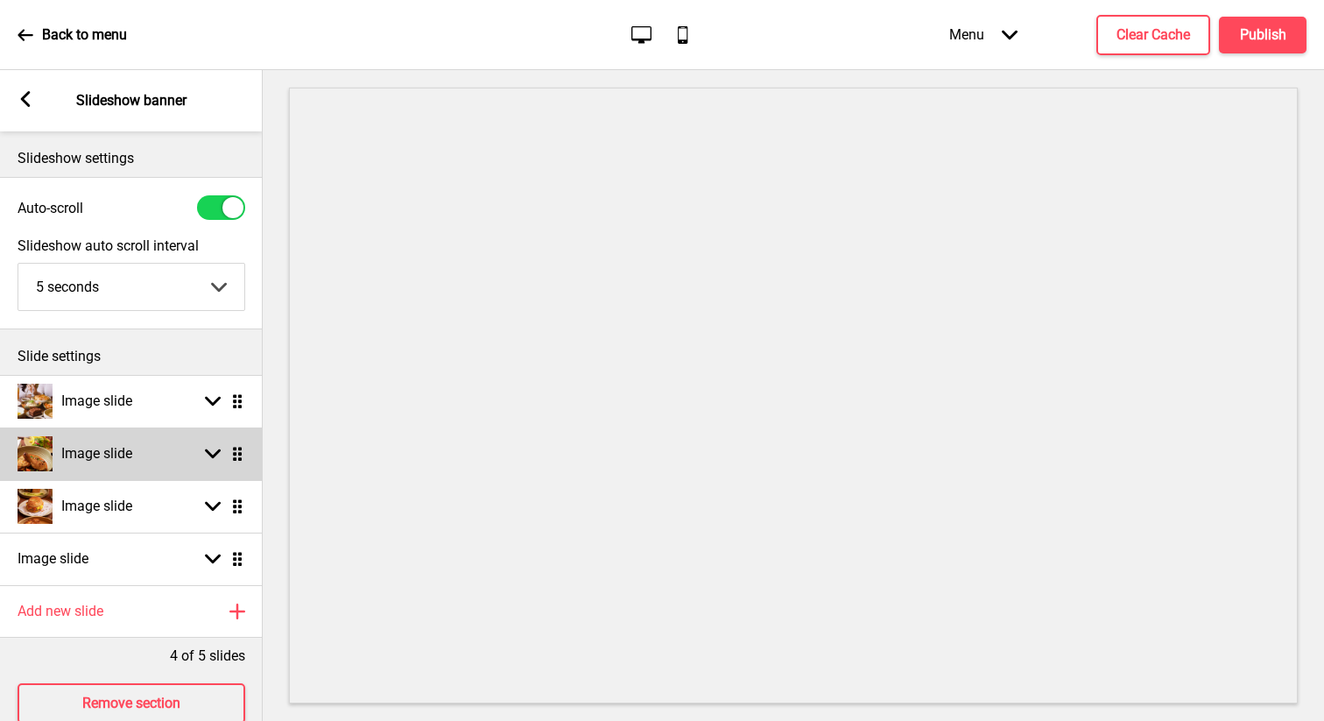
scroll to position [38, 0]
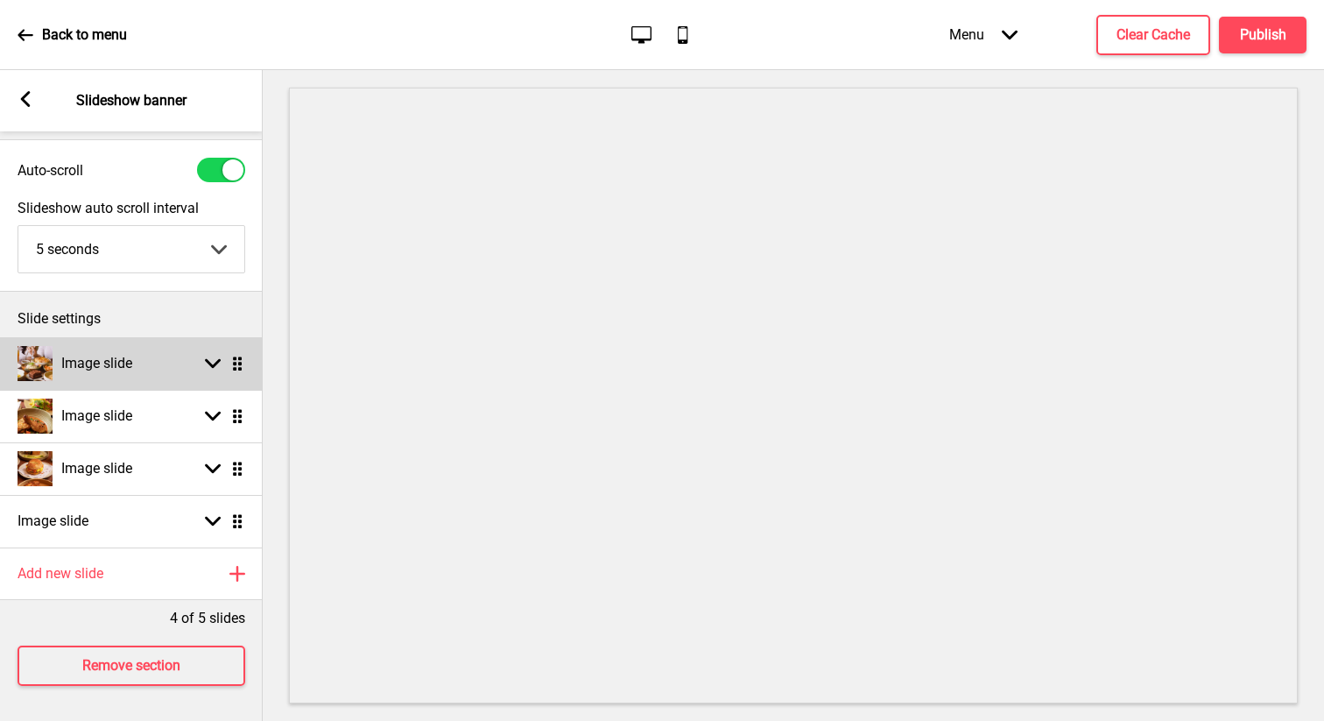
click at [227, 357] on div "Arrow down Drag" at bounding box center [220, 364] width 49 height 16
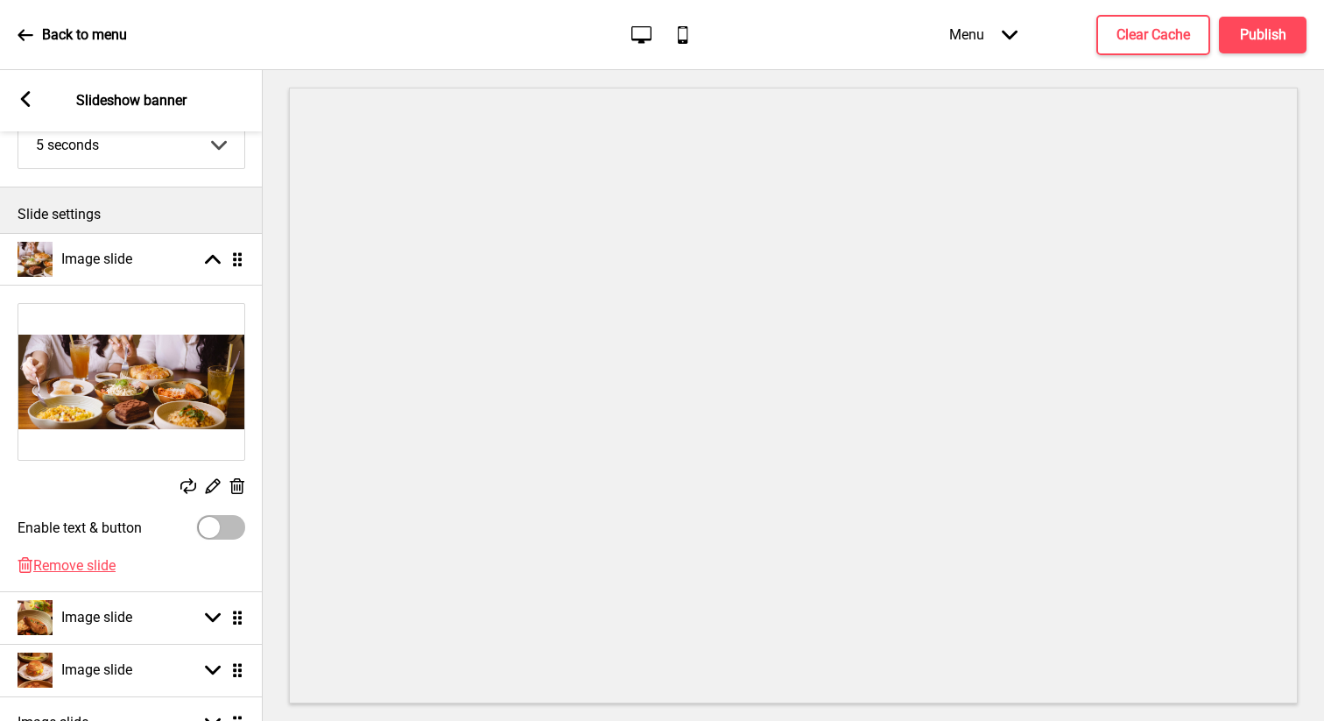
scroll to position [163, 0]
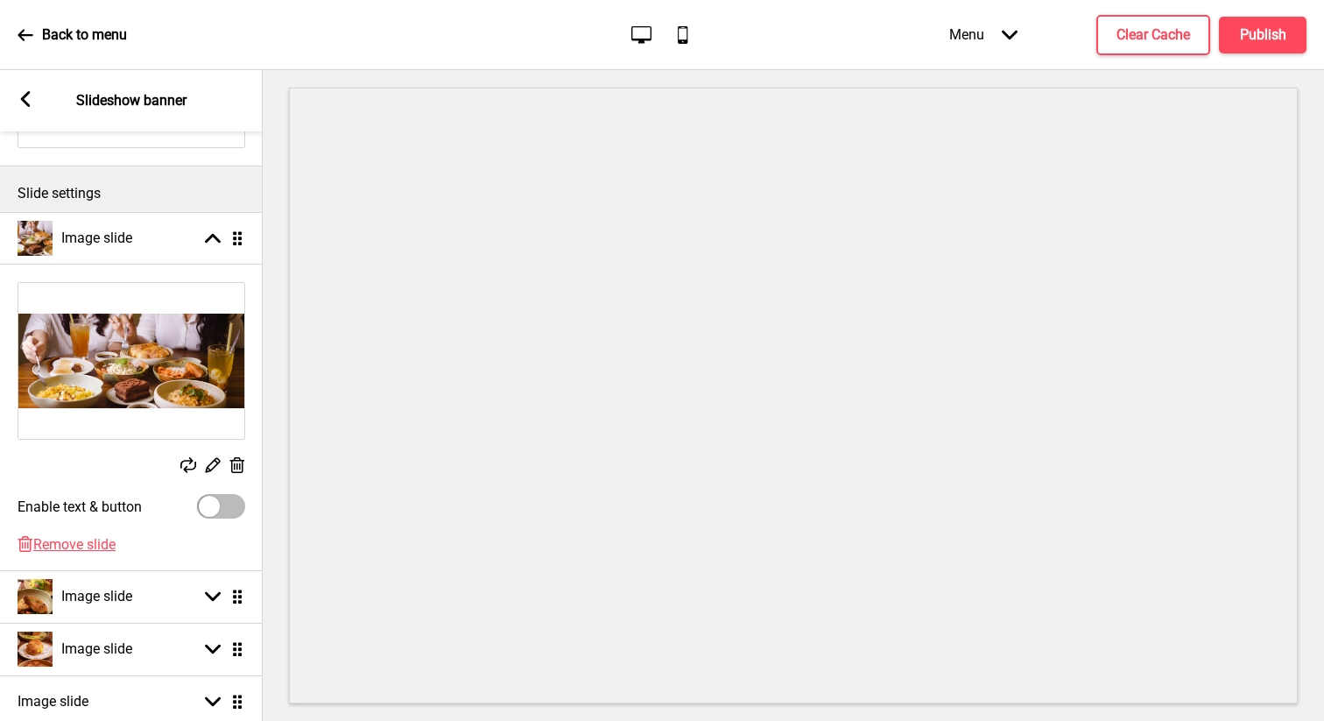
click at [206, 512] on div at bounding box center [209, 506] width 21 height 21
checkbox input "true"
select select "right"
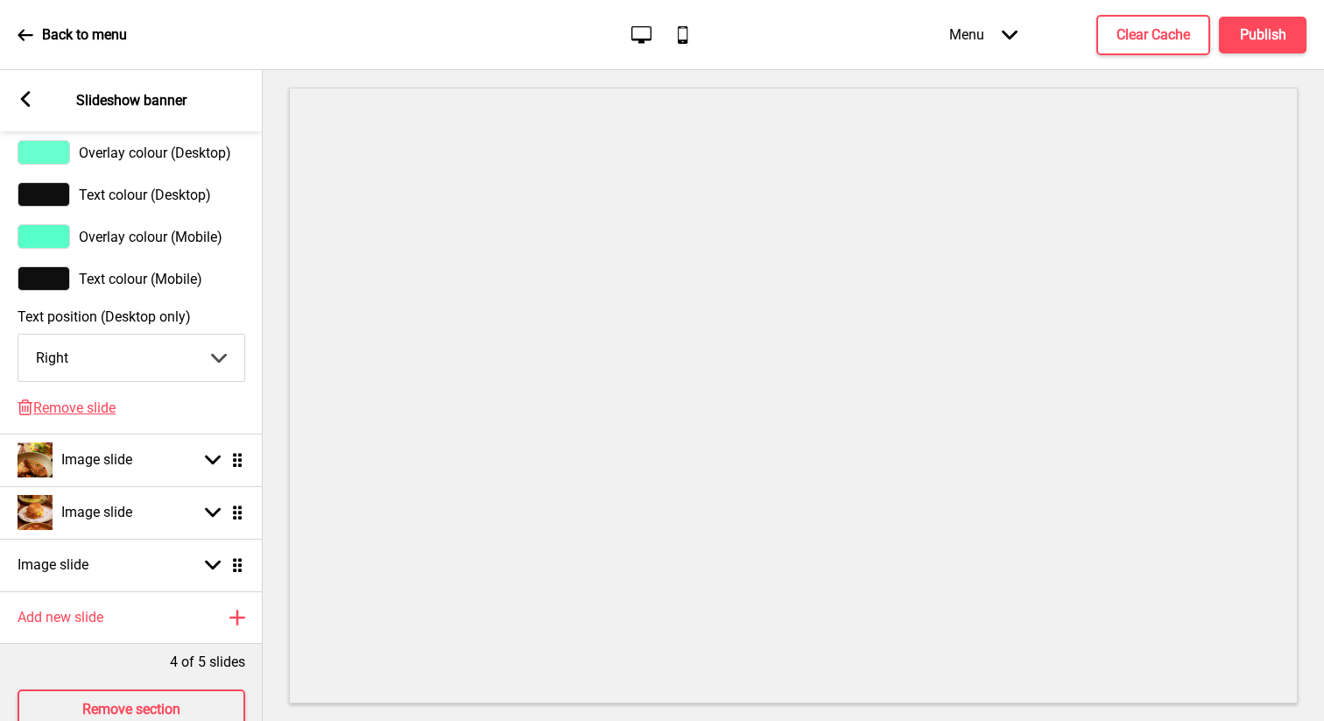
scroll to position [1151, 0]
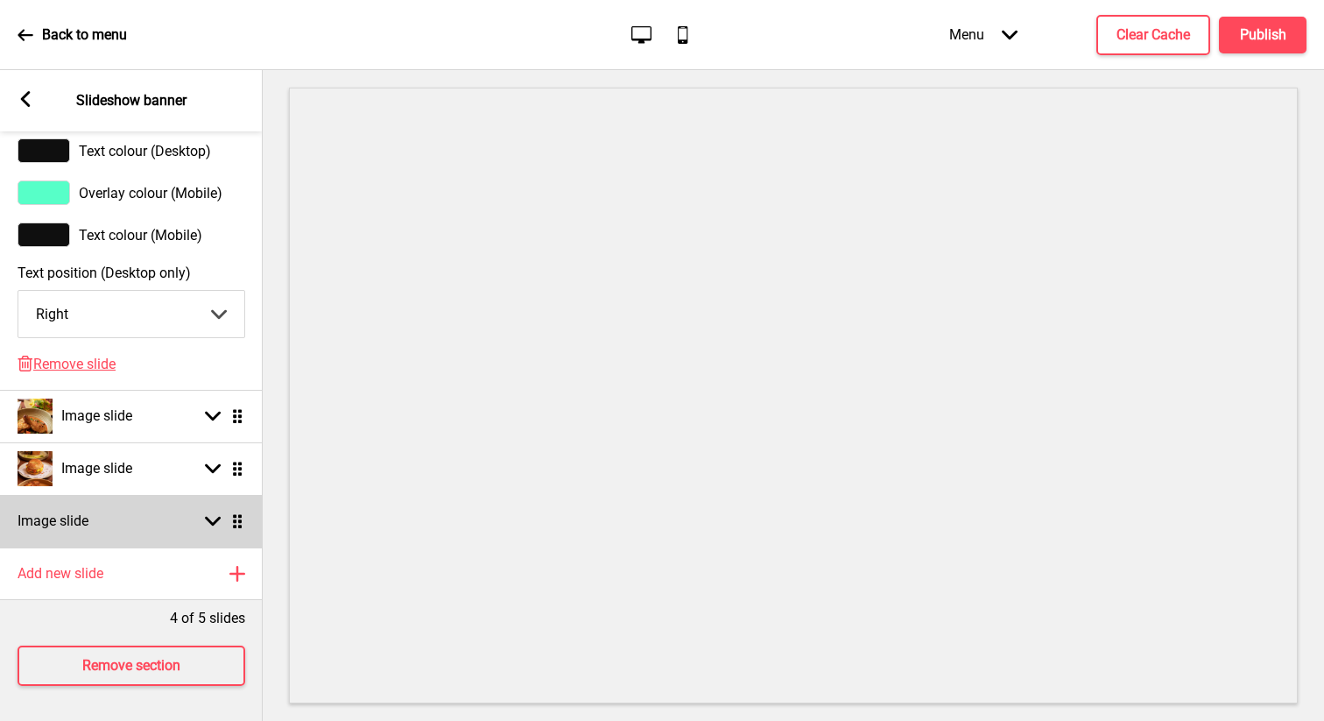
click at [189, 528] on div "Image slide Arrow down Drag" at bounding box center [131, 521] width 263 height 53
select select "right"
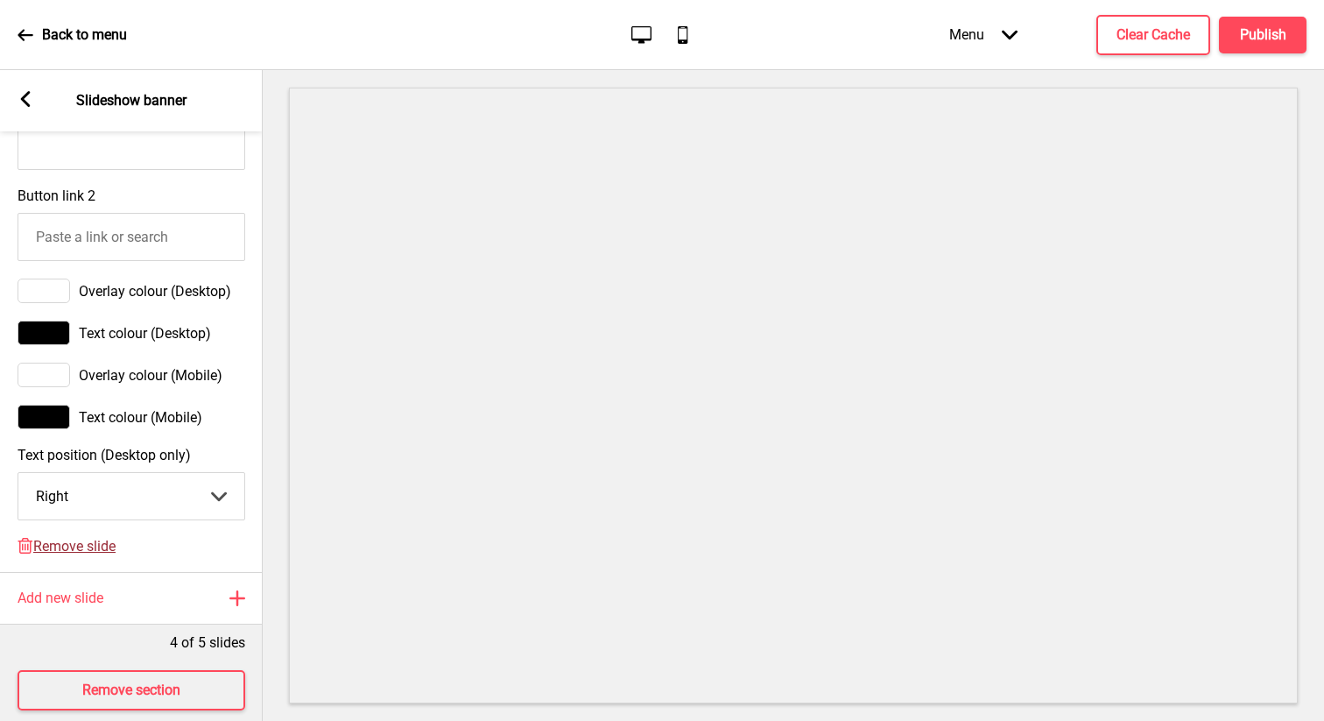
click at [74, 545] on span "Remove slide" at bounding box center [74, 546] width 82 height 17
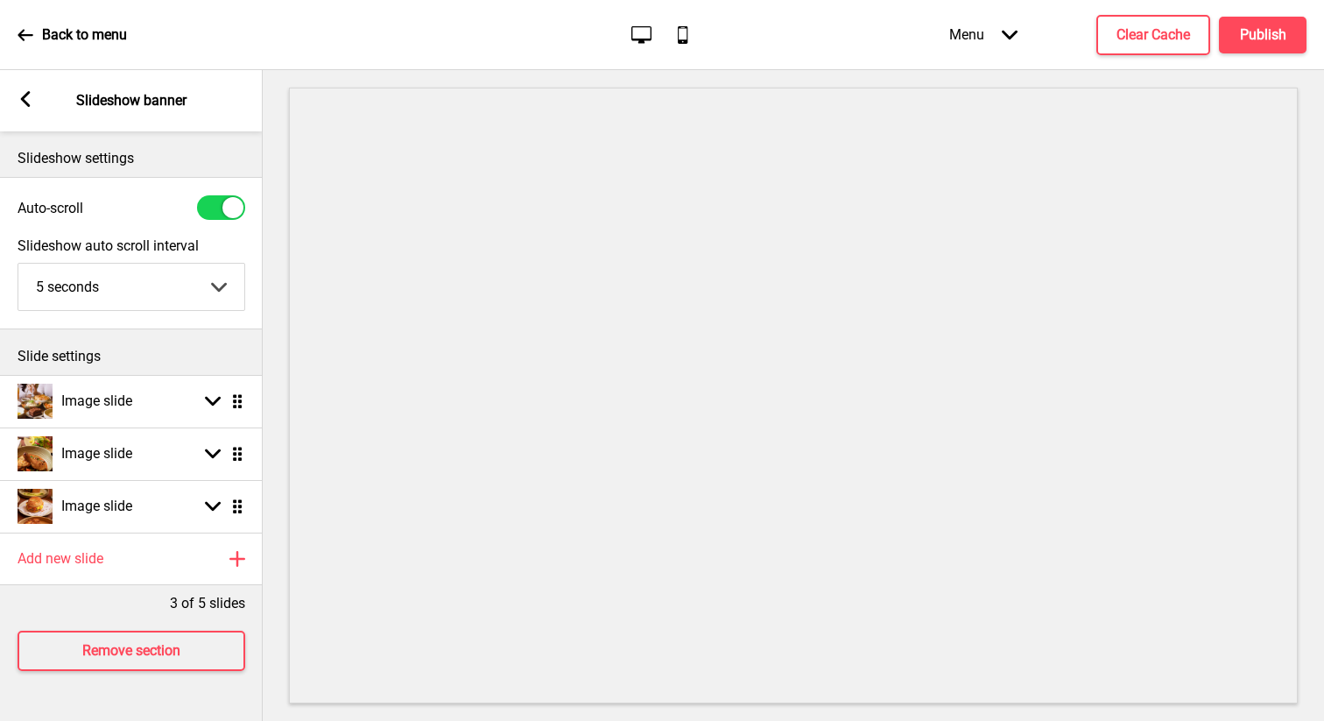
scroll to position [0, 0]
click at [212, 402] on icon at bounding box center [213, 402] width 16 height 10
select select "right"
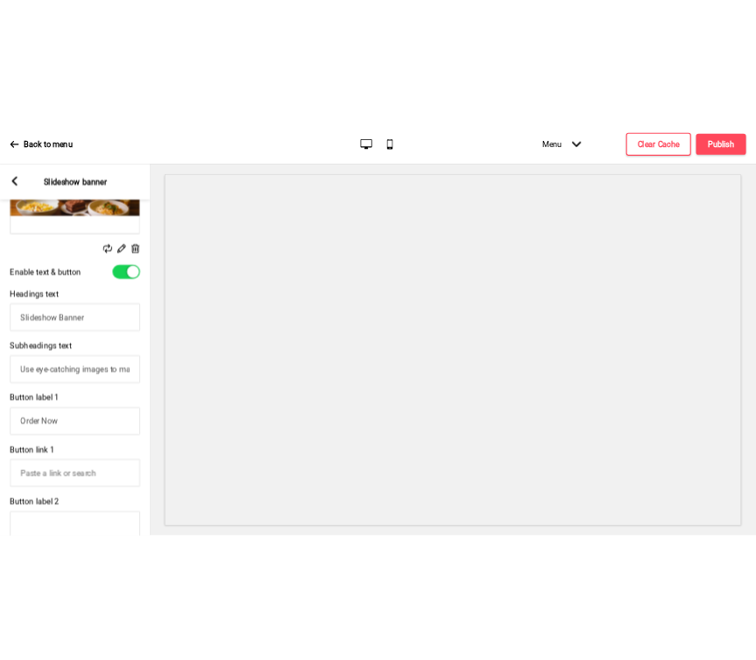
scroll to position [415, 0]
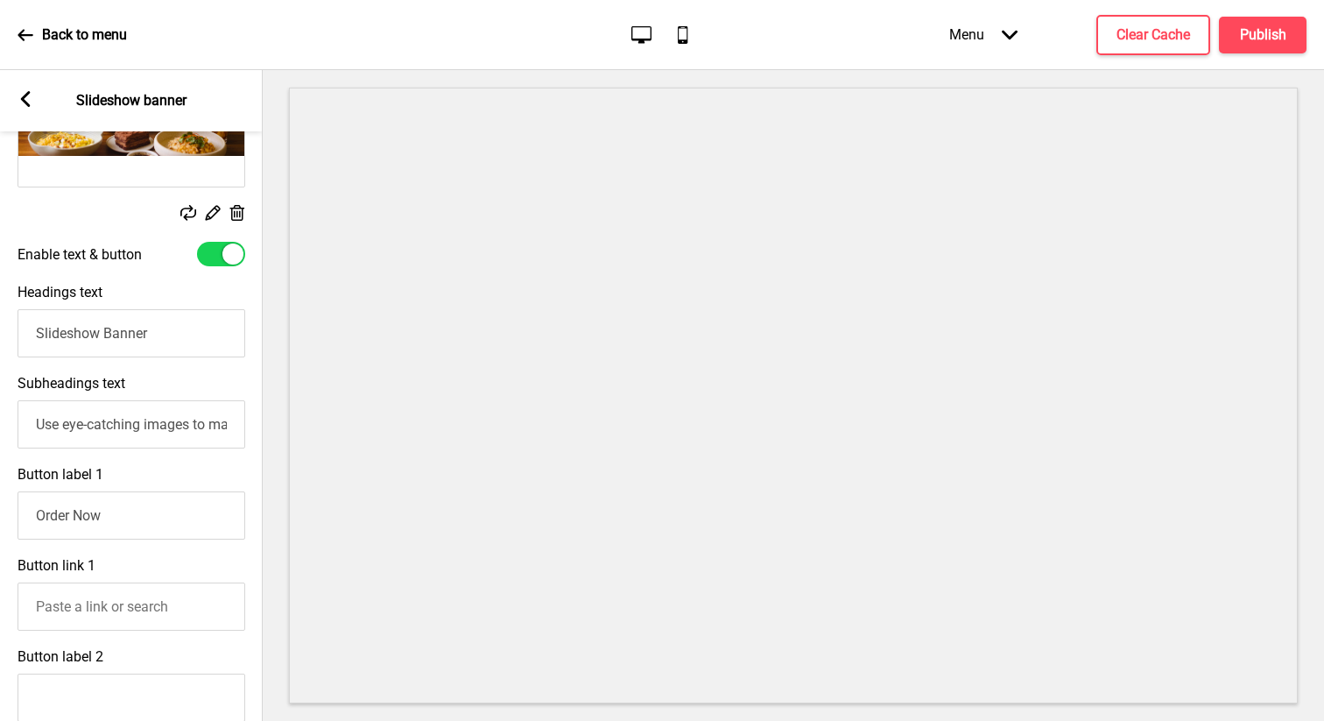
click at [146, 321] on input "Slideshow Banner" at bounding box center [132, 333] width 228 height 48
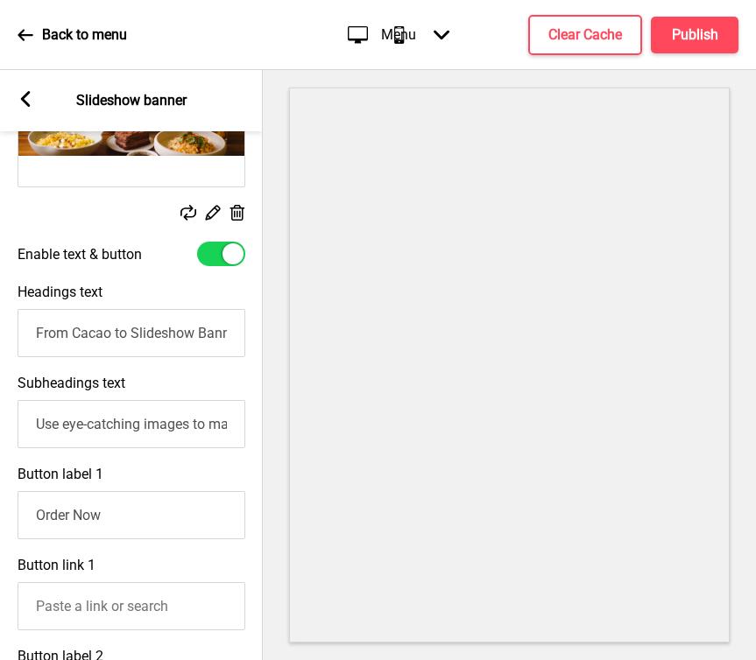
type input "From Cacao to Slideshow Banner"
type input "Mr. Bucket's Brunch Club"
click at [69, 424] on input "Use eye-catching images to make a strong first impression of your brand" at bounding box center [131, 424] width 228 height 48
paste input "On the menu: Cacao-led, tapas-style dishes to share. Inspired by the joyful, co…"
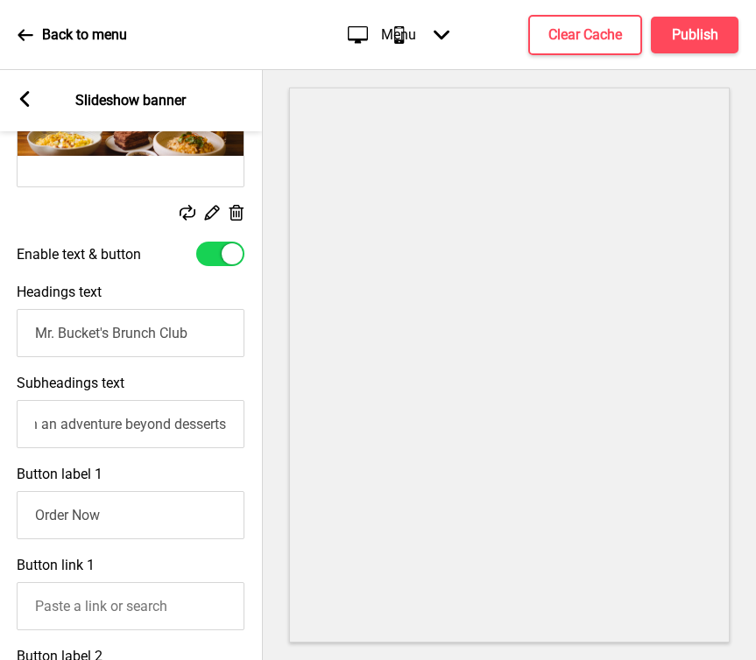
scroll to position [0, 1026]
type input "On the menu: Cacao-led, tapas-style dishes to share. Inspired by the joyful, co…"
click at [116, 526] on input "Order Now" at bounding box center [131, 515] width 228 height 48
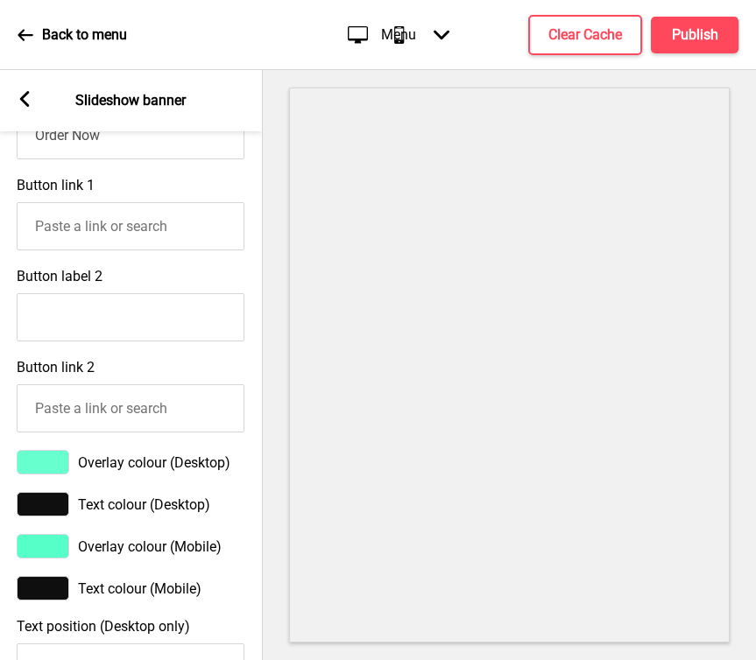
scroll to position [805, 0]
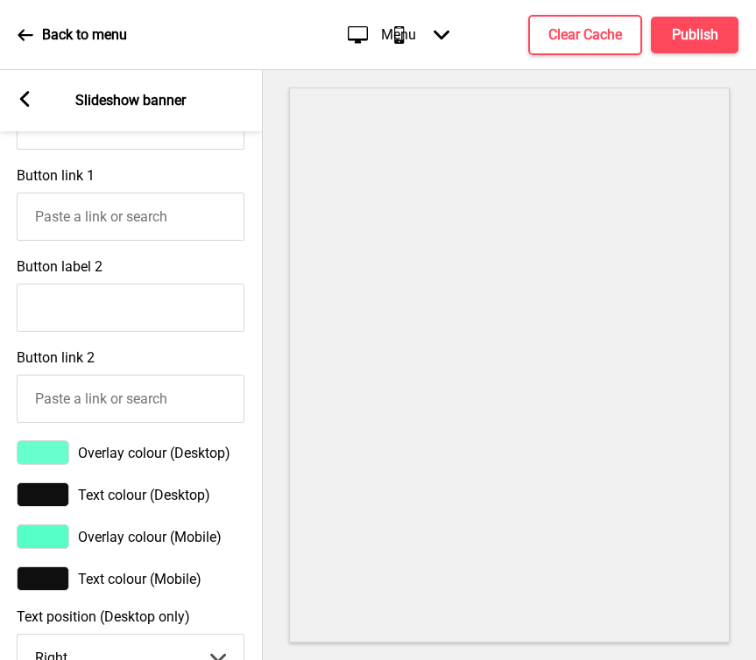
click at [60, 454] on div at bounding box center [43, 453] width 53 height 25
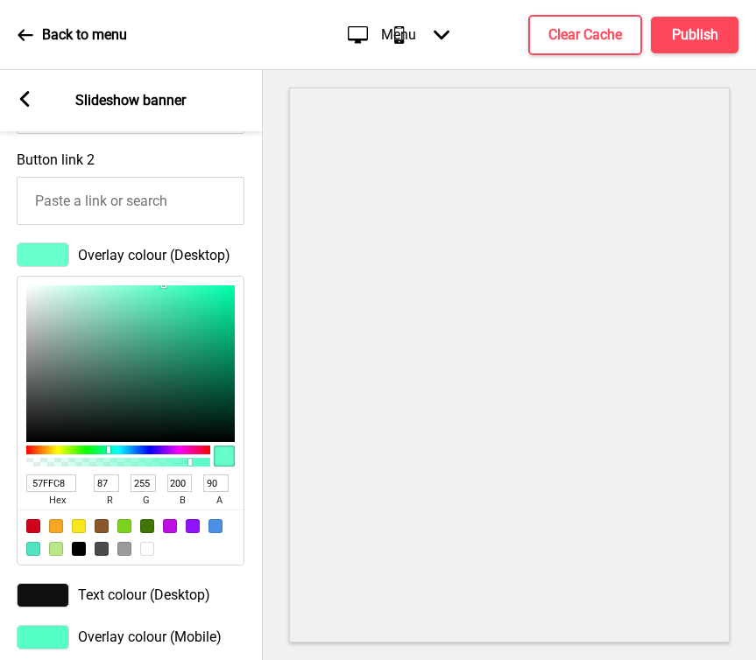
scroll to position [1017, 0]
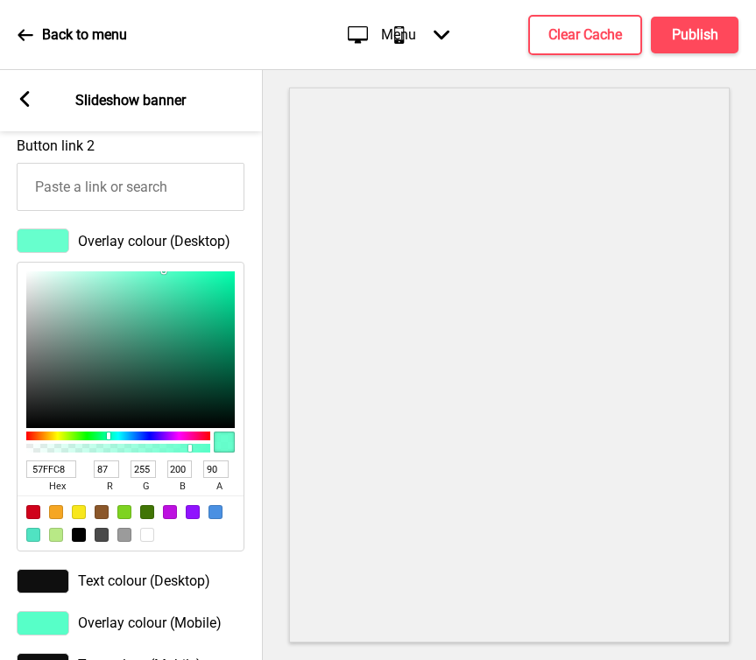
click at [67, 469] on input "57FFC8" at bounding box center [51, 470] width 50 height 18
type input "8a1"
type input "136"
type input "170"
type input "17"
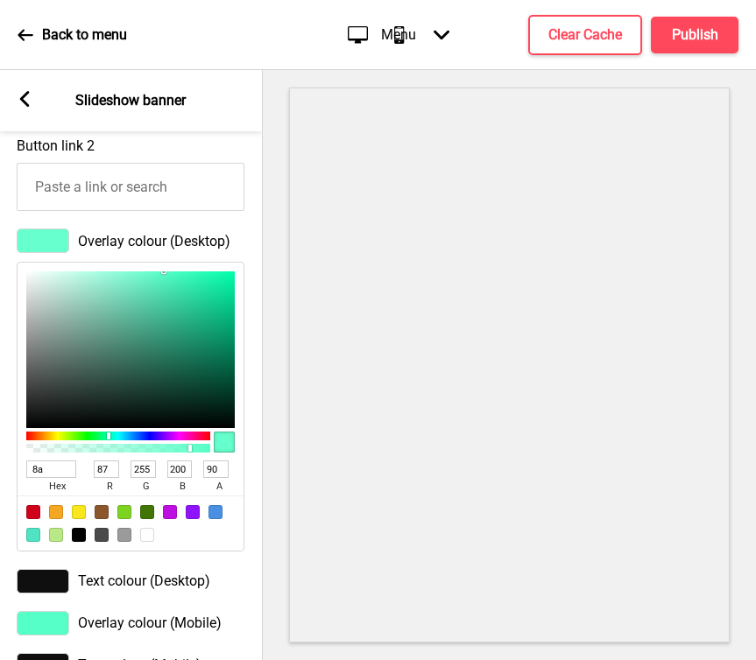
type input "100"
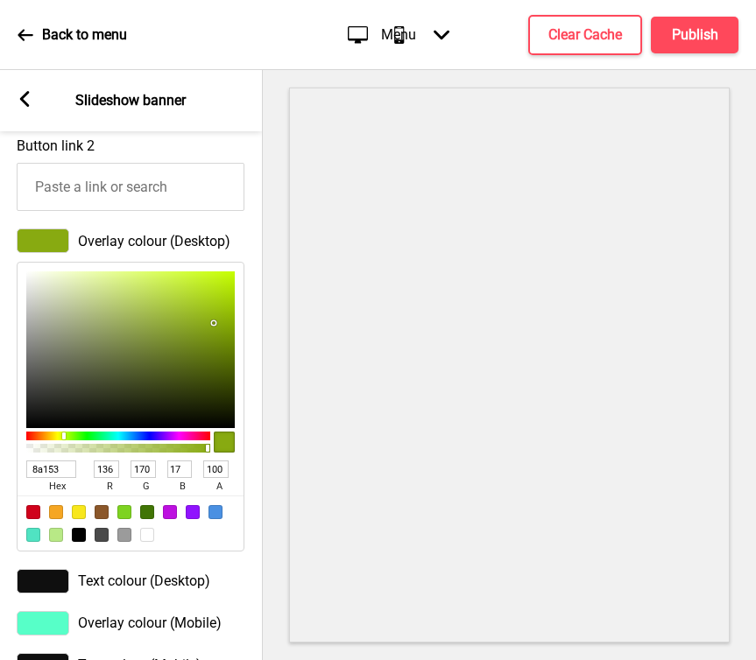
type input "8a153c"
type input "138"
type input "21"
type input "60"
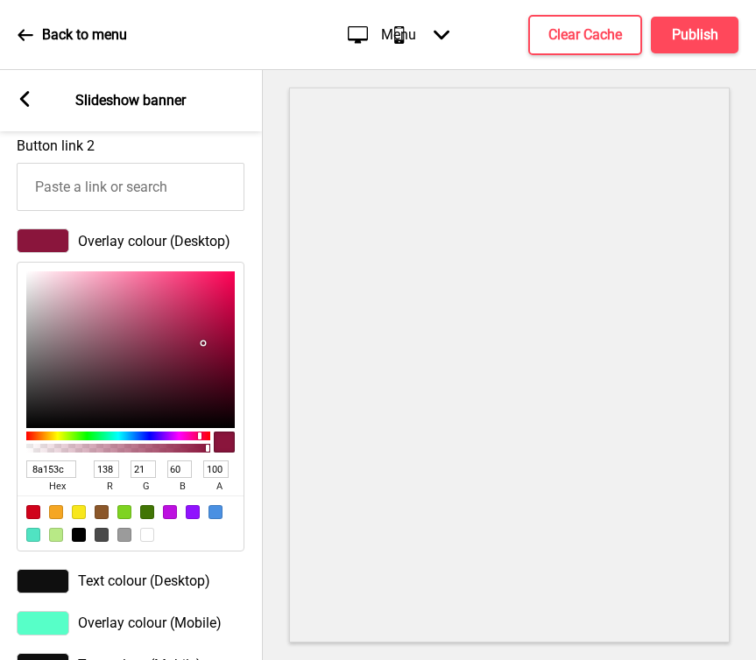
type input "8A153C"
click at [255, 545] on div "Overlay colour (Desktop) 8A153C hex 138 r 21 g 60 b 100 a" at bounding box center [130, 390] width 263 height 341
click at [53, 621] on div at bounding box center [43, 623] width 53 height 25
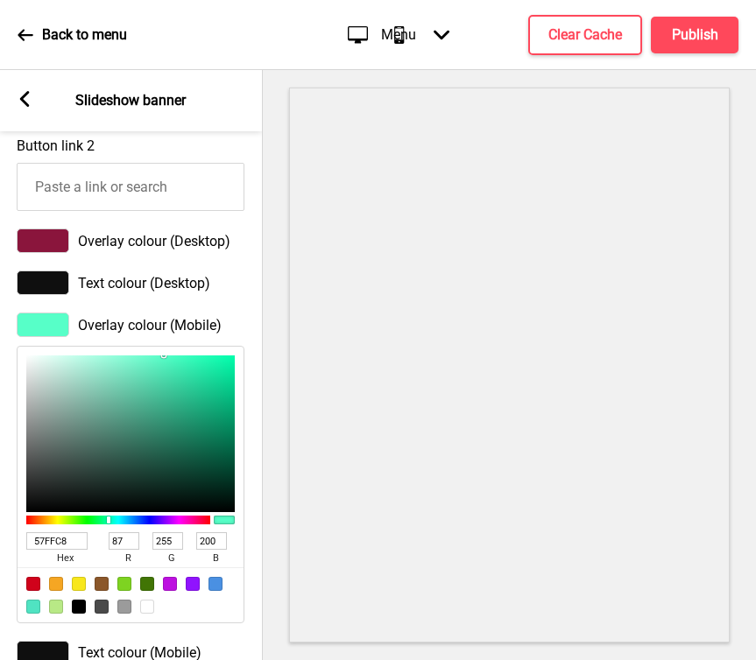
scroll to position [0, 0]
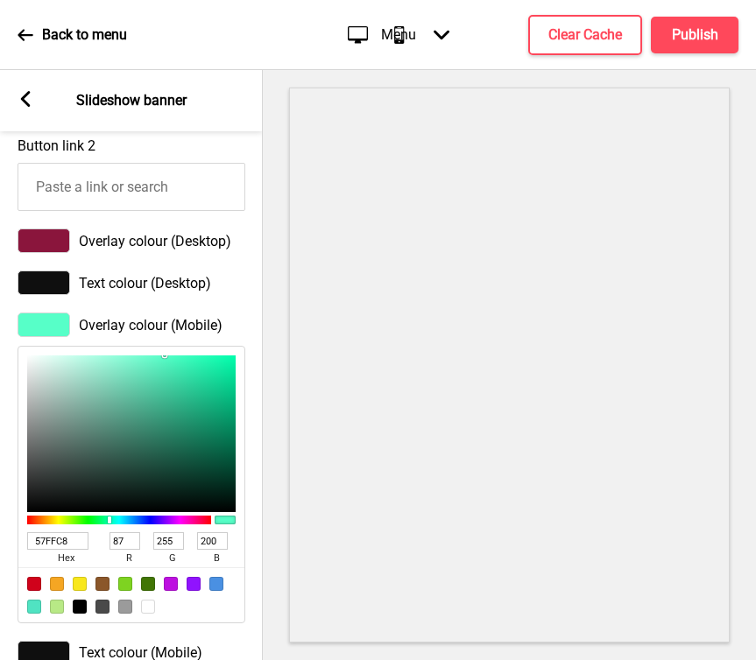
drag, startPoint x: 78, startPoint y: 542, endPoint x: -4, endPoint y: 542, distance: 81.4
click at [0, 542] on html "Back to menu Desktop Mobile Menu Arrow down Product Page Store Information Chec…" at bounding box center [378, 330] width 756 height 660
type input "8a1"
type input "136"
type input "170"
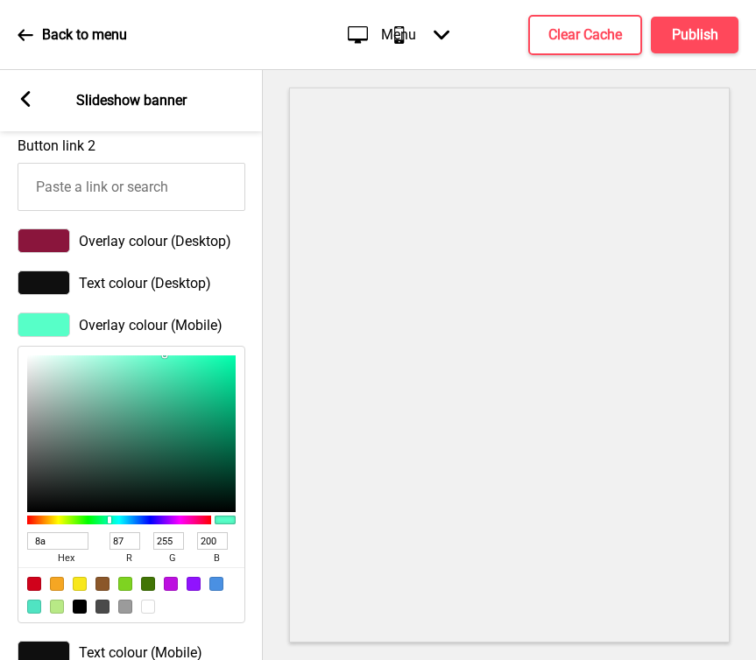
type input "17"
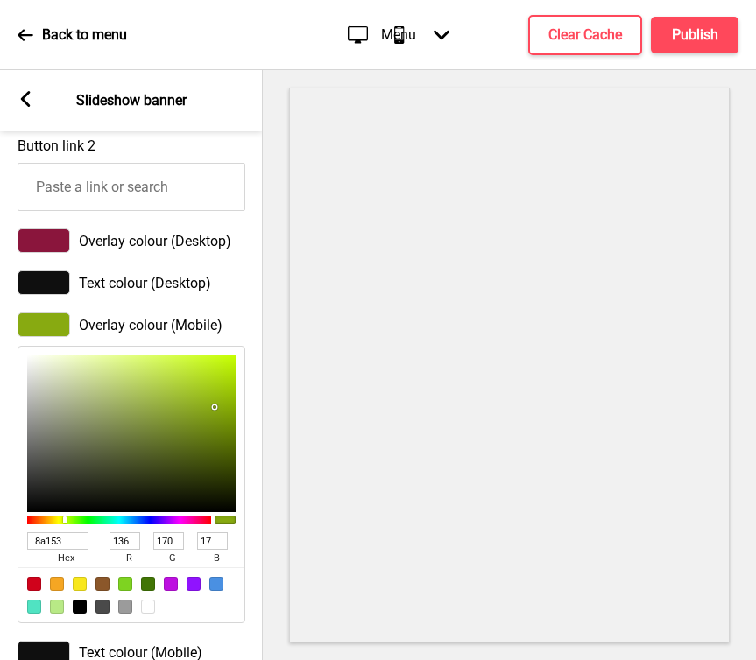
type input "8a153c"
type input "138"
type input "21"
type input "60"
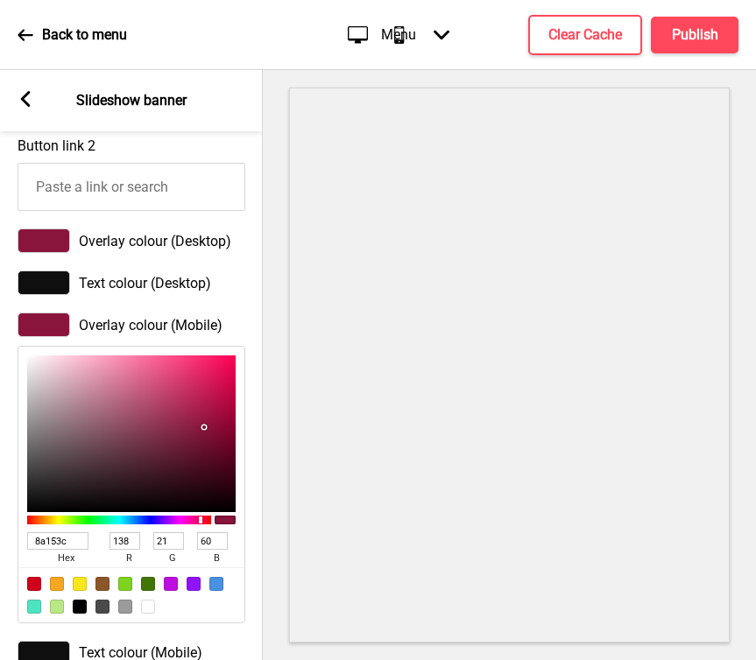
type input "8A153C"
click at [220, 310] on div "Overlay colour (Mobile) 8A153C hex 138 r 21 g 60 b 100 a" at bounding box center [131, 468] width 263 height 328
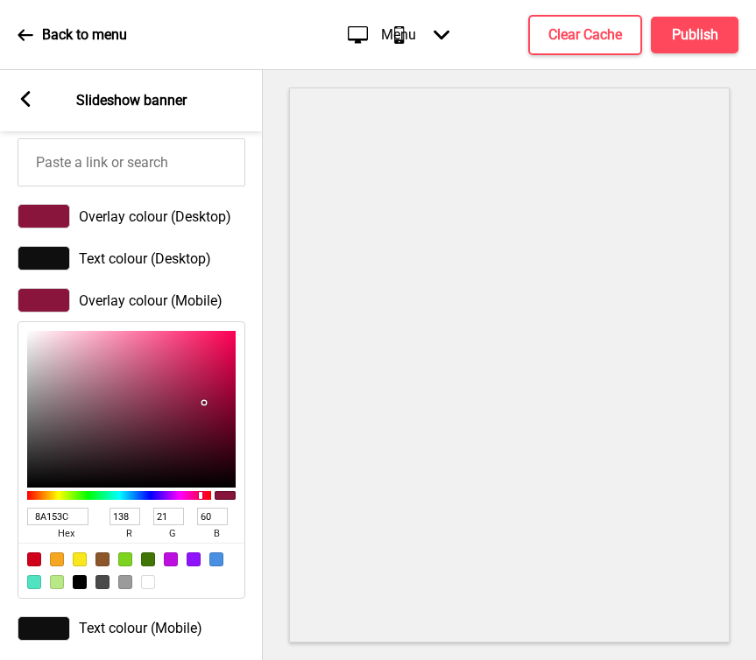
scroll to position [1045, 0]
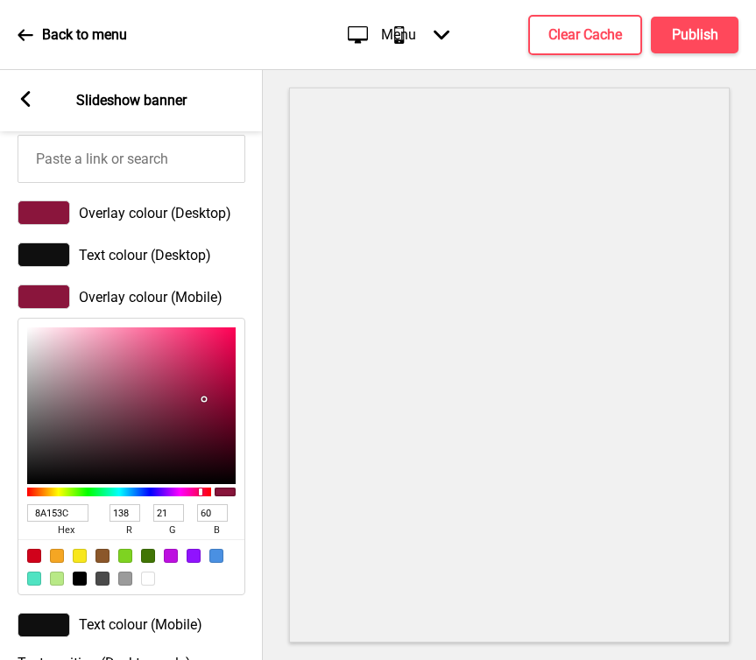
click at [49, 250] on div at bounding box center [44, 255] width 53 height 25
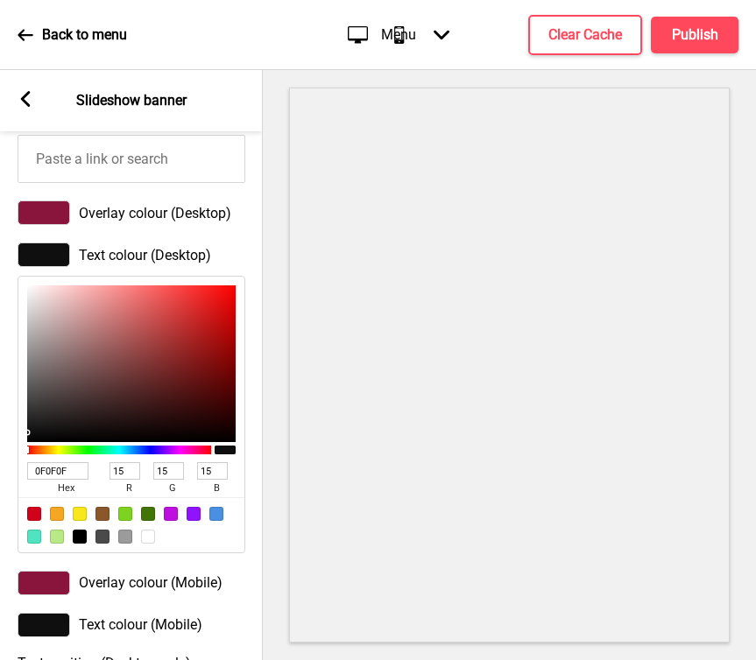
type input "DB0808"
type input "219"
type input "8"
click at [228, 310] on div at bounding box center [131, 364] width 208 height 157
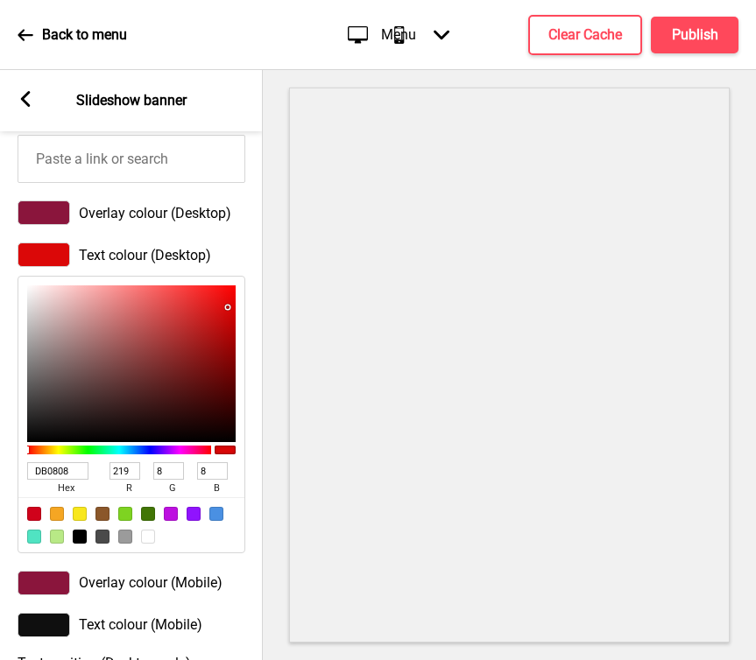
click at [148, 541] on div at bounding box center [148, 537] width 14 height 14
type input "FFFFFF"
type input "255"
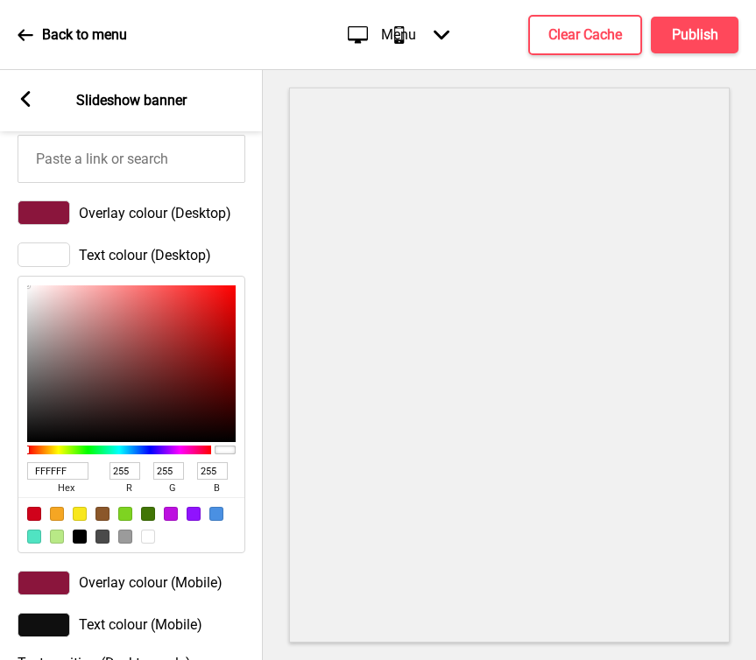
click at [246, 334] on div "Text colour (Desktop) FFFFFF hex 255 r 255 g 255 b 100 a" at bounding box center [131, 398] width 263 height 328
click at [34, 638] on div at bounding box center [44, 625] width 53 height 25
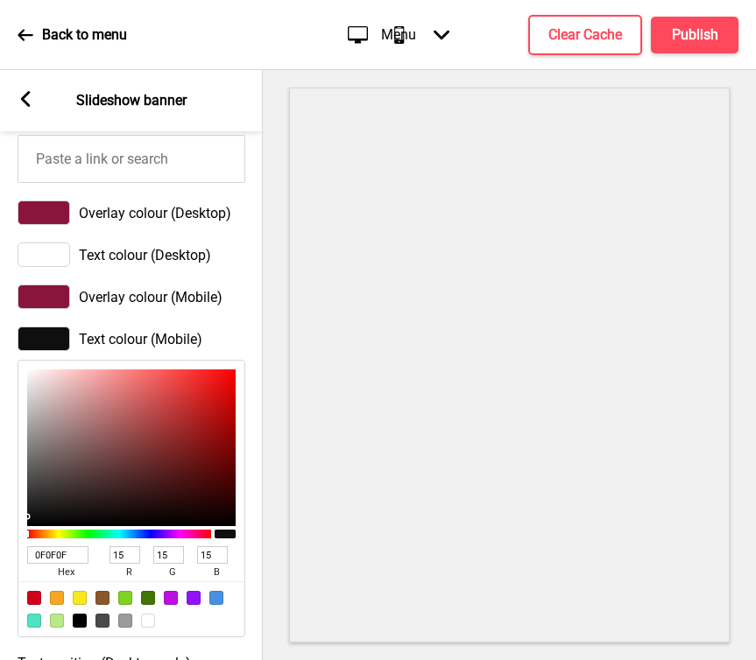
click at [148, 624] on div at bounding box center [148, 621] width 14 height 14
type input "FFFFFF"
type input "255"
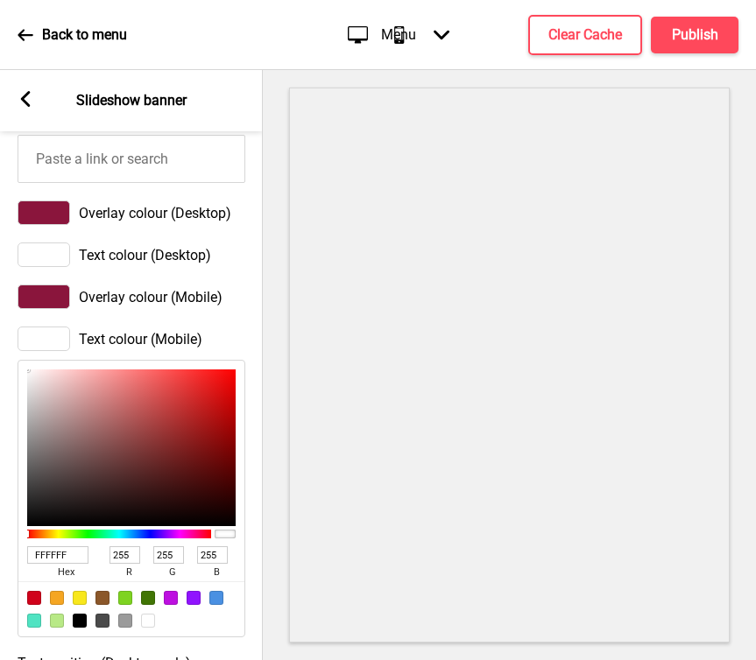
click at [260, 431] on div "Text colour (Mobile) FFFFFF hex 255 r 255 g 255 b 100 a" at bounding box center [131, 482] width 263 height 328
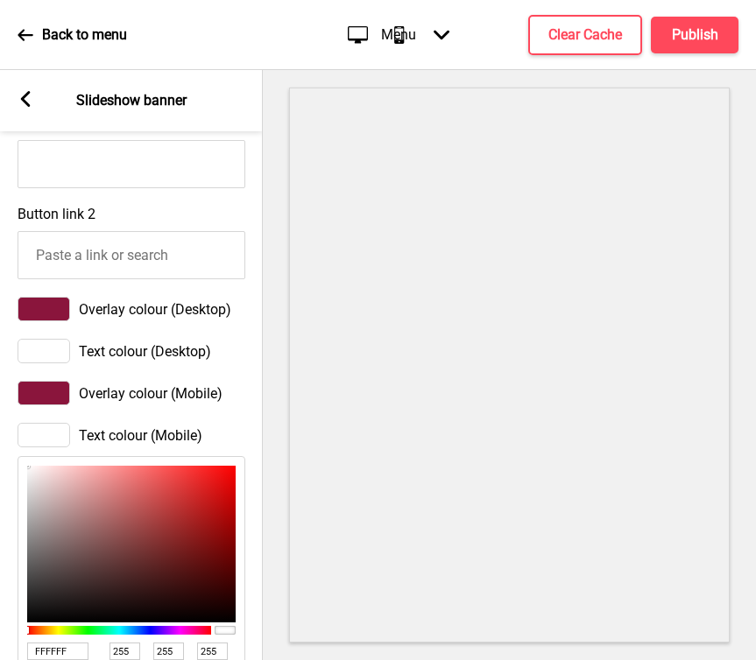
scroll to position [972, 0]
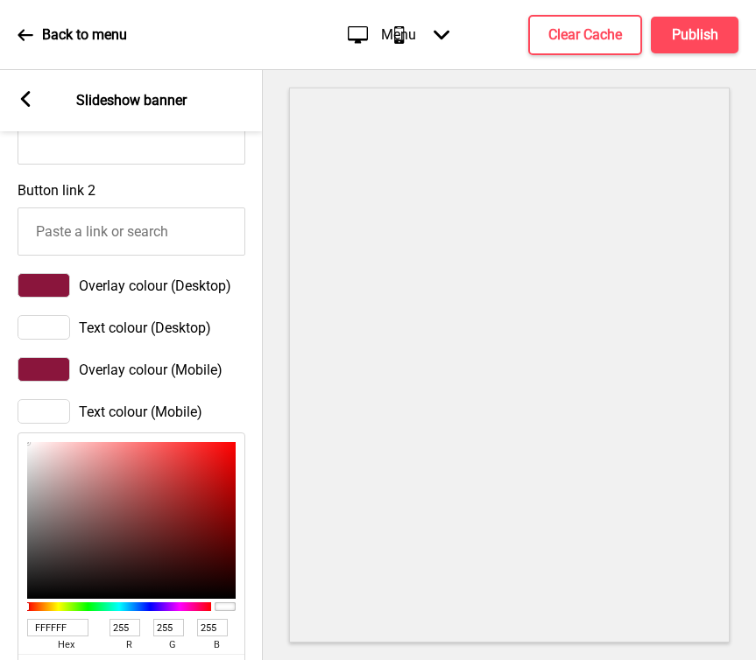
click at [64, 293] on div at bounding box center [44, 285] width 53 height 25
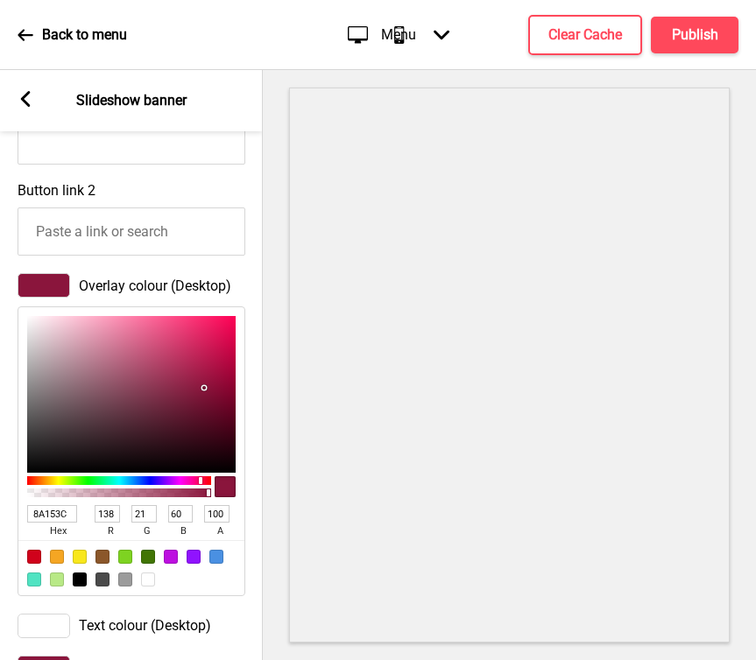
click at [74, 521] on input "8A153C" at bounding box center [52, 514] width 50 height 18
drag, startPoint x: 71, startPoint y: 519, endPoint x: 11, endPoint y: 519, distance: 60.4
click at [11, 519] on div "Overlay colour (Desktop) 8A153C hex 138 r 21 g 60 b 100 a" at bounding box center [131, 434] width 263 height 341
type input "ff9"
type input "255"
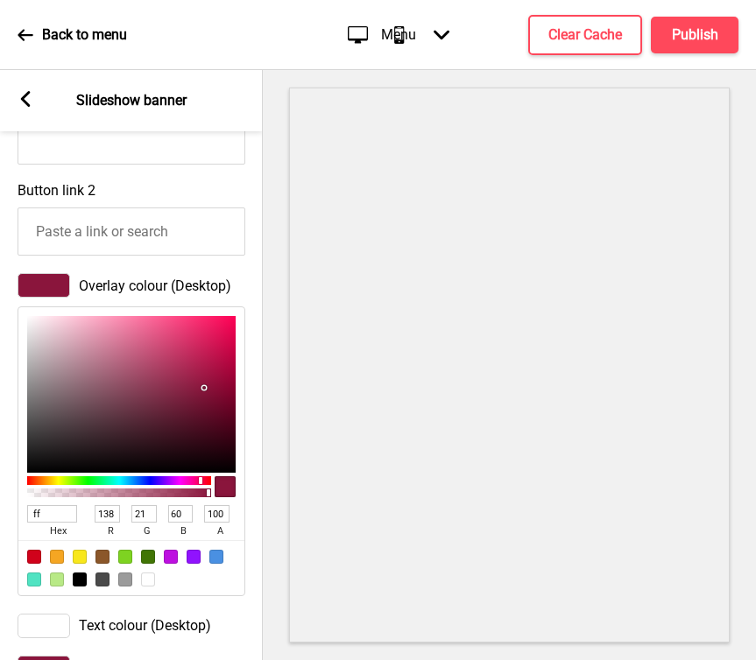
type input "255"
type input "153"
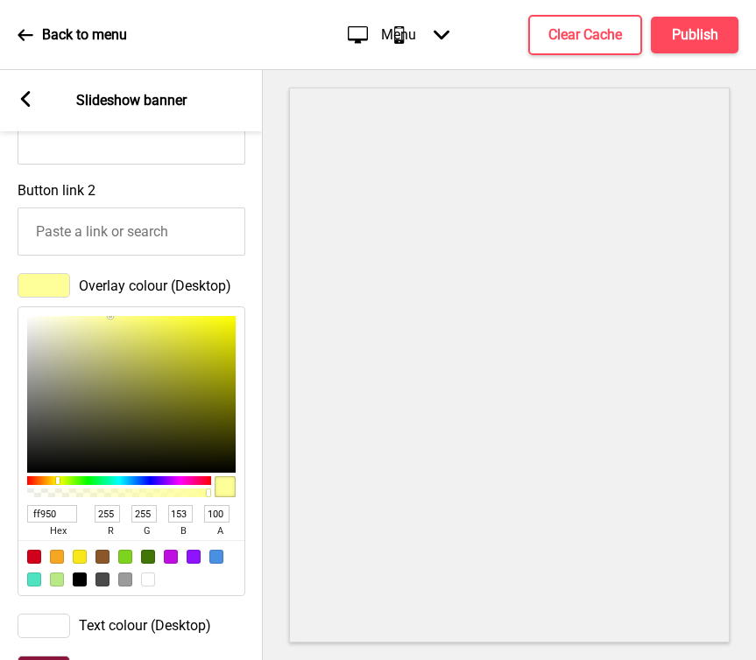
type input "ff9500"
type input "149"
type input "0"
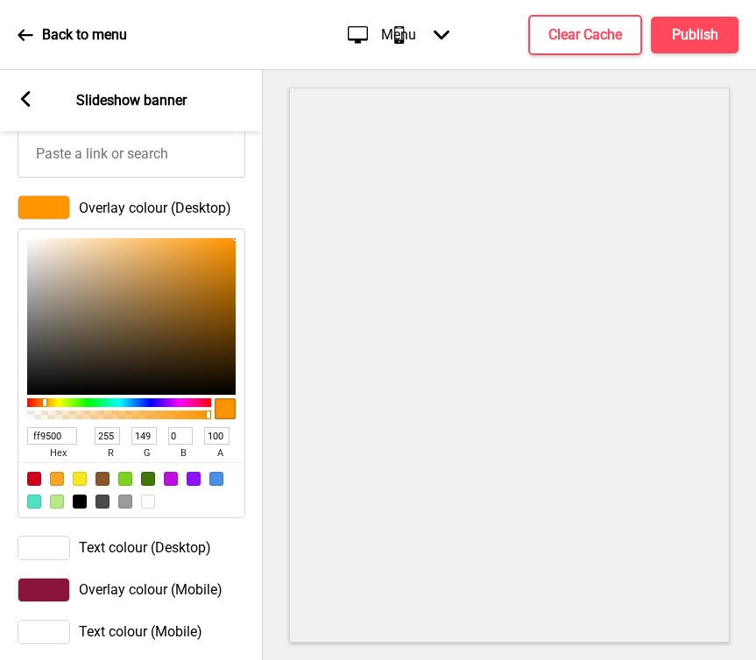
scroll to position [1055, 0]
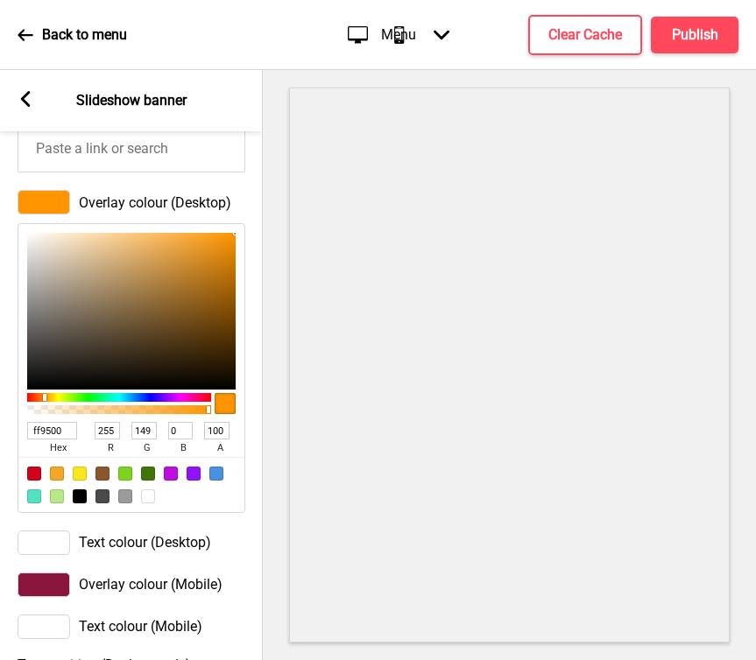
type input "FF9500"
click at [32, 588] on div at bounding box center [44, 585] width 53 height 25
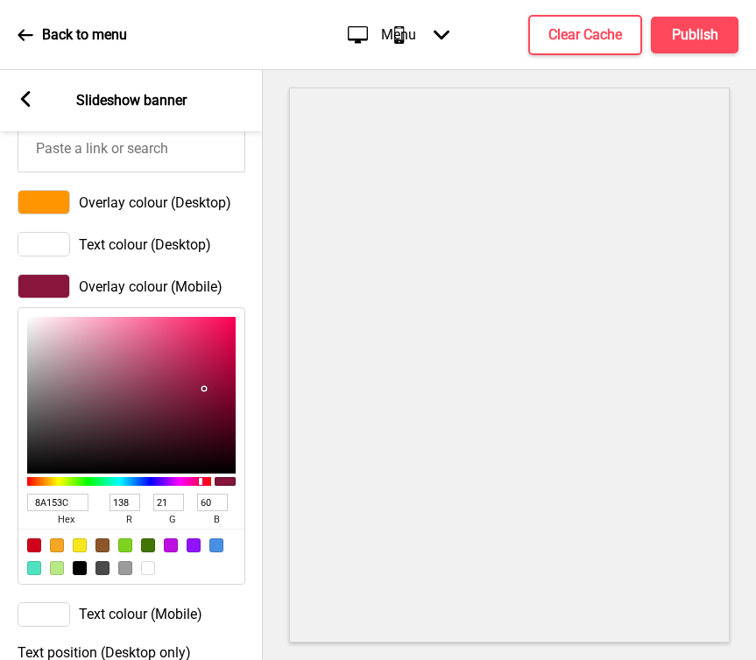
drag, startPoint x: 74, startPoint y: 504, endPoint x: -4, endPoint y: 504, distance: 77.1
click at [0, 504] on html "Back to menu Desktop Mobile Menu Arrow down Product Page Store Information Chec…" at bounding box center [378, 330] width 756 height 660
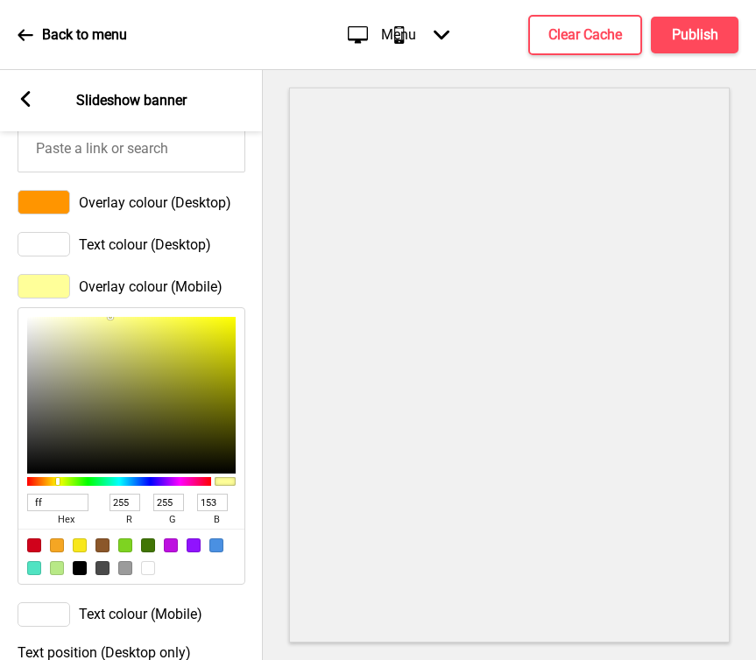
type input "ff9"
type input "255"
type input "153"
type input "ff9500"
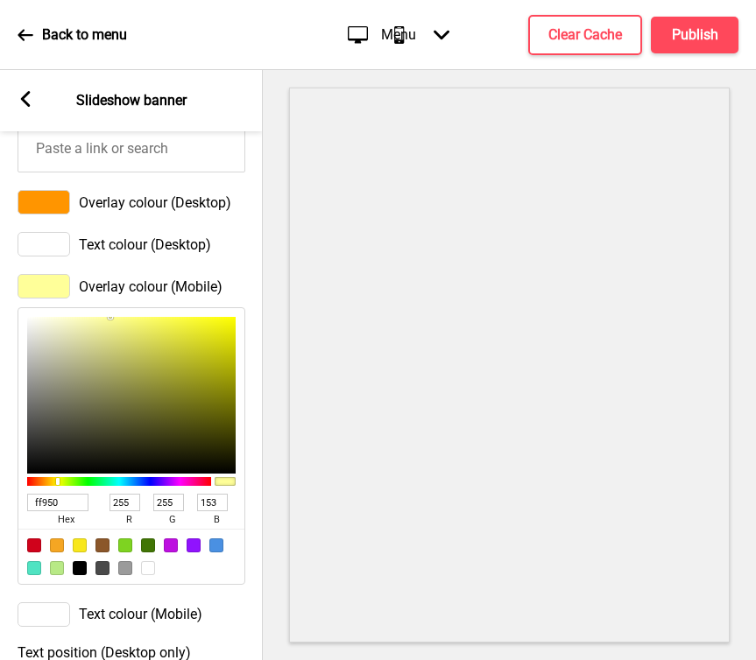
type input "149"
type input "0"
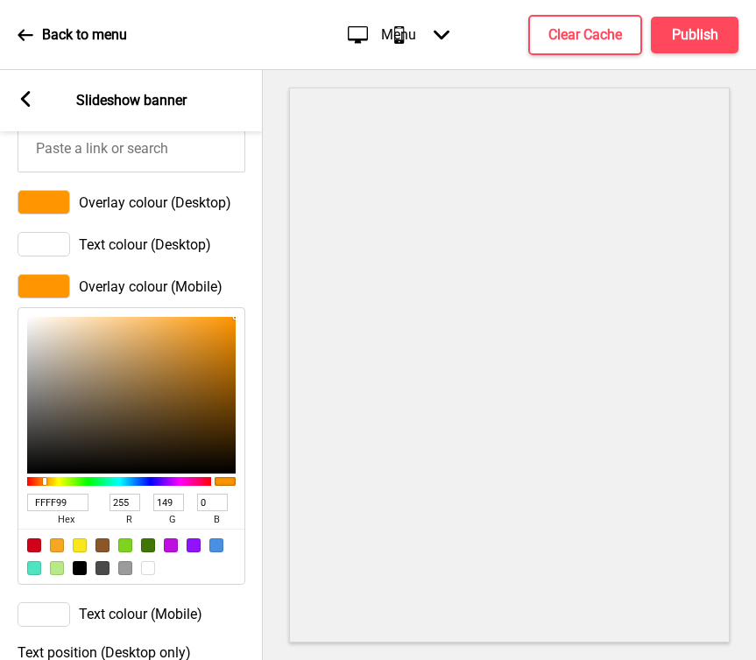
type input "FF9500"
click at [47, 243] on div at bounding box center [44, 244] width 53 height 25
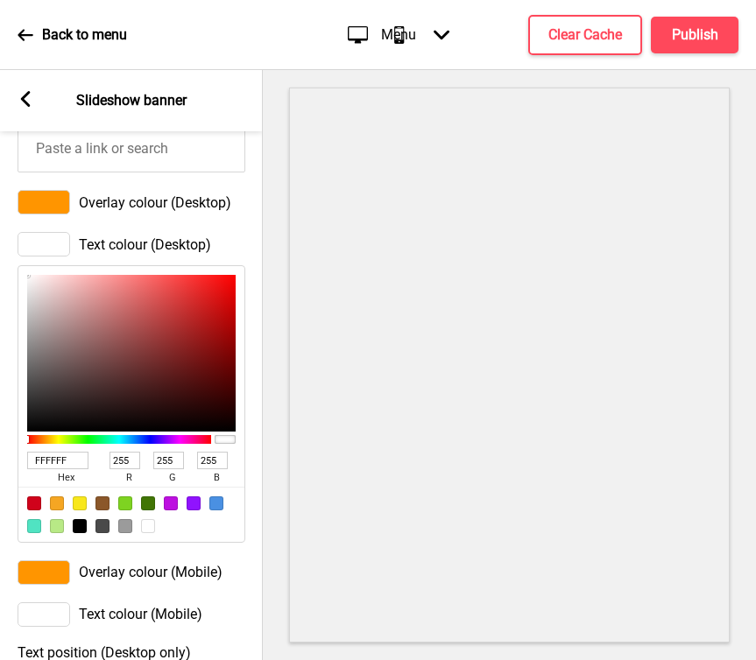
drag, startPoint x: 67, startPoint y: 461, endPoint x: -4, endPoint y: 461, distance: 70.9
click at [0, 461] on html "Back to menu Desktop Mobile Menu Arrow down Product Page Store Information Chec…" at bounding box center [378, 330] width 756 height 660
type input "2d2"
type input "34"
type input "221"
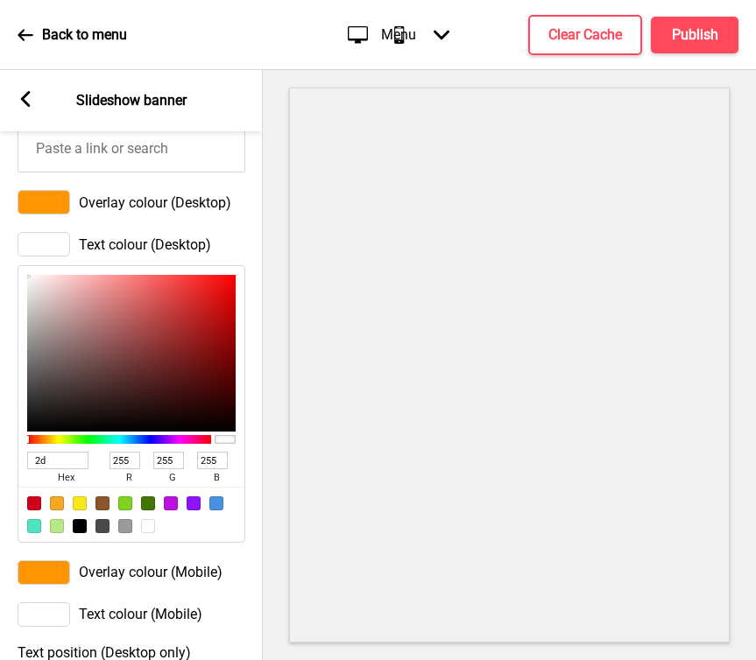
type input "34"
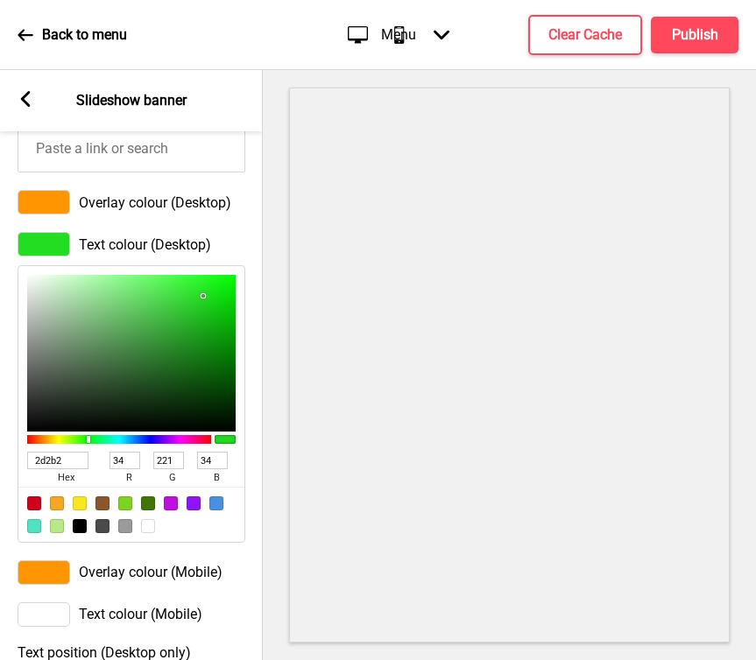
type input "2d2b29"
type input "45"
type input "43"
type input "41"
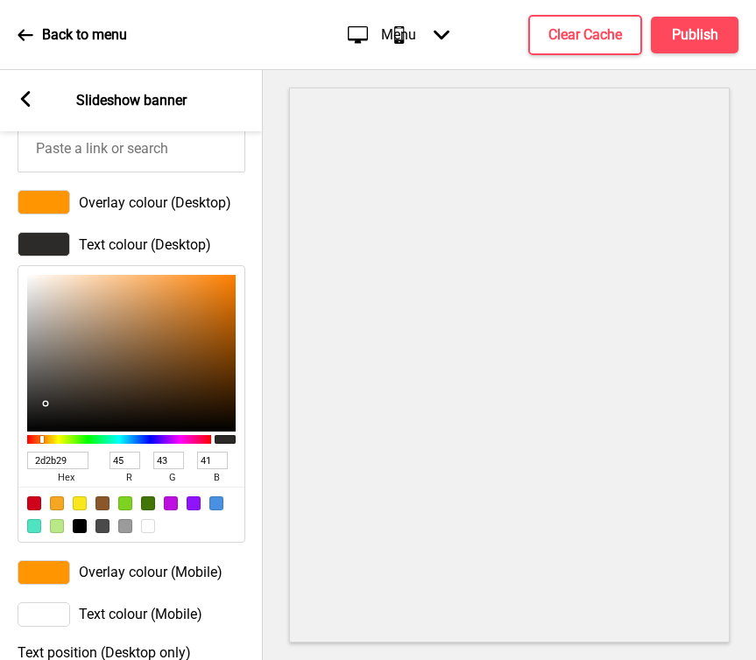
type input "2D2B29"
click at [201, 243] on span "Text colour (Desktop)" at bounding box center [145, 244] width 132 height 17
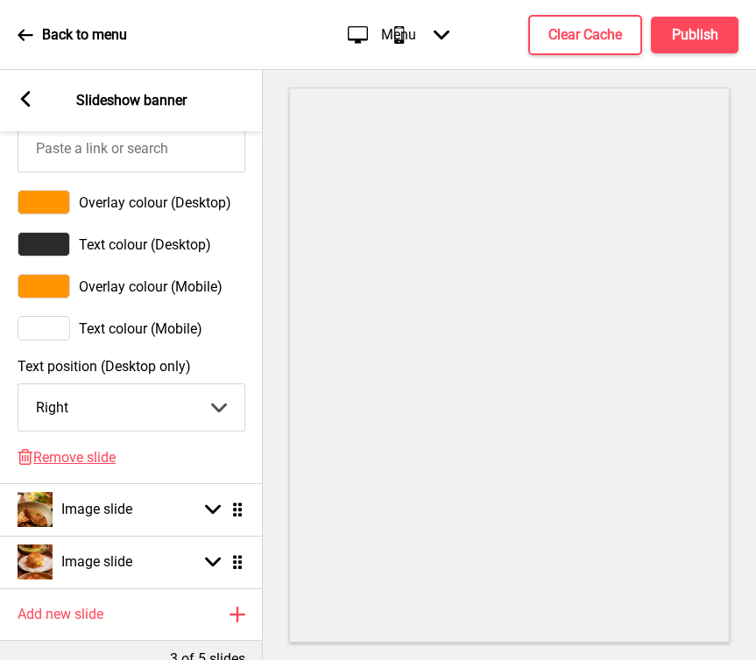
click at [58, 325] on div at bounding box center [44, 328] width 53 height 25
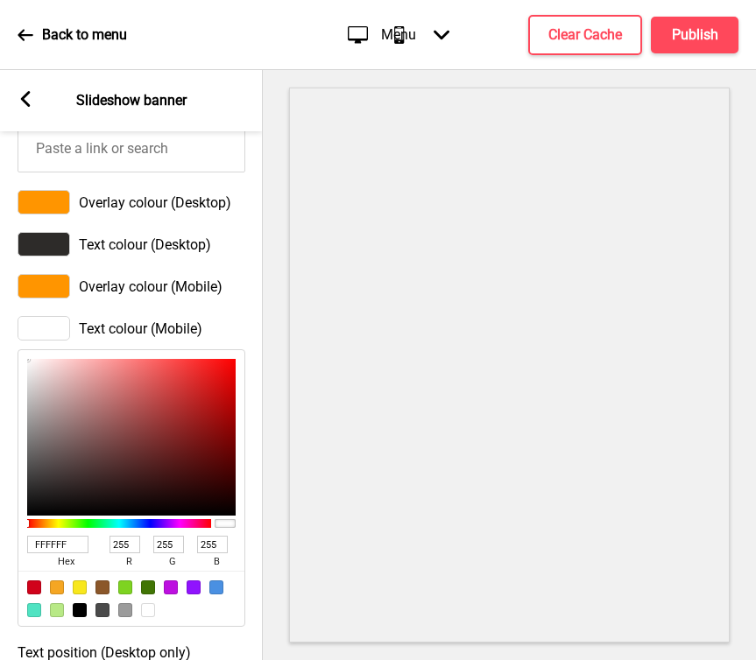
drag, startPoint x: 72, startPoint y: 550, endPoint x: 25, endPoint y: 548, distance: 47.3
click at [25, 548] on div "FFFFFF hex 255 r 255 g 255 b 100 a" at bounding box center [132, 488] width 228 height 278
type input "2d2"
type input "34"
type input "221"
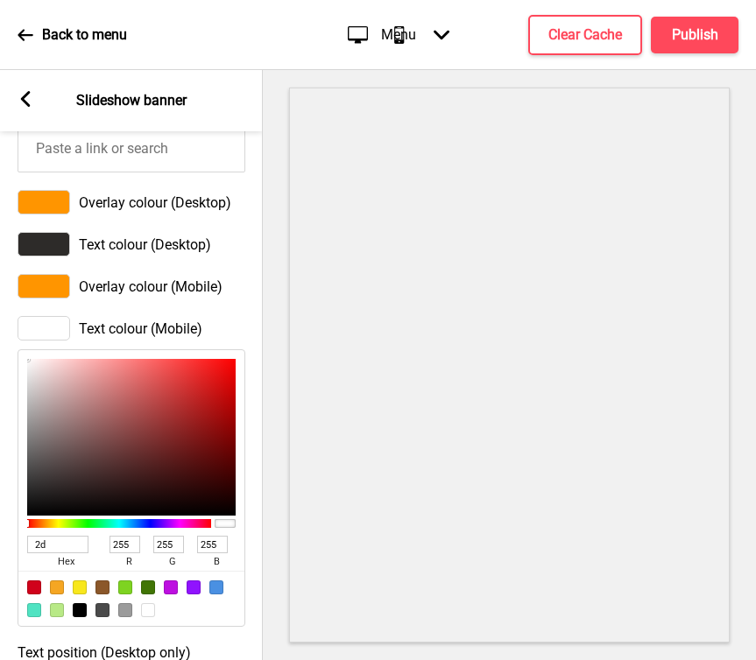
type input "34"
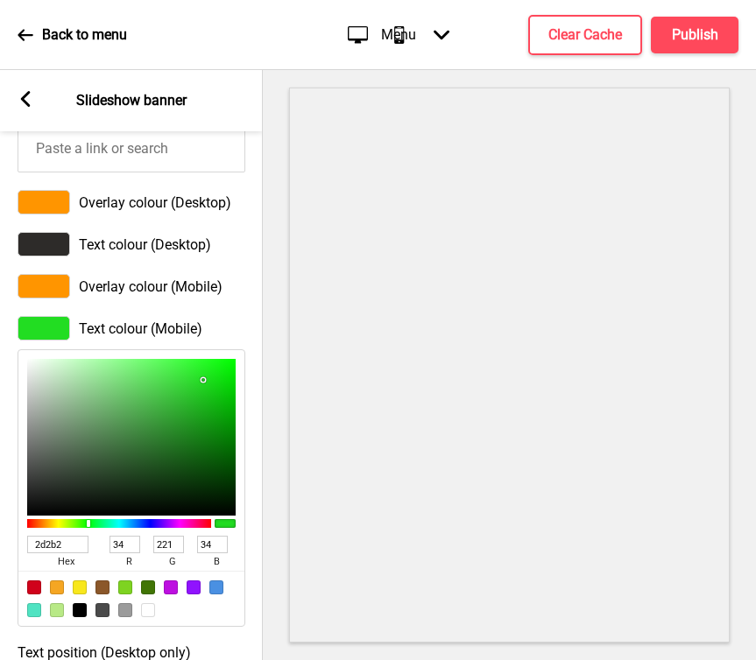
type input "2d2b29"
type input "45"
type input "43"
type input "41"
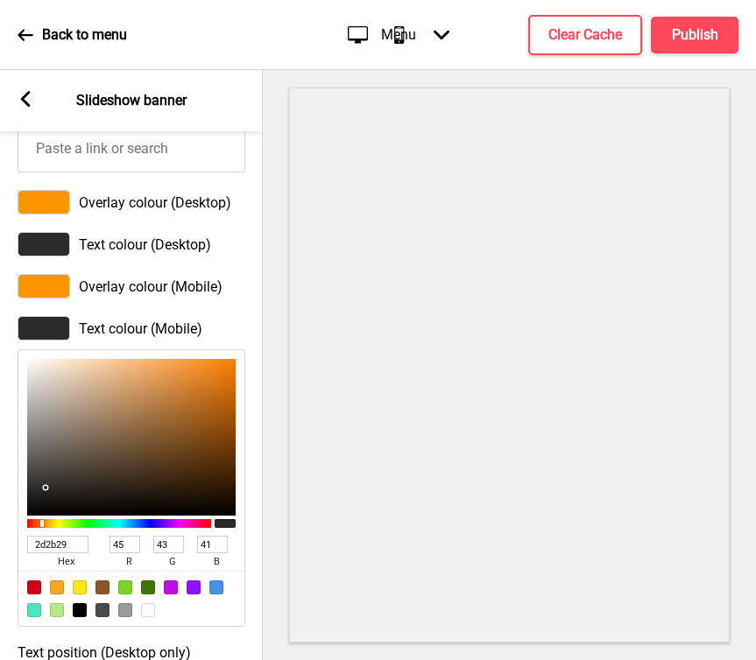
type input "2D2B29"
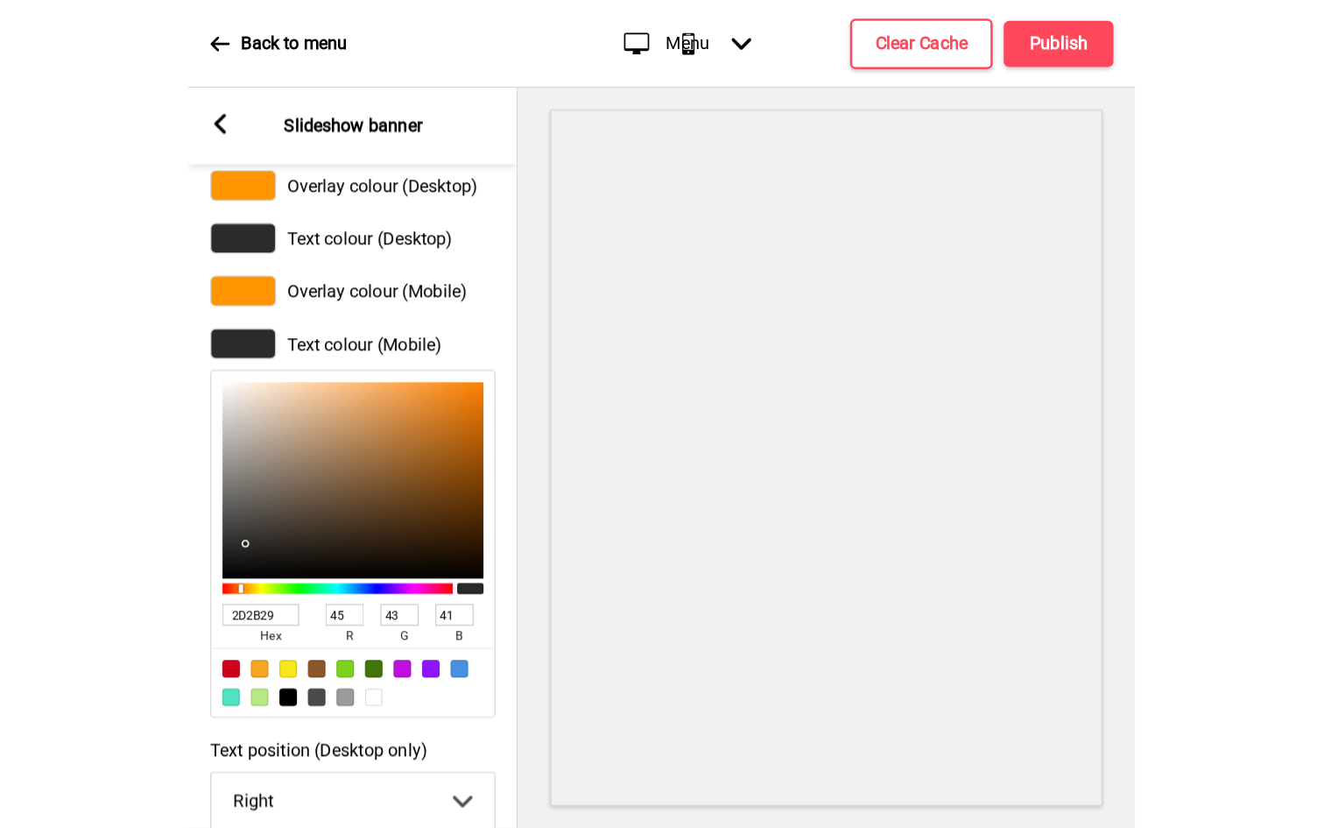
scroll to position [1445, 0]
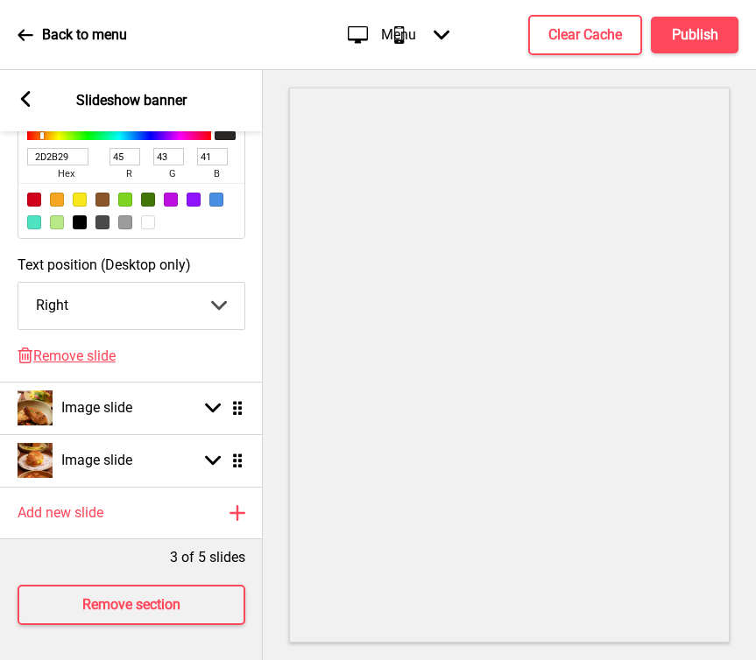
click at [217, 294] on select "Center Left Right" at bounding box center [131, 306] width 226 height 46
click at [18, 283] on select "Center Left Right" at bounding box center [131, 306] width 226 height 46
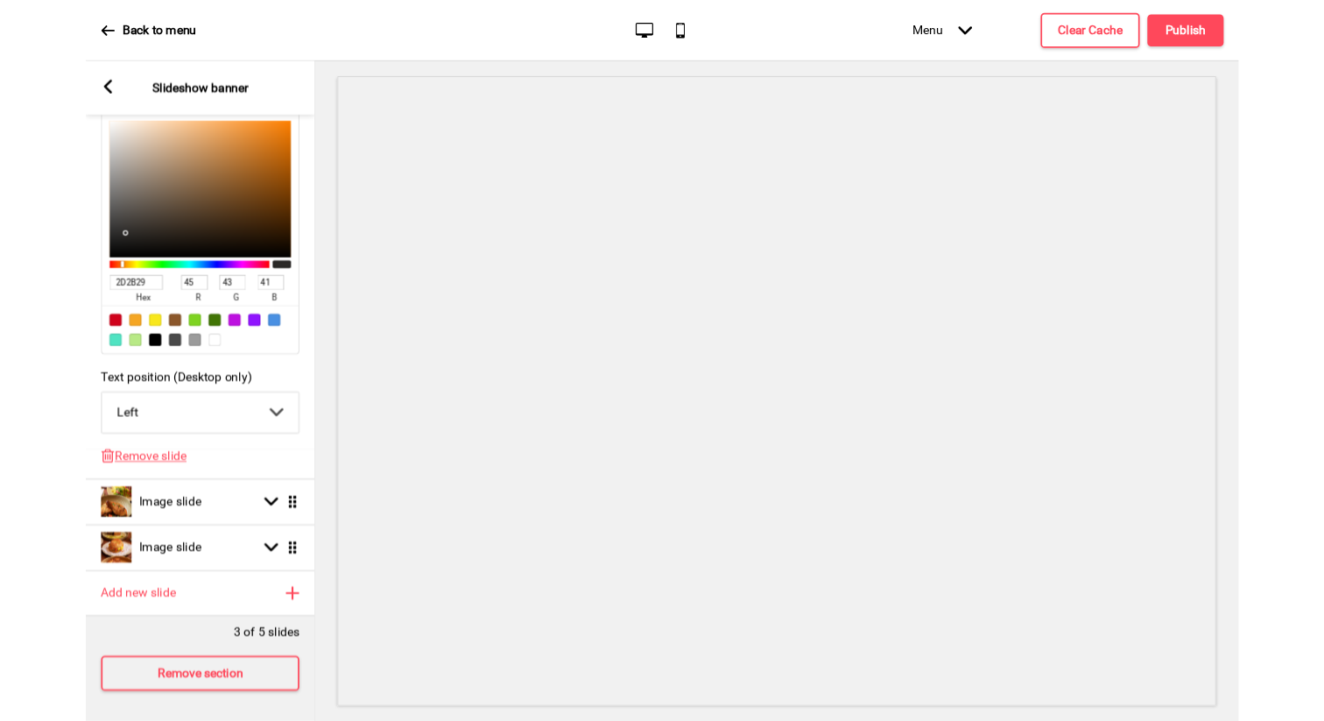
scroll to position [1339, 0]
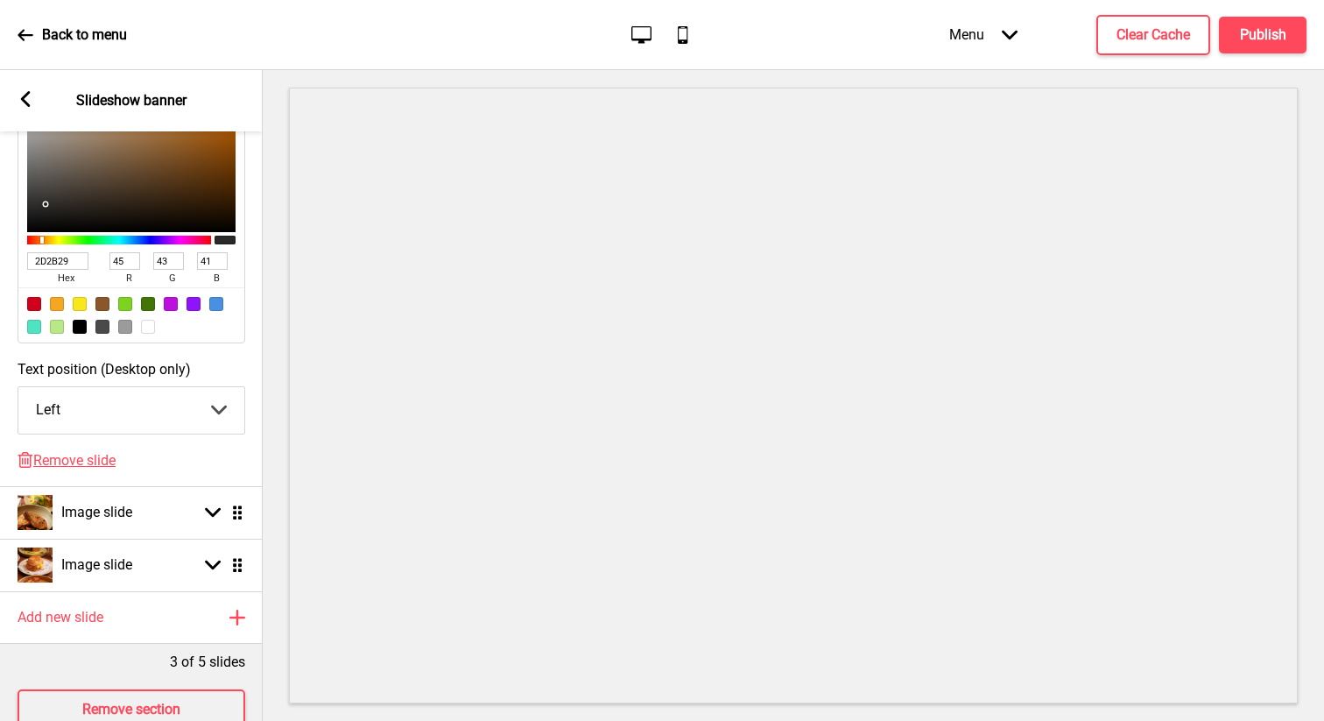
click at [202, 408] on select "Center Left Right" at bounding box center [131, 410] width 226 height 46
click at [18, 389] on select "Center Left Right" at bounding box center [131, 410] width 226 height 46
click at [162, 398] on select "Center Left Right" at bounding box center [131, 410] width 226 height 46
select select "right"
click at [18, 389] on select "Center Left Right" at bounding box center [131, 410] width 226 height 46
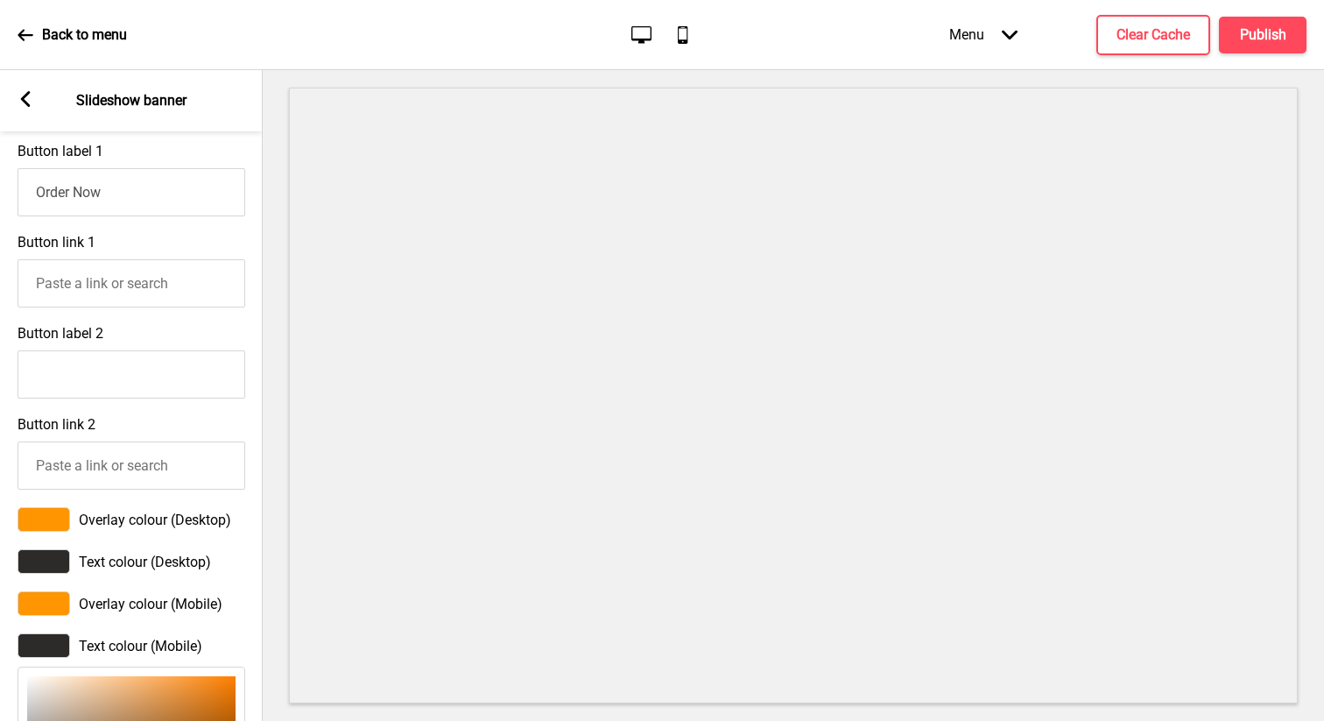
scroll to position [0, 0]
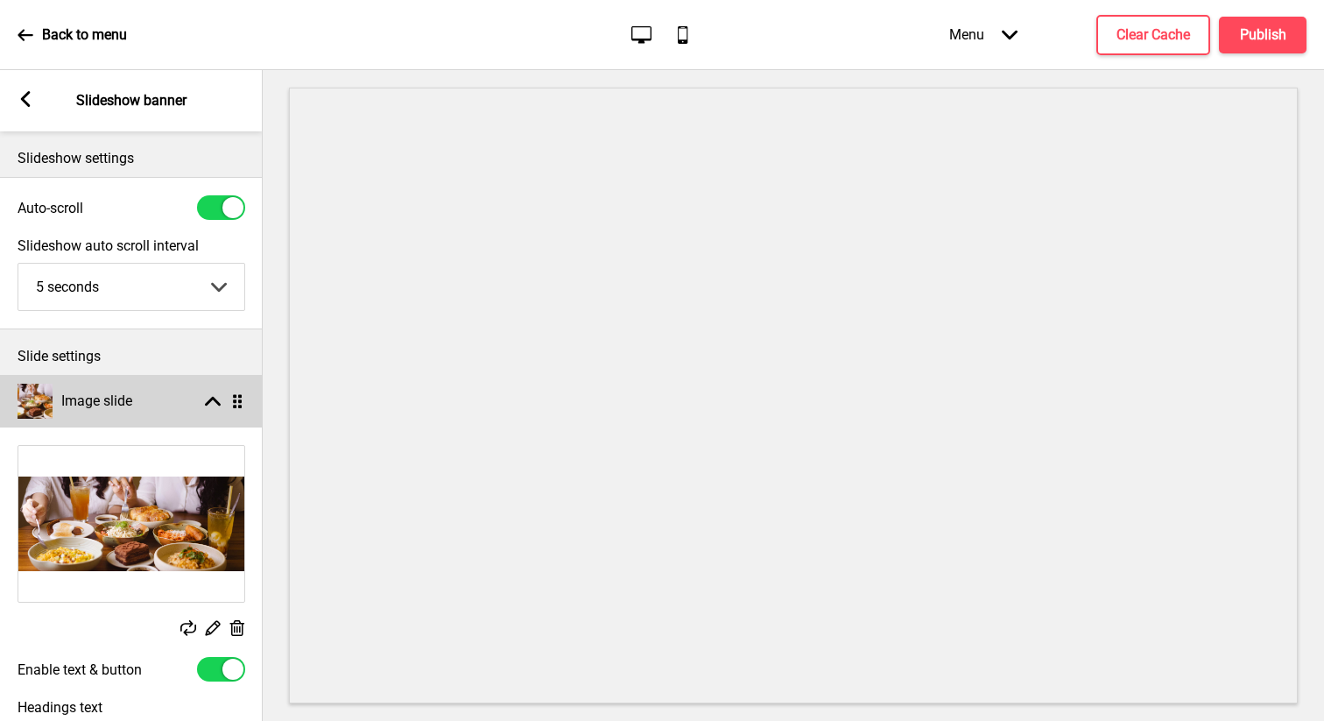
click at [212, 393] on rect at bounding box center [213, 401] width 16 height 16
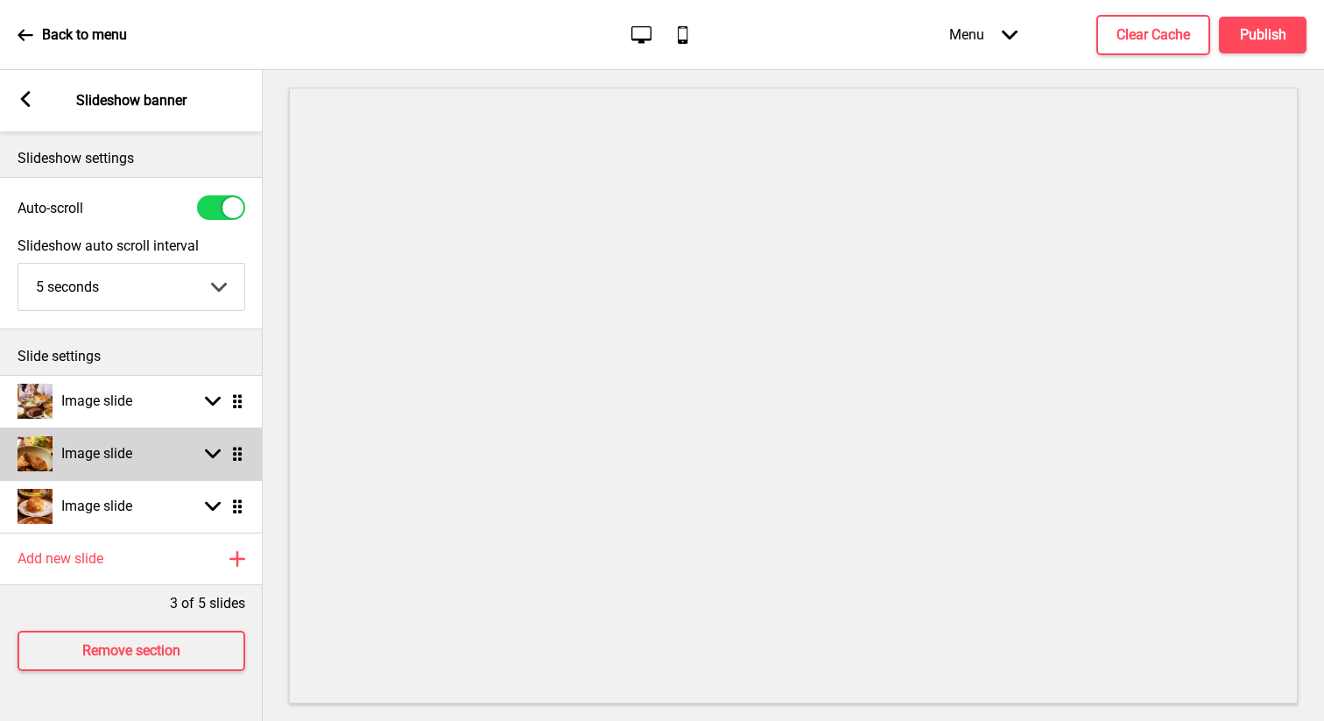
click at [210, 450] on rect at bounding box center [213, 454] width 16 height 16
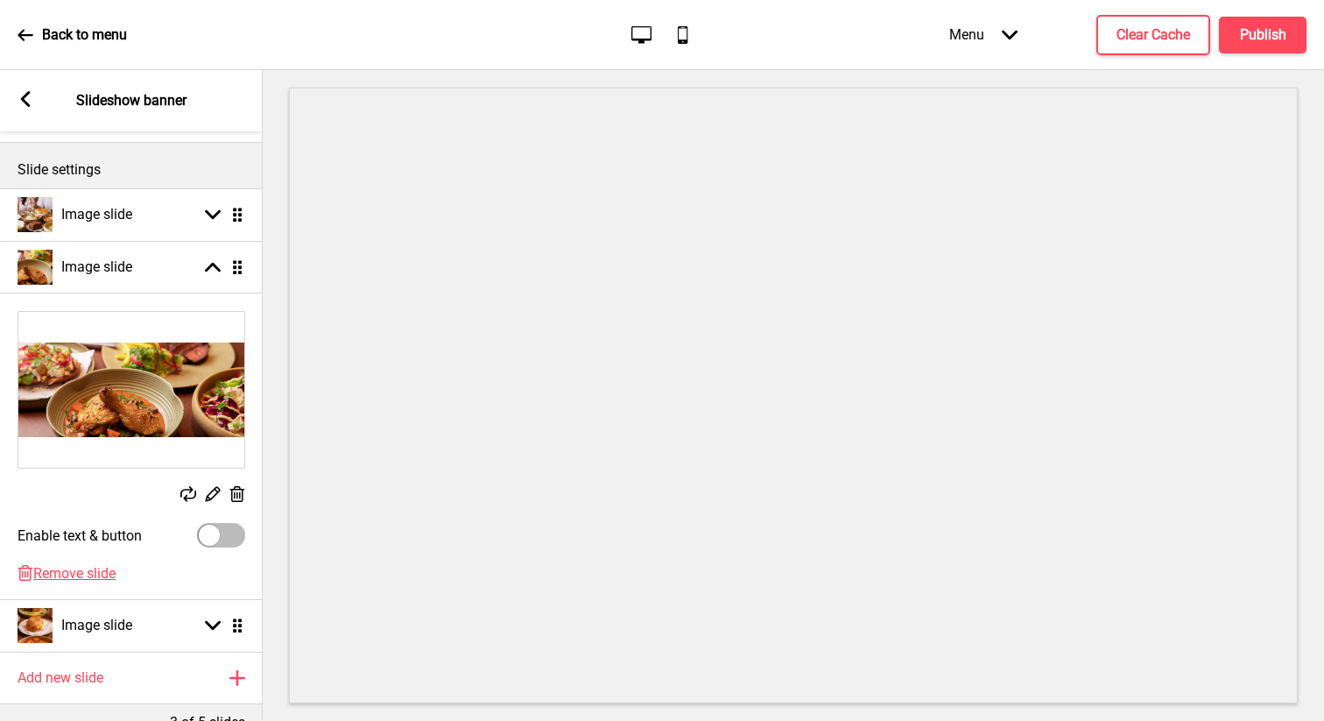
scroll to position [185, 0]
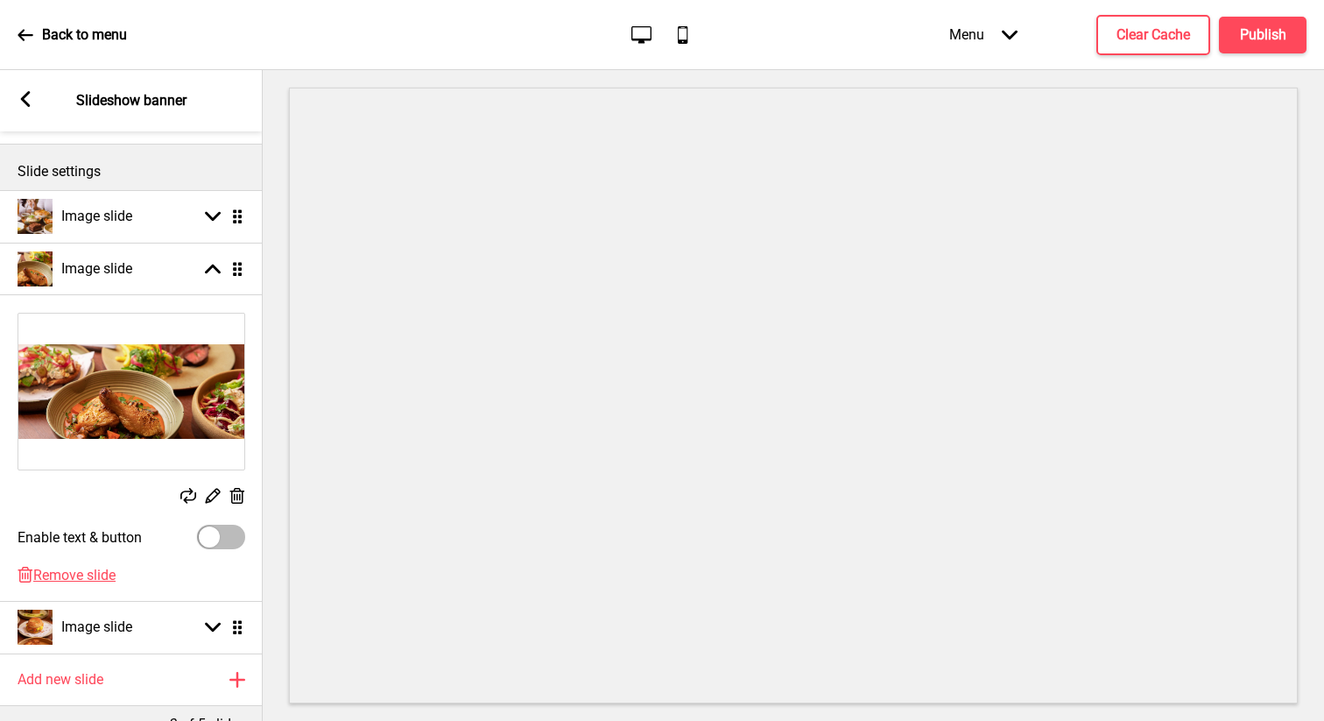
click at [210, 537] on div at bounding box center [209, 536] width 21 height 21
checkbox input "true"
select select "right"
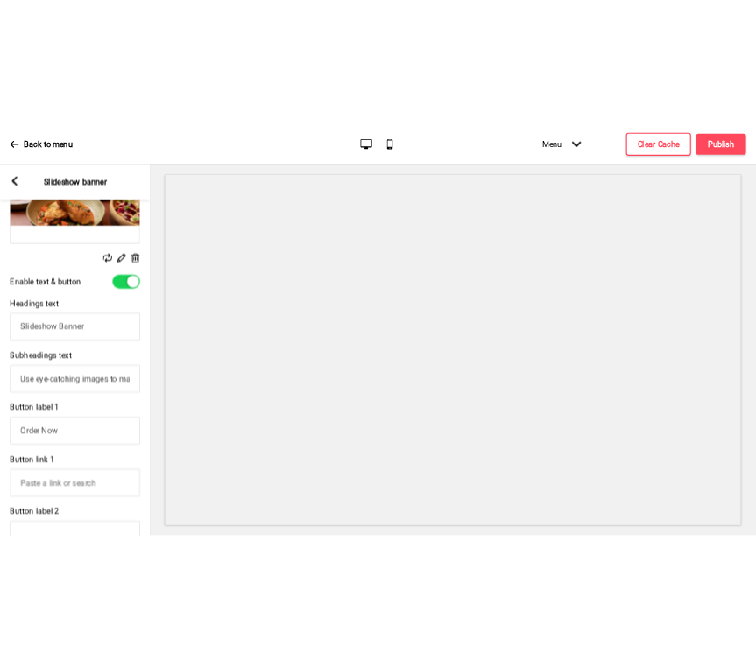
scroll to position [454, 0]
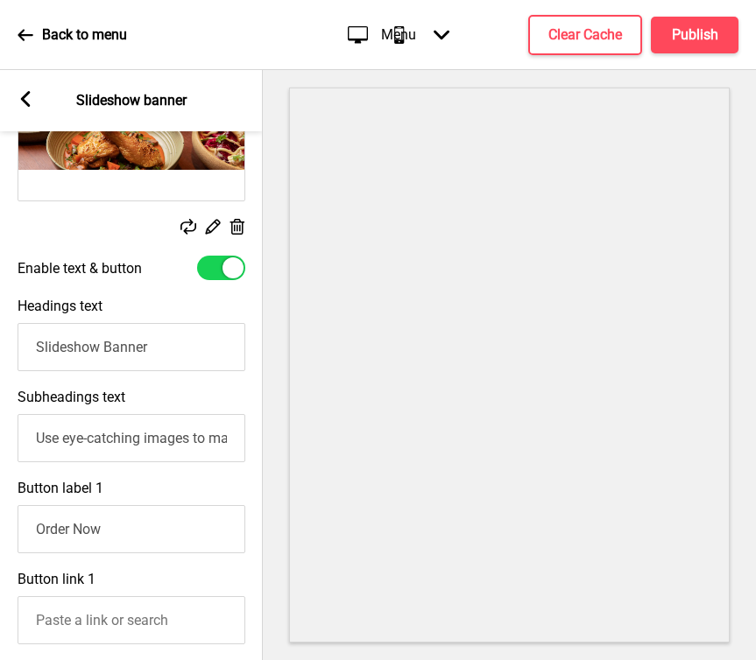
drag, startPoint x: 171, startPoint y: 346, endPoint x: -4, endPoint y: 344, distance: 174.3
click at [0, 344] on html "Back to menu Desktop Mobile Menu Arrow down Product Page Store Information Chec…" at bounding box center [378, 330] width 756 height 660
type input "The Joy of Sharing"
click at [135, 523] on input "Order Now" at bounding box center [131, 529] width 228 height 48
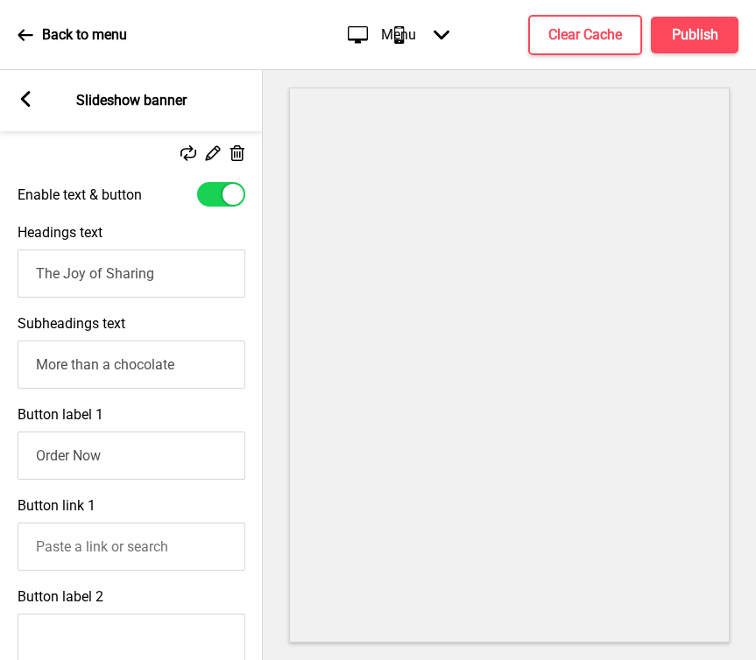
drag, startPoint x: 200, startPoint y: 373, endPoint x: 5, endPoint y: 372, distance: 194.4
click at [5, 372] on div "Subheadings text More than a chocolate" at bounding box center [131, 352] width 263 height 91
paste input "Our savoury menu is curated as a selection of small plates designed for sharing…"
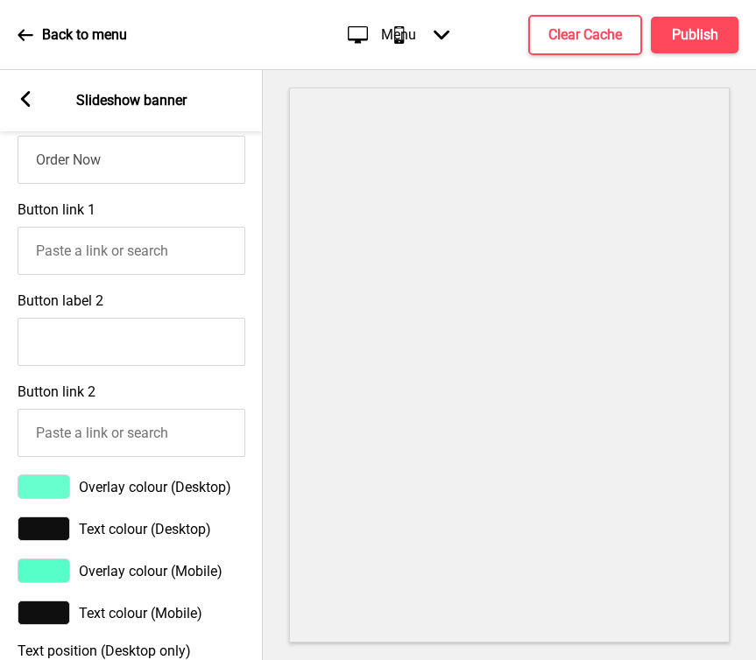
scroll to position [827, 0]
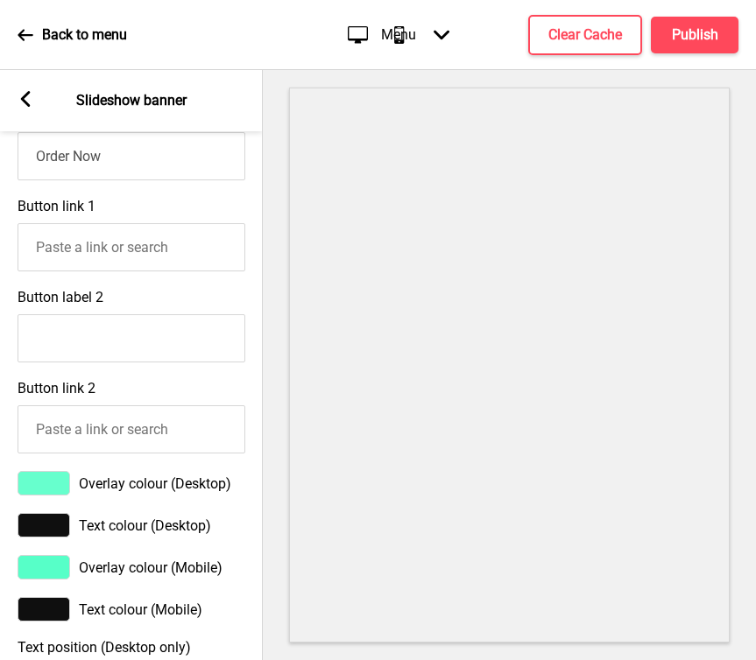
type input "Our savoury menu is curated as a selection of small plates designed for sharing…"
click at [53, 491] on div at bounding box center [44, 483] width 53 height 25
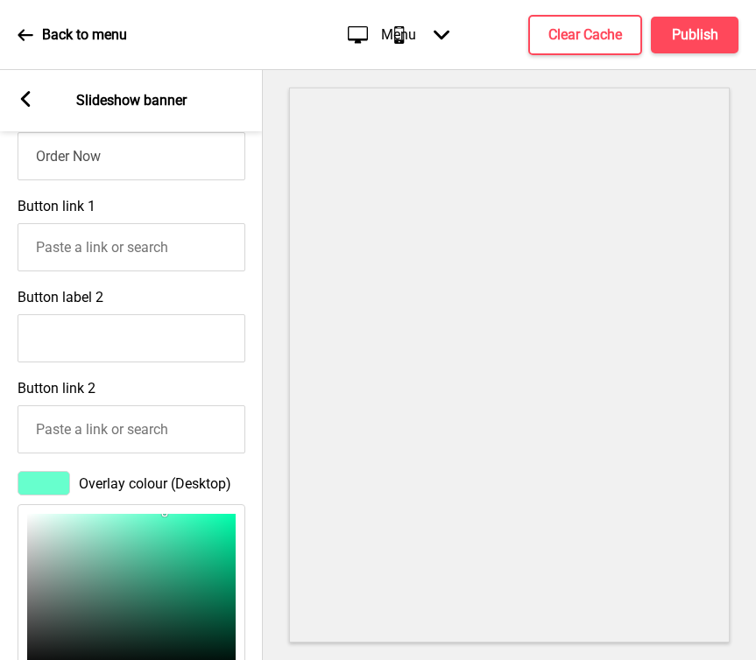
click at [55, 485] on div at bounding box center [44, 483] width 53 height 25
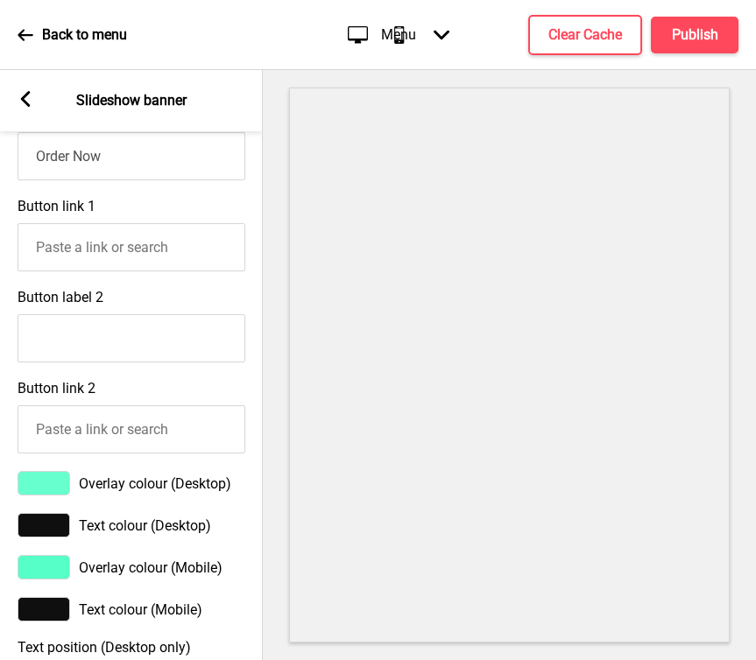
click at [40, 480] on div at bounding box center [44, 483] width 53 height 25
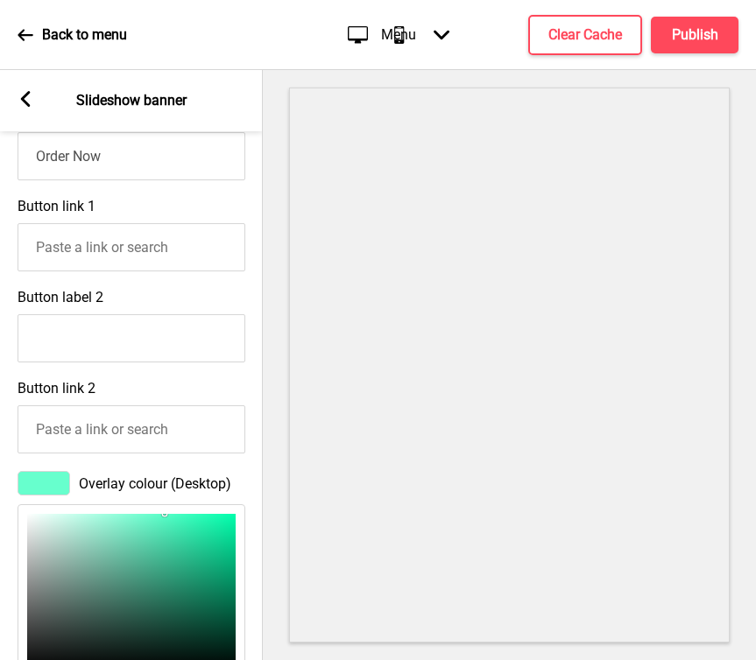
click at [56, 484] on div at bounding box center [44, 483] width 53 height 25
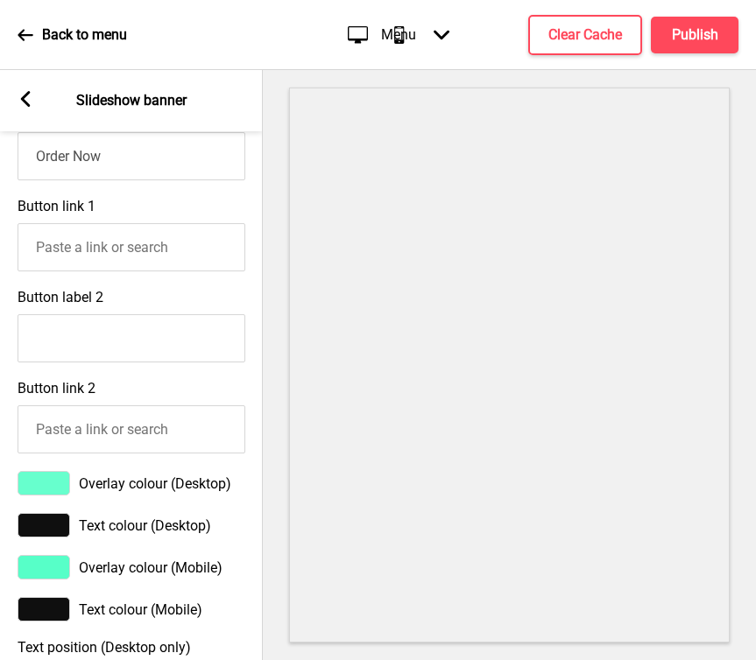
click at [66, 480] on div at bounding box center [44, 483] width 53 height 25
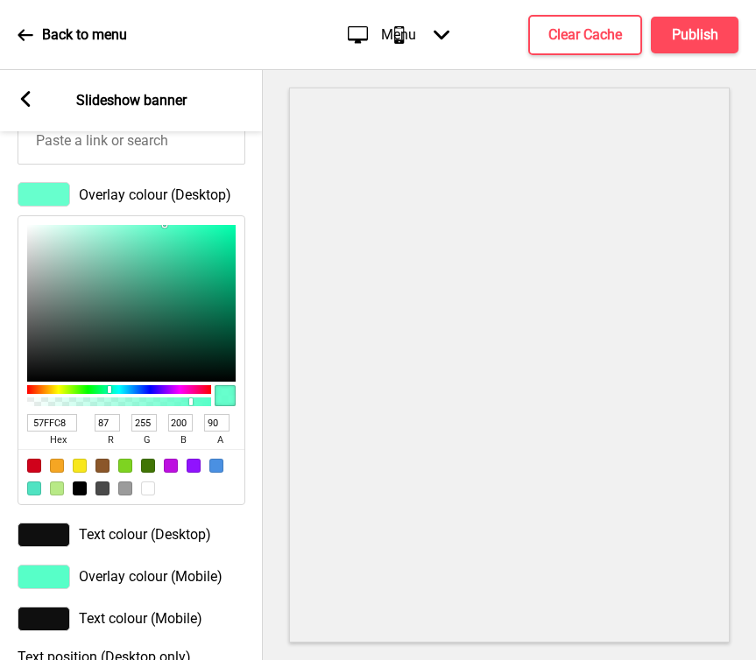
scroll to position [1130, 0]
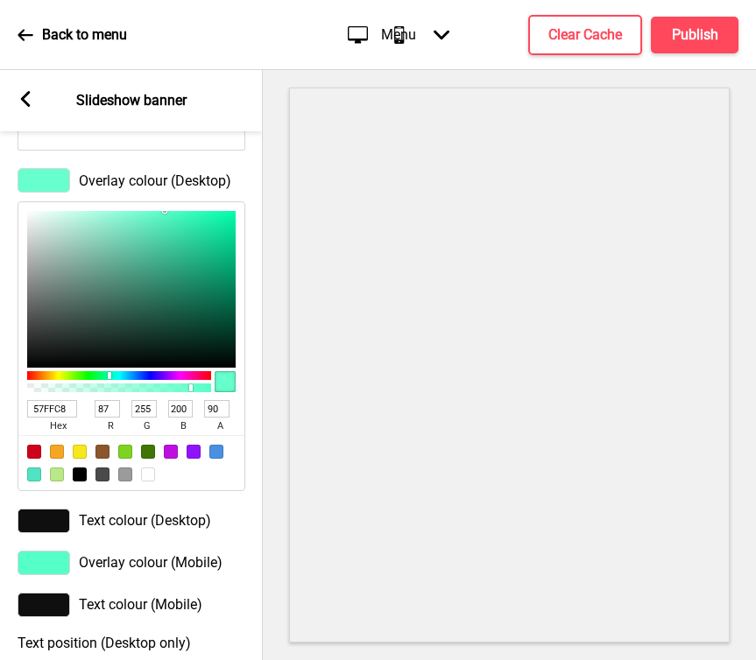
drag, startPoint x: 68, startPoint y: 412, endPoint x: -4, endPoint y: 412, distance: 71.8
click at [0, 412] on html "Back to menu Desktop Mobile Menu Arrow down Product Page Store Information Chec…" at bounding box center [378, 330] width 756 height 660
type input "ff9"
type input "255"
type input "153"
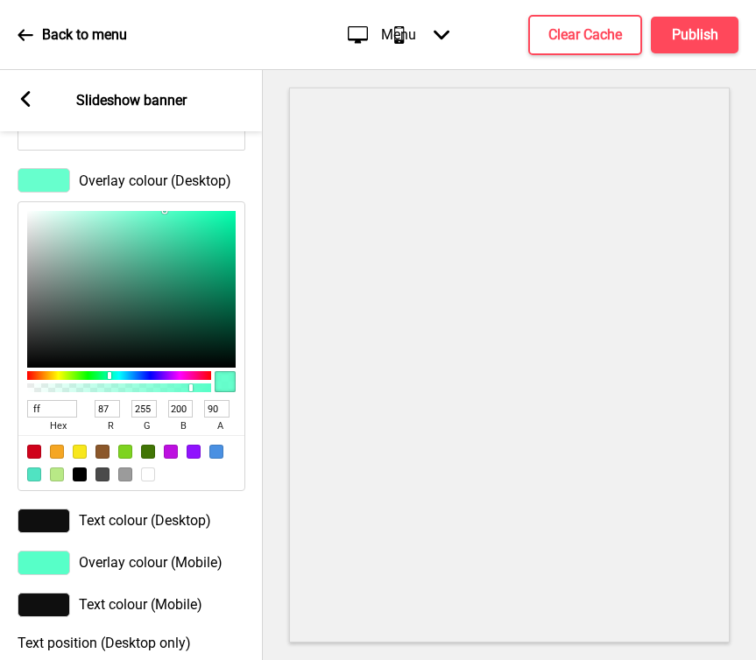
type input "100"
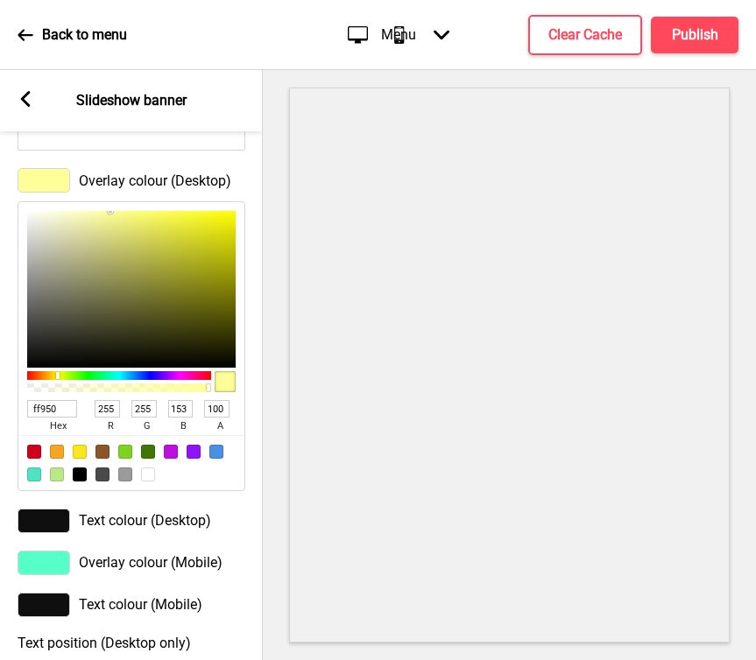
type input "ff9500"
type input "149"
type input "0"
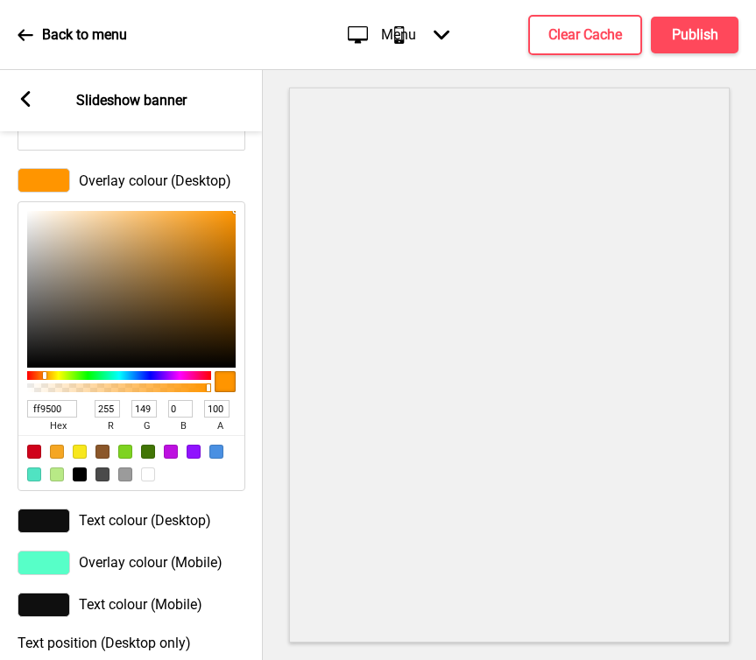
type input "FF9500"
click at [48, 571] on div at bounding box center [44, 563] width 53 height 25
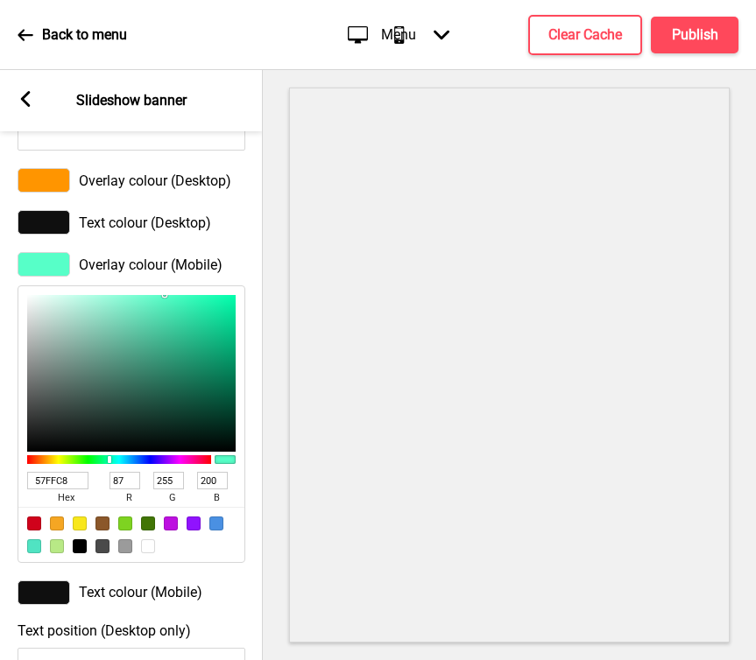
drag, startPoint x: 74, startPoint y: 488, endPoint x: -4, endPoint y: 487, distance: 77.1
click at [0, 487] on html "Back to menu Desktop Mobile Menu Arrow down Product Page Store Information Chec…" at bounding box center [378, 330] width 756 height 660
type input "ff9"
type input "255"
type input "153"
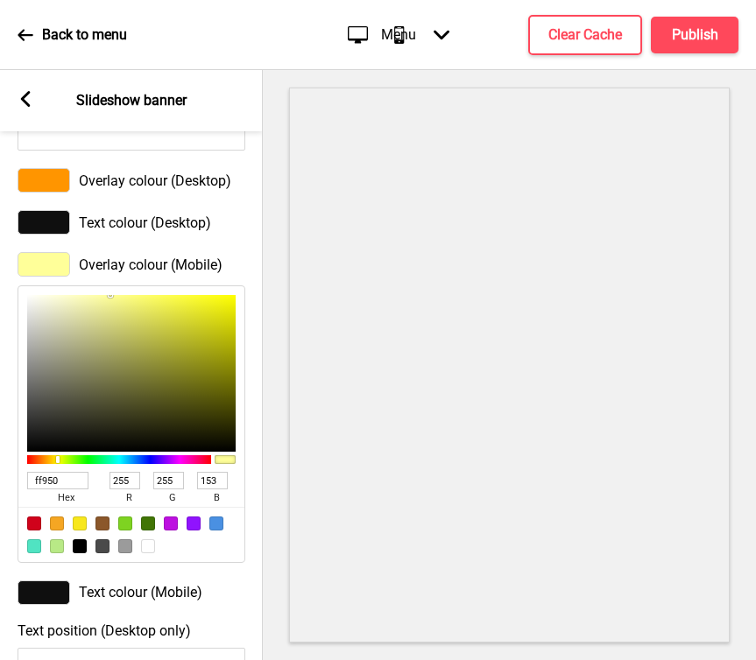
type input "ff9500"
type input "149"
type input "0"
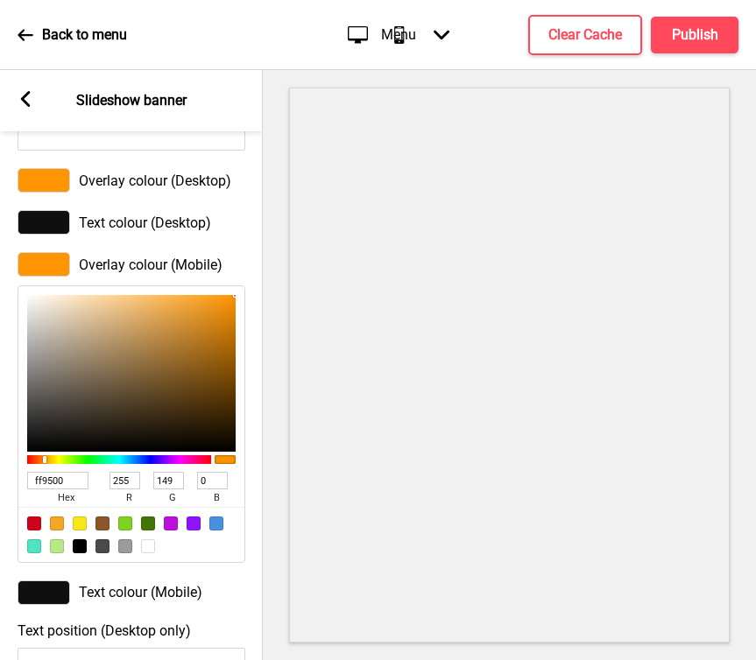
type input "FF9500"
click at [50, 222] on div at bounding box center [44, 222] width 53 height 25
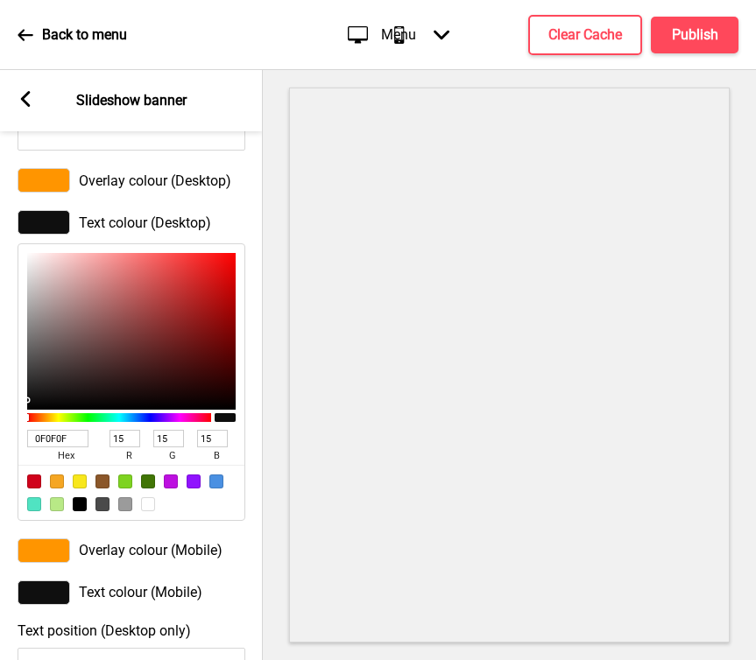
drag, startPoint x: 69, startPoint y: 437, endPoint x: -4, endPoint y: 437, distance: 72.7
click at [0, 437] on html "Back to menu Desktop Mobile Menu Arrow down Product Page Store Information Chec…" at bounding box center [378, 330] width 756 height 660
type input "2d2"
type input "34"
type input "221"
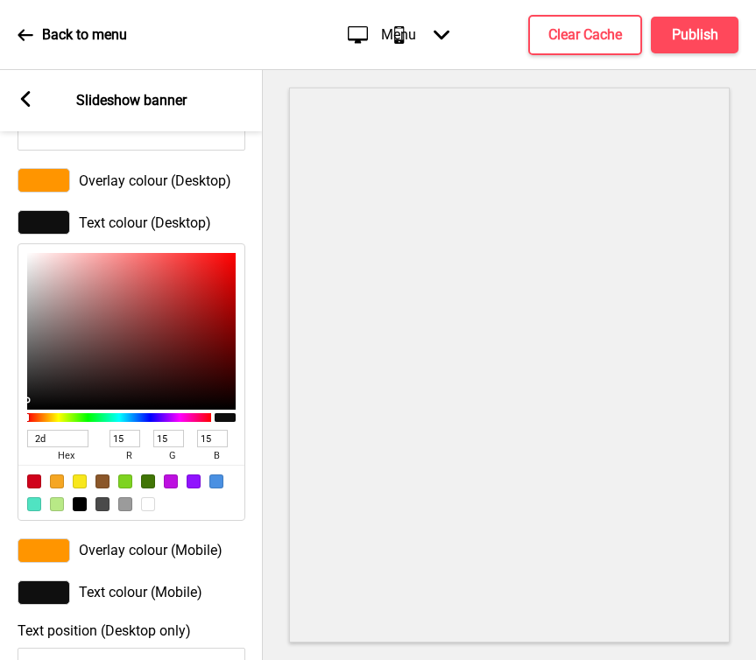
type input "34"
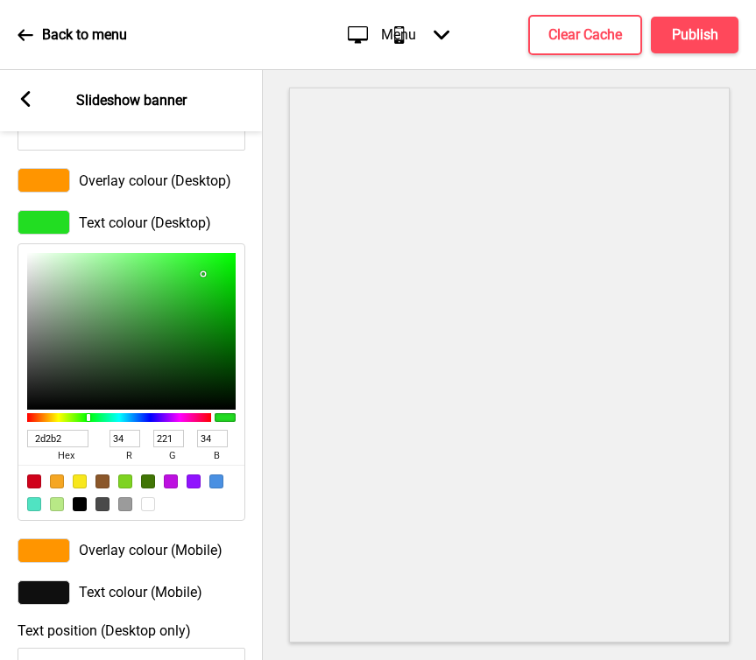
type input "2d2b20"
type input "45"
type input "43"
type input "32"
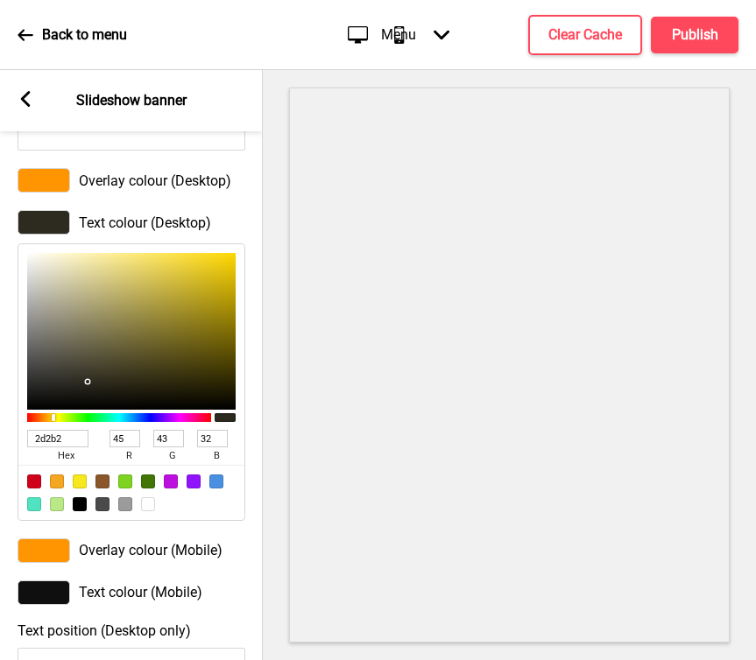
type input "2d2b29"
type input "41"
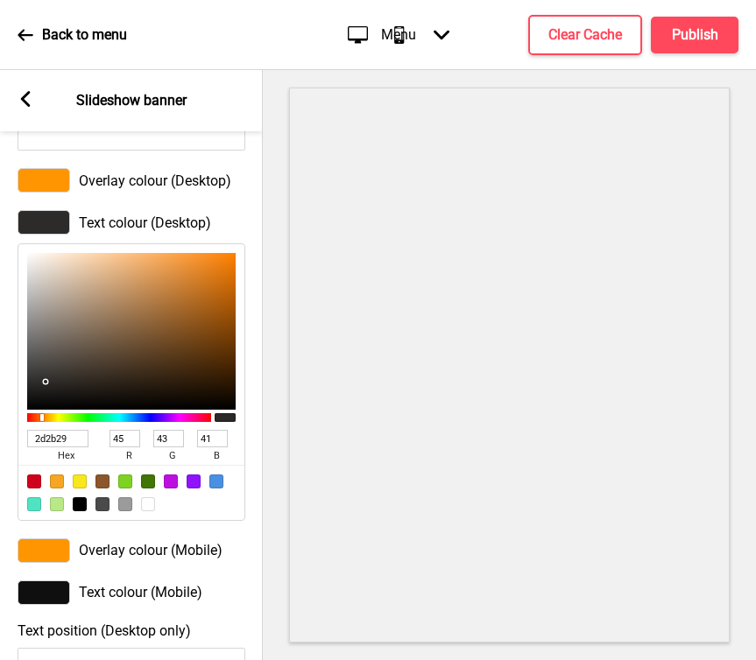
drag, startPoint x: 74, startPoint y: 440, endPoint x: -3, endPoint y: 440, distance: 76.2
click at [0, 440] on html "Back to menu Desktop Mobile Menu Arrow down Product Page Store Information Chec…" at bounding box center [378, 330] width 756 height 660
type input "2D2B29"
click at [51, 590] on div at bounding box center [44, 593] width 53 height 25
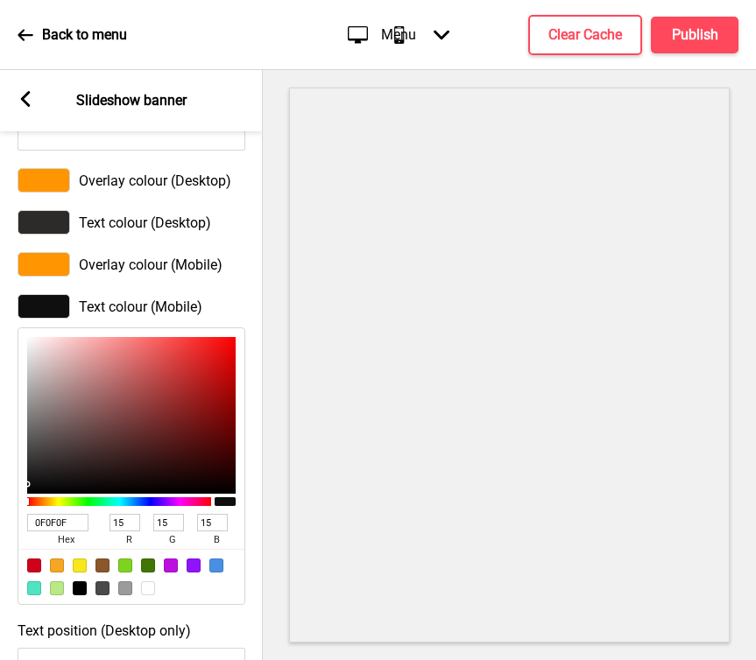
drag, startPoint x: 81, startPoint y: 521, endPoint x: -4, endPoint y: 521, distance: 84.9
click at [0, 521] on html "Back to menu Desktop Mobile Menu Arrow down Product Page Store Information Chec…" at bounding box center [378, 330] width 756 height 660
paste input "2d2b29"
type input "2d2b29"
type input "45"
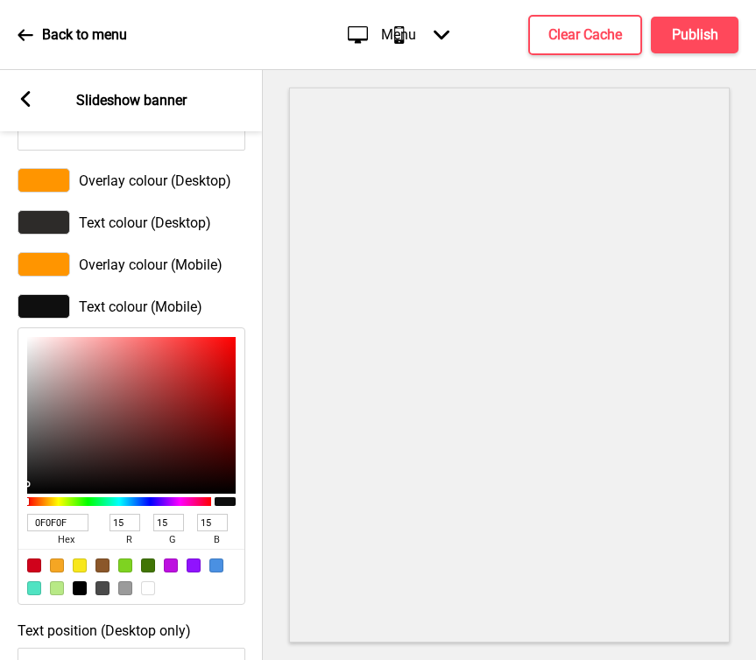
type input "43"
type input "41"
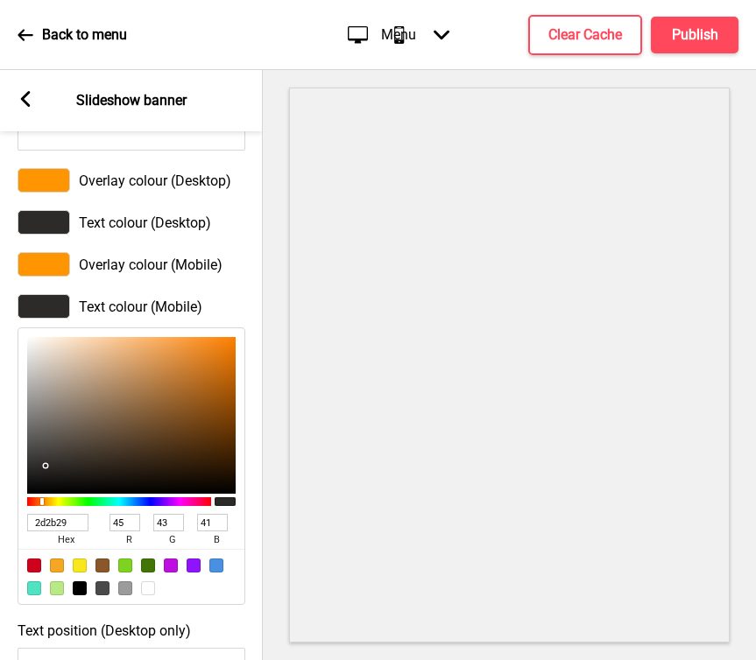
type input "2D2B29"
click at [257, 406] on div "Text colour (Mobile) 2D2B29 hex 45 r 43 g 41 b 100 a" at bounding box center [131, 450] width 263 height 328
click at [276, 300] on div at bounding box center [509, 365] width 493 height 590
click at [250, 376] on div "Text colour (Mobile) 2D2B29 hex 45 r 43 g 41 b 100 a" at bounding box center [131, 450] width 263 height 328
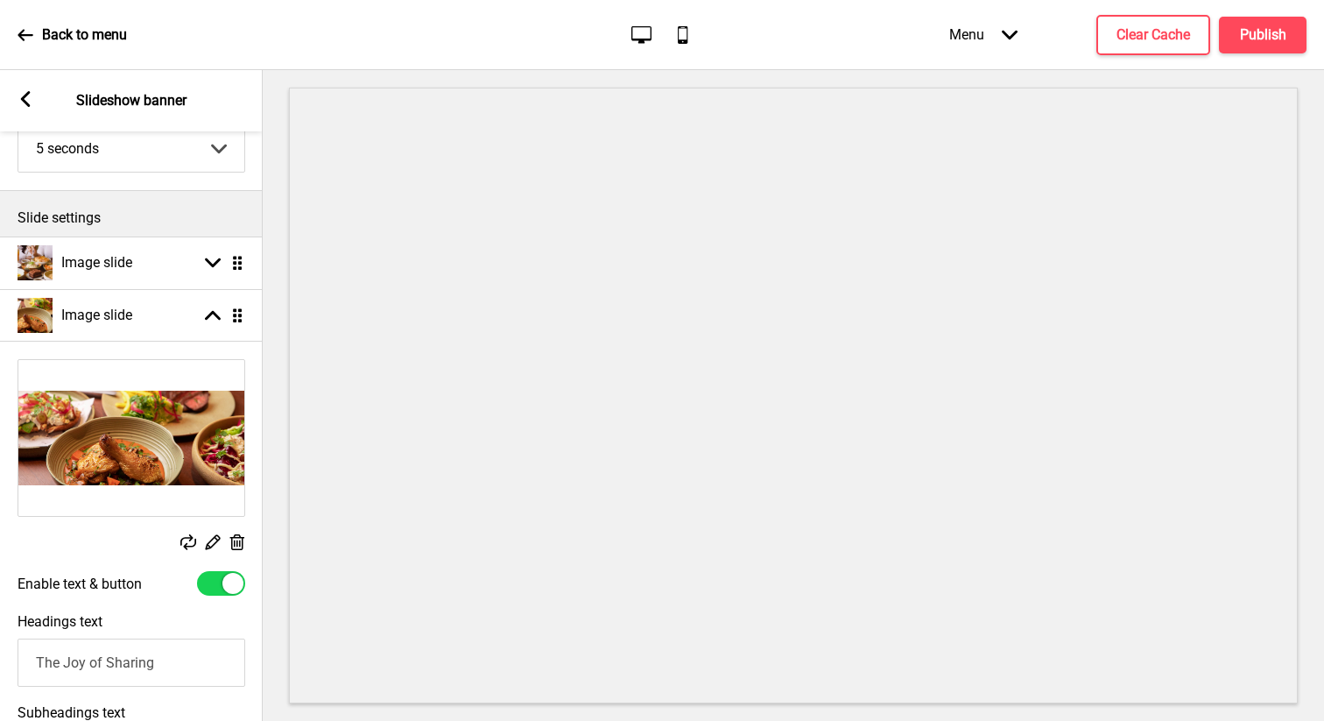
scroll to position [102, 0]
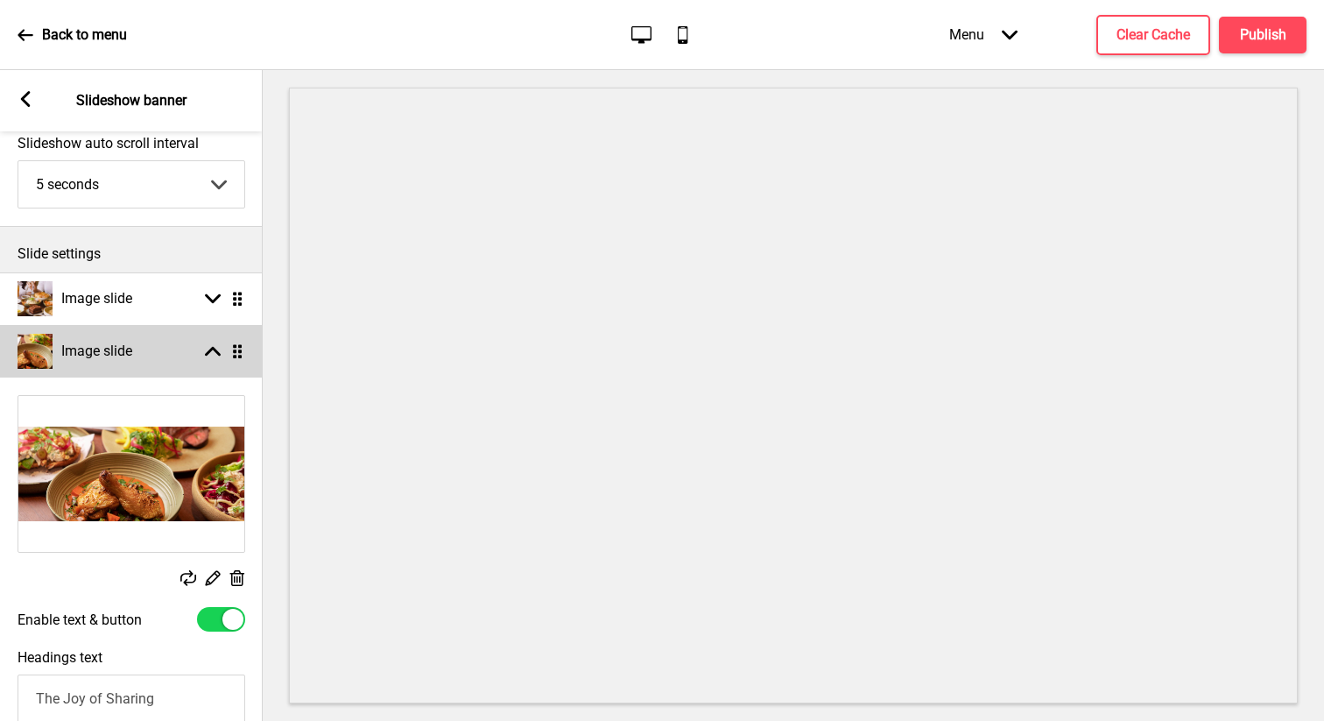
click at [206, 347] on rect at bounding box center [213, 351] width 16 height 16
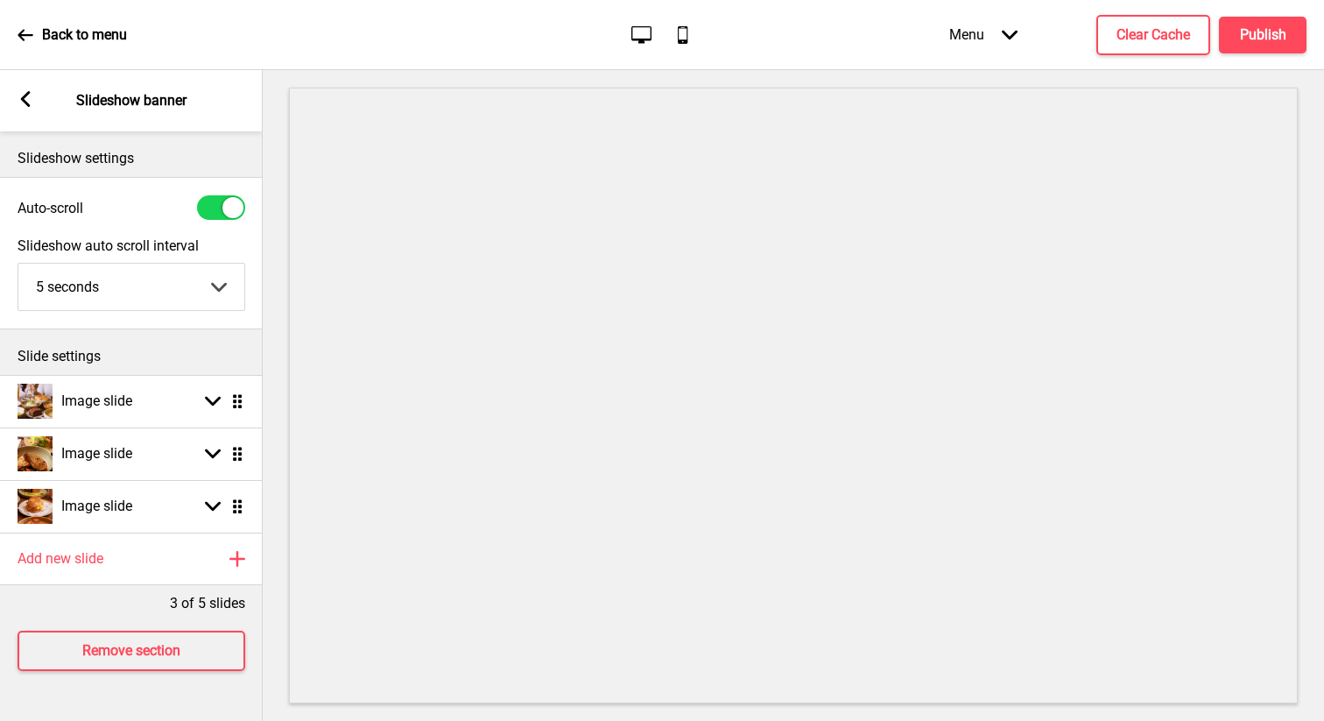
scroll to position [0, 0]
click at [755, 49] on button "Publish" at bounding box center [1263, 35] width 88 height 37
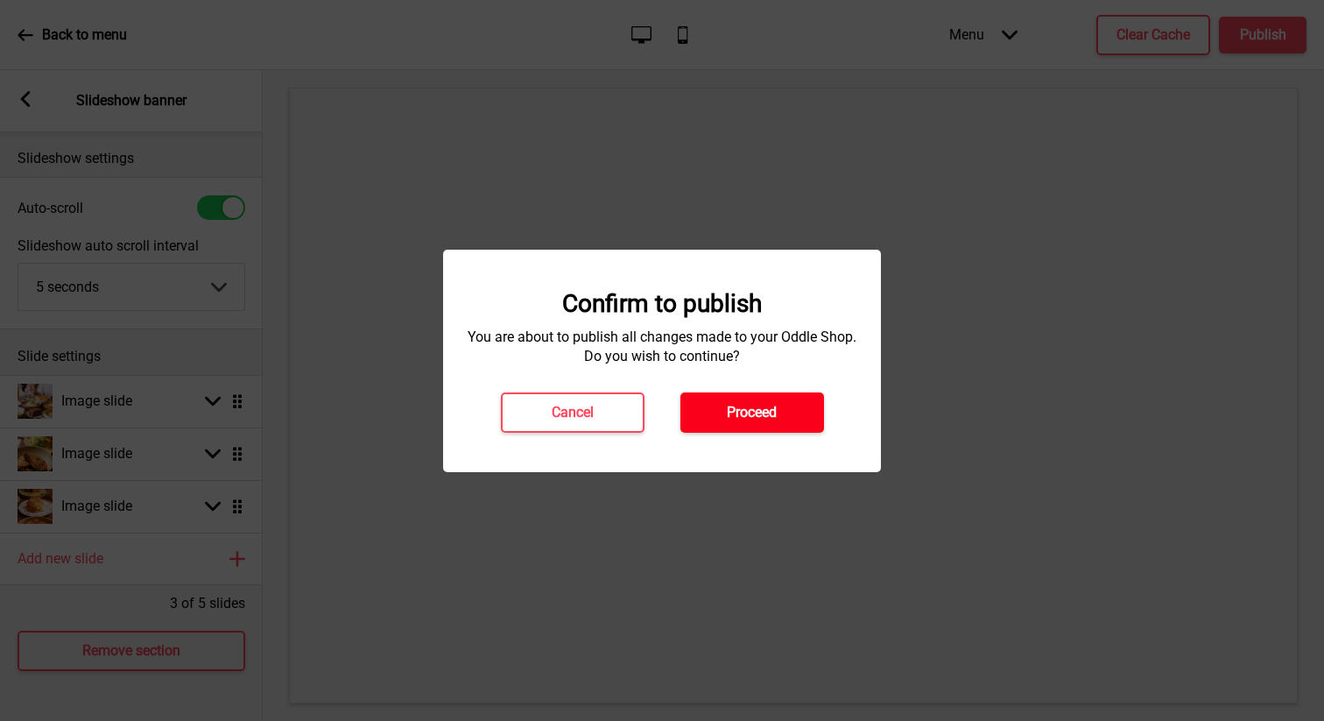
click at [717, 417] on button "Proceed" at bounding box center [752, 412] width 144 height 40
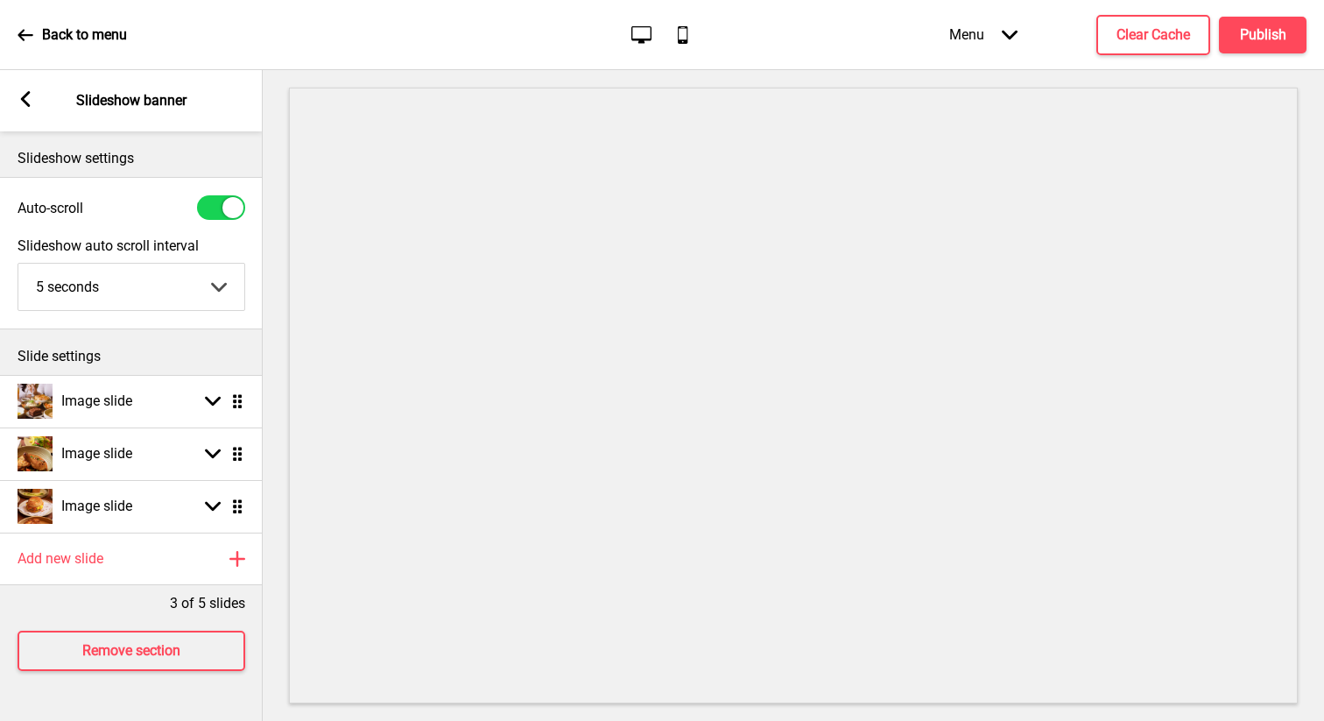
click at [28, 95] on rect at bounding box center [26, 99] width 16 height 16
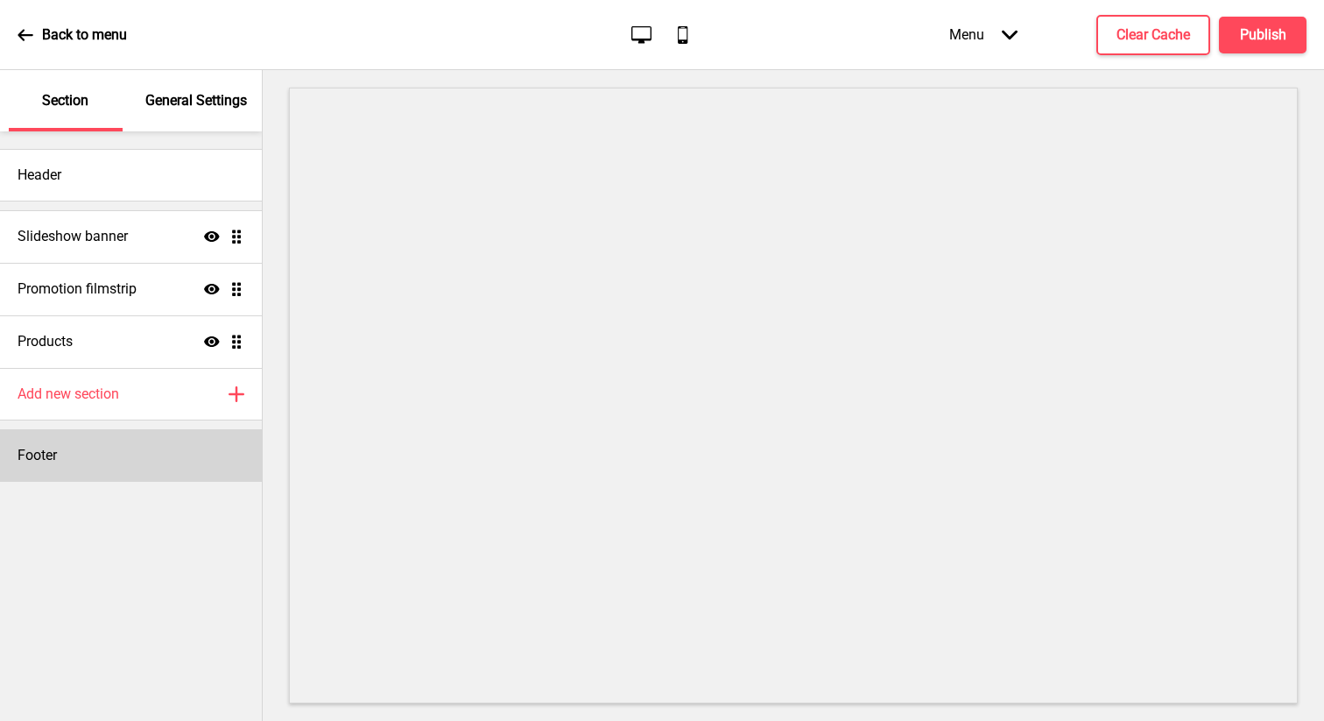
click at [88, 480] on div "Footer" at bounding box center [131, 455] width 262 height 53
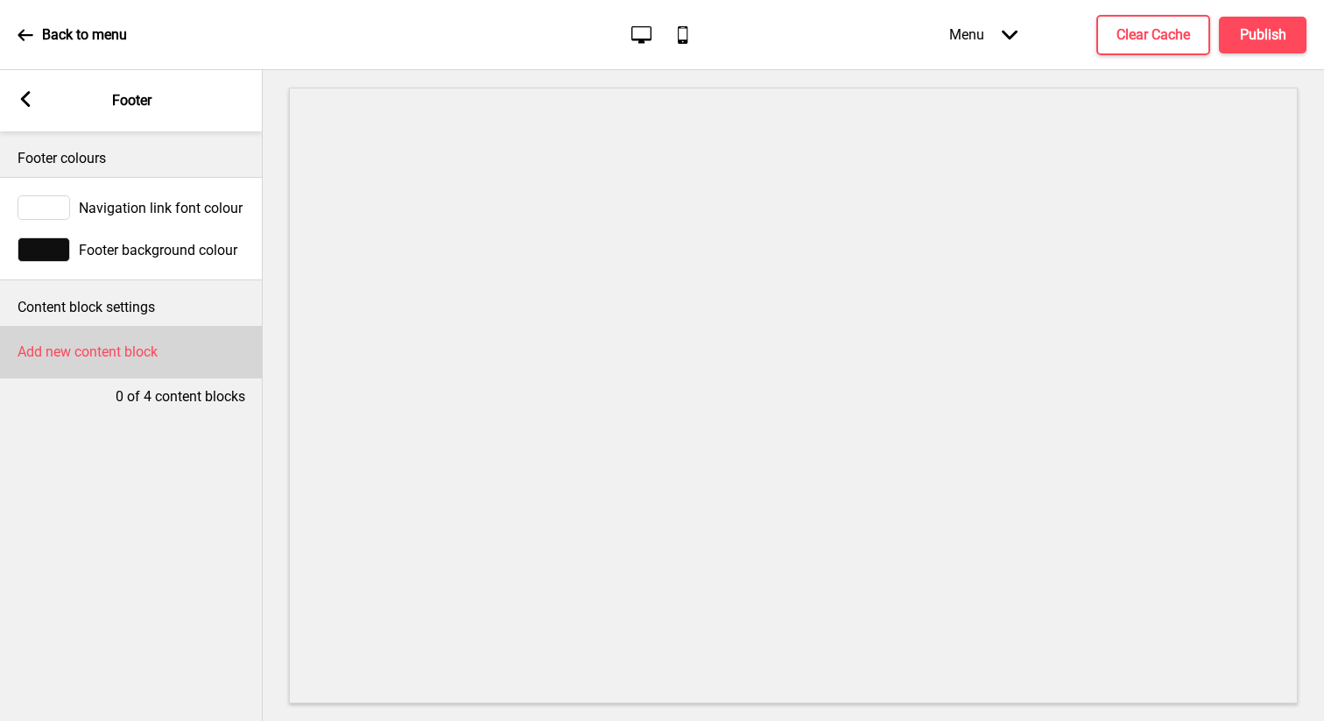
click at [157, 363] on div "Add new content block" at bounding box center [131, 352] width 263 height 53
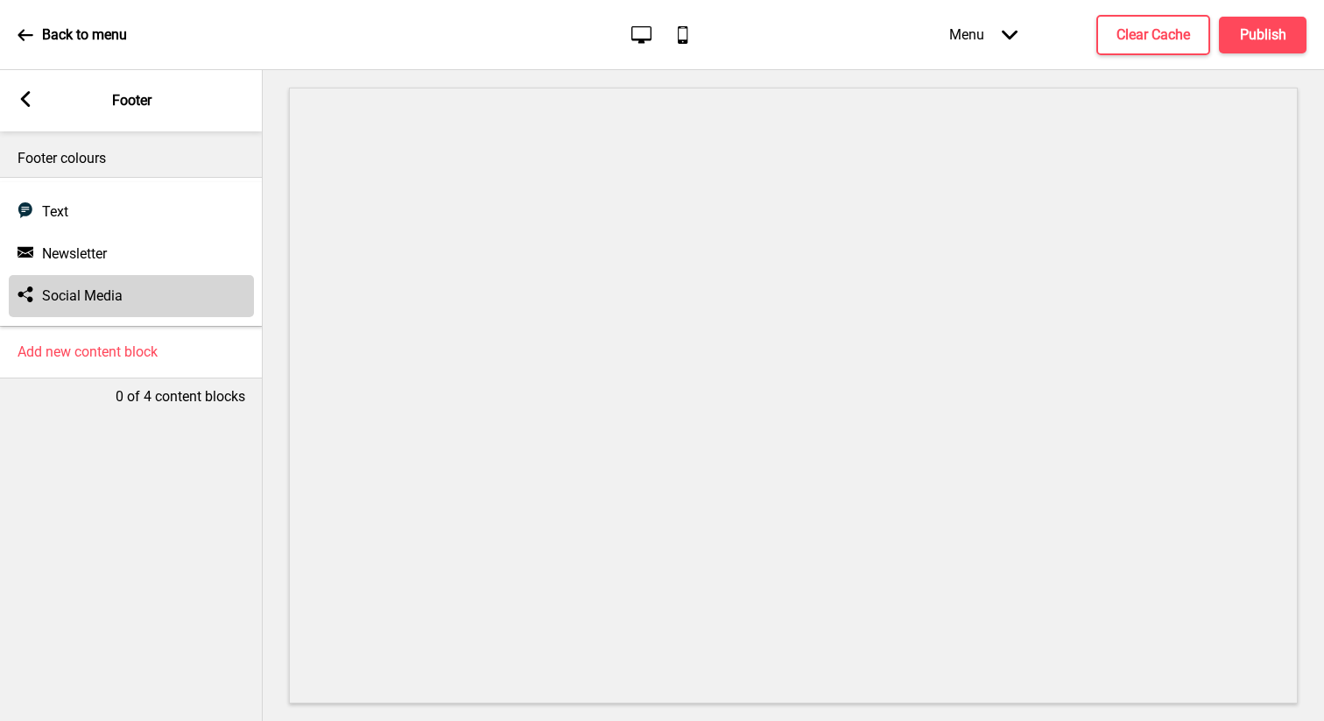
click at [120, 291] on h4 "Social Media" at bounding box center [82, 295] width 81 height 19
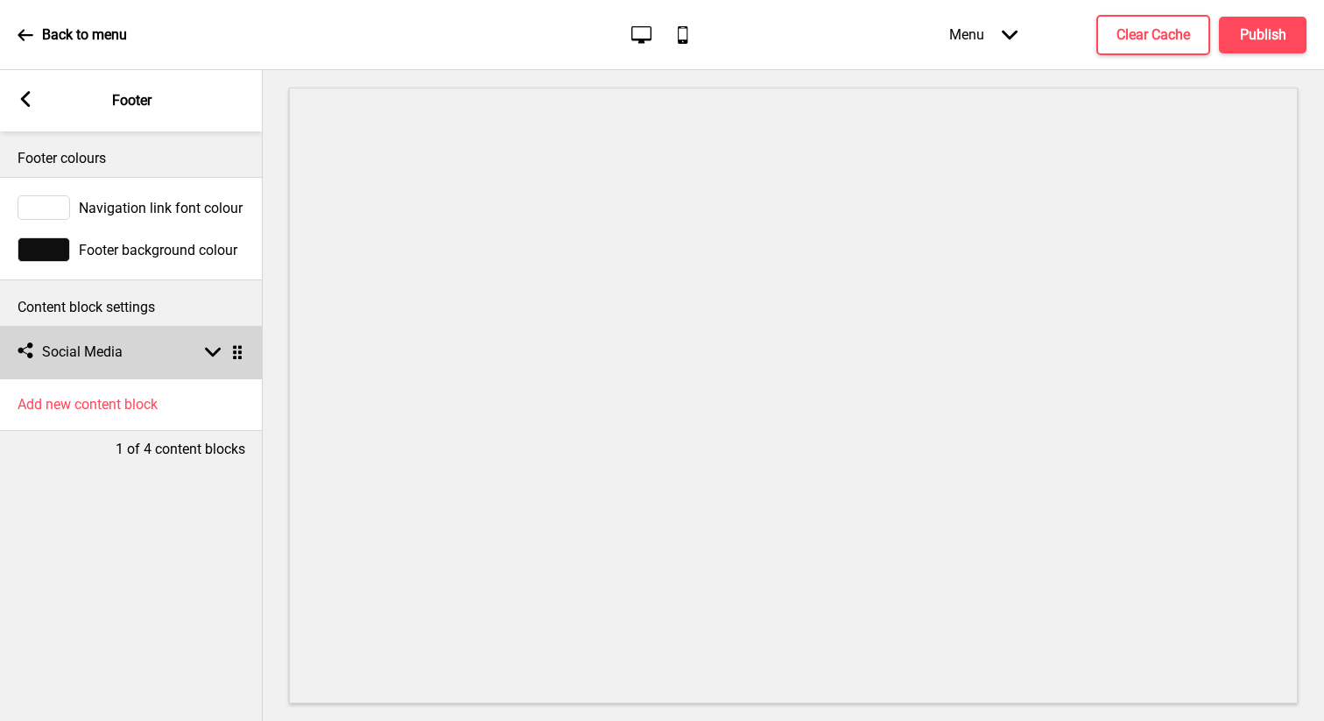
click at [206, 368] on div "Social media Social Media Arrow down Drag" at bounding box center [131, 352] width 263 height 53
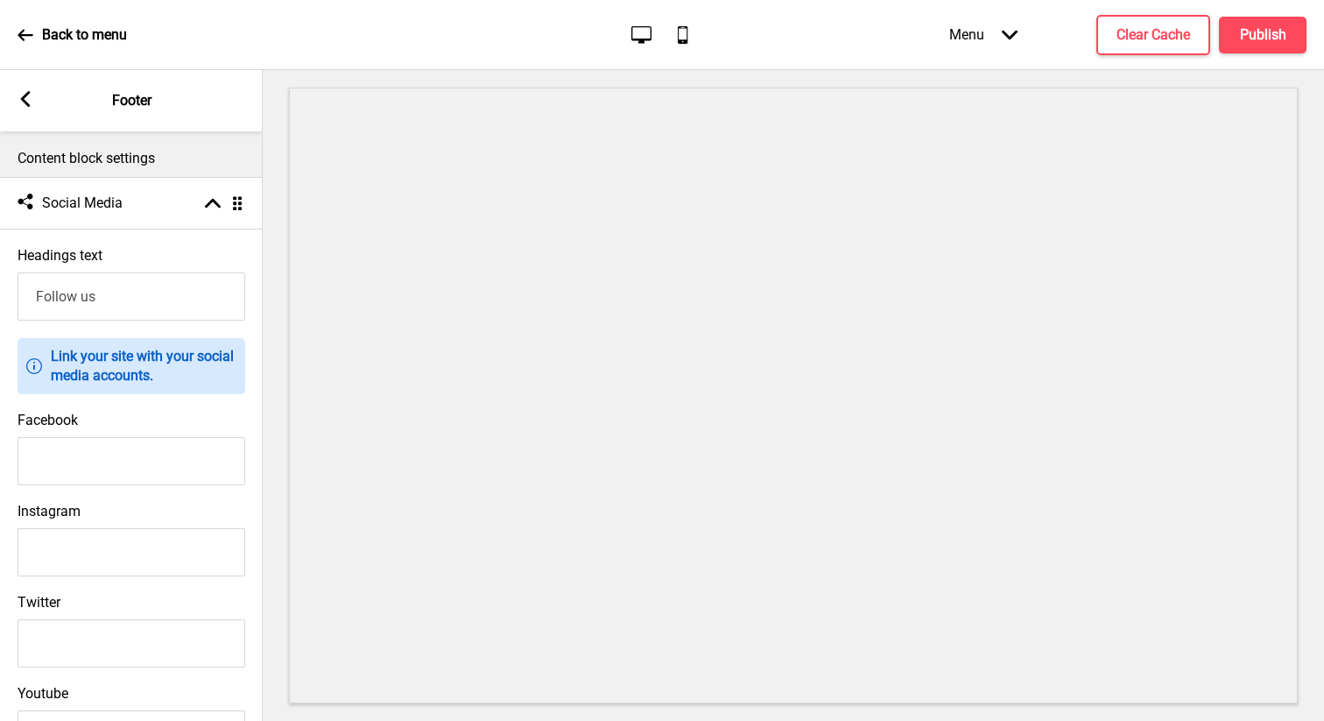
scroll to position [170, 0]
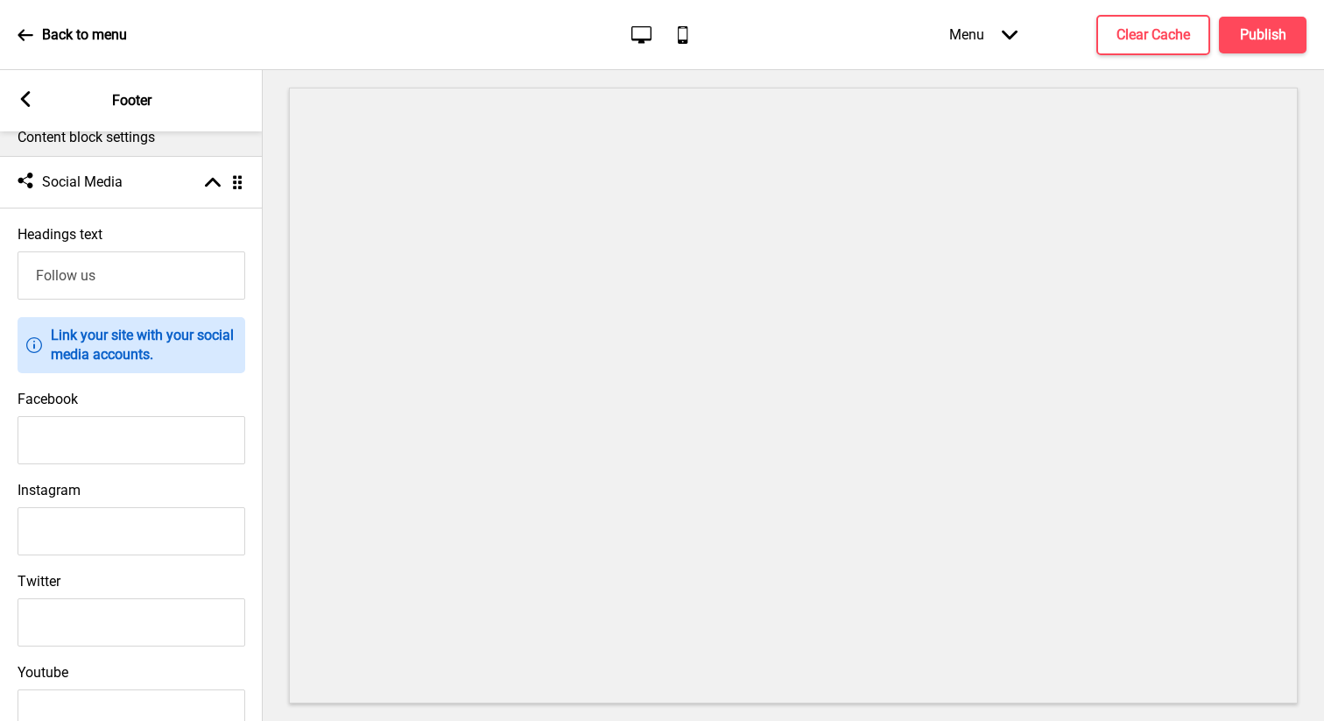
click at [133, 518] on input "Instagram" at bounding box center [132, 531] width 228 height 48
type input "https://www.instagram.com/mrbucketchocolaterie/"
click at [129, 428] on input "Facebook" at bounding box center [132, 440] width 228 height 48
type input "https://www.facebook.com/mrbucketchocolaterie/"
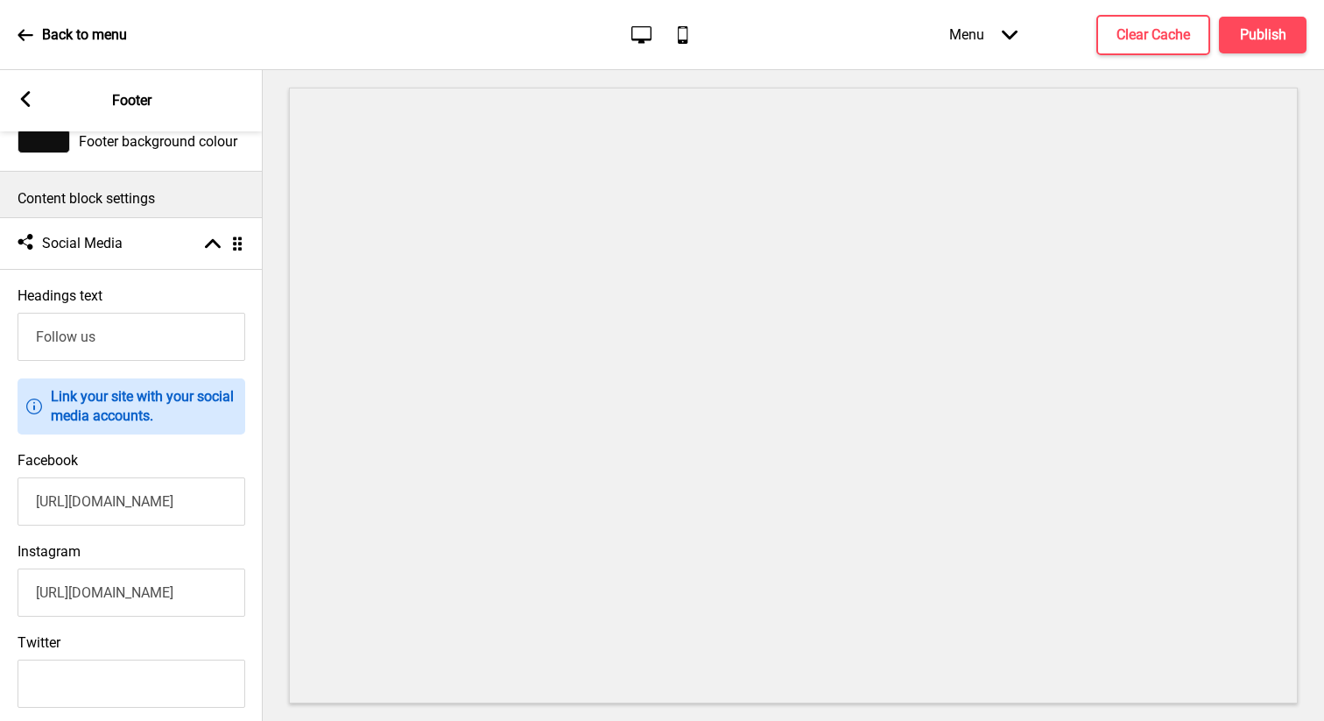
scroll to position [0, 0]
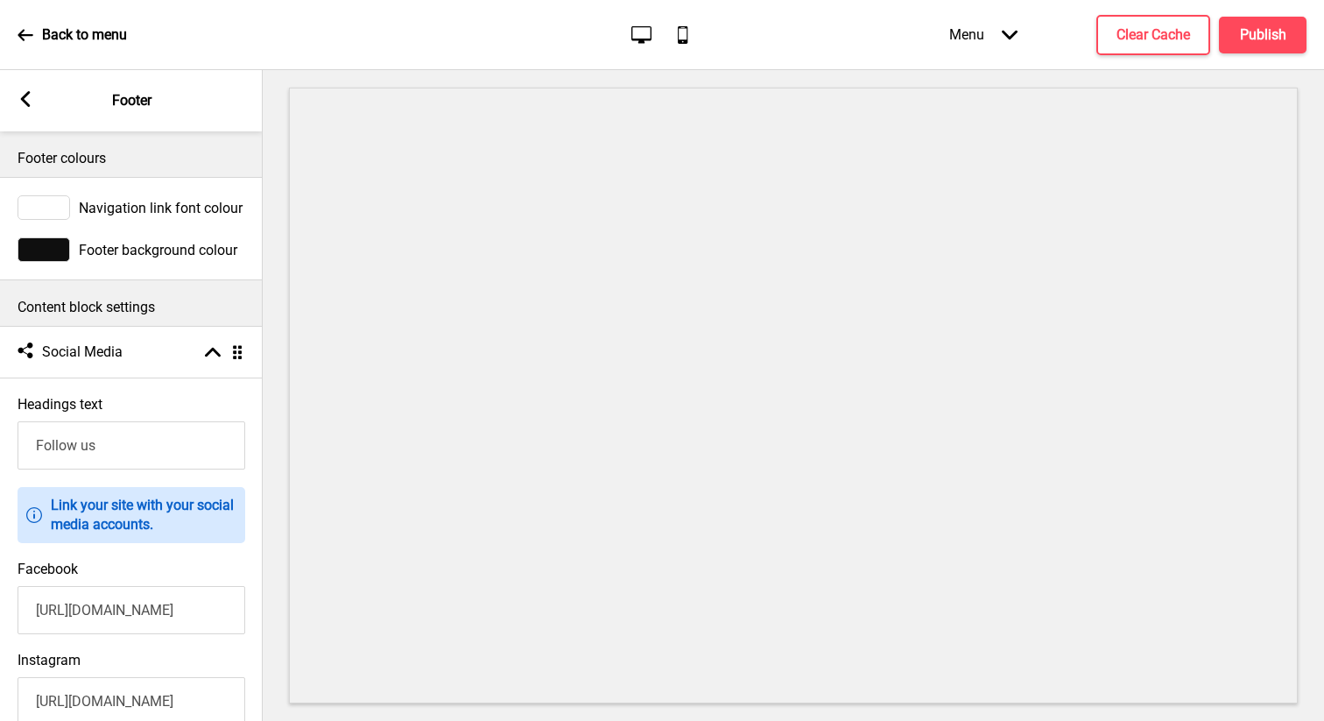
click at [32, 104] on rect at bounding box center [26, 99] width 16 height 16
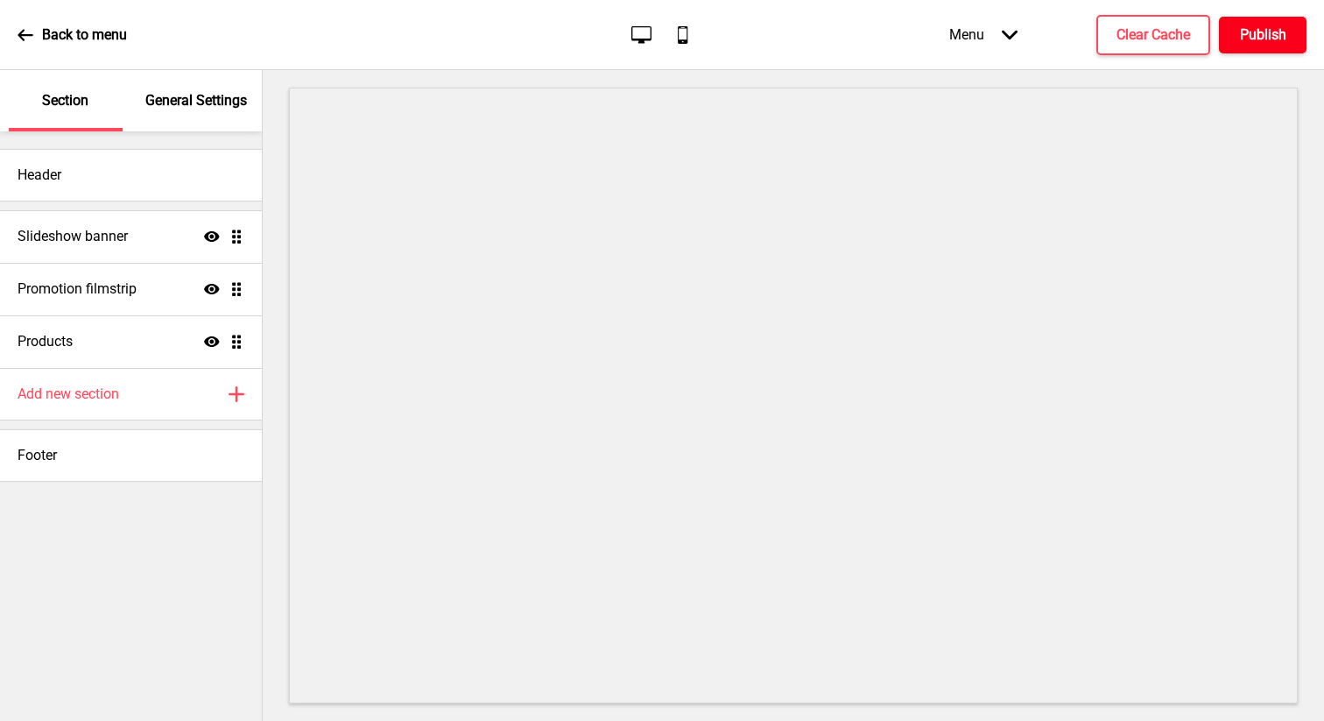
click at [755, 32] on h4 "Publish" at bounding box center [1263, 34] width 46 height 19
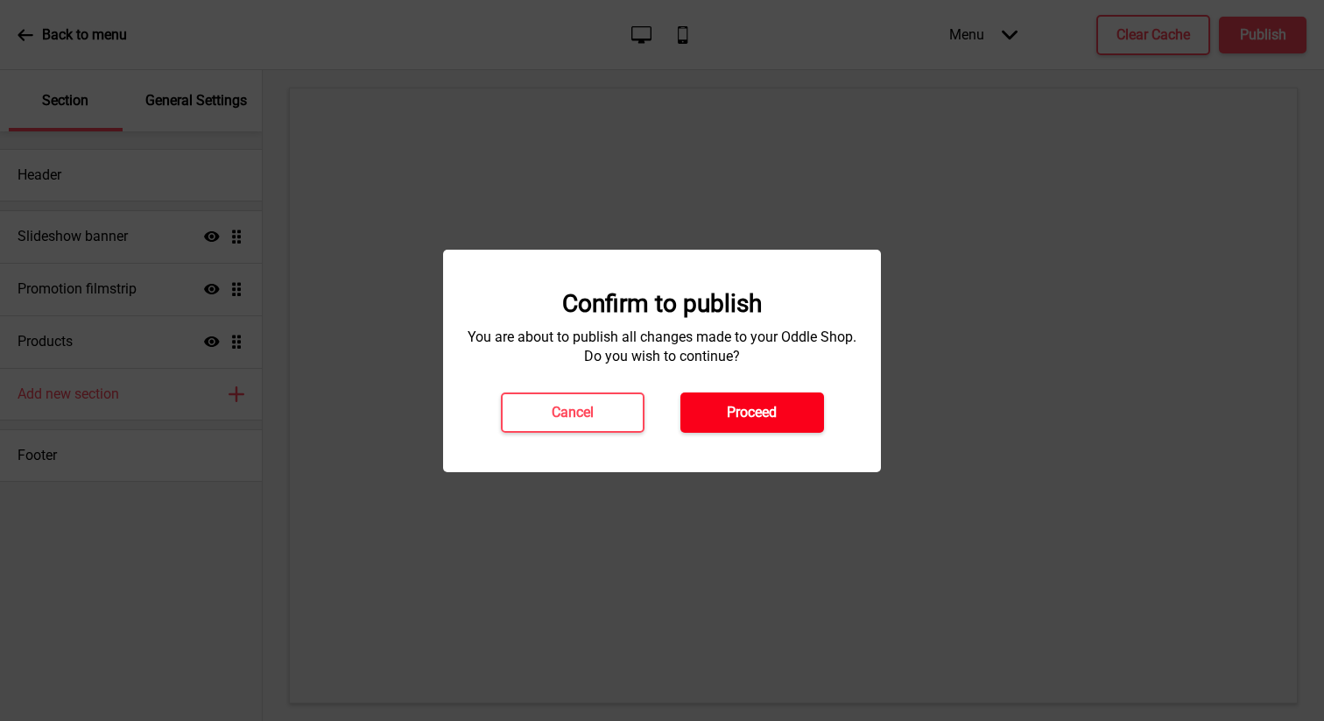
click at [751, 414] on h4 "Proceed" at bounding box center [752, 412] width 50 height 19
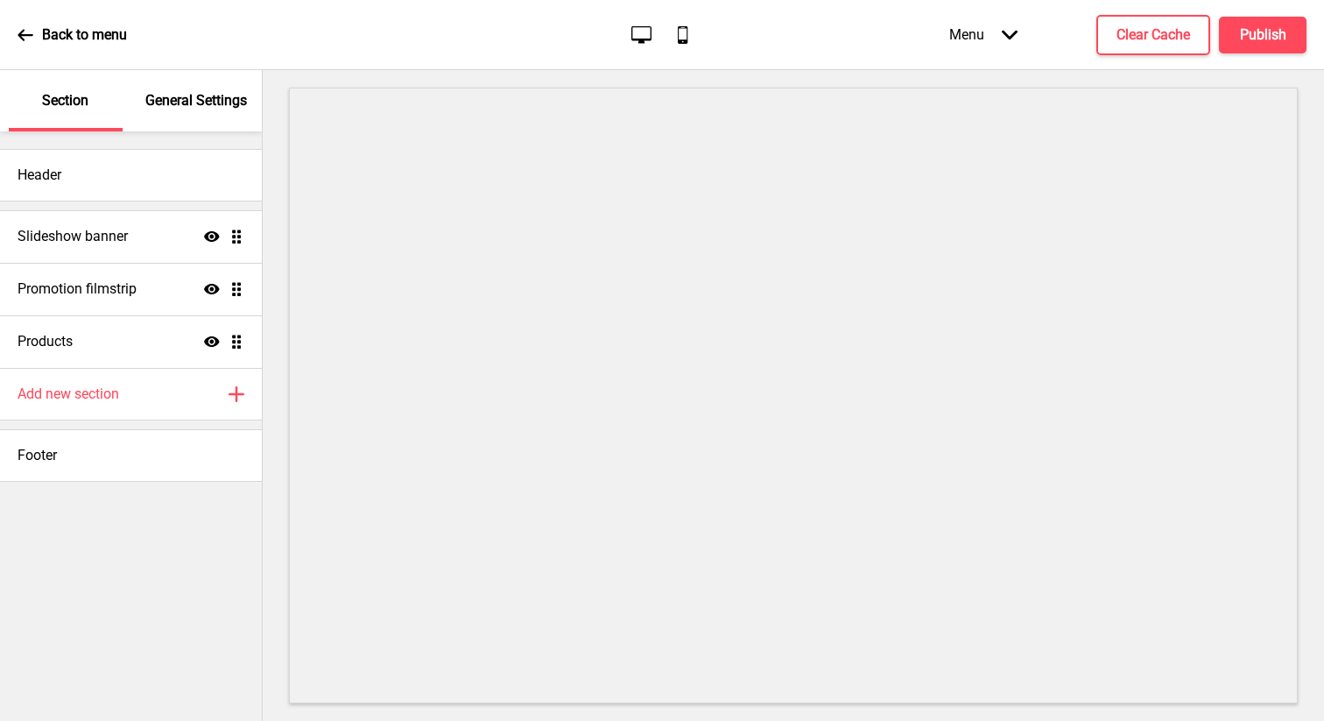
click at [683, 39] on icon at bounding box center [683, 35] width 10 height 18
click at [20, 31] on icon at bounding box center [26, 35] width 16 height 16
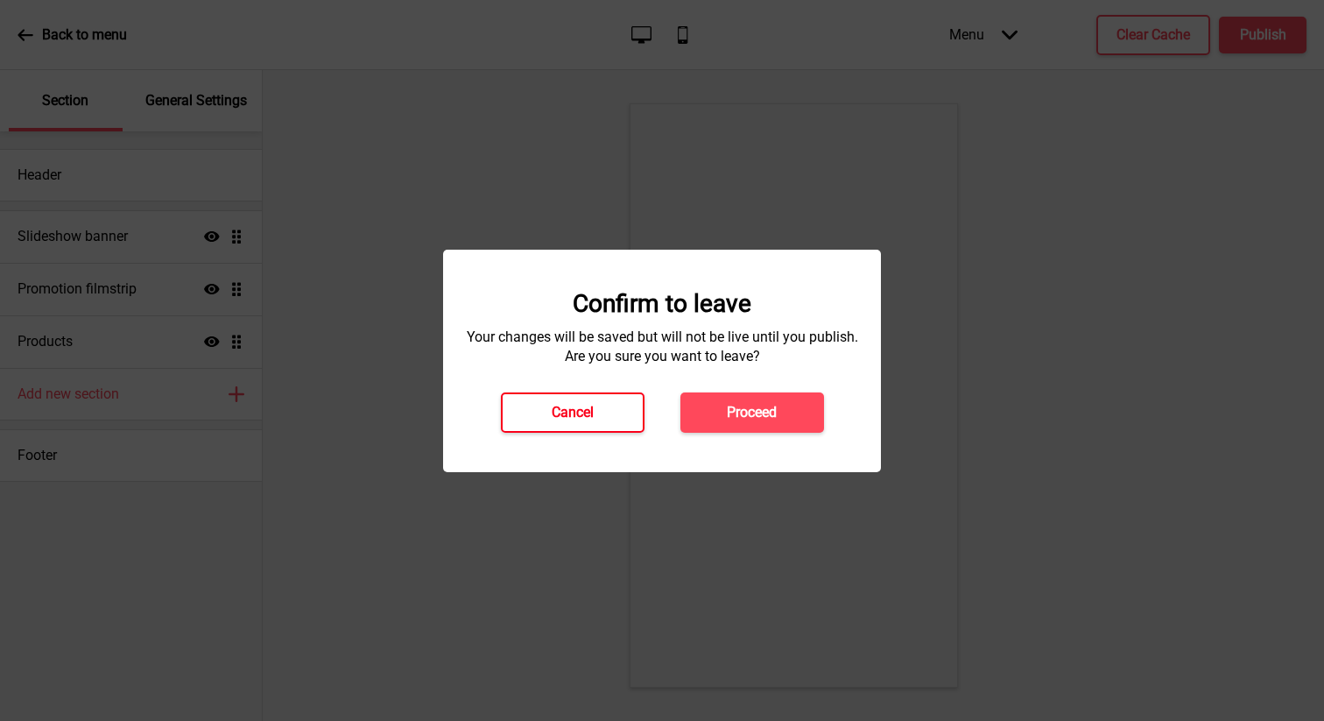
click at [612, 418] on button "Cancel" at bounding box center [573, 412] width 144 height 40
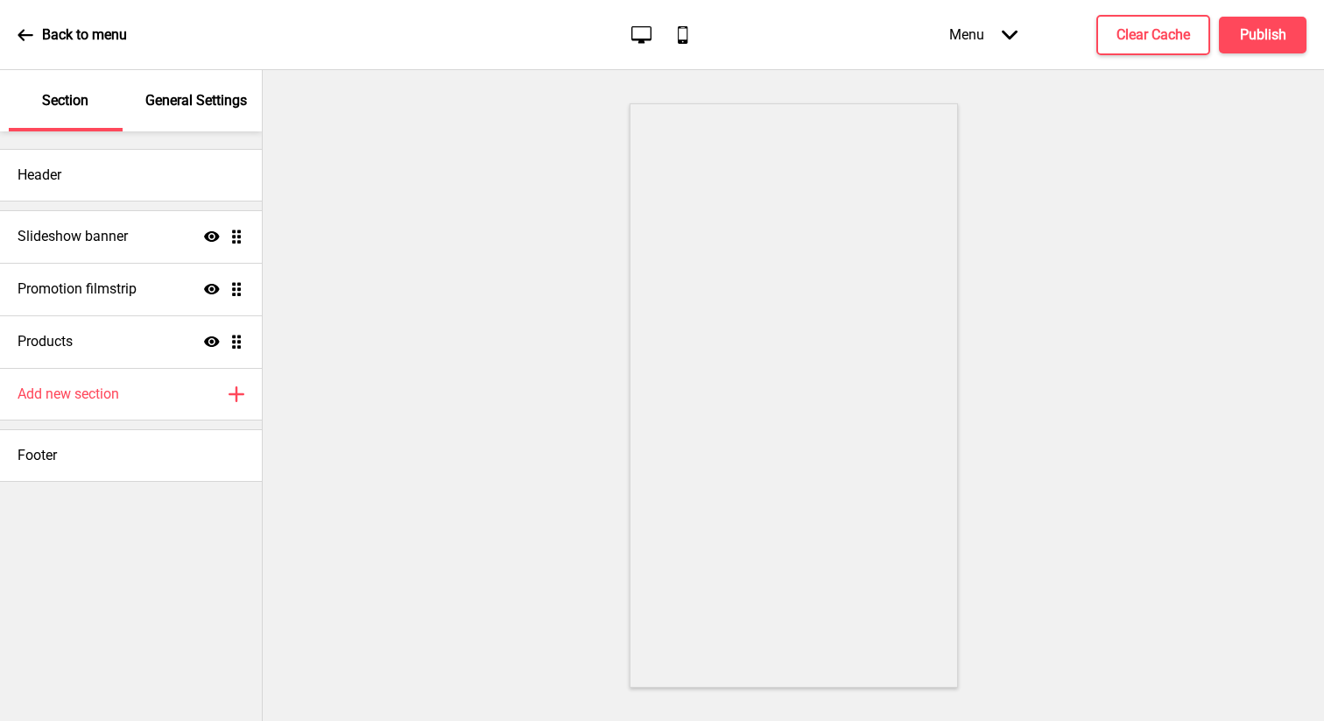
click at [217, 103] on p "General Settings" at bounding box center [196, 100] width 102 height 19
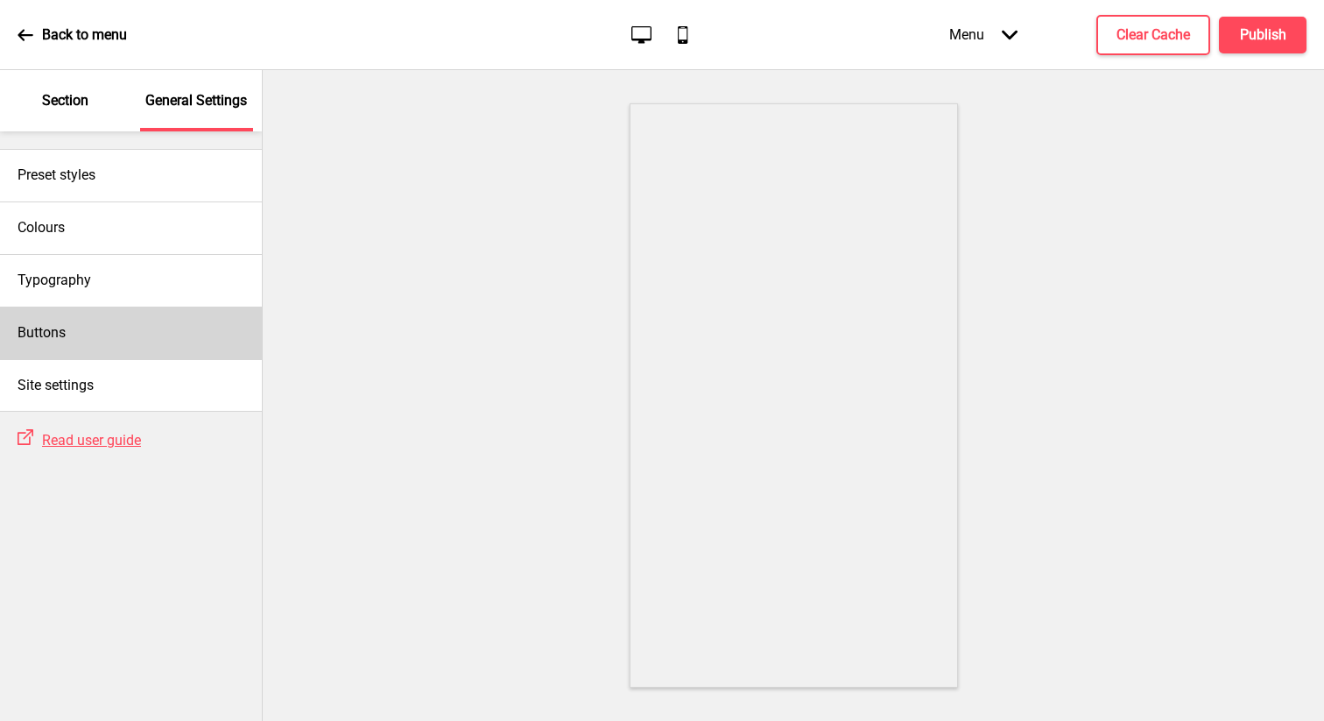
click at [143, 319] on div "Buttons" at bounding box center [131, 333] width 262 height 53
select select "pill"
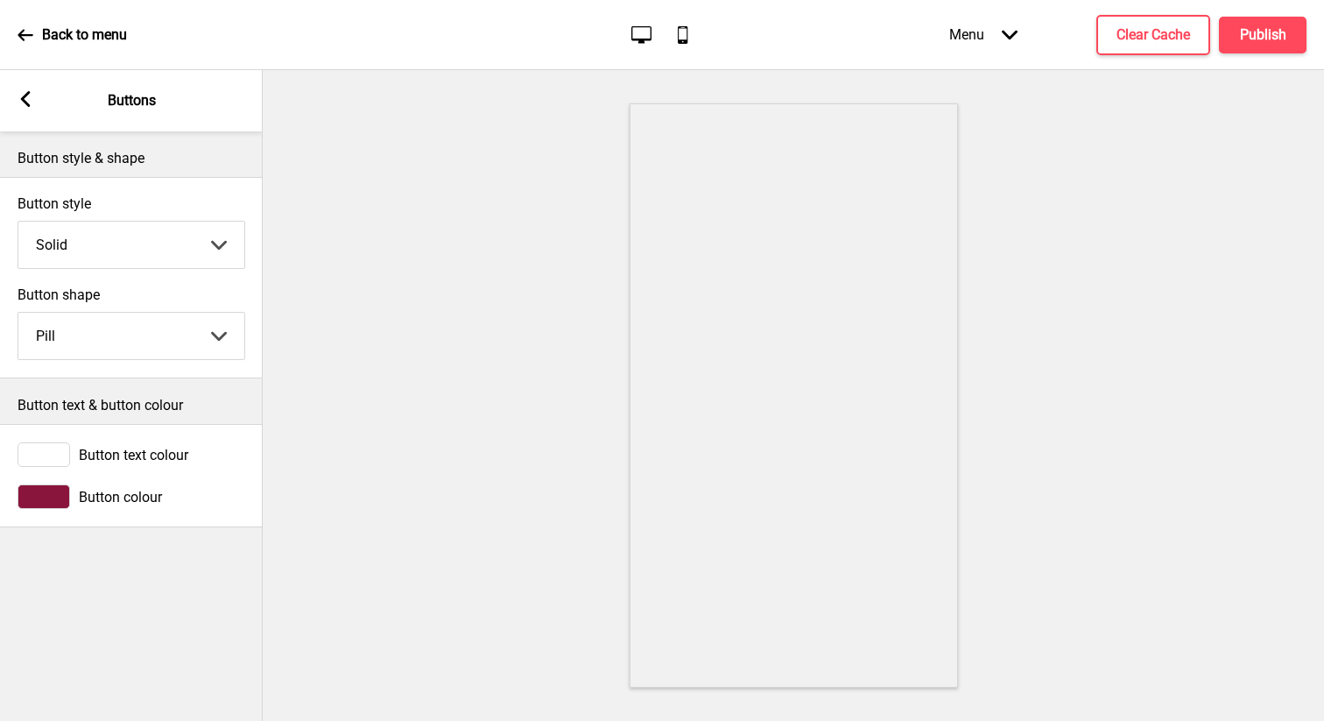
click at [33, 109] on div "Arrow left Buttons" at bounding box center [131, 100] width 263 height 61
click at [21, 95] on rect at bounding box center [26, 99] width 16 height 16
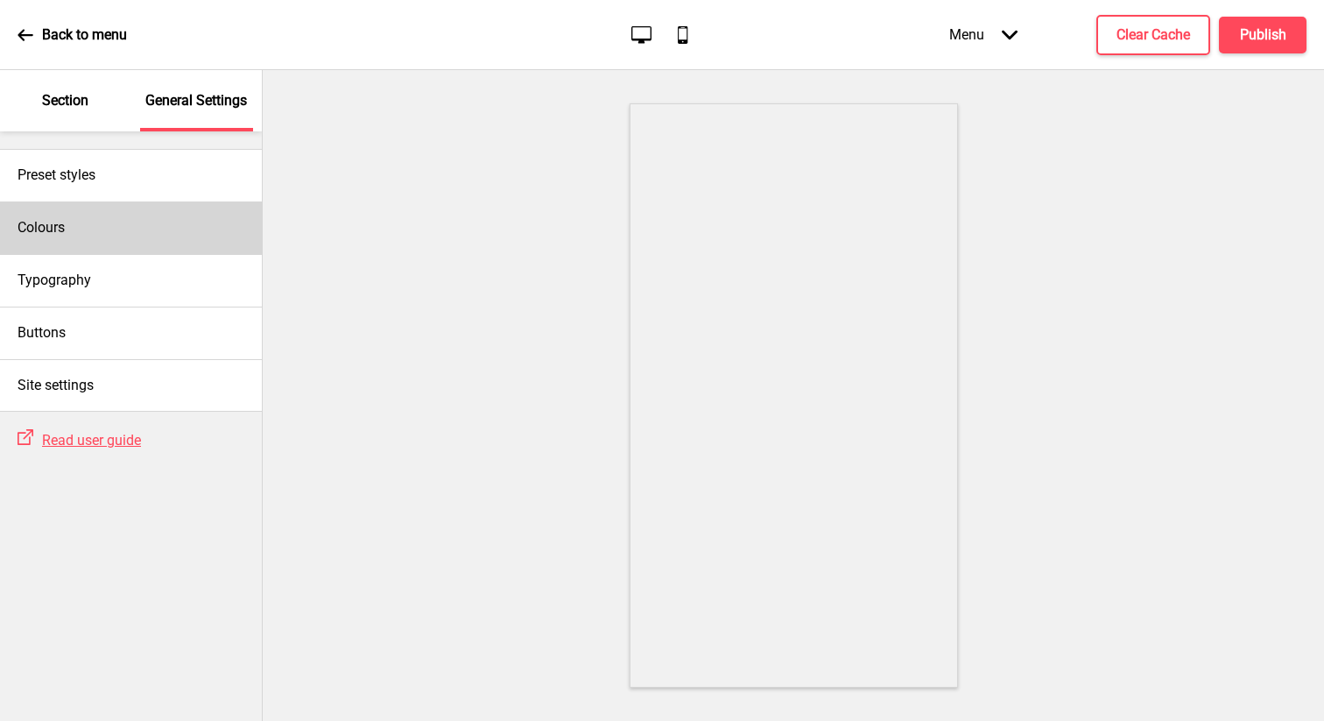
click at [123, 243] on div "Colours" at bounding box center [131, 227] width 262 height 53
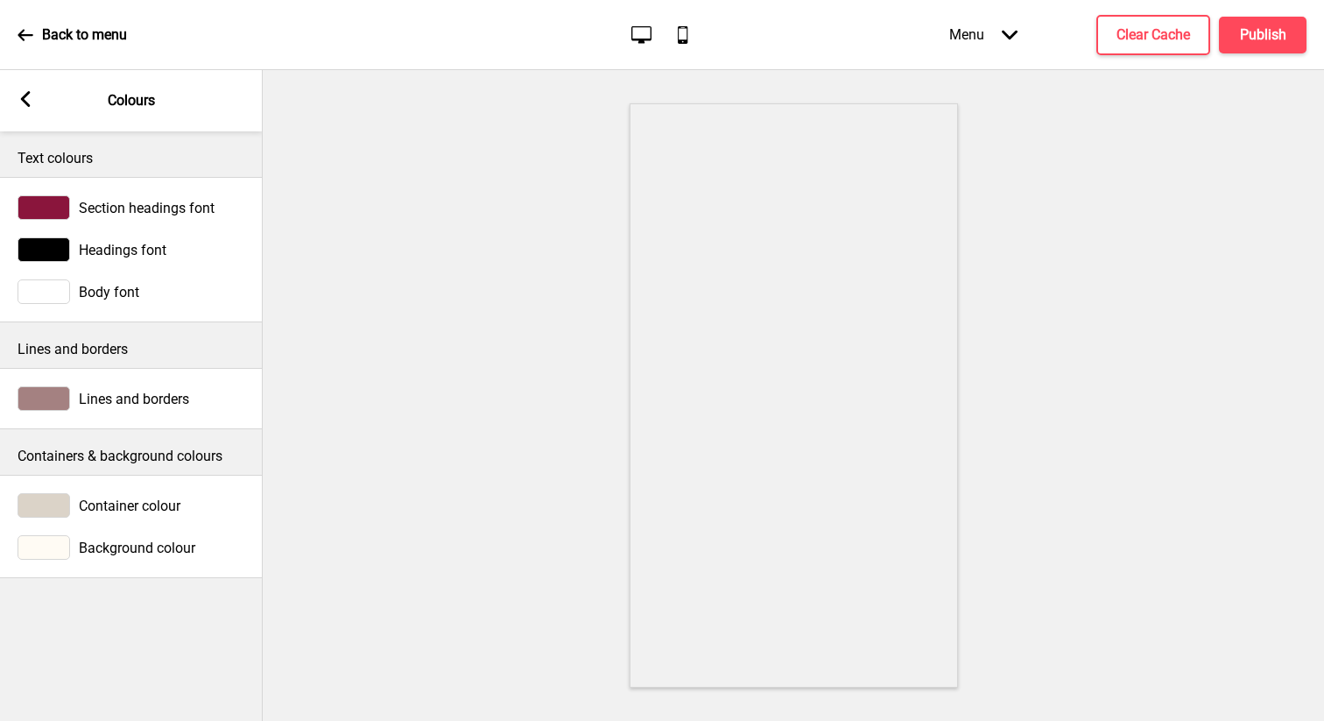
click at [49, 293] on div at bounding box center [44, 291] width 53 height 25
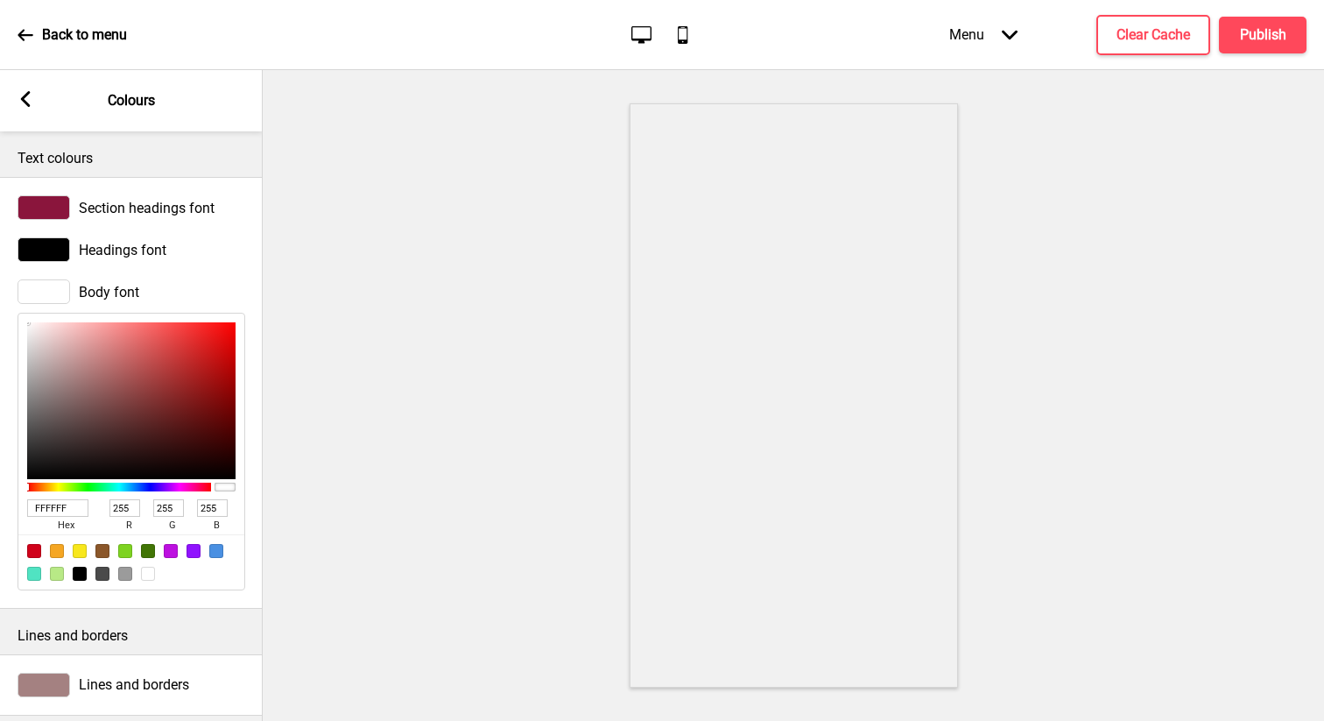
click at [84, 571] on div at bounding box center [80, 574] width 14 height 14
type input "000000"
type input "0"
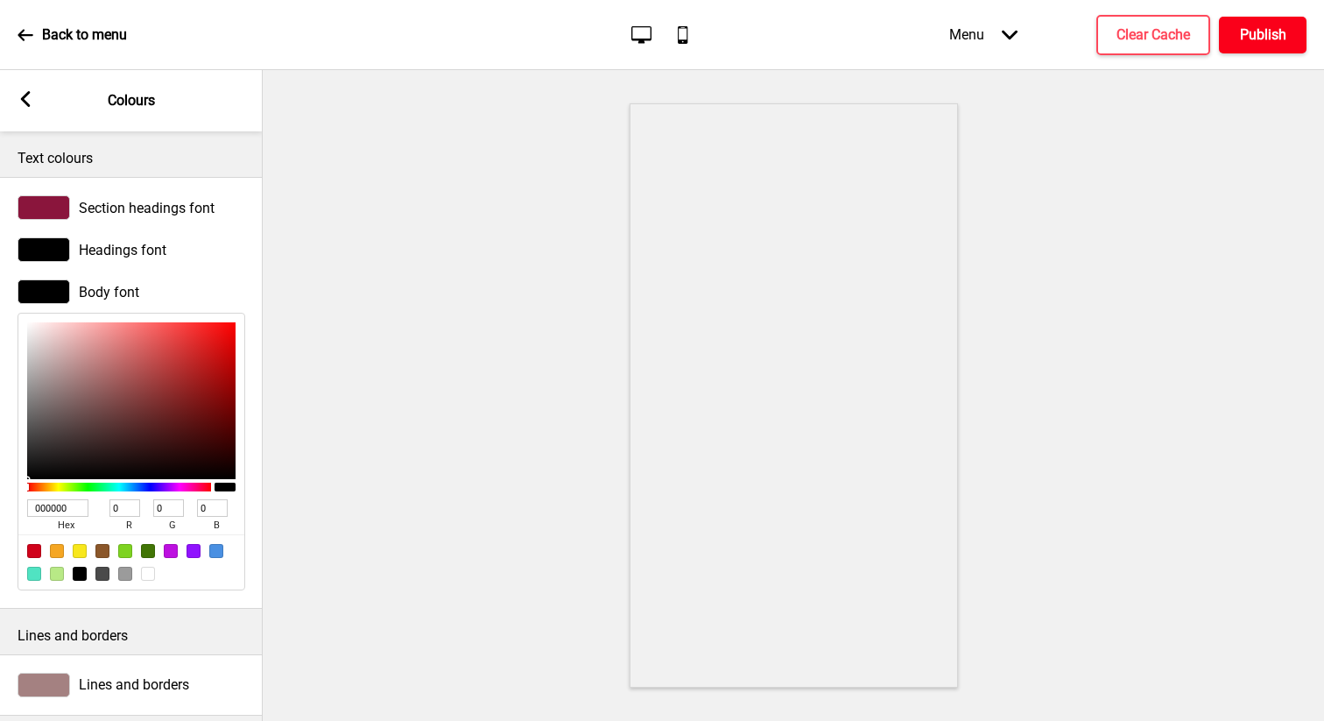
click at [755, 35] on h4 "Publish" at bounding box center [1263, 34] width 46 height 19
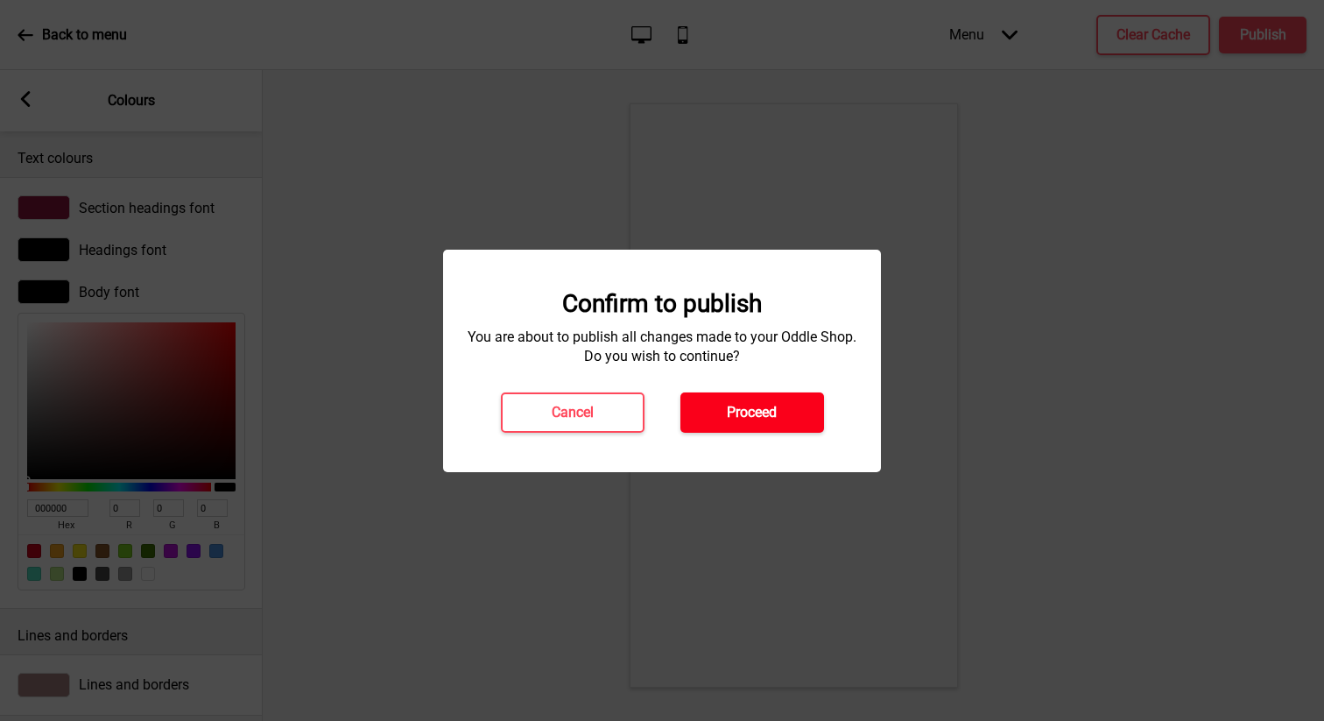
click at [755, 427] on button "Proceed" at bounding box center [752, 412] width 144 height 40
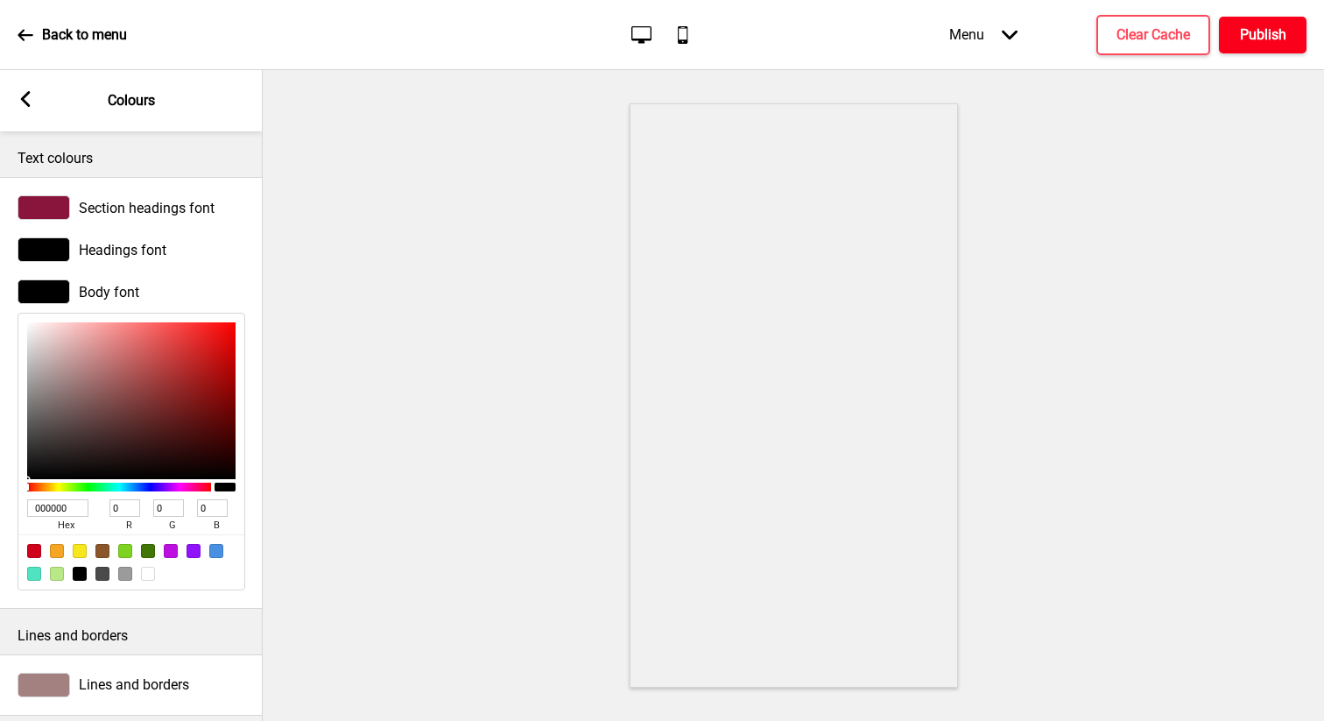
click at [755, 29] on h4 "Publish" at bounding box center [1263, 34] width 46 height 19
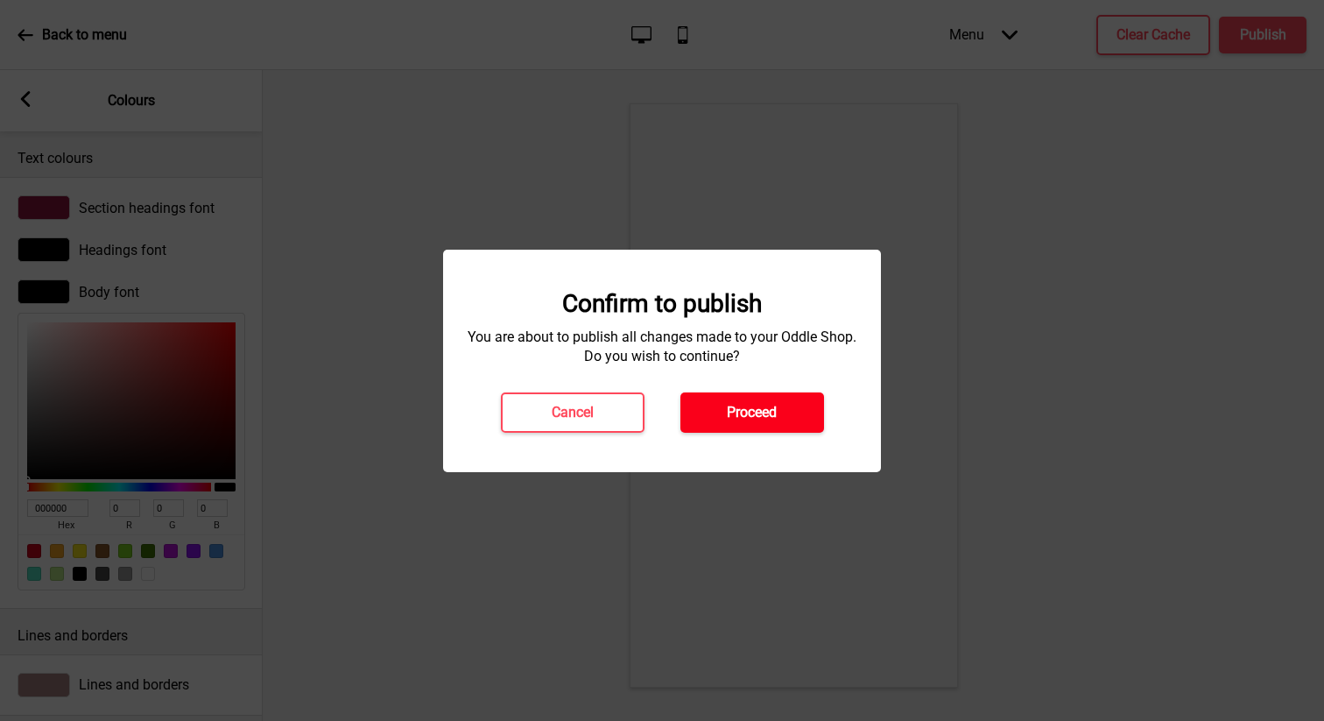
click at [723, 422] on button "Proceed" at bounding box center [752, 412] width 144 height 40
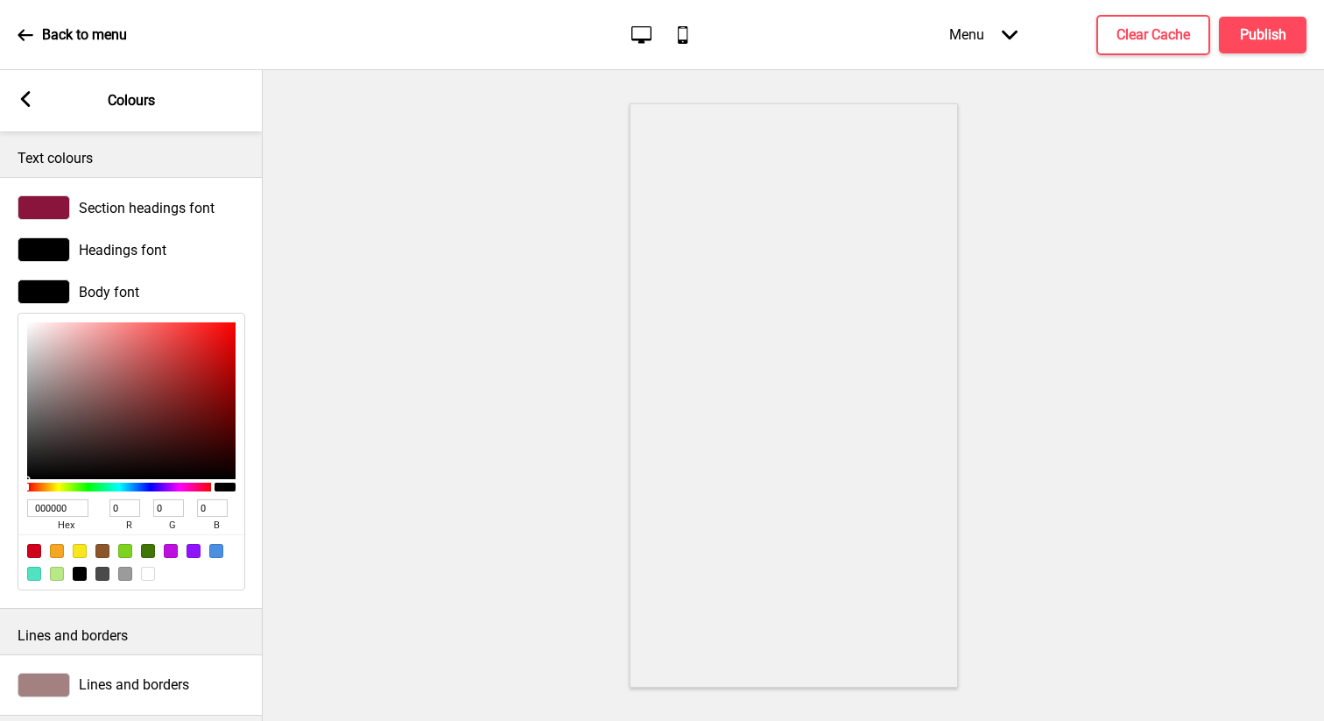
click at [25, 97] on icon at bounding box center [26, 99] width 10 height 16
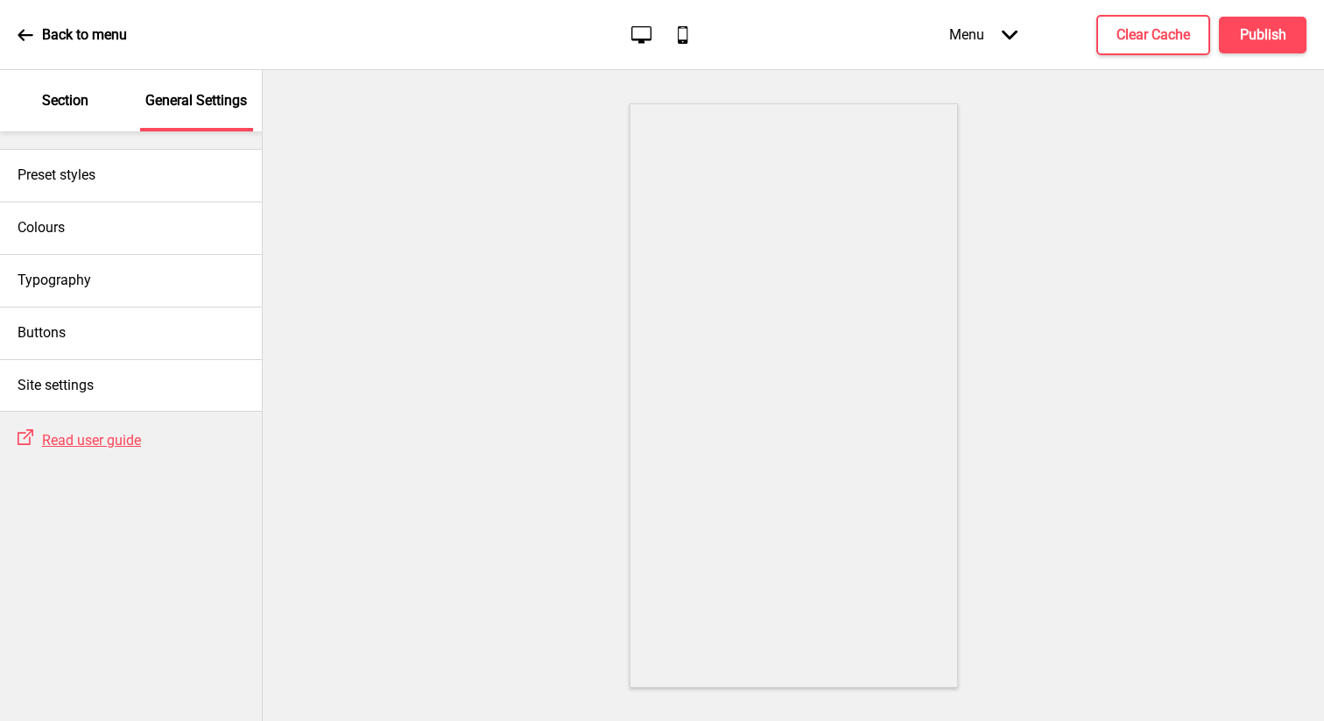
click at [76, 94] on p "Section" at bounding box center [65, 100] width 46 height 19
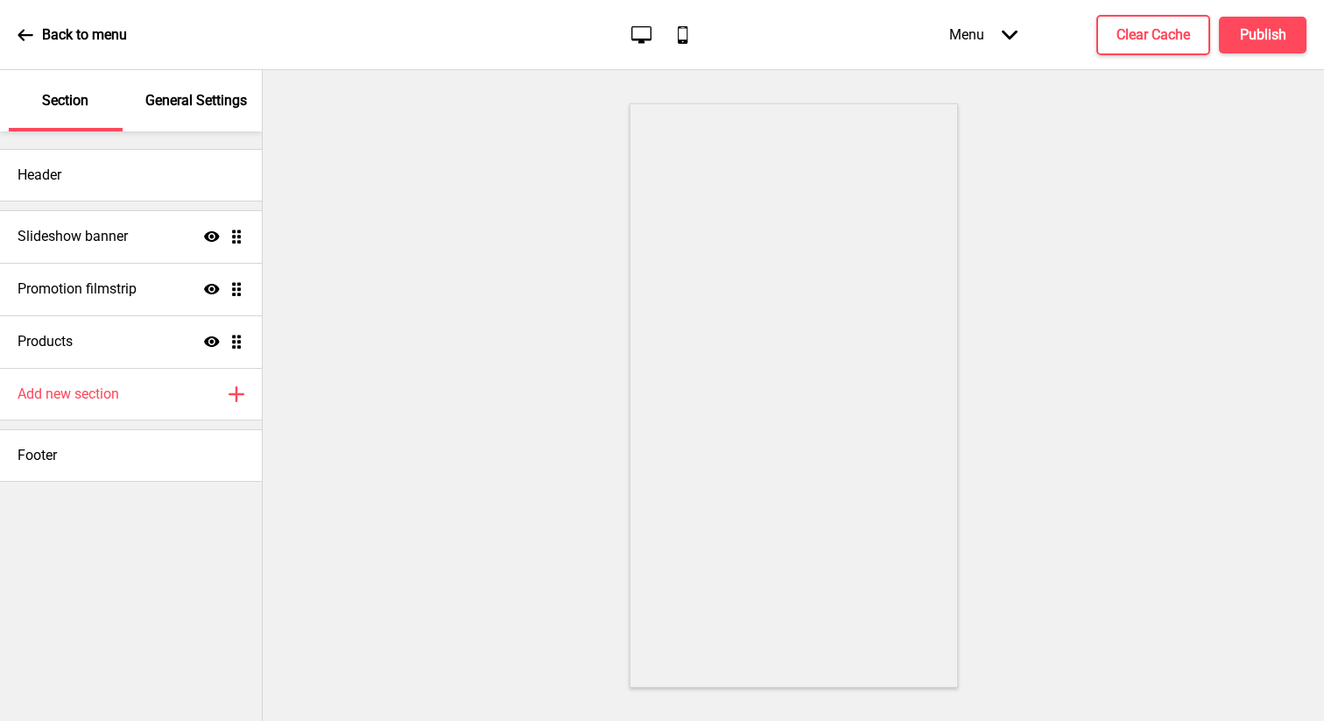
click at [176, 111] on div "General Settings" at bounding box center [197, 100] width 114 height 61
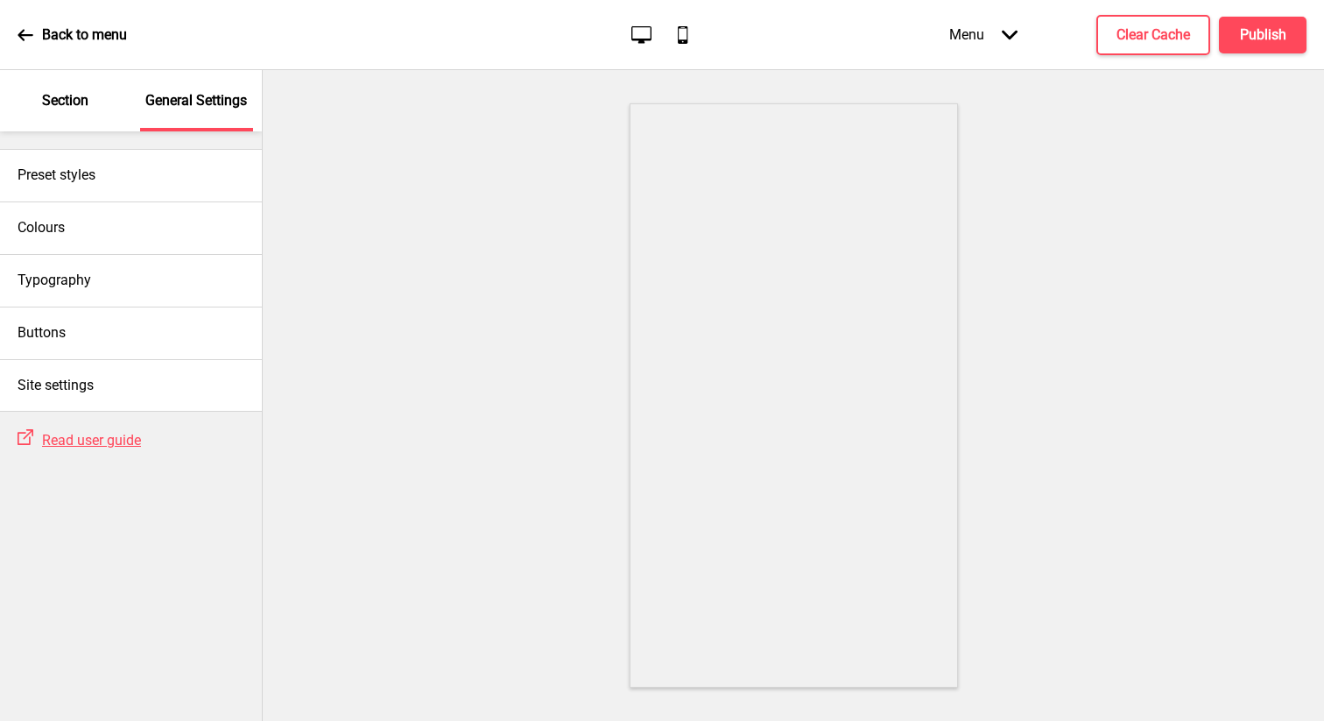
click at [50, 105] on p "Section" at bounding box center [65, 100] width 46 height 19
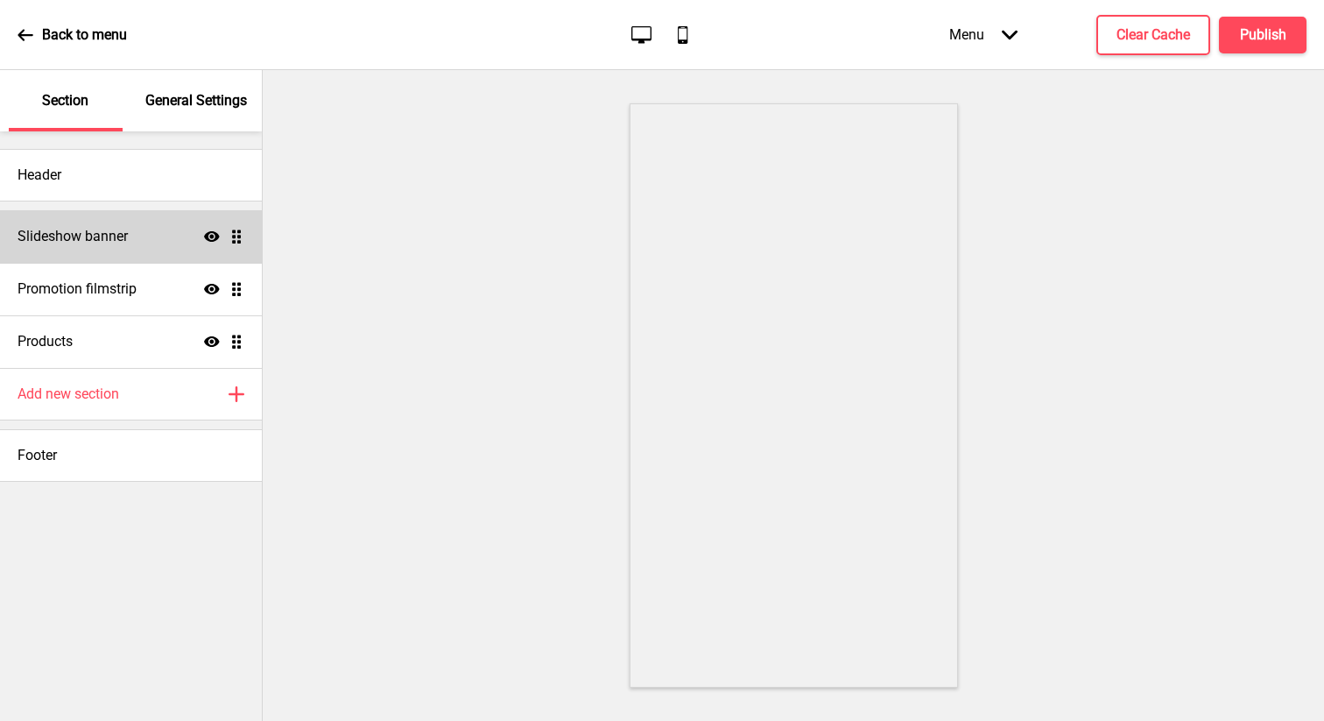
click at [64, 249] on div "Slideshow banner Show Drag" at bounding box center [131, 236] width 262 height 53
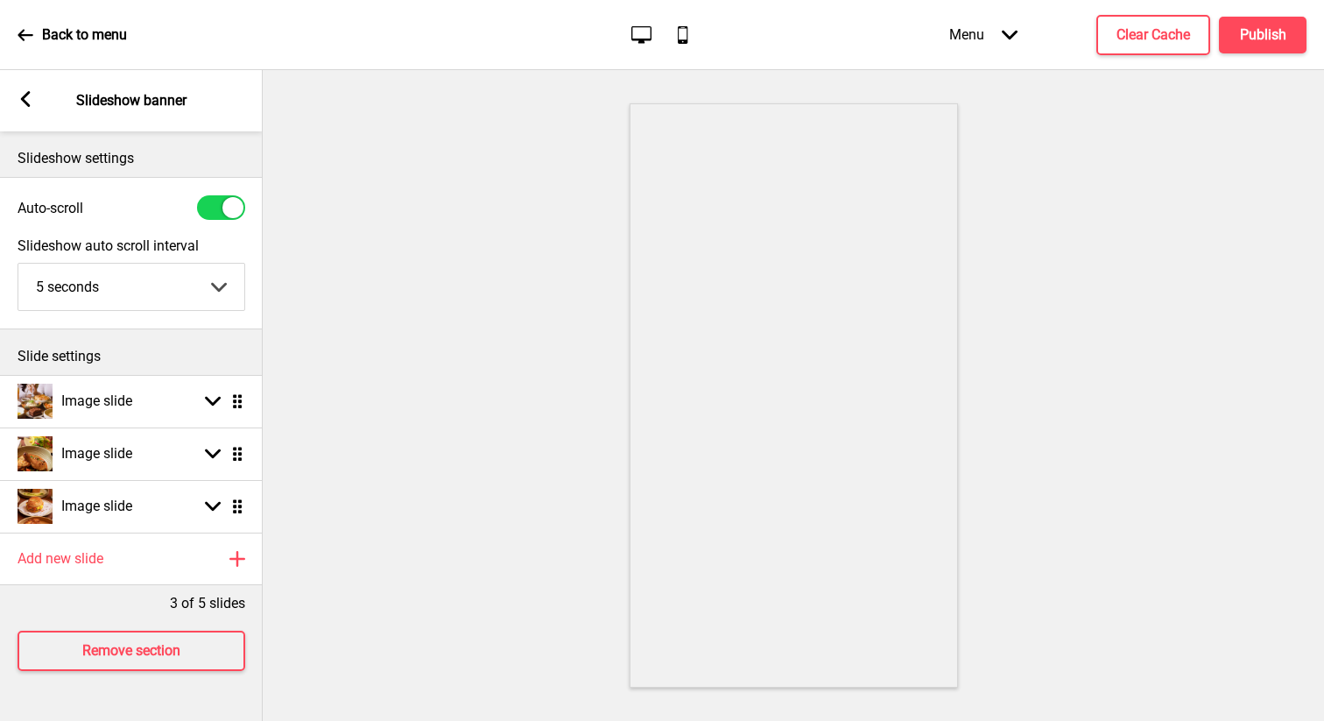
click at [40, 95] on div "Arrow left Slideshow banner" at bounding box center [131, 100] width 263 height 61
click at [38, 102] on div "Arrow left Slideshow banner" at bounding box center [131, 100] width 263 height 61
click at [29, 102] on rect at bounding box center [26, 99] width 16 height 16
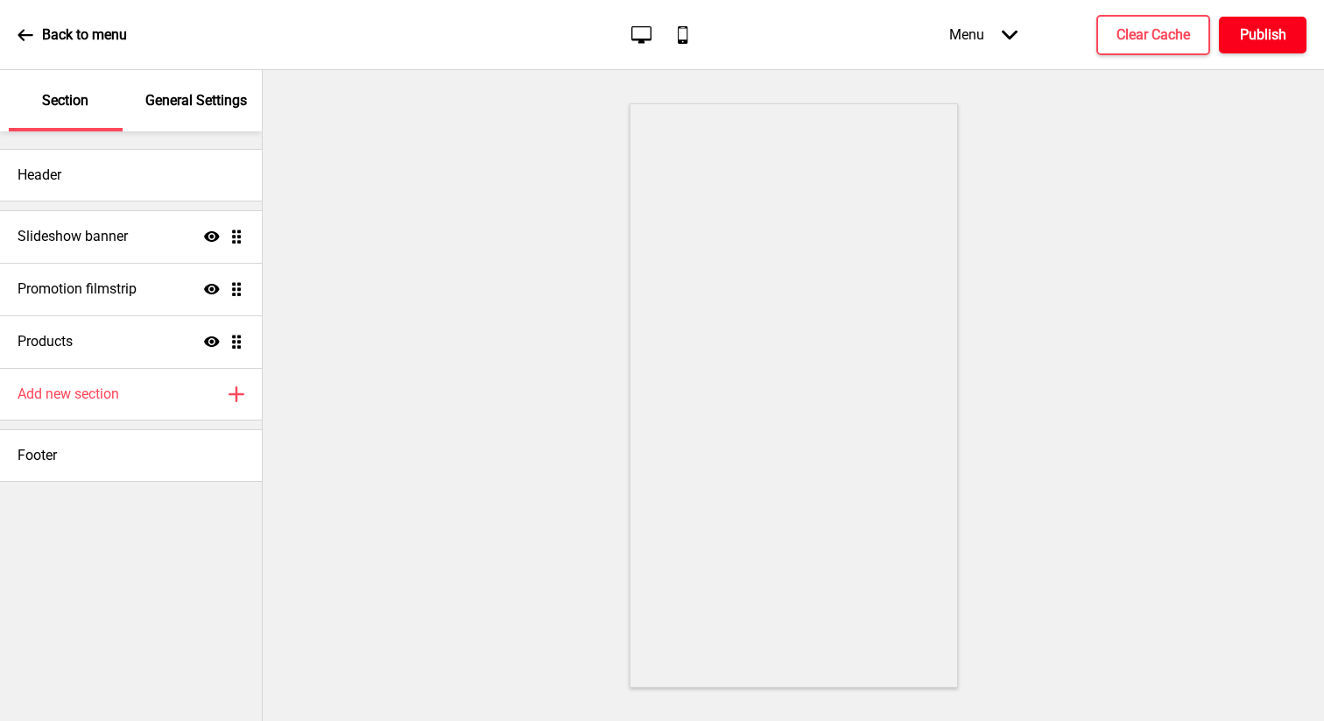
click at [755, 44] on button "Publish" at bounding box center [1263, 35] width 88 height 37
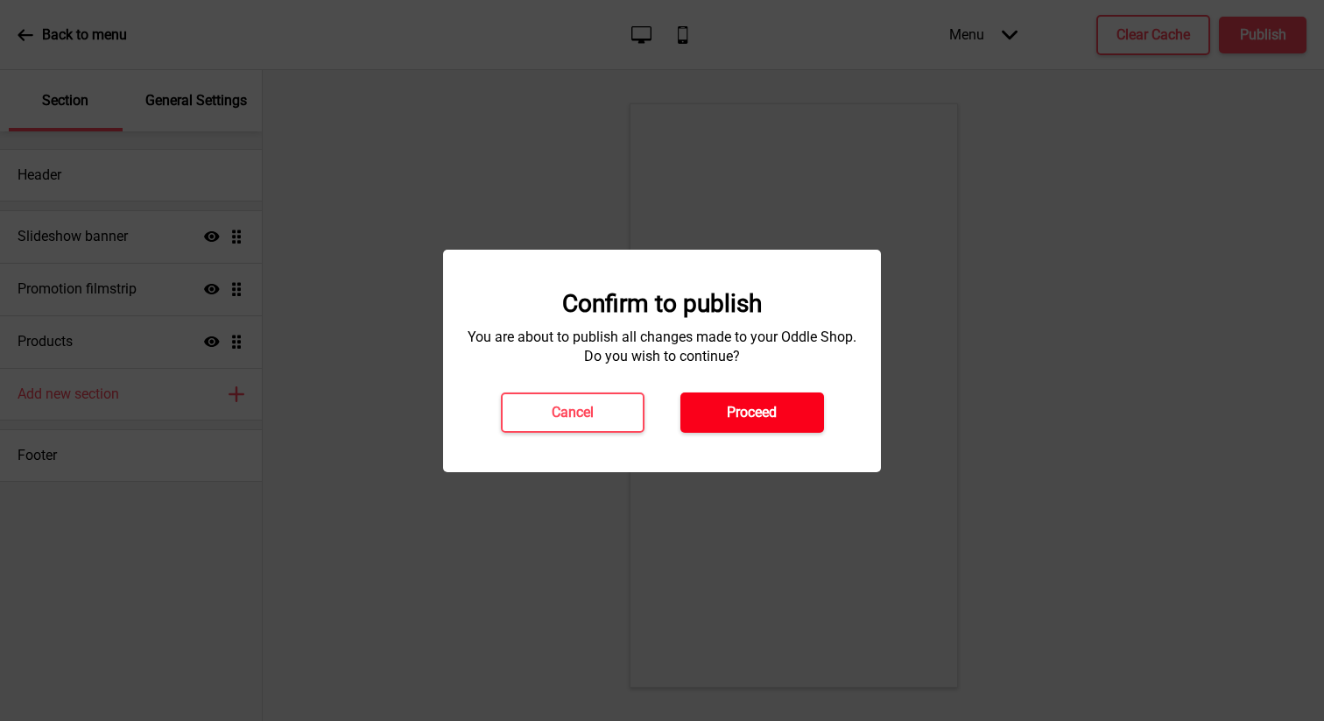
click at [746, 397] on button "Proceed" at bounding box center [752, 412] width 144 height 40
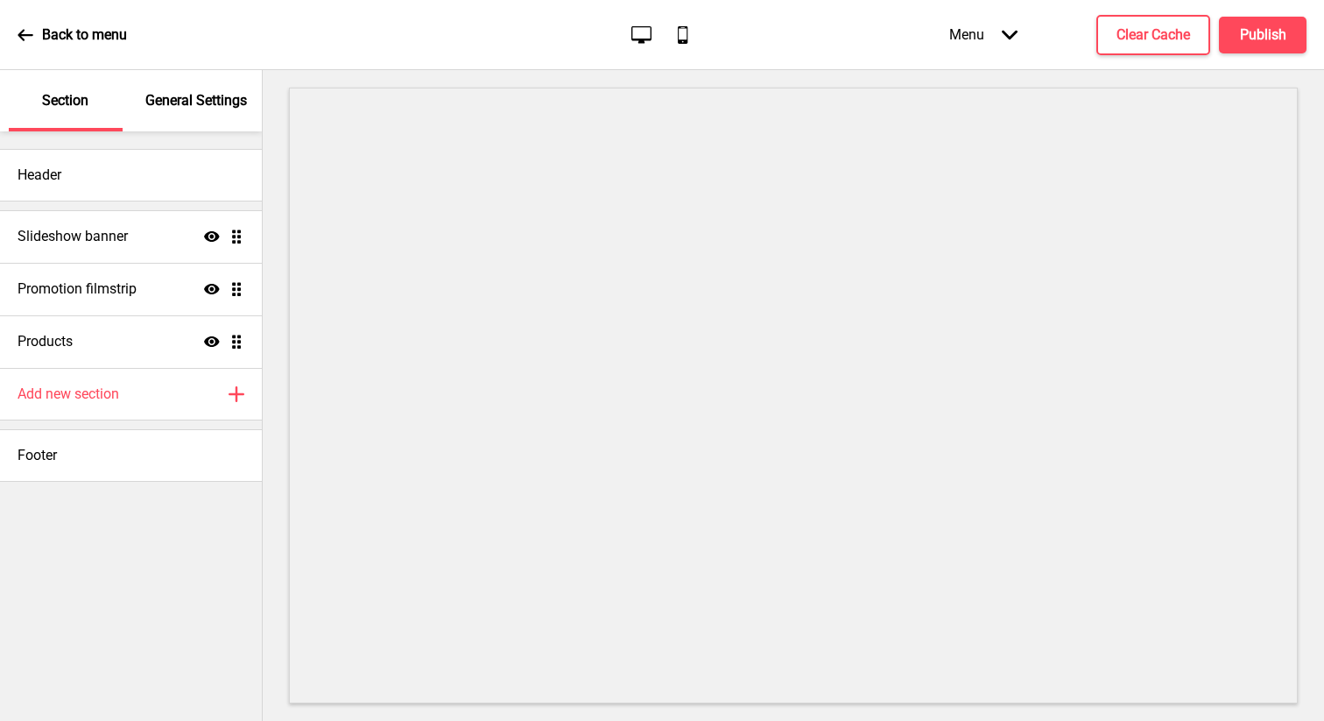
click at [25, 36] on icon at bounding box center [26, 35] width 16 height 16
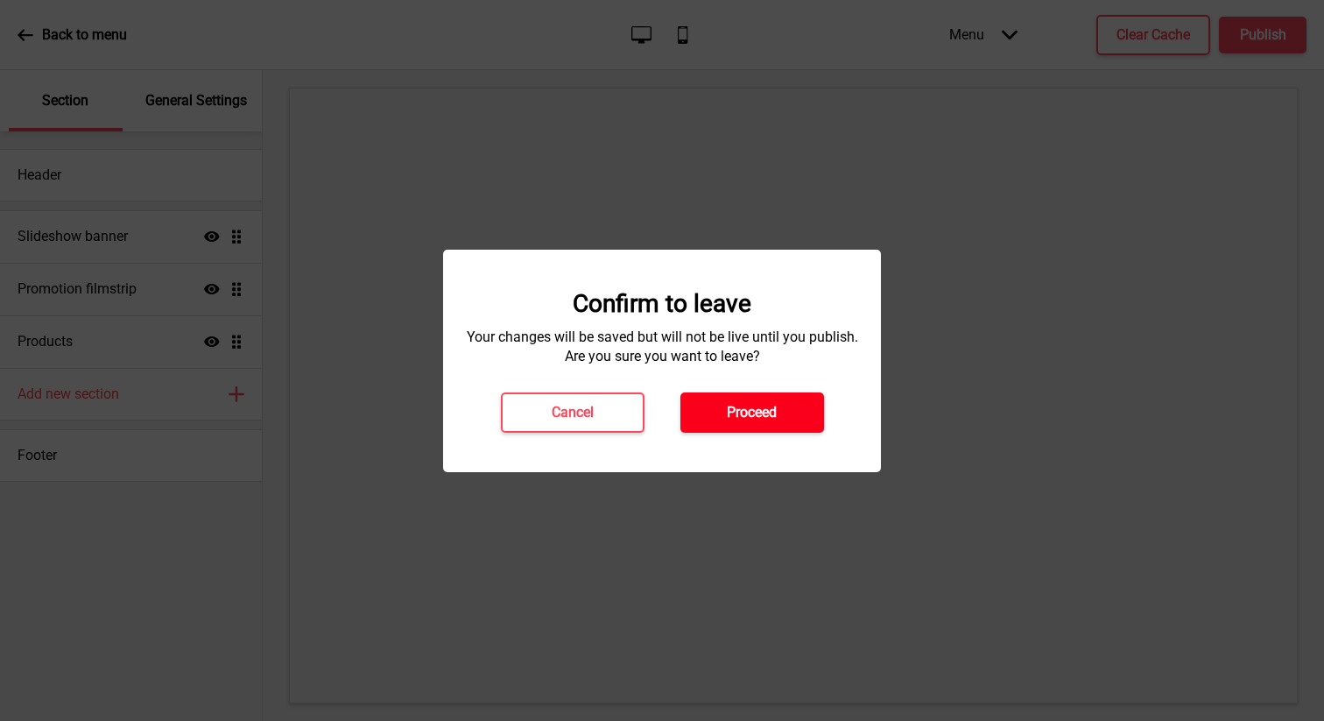
click at [758, 404] on h4 "Proceed" at bounding box center [752, 412] width 50 height 19
